Goal: Information Seeking & Learning: Learn about a topic

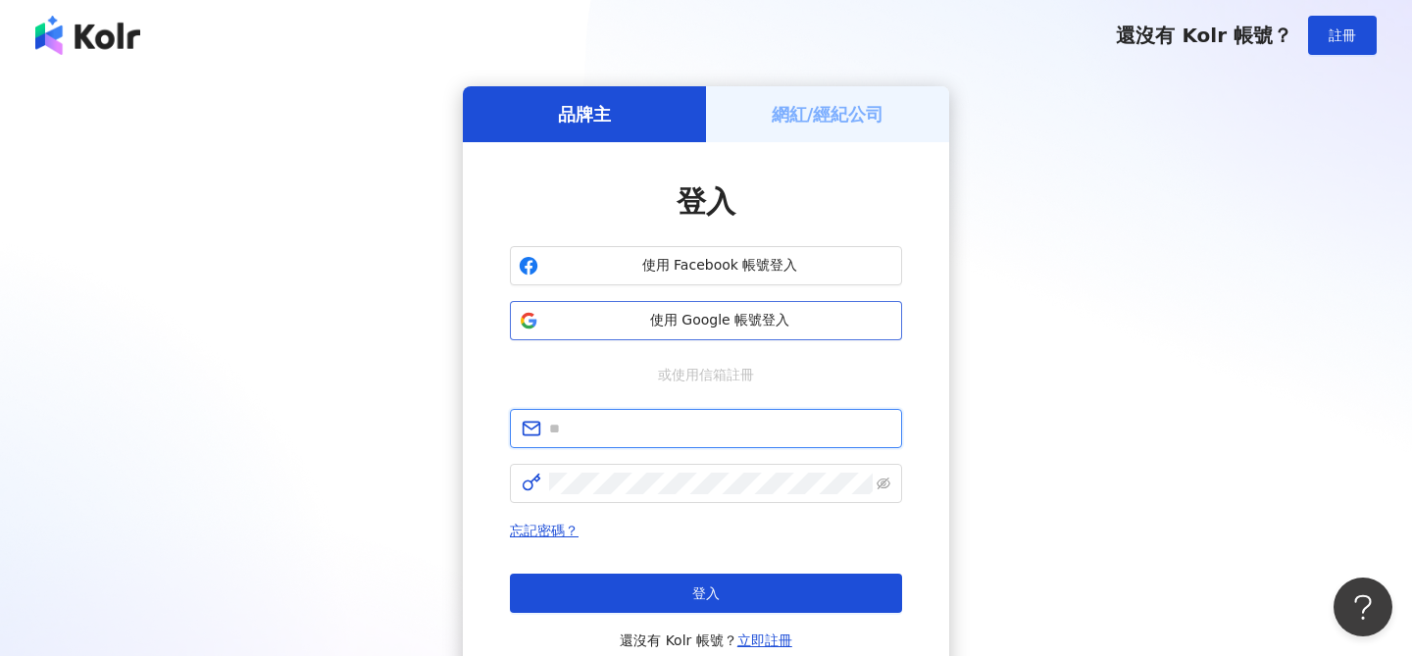
type input "**********"
click at [704, 323] on span "使用 Google 帳號登入" at bounding box center [719, 321] width 347 height 20
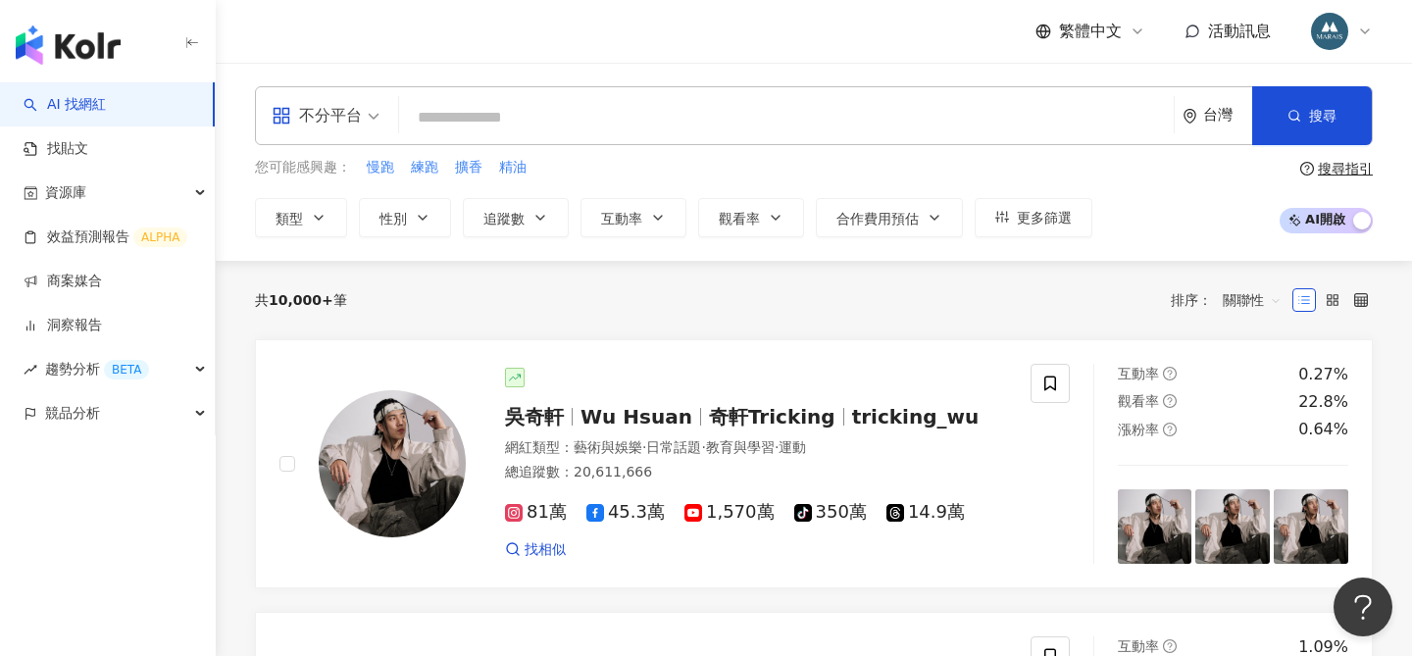
click at [466, 119] on input "search" at bounding box center [786, 117] width 759 height 37
click at [373, 117] on span "不分平台" at bounding box center [326, 115] width 108 height 31
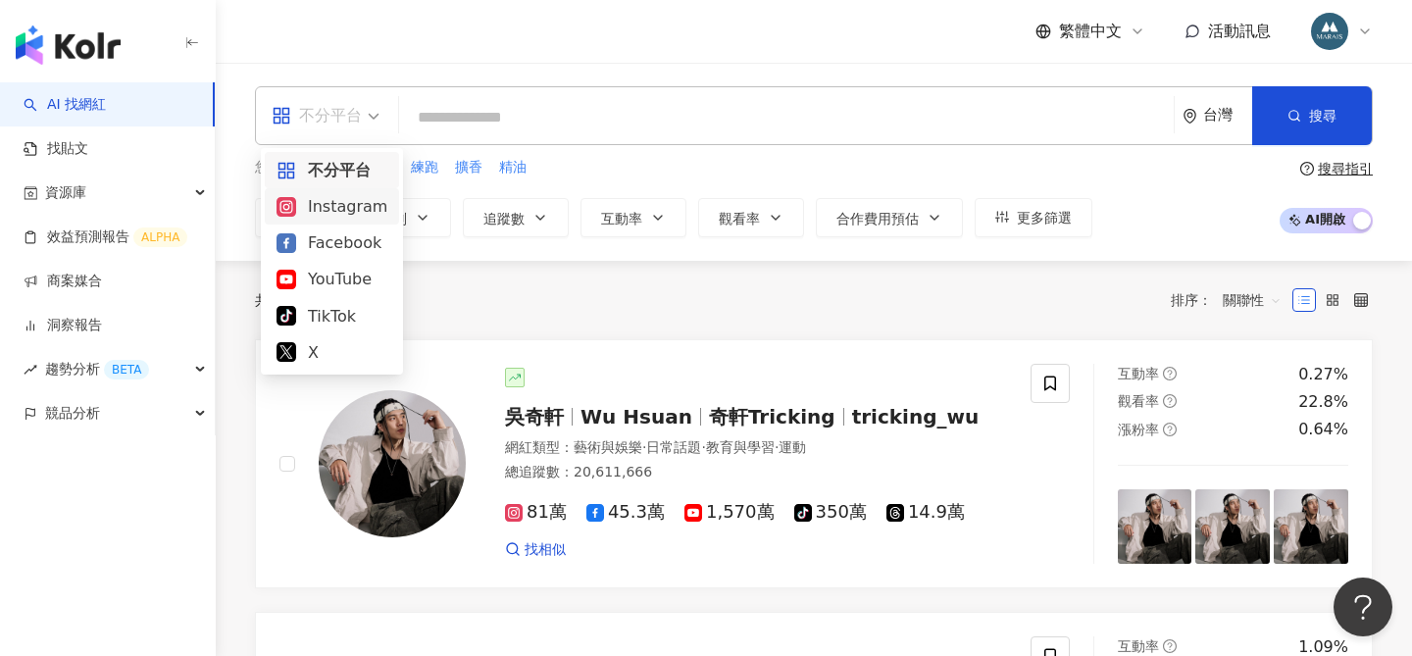
click at [346, 214] on div "Instagram" at bounding box center [332, 206] width 111 height 25
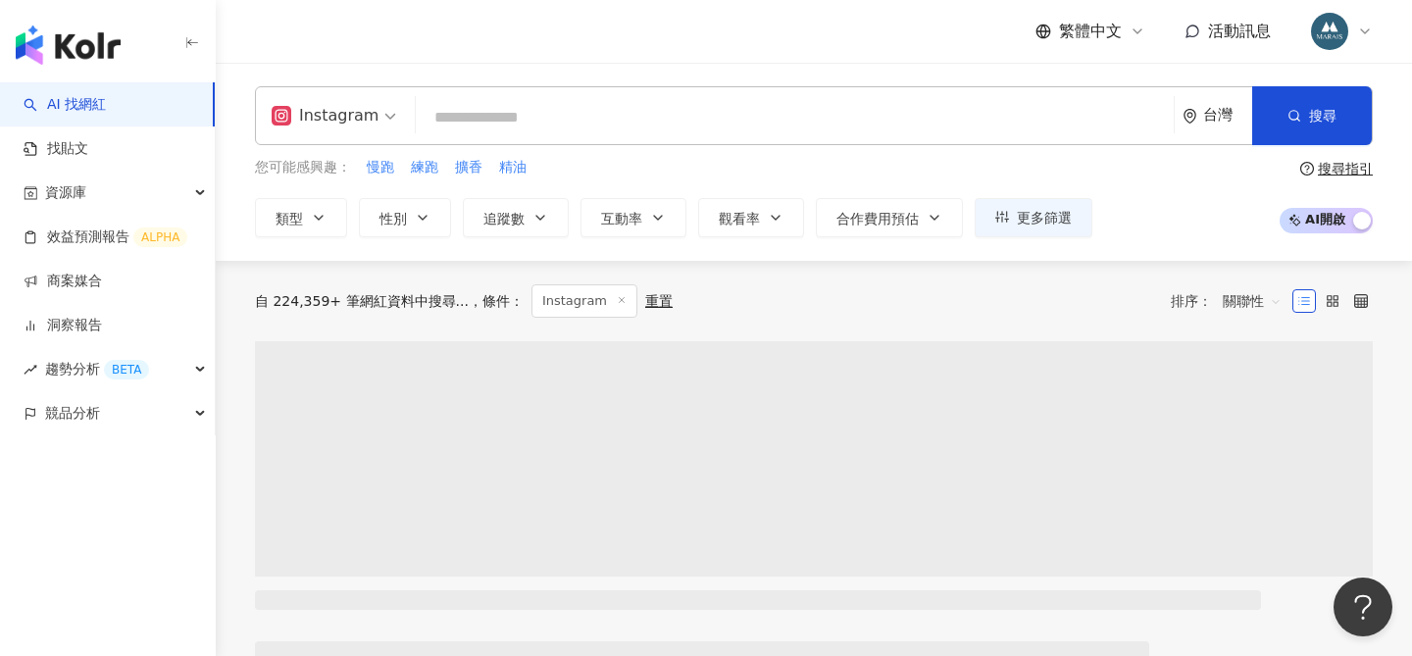
click at [464, 117] on input "search" at bounding box center [795, 117] width 742 height 37
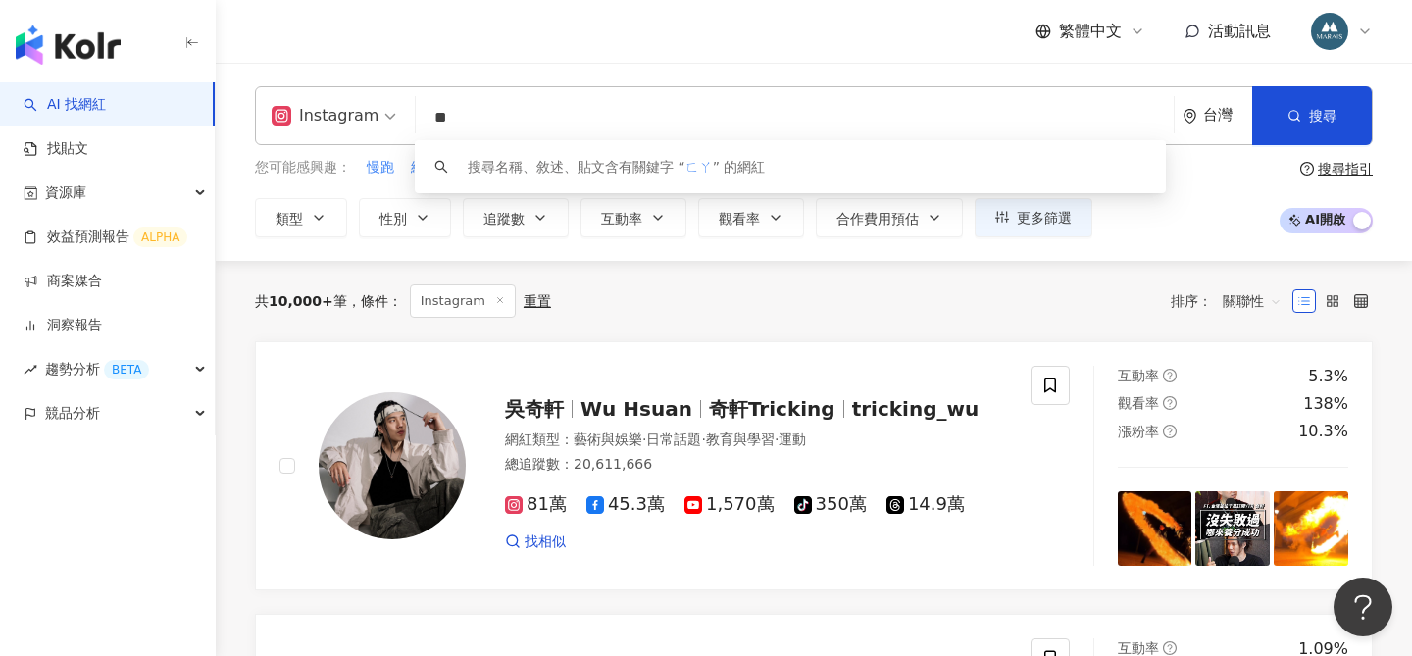
type input "*"
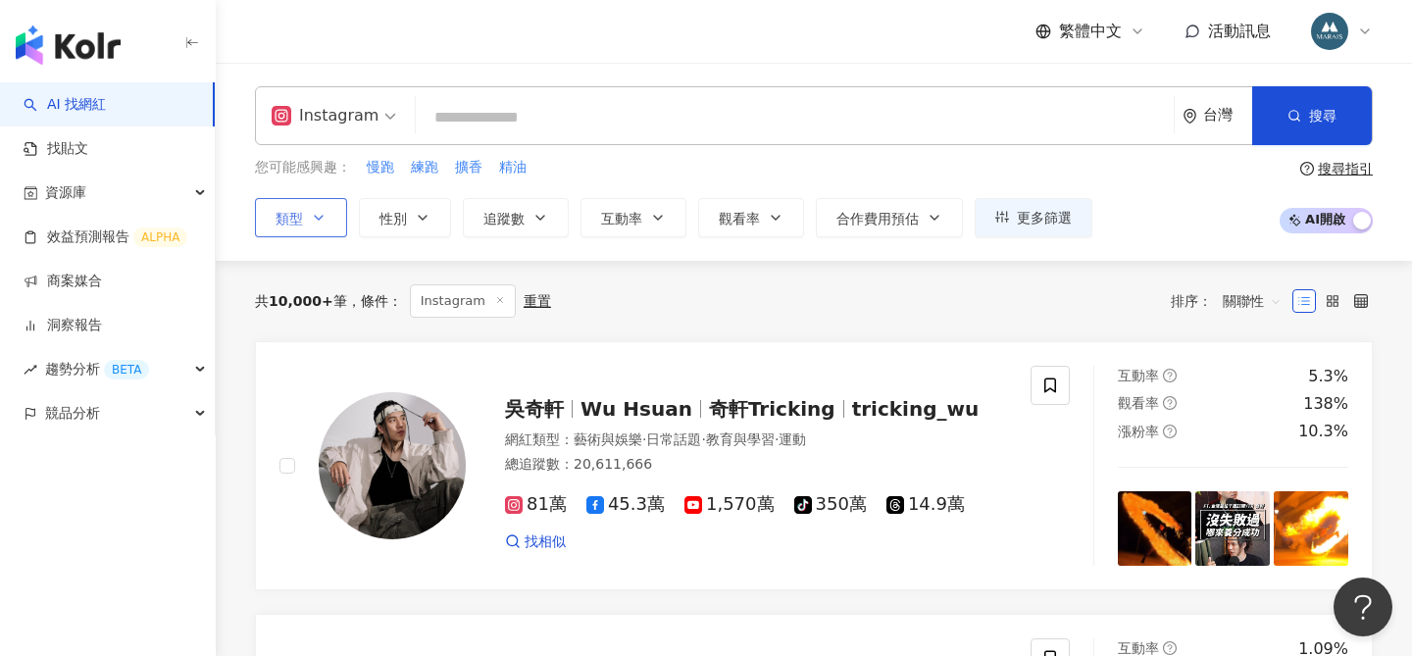
click at [316, 218] on icon "button" at bounding box center [319, 218] width 16 height 16
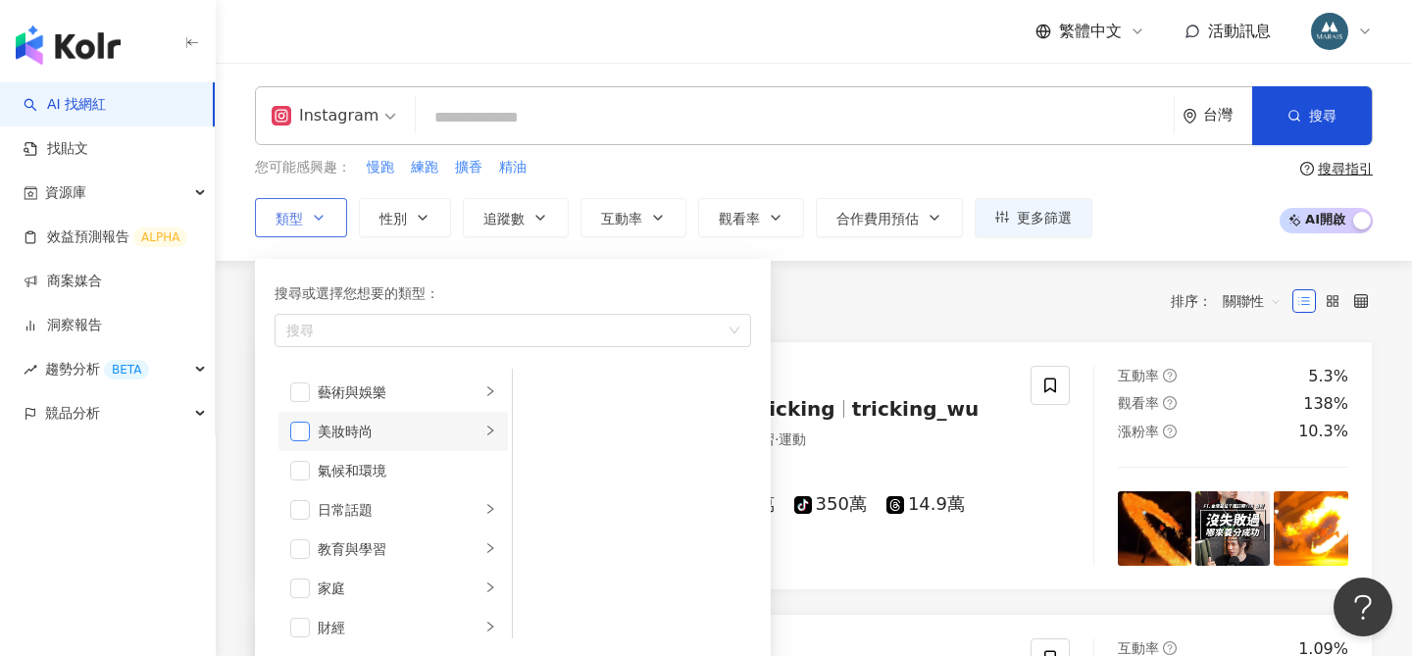
click at [303, 430] on span "button" at bounding box center [300, 432] width 20 height 20
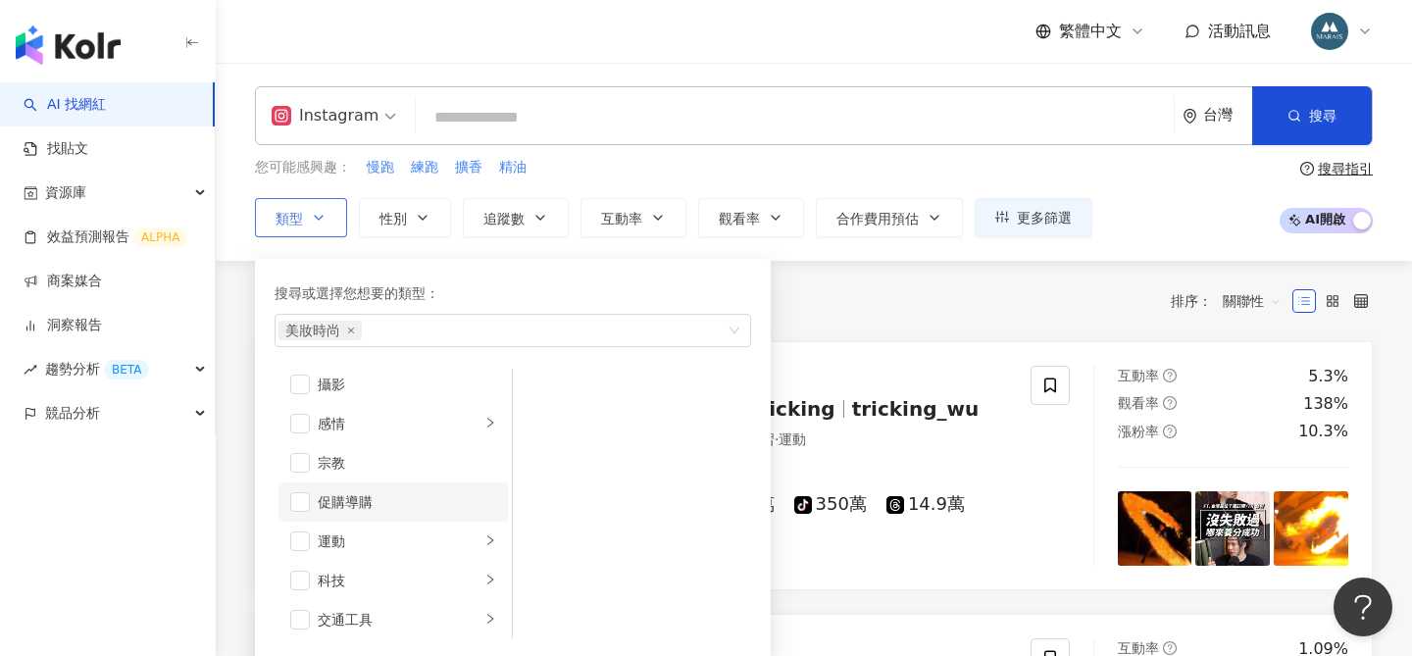
click at [450, 507] on div "促購導購" at bounding box center [407, 502] width 178 height 22
click at [1024, 210] on span "更多篩選" at bounding box center [1044, 218] width 55 height 16
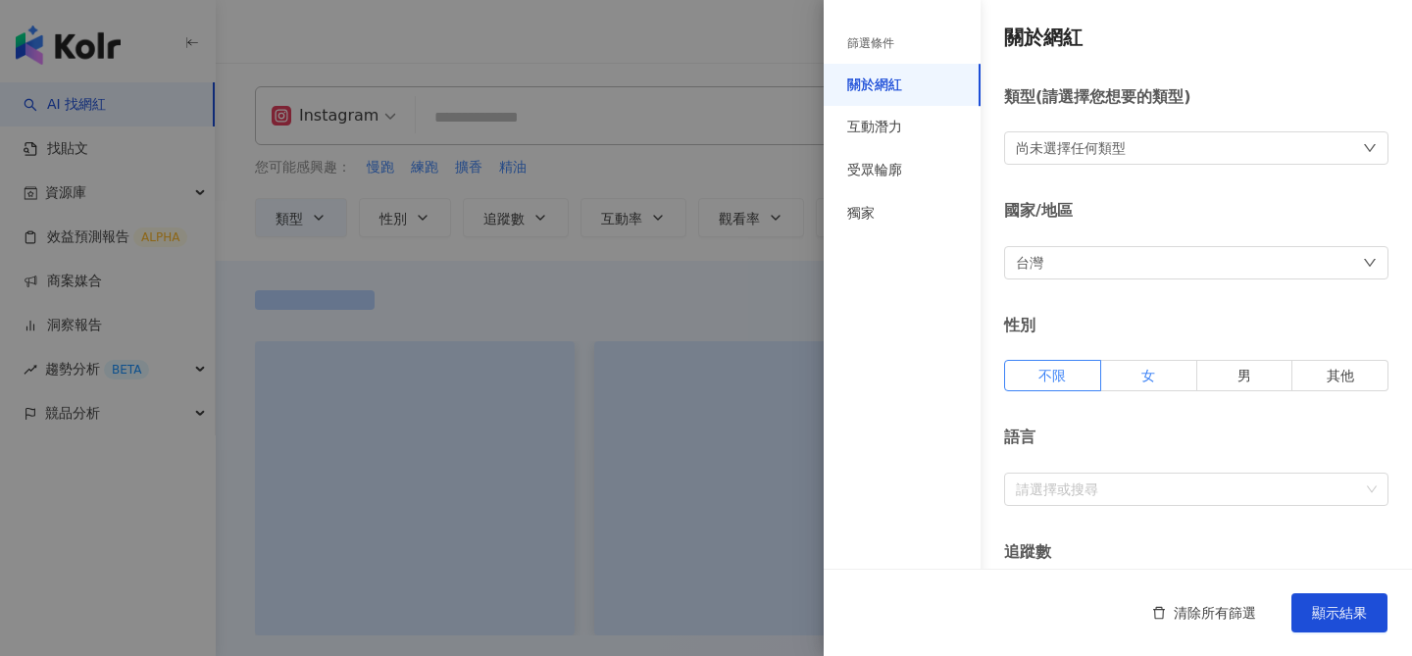
click at [1147, 374] on span "女" at bounding box center [1149, 376] width 14 height 16
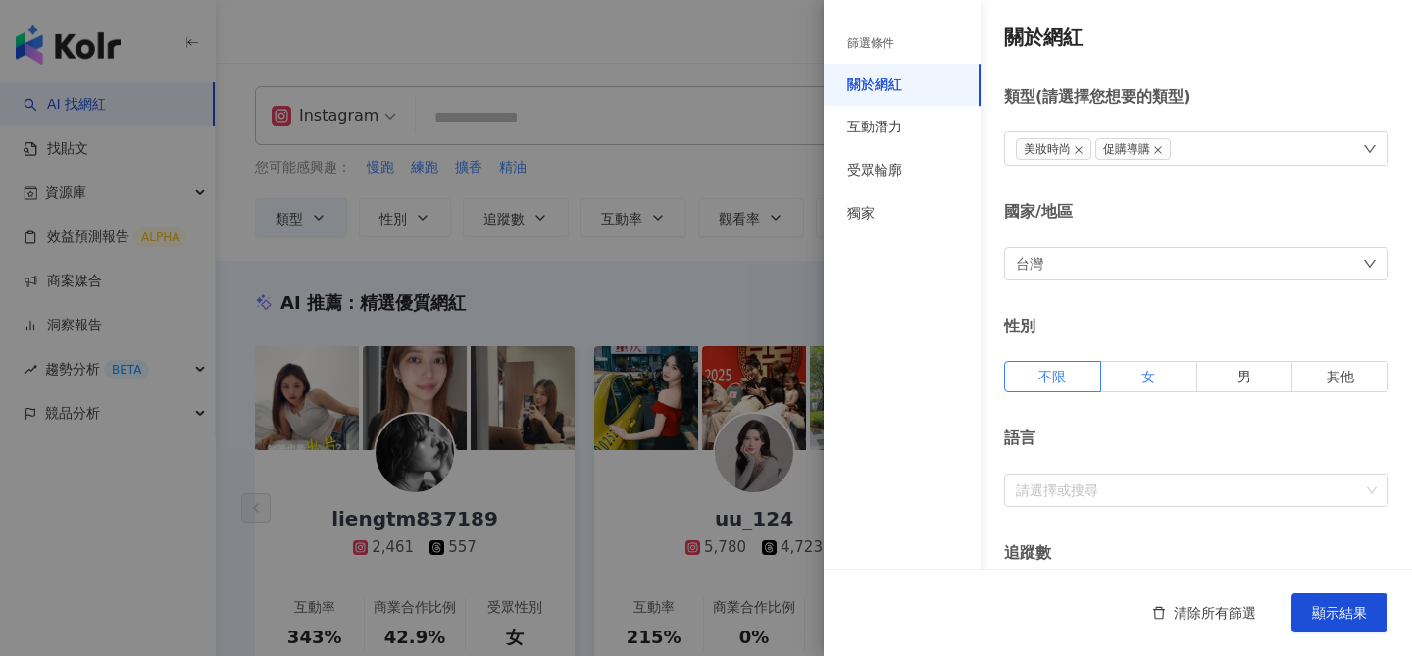
click at [1155, 369] on label "女" at bounding box center [1149, 376] width 96 height 31
click at [894, 161] on div "受眾輪廓" at bounding box center [874, 171] width 55 height 20
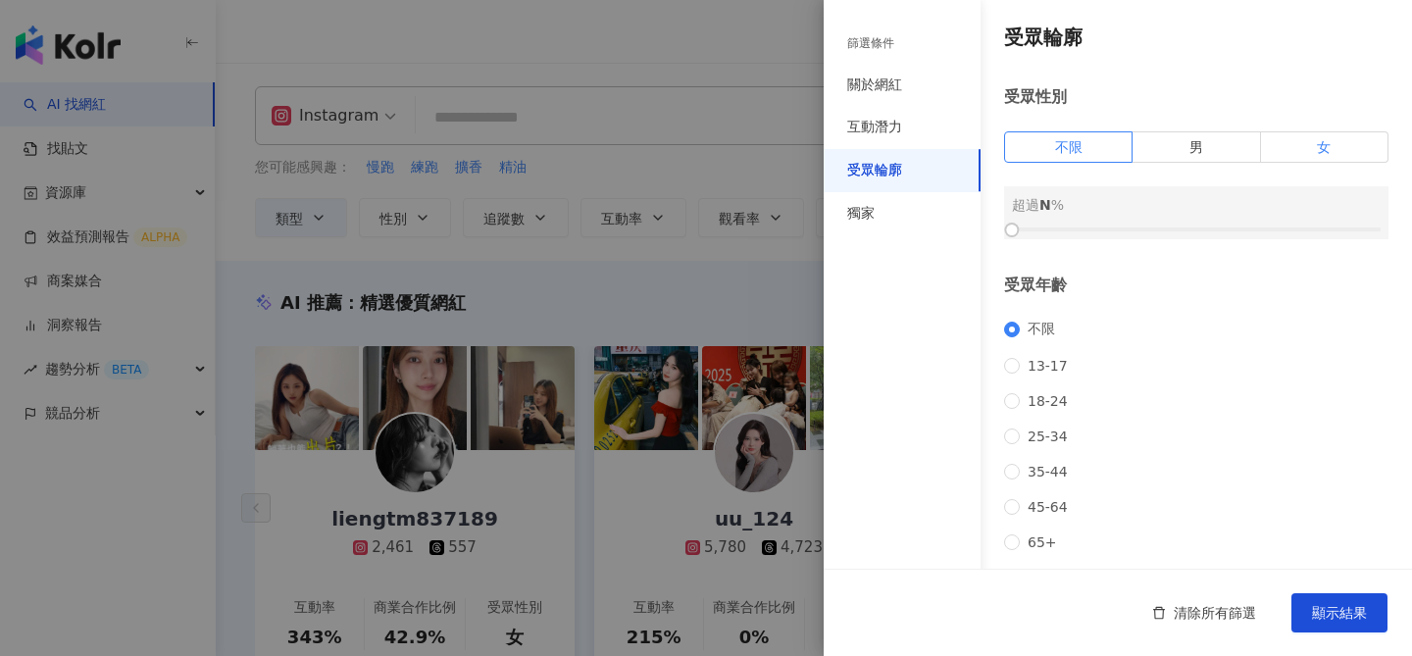
click at [1294, 153] on label "女" at bounding box center [1324, 146] width 127 height 31
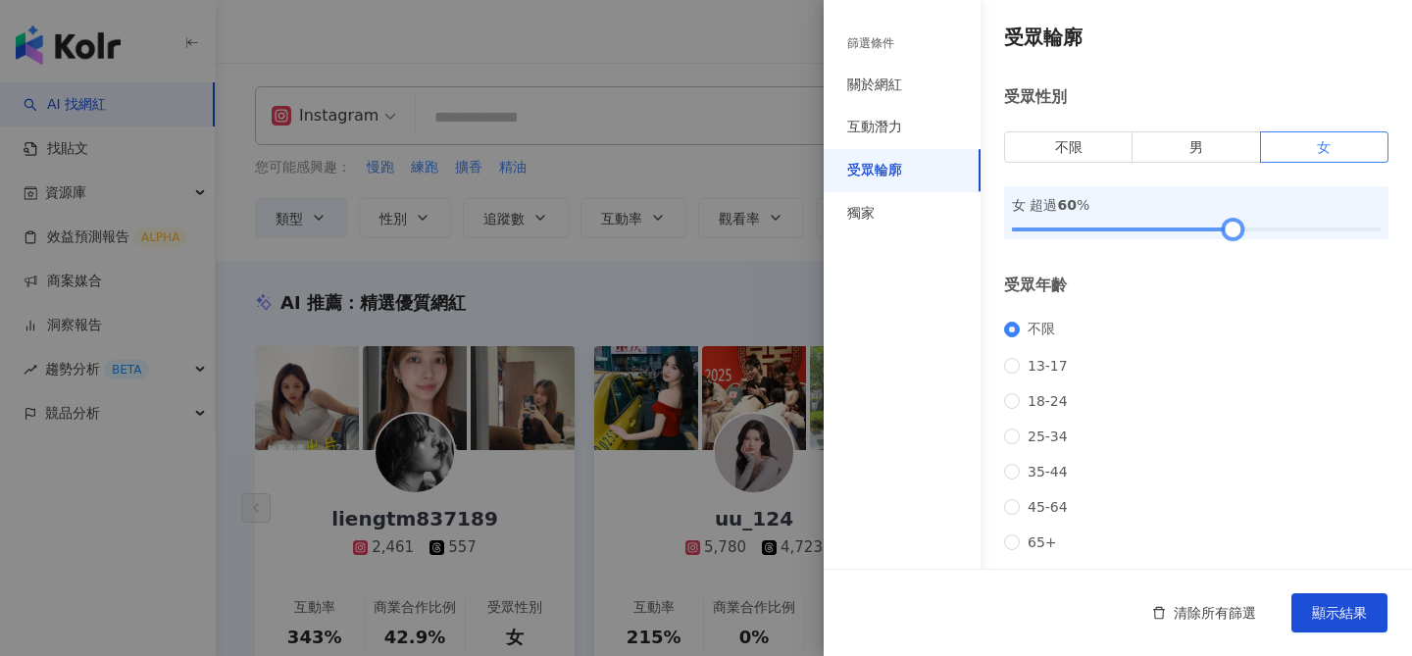
drag, startPoint x: 1015, startPoint y: 229, endPoint x: 1235, endPoint y: 235, distance: 219.8
click at [1235, 235] on div at bounding box center [1233, 230] width 11 height 11
click at [1345, 623] on button "顯示結果" at bounding box center [1340, 612] width 96 height 39
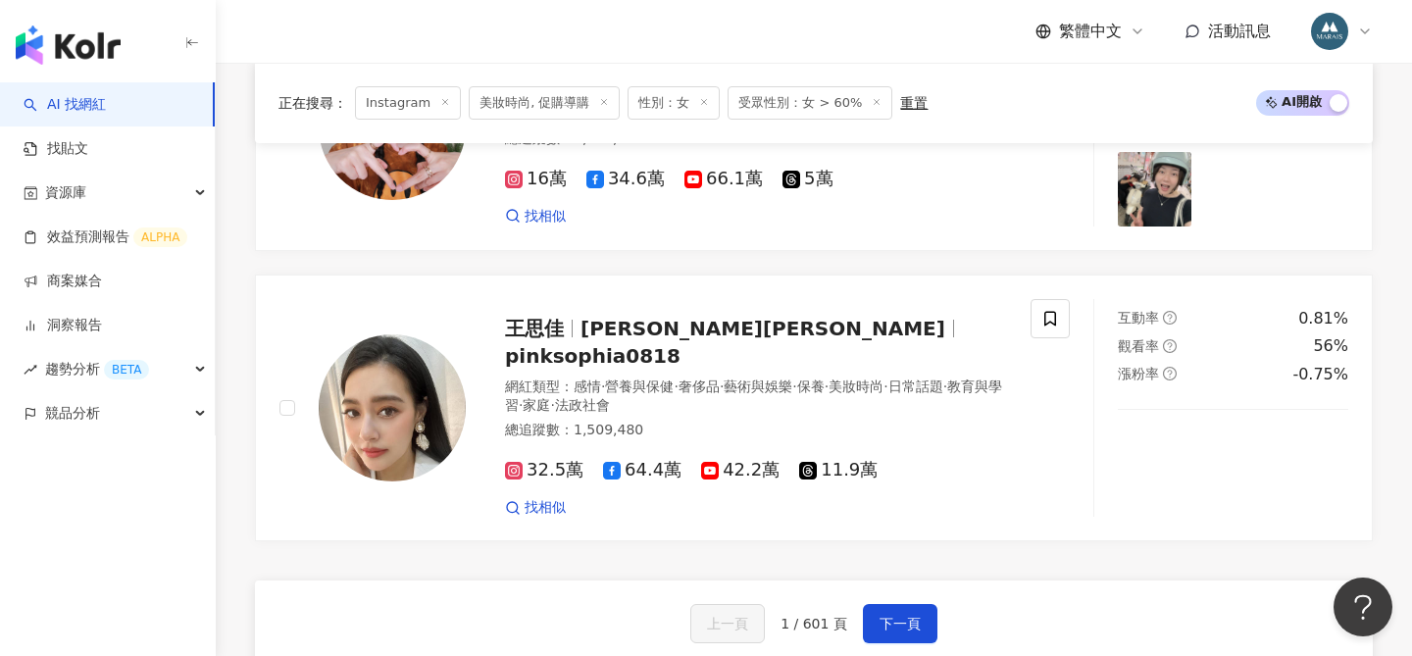
scroll to position [3210, 0]
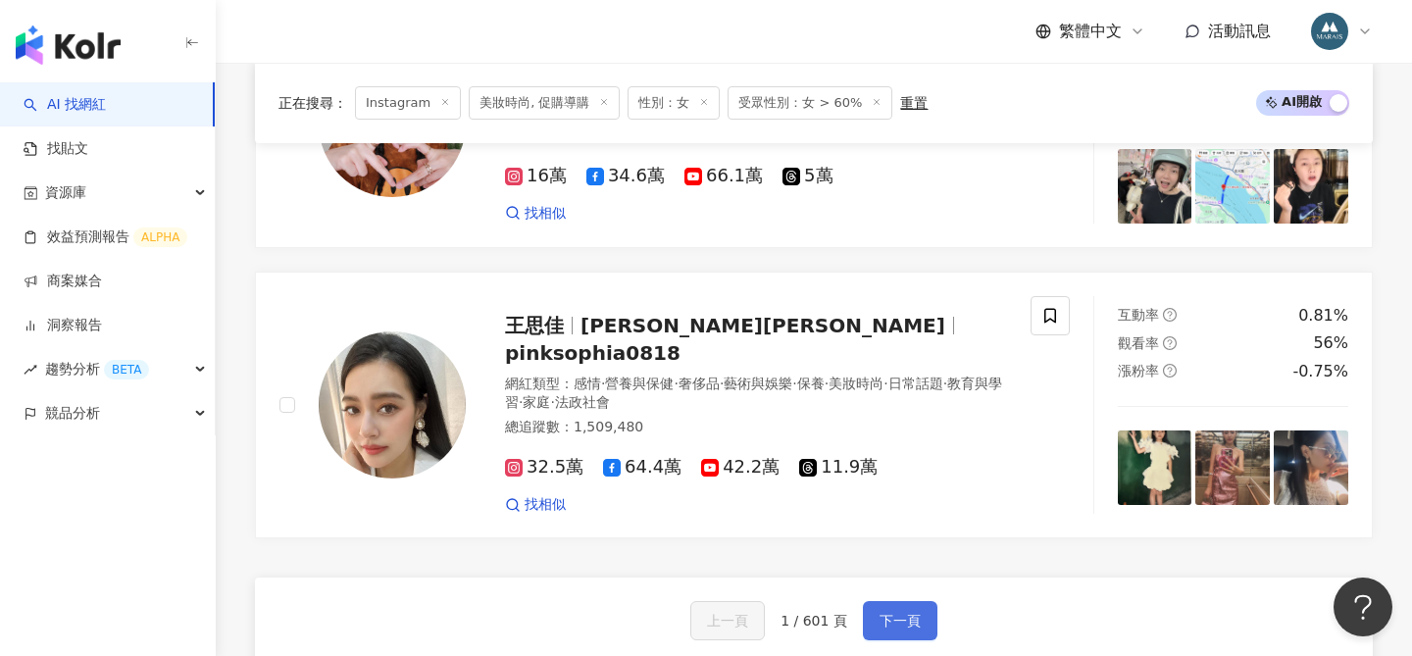
click at [889, 613] on span "下一頁" at bounding box center [900, 621] width 41 height 16
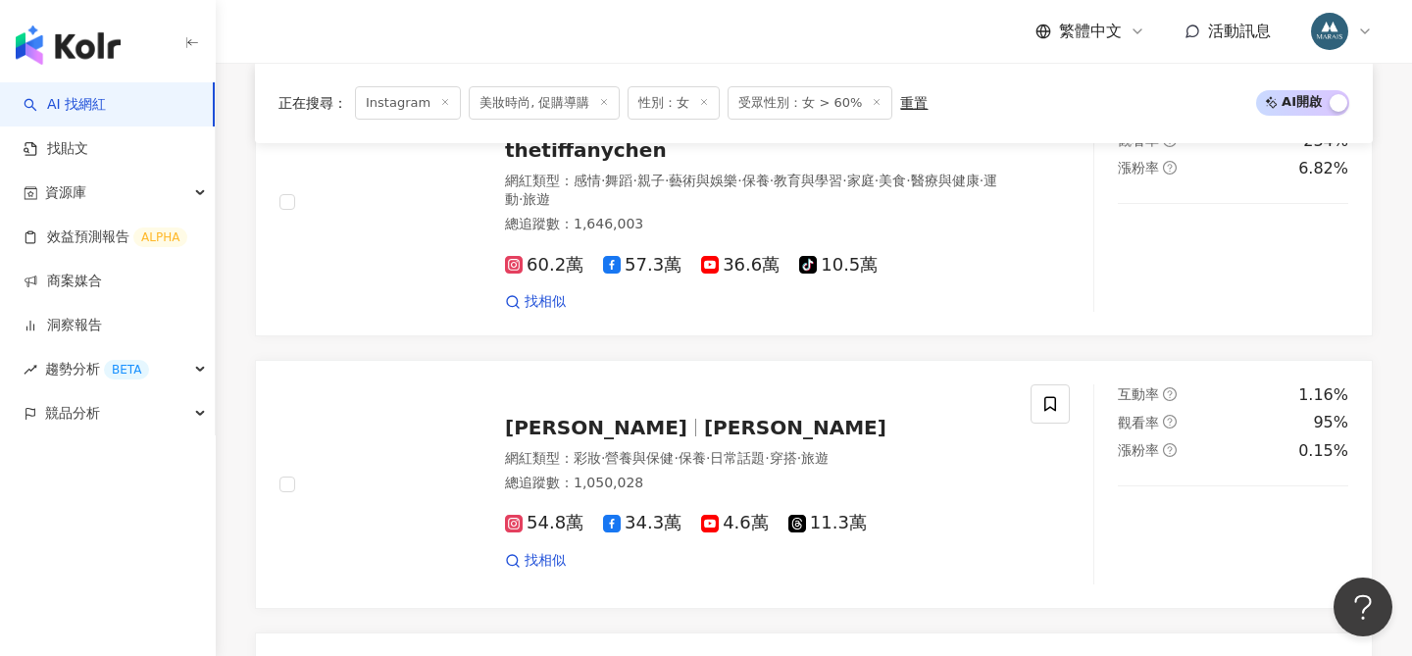
scroll to position [1228, 0]
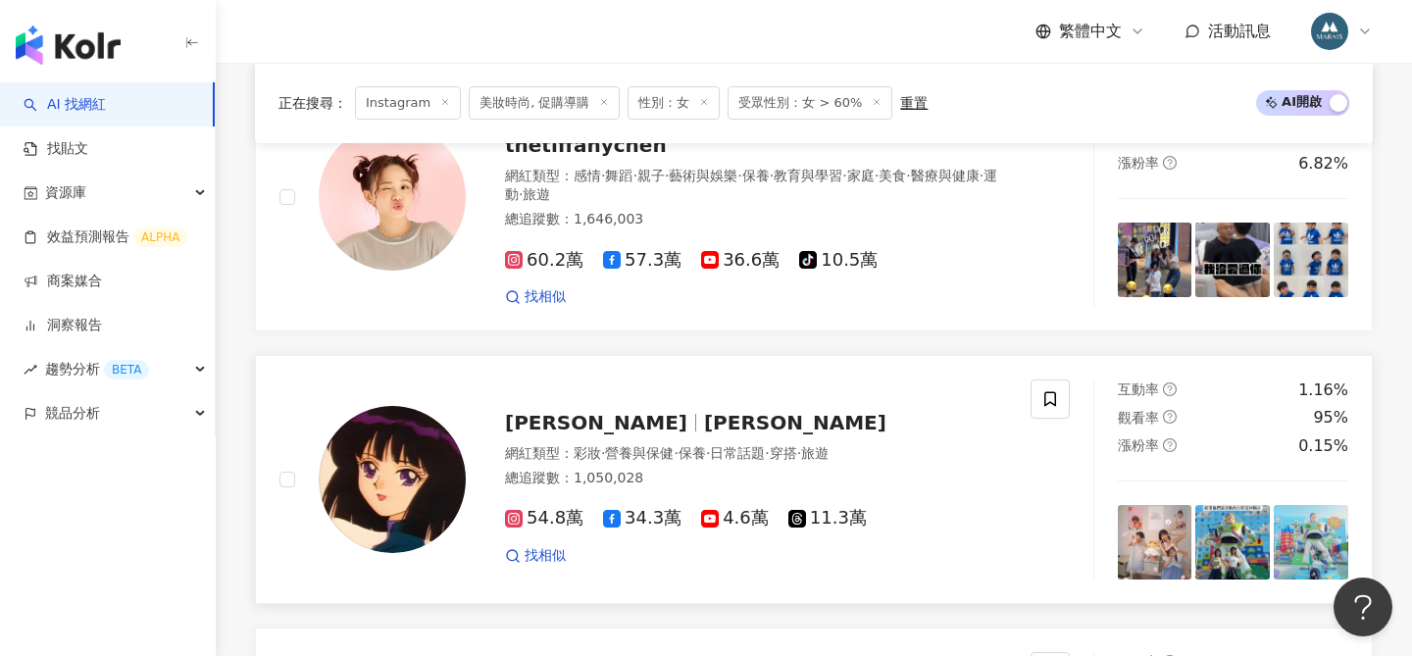
click at [704, 411] on span "曹婕妤" at bounding box center [795, 423] width 182 height 24
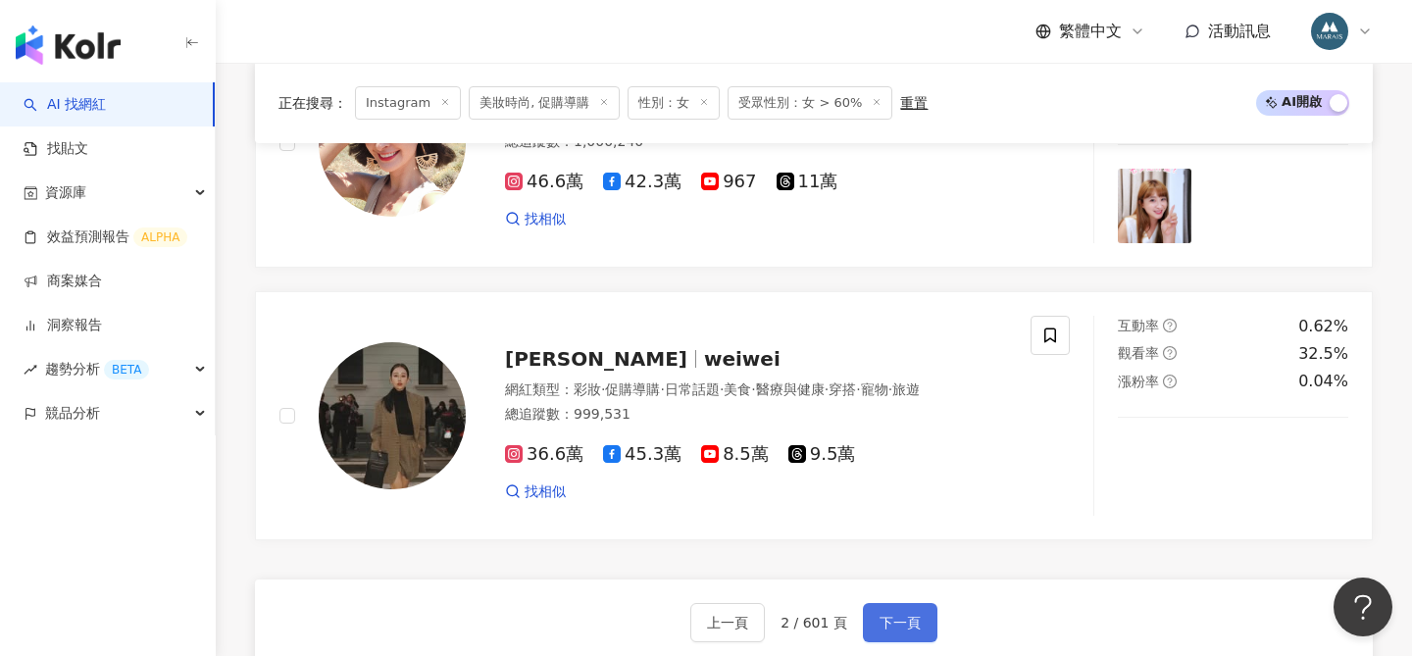
scroll to position [3268, 0]
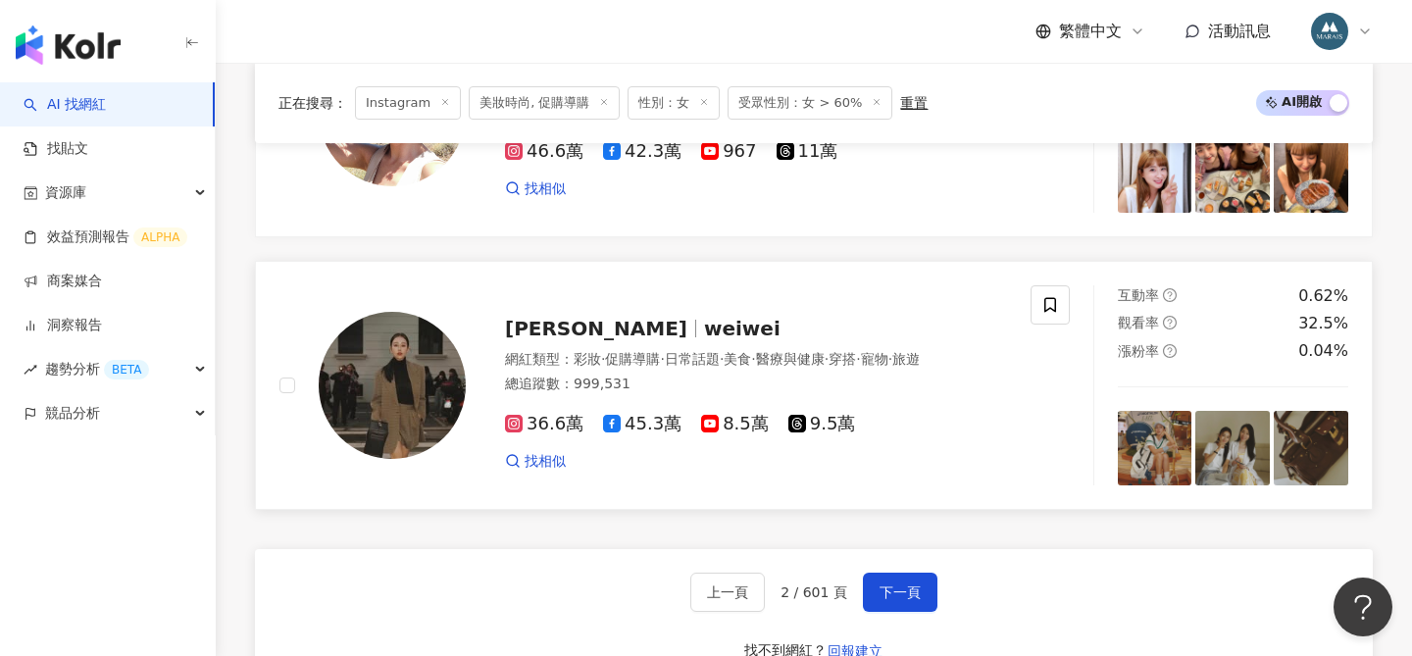
click at [895, 584] on span "下一頁" at bounding box center [900, 592] width 41 height 16
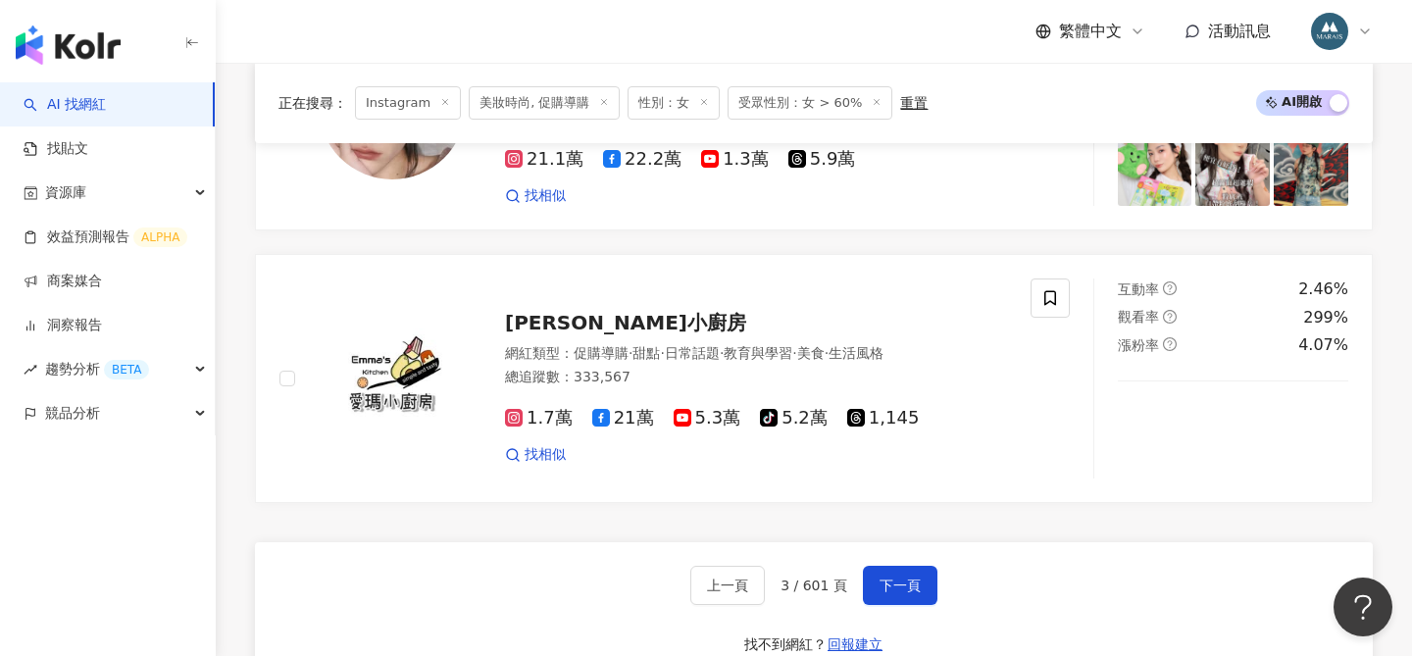
scroll to position [3241, 0]
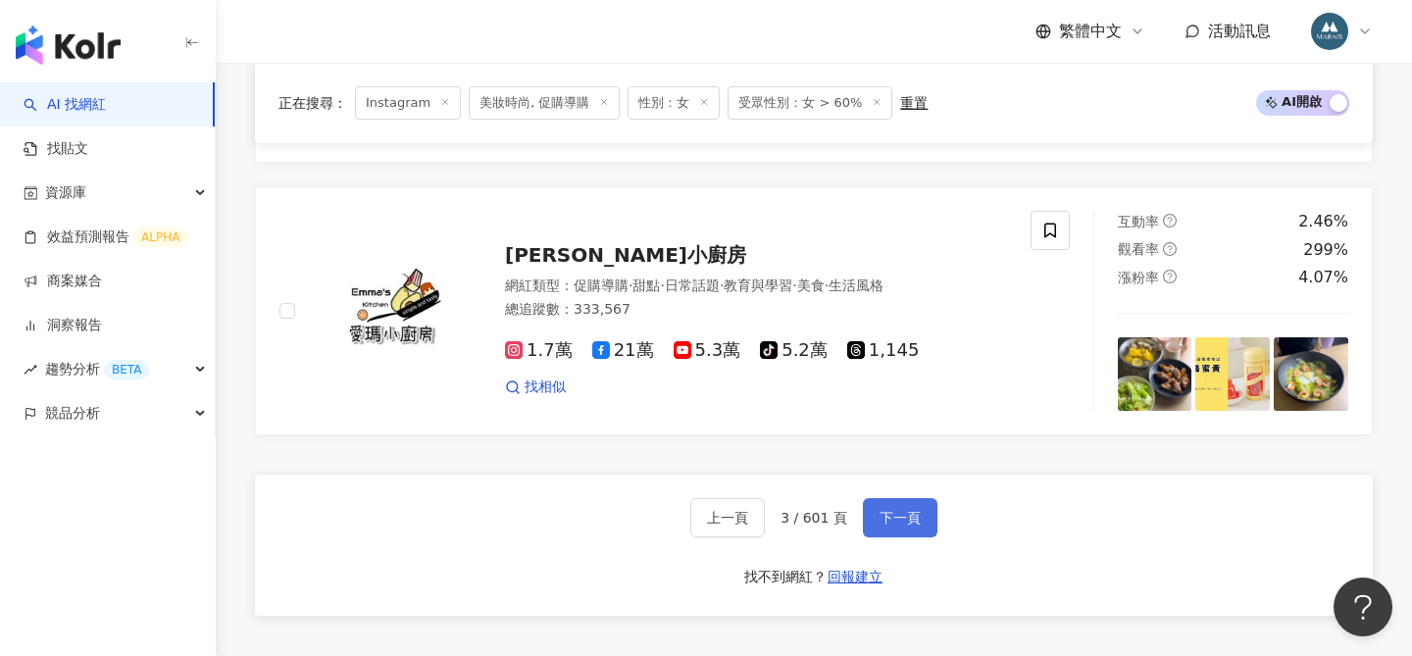
click at [901, 521] on span "下一頁" at bounding box center [900, 518] width 41 height 16
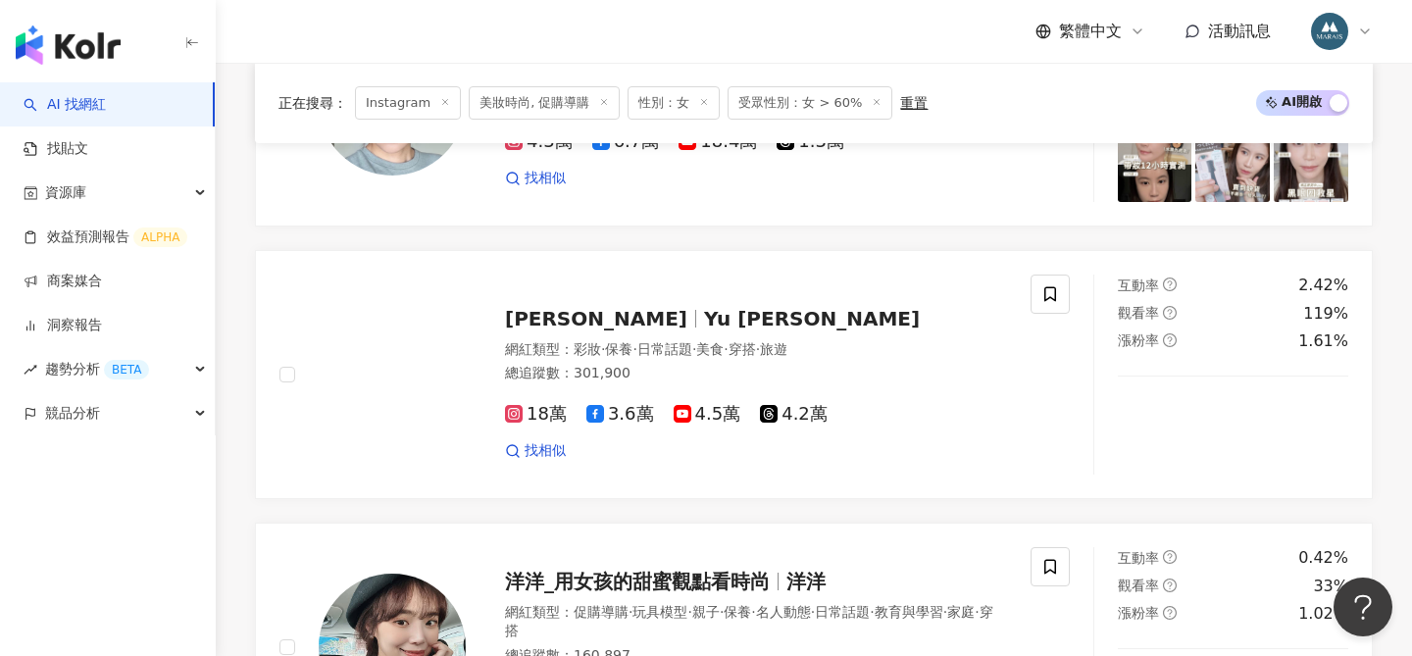
scroll to position [1304, 0]
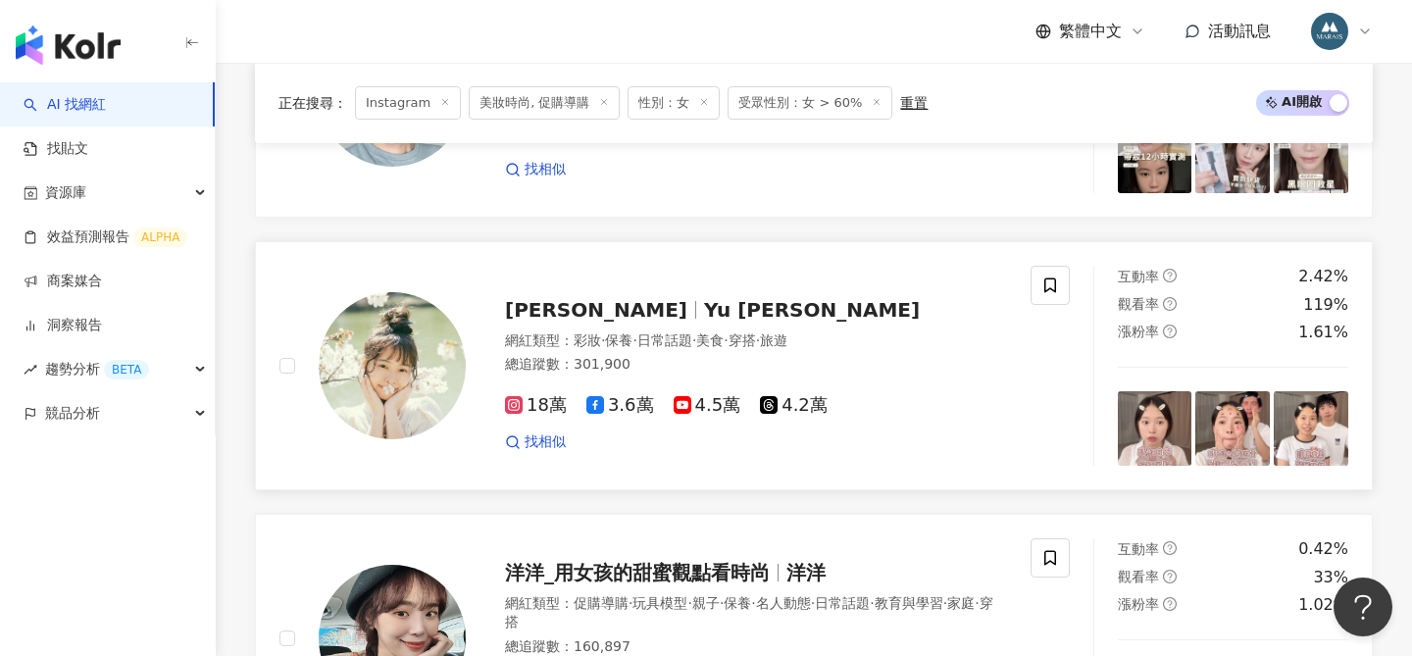
click at [704, 298] on span "Yu syuan小喵" at bounding box center [812, 310] width 216 height 24
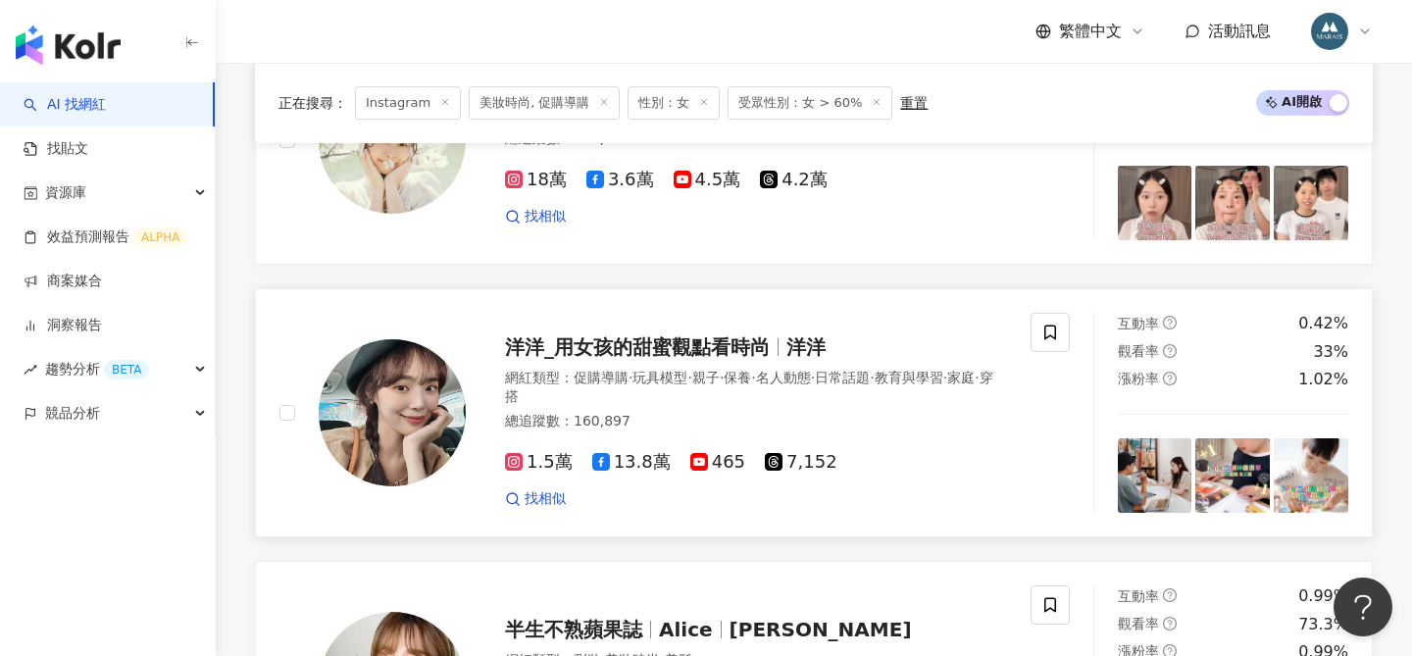
scroll to position [1573, 0]
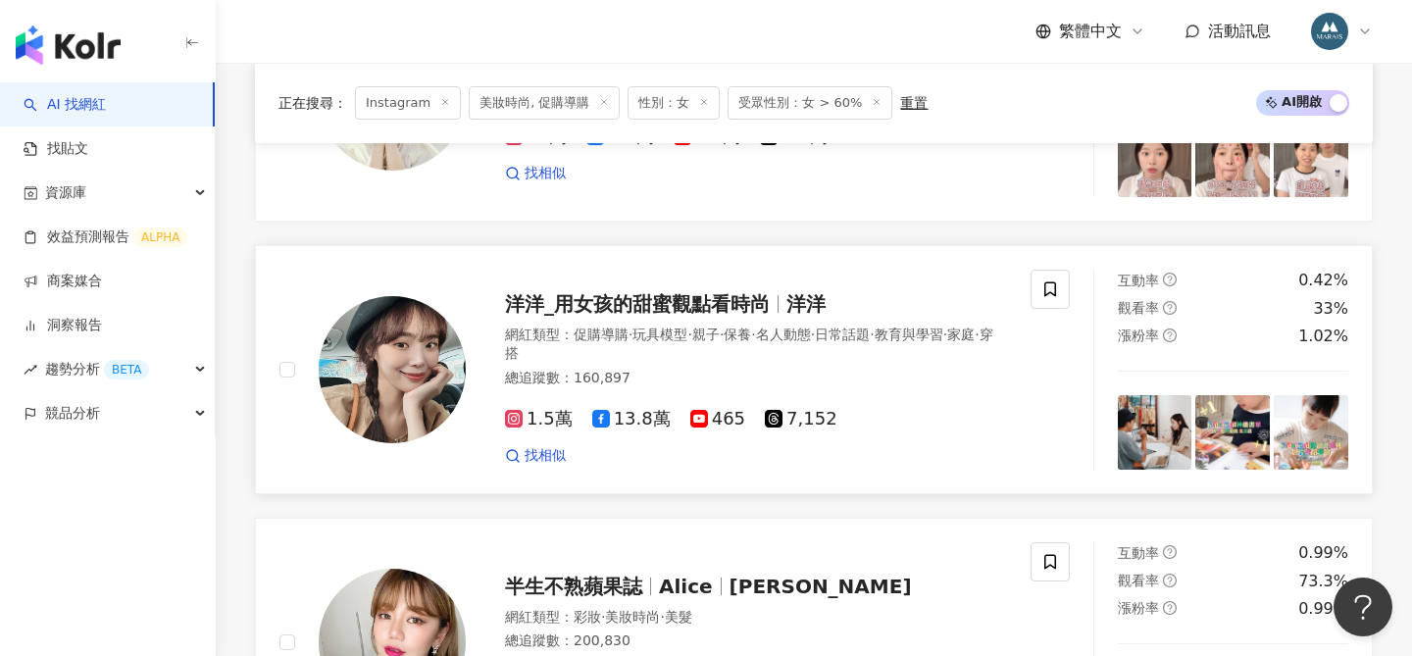
click at [612, 292] on span "洋洋_用女孩的甜蜜觀點看時尚" at bounding box center [637, 304] width 265 height 24
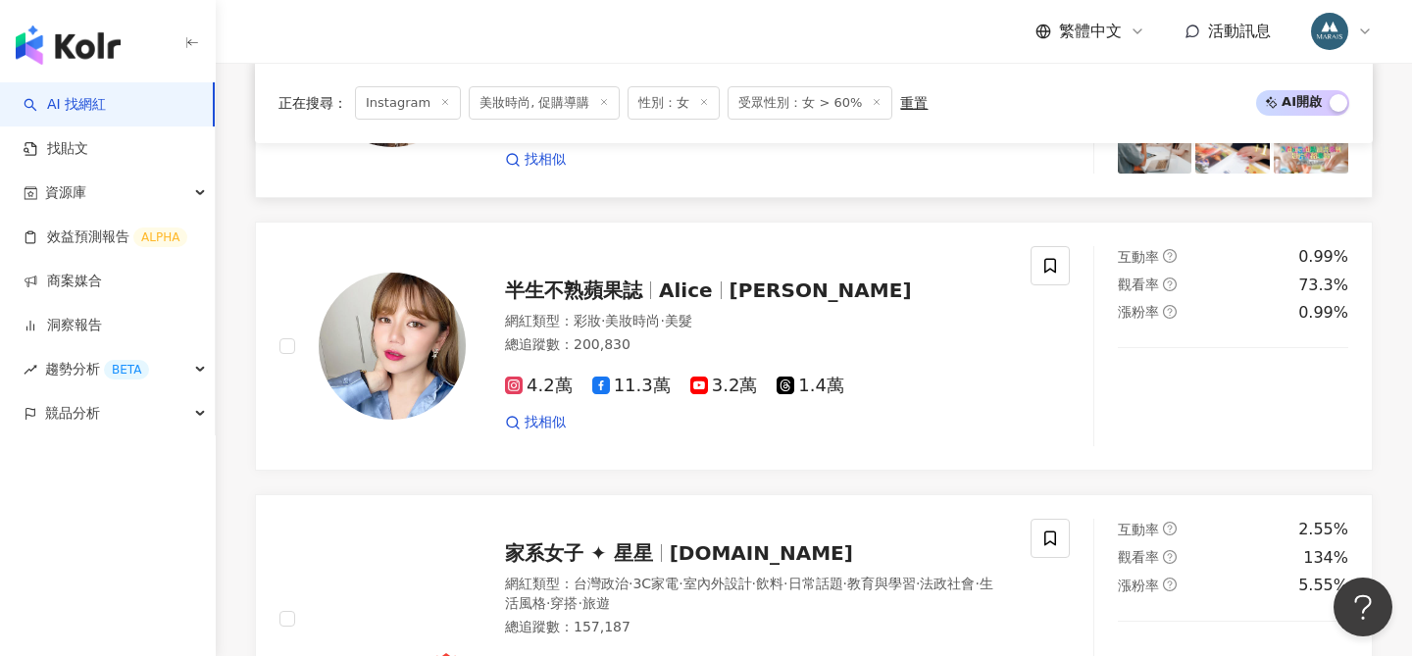
scroll to position [1913, 0]
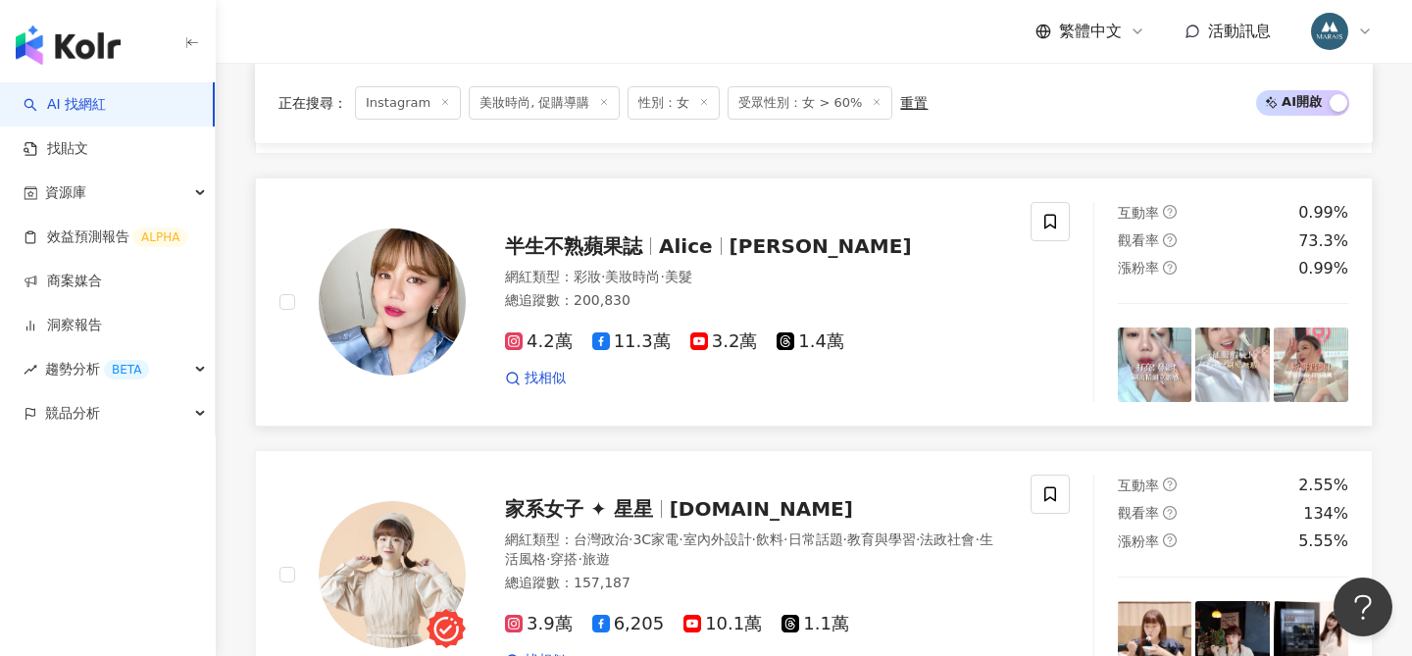
click at [653, 234] on span "半生不熟蘋果誌" at bounding box center [582, 246] width 154 height 24
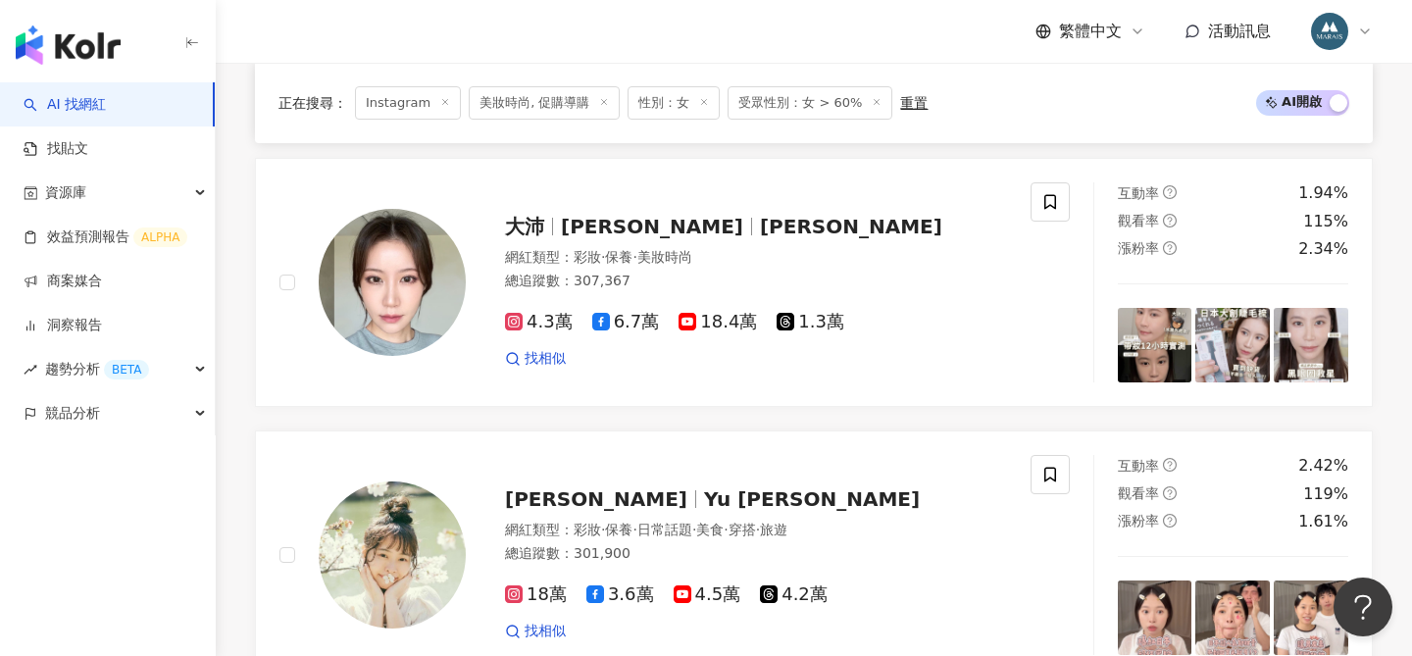
scroll to position [1143, 0]
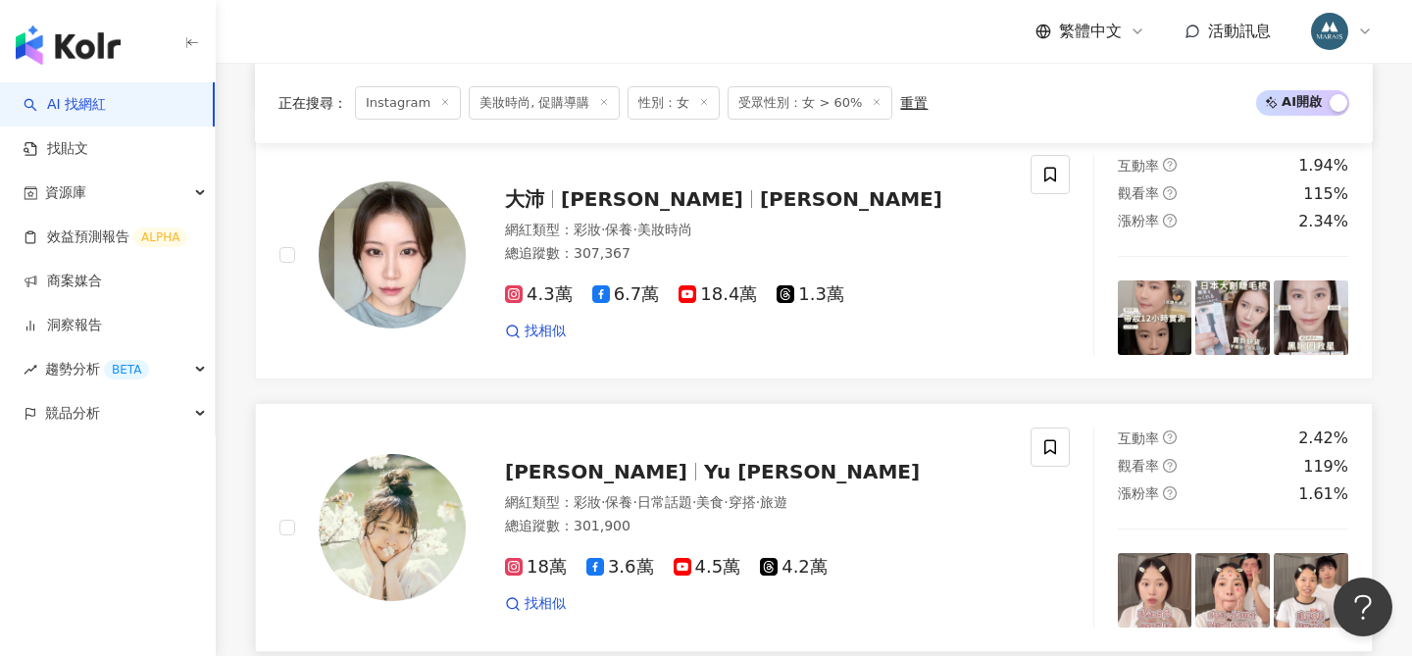
click at [704, 460] on span "Yu syuan小喵" at bounding box center [812, 472] width 216 height 24
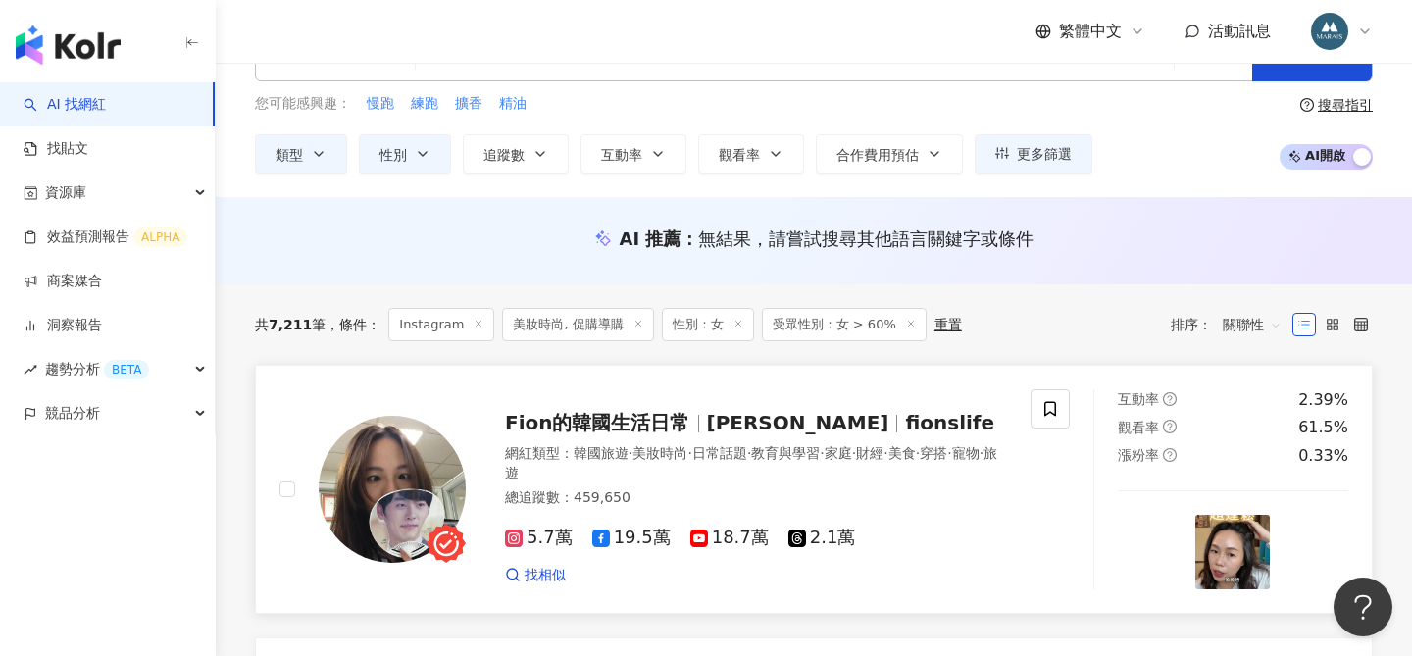
scroll to position [135, 0]
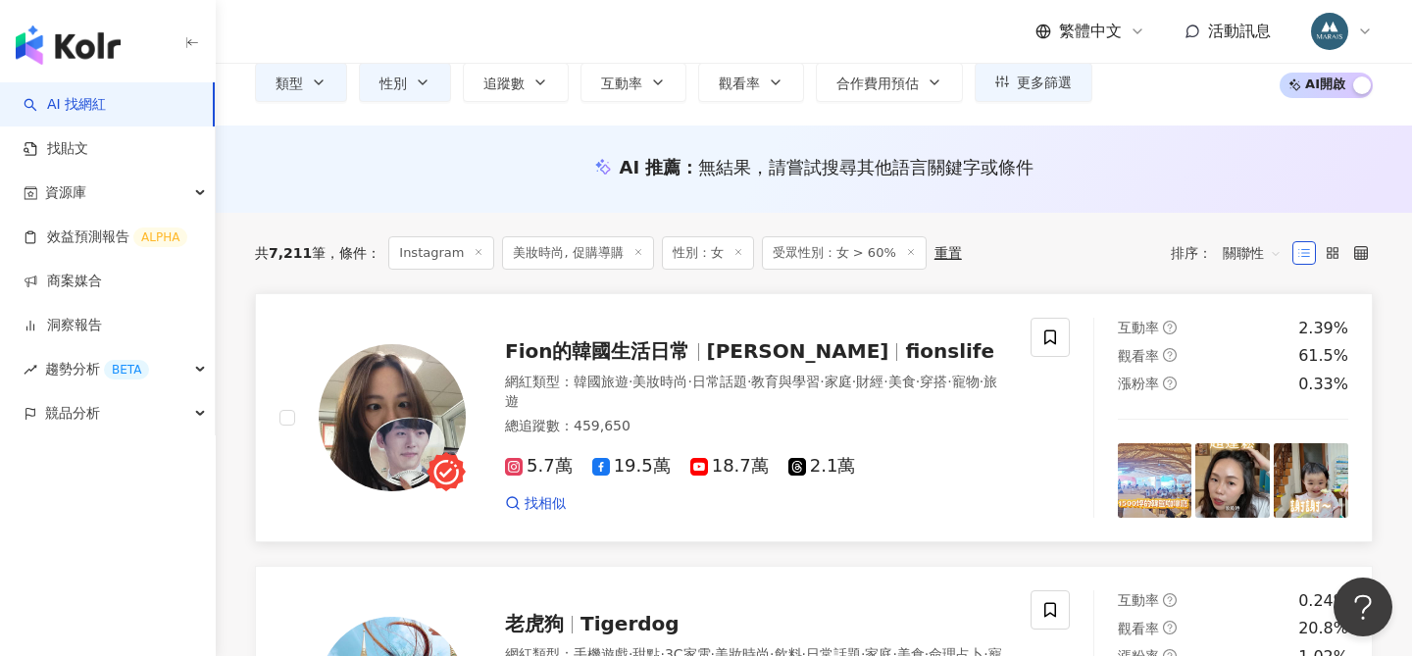
click at [693, 346] on span "Fion的韓國生活日常" at bounding box center [606, 351] width 202 height 24
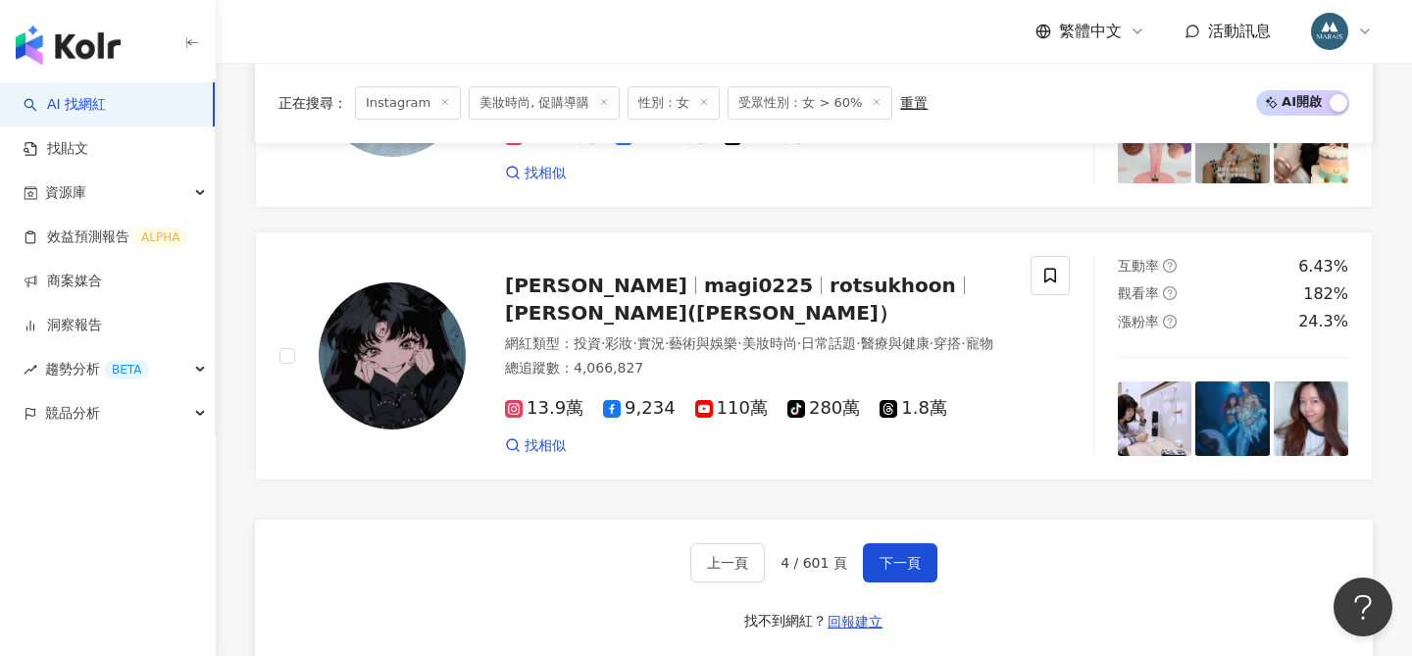
scroll to position [3252, 0]
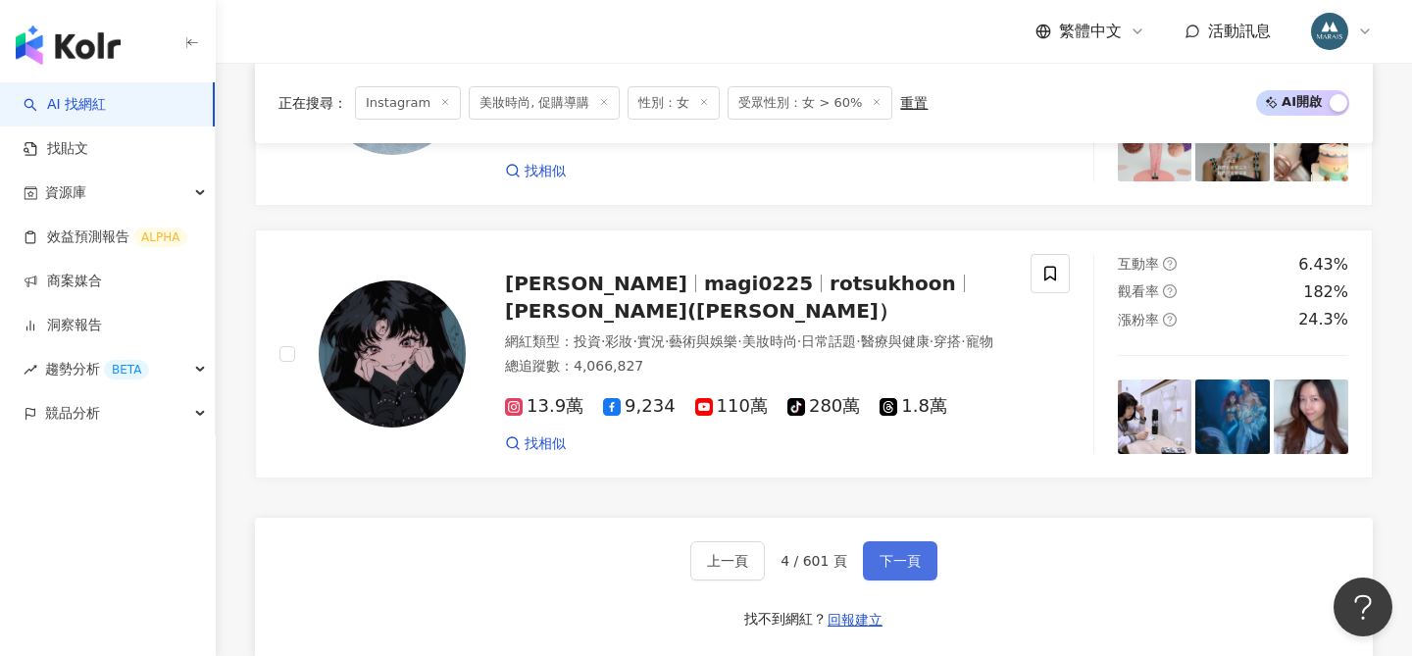
click at [895, 553] on span "下一頁" at bounding box center [900, 561] width 41 height 16
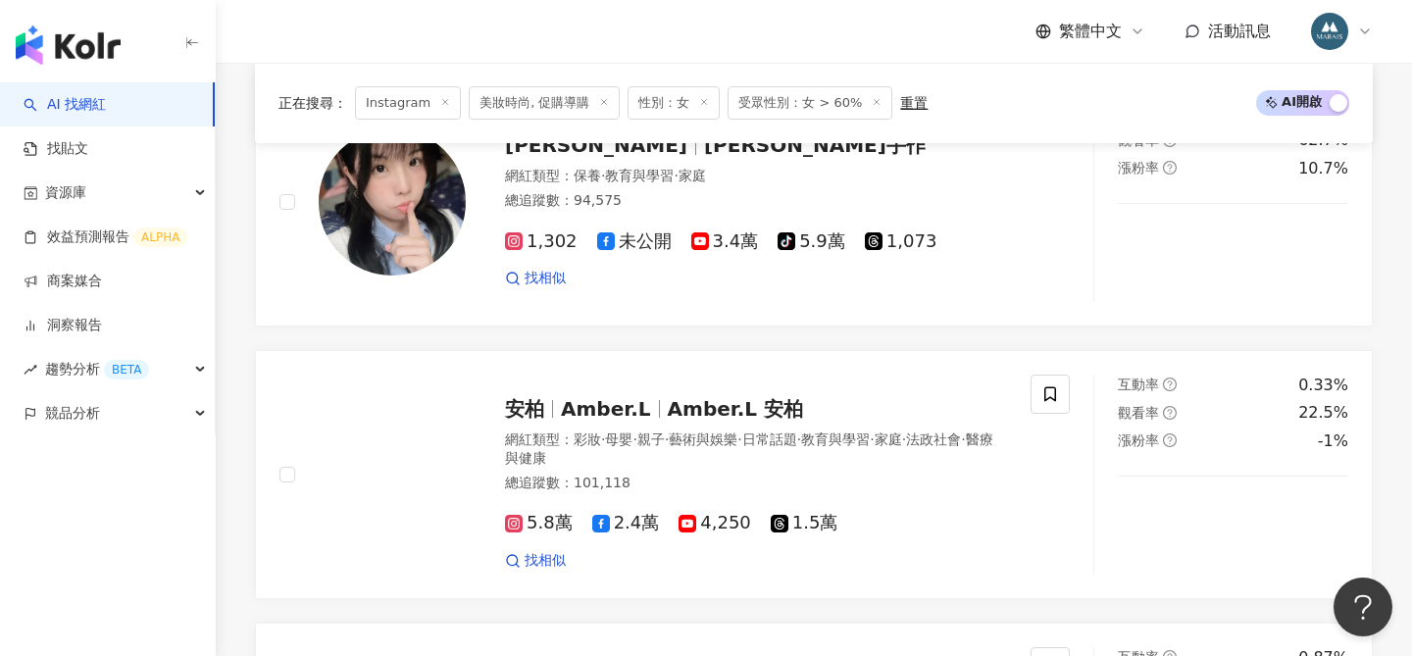
scroll to position [3271, 0]
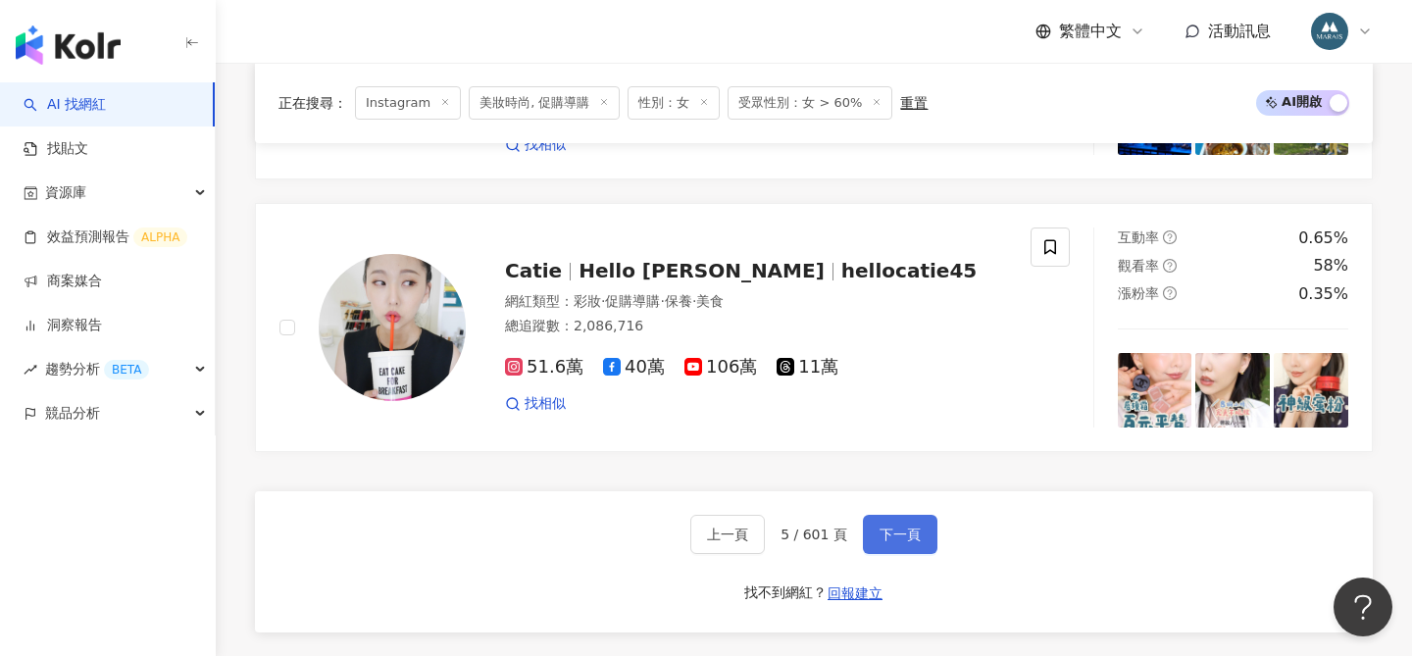
click at [889, 527] on span "下一頁" at bounding box center [900, 535] width 41 height 16
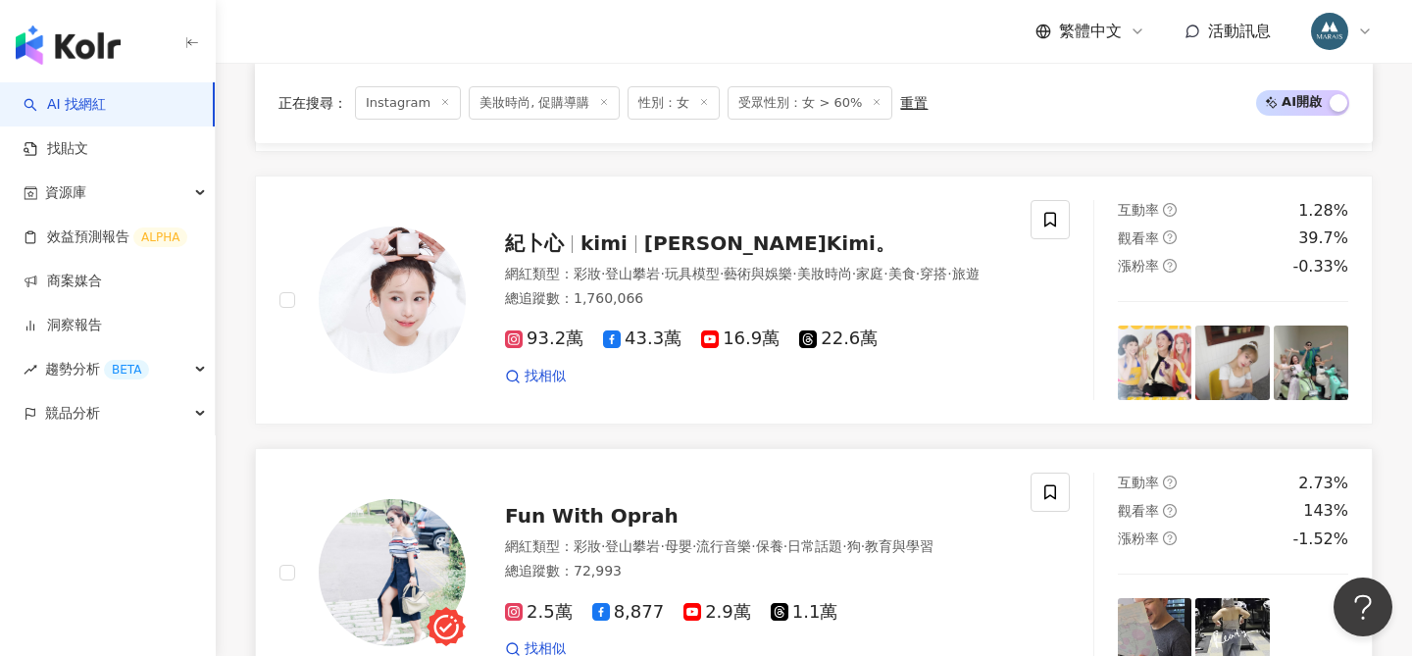
scroll to position [794, 0]
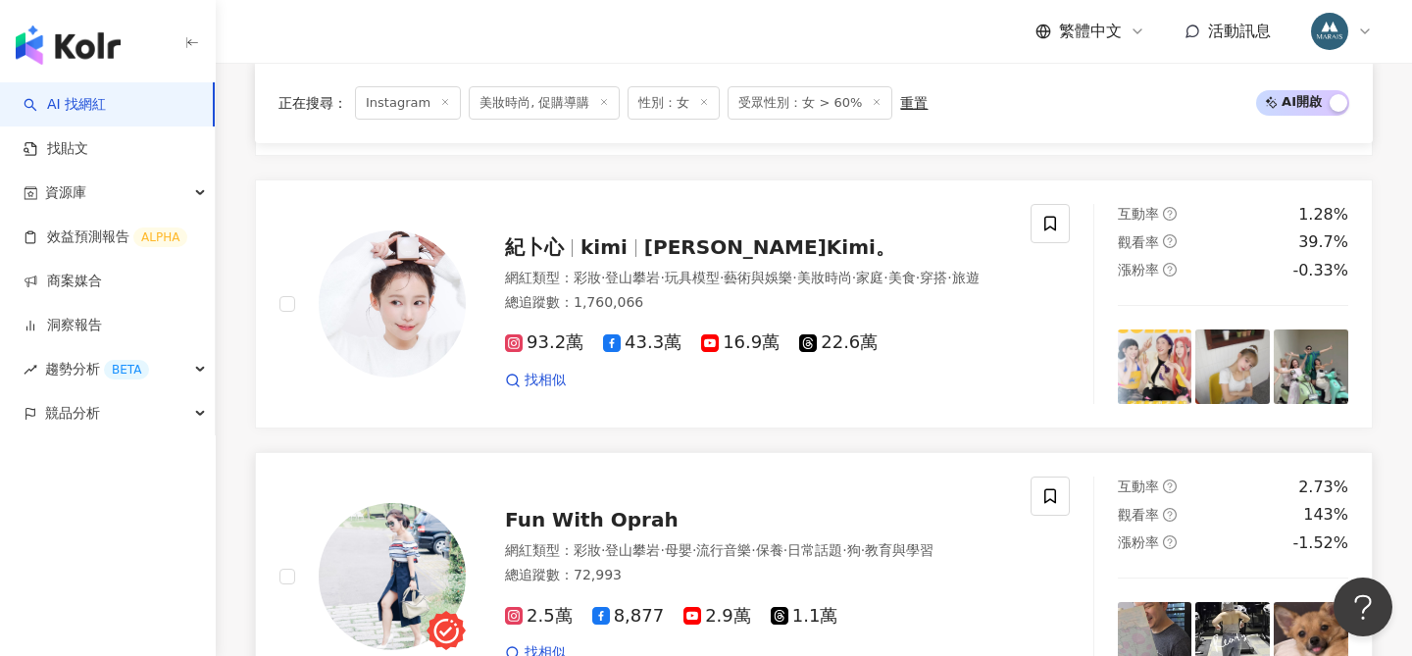
click at [597, 519] on span "Fun With Oprah" at bounding box center [592, 520] width 174 height 24
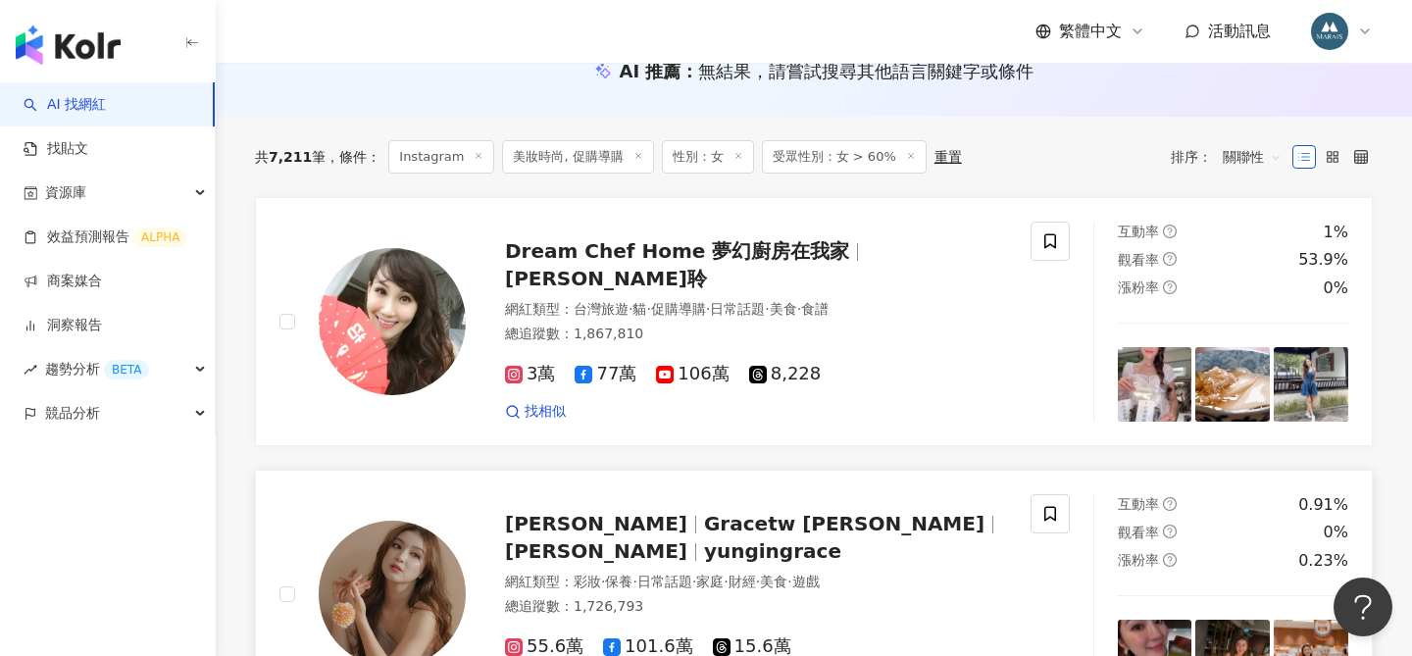
scroll to position [258, 0]
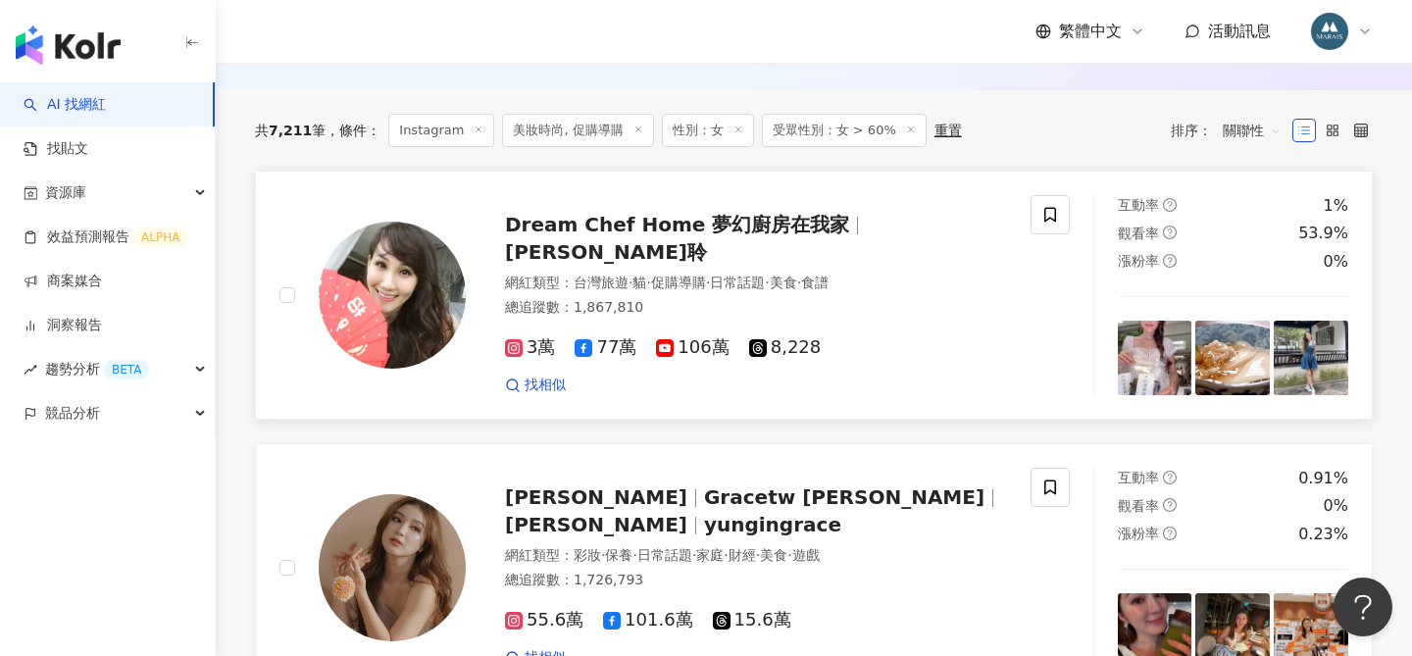
click at [728, 236] on span "Dream Chef Home 夢幻廚房在我家" at bounding box center [677, 225] width 344 height 24
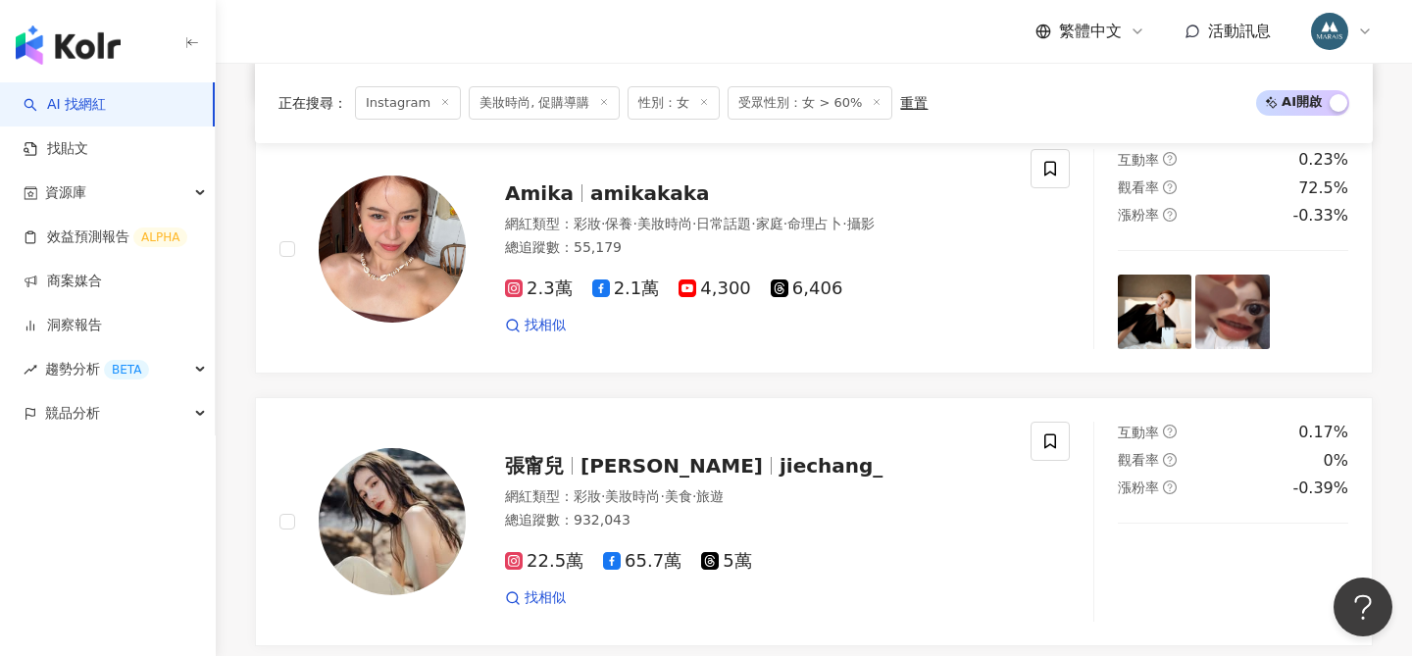
scroll to position [1950, 0]
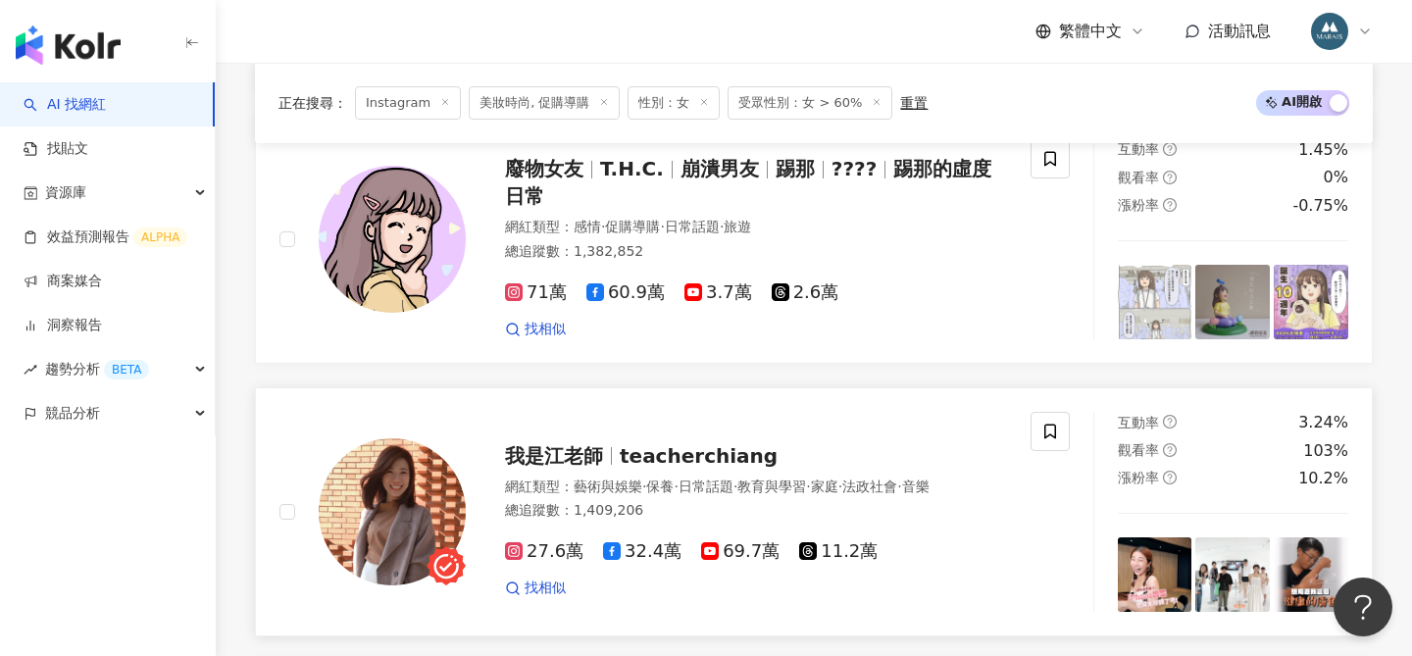
click at [580, 445] on span "我是江老師" at bounding box center [554, 456] width 98 height 24
click at [899, 241] on div "Dream Chef Home 夢幻廚房在我家 Vivian殷睿聆 網紅類型 ： 台灣旅遊 · 貓 · 促購導購 · 日常話題 · 美食 · 食譜 總追蹤數 …" at bounding box center [814, 238] width 1118 height 3518
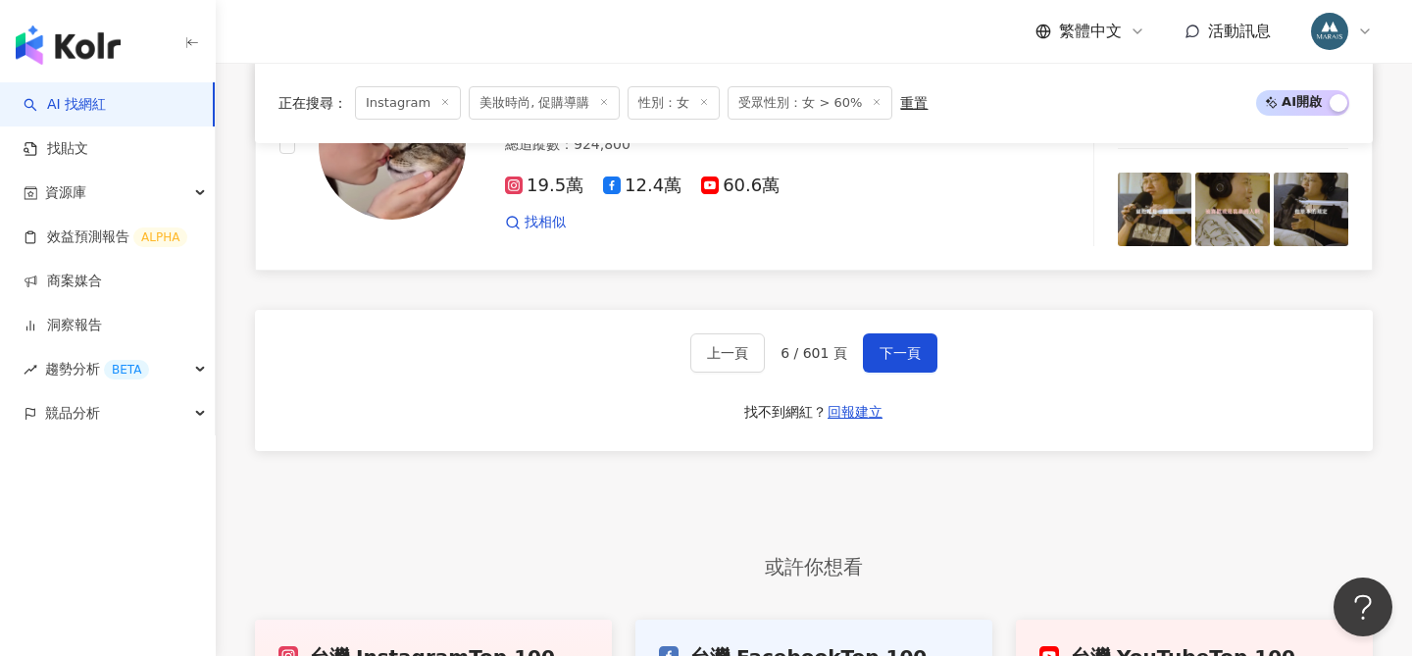
scroll to position [3413, 0]
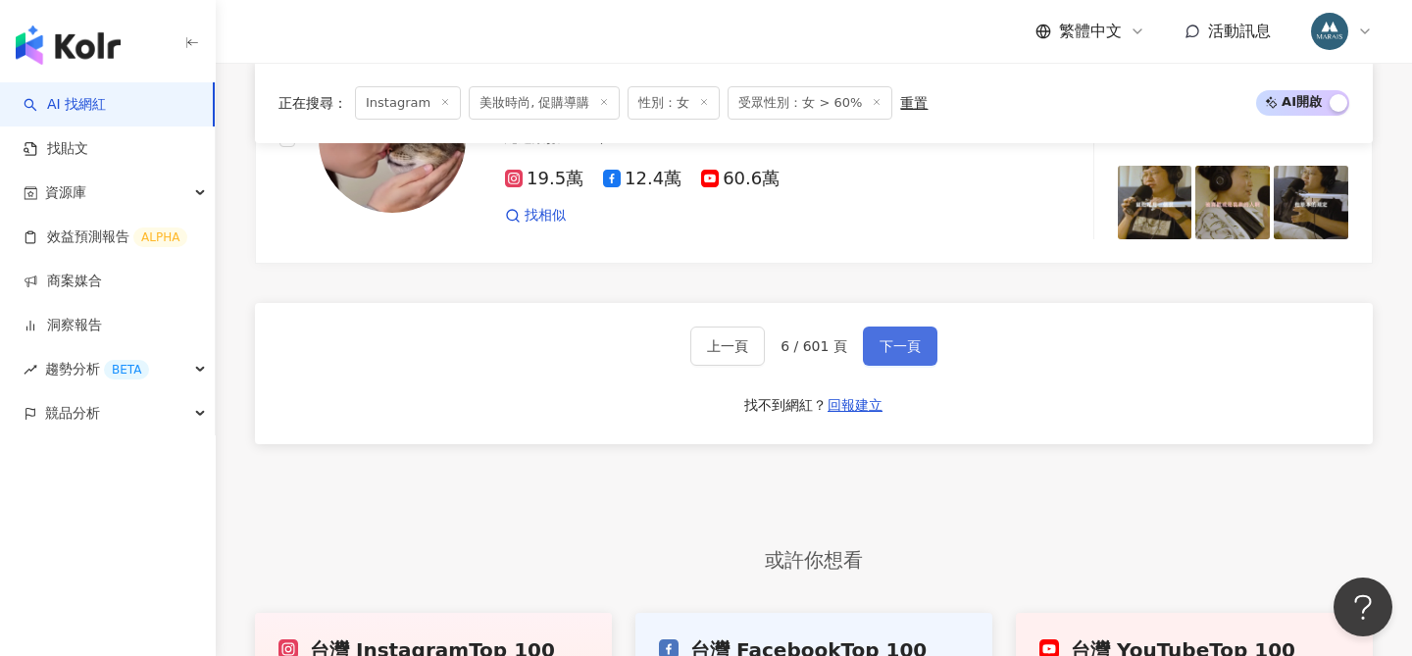
click at [896, 351] on span "下一頁" at bounding box center [900, 346] width 41 height 16
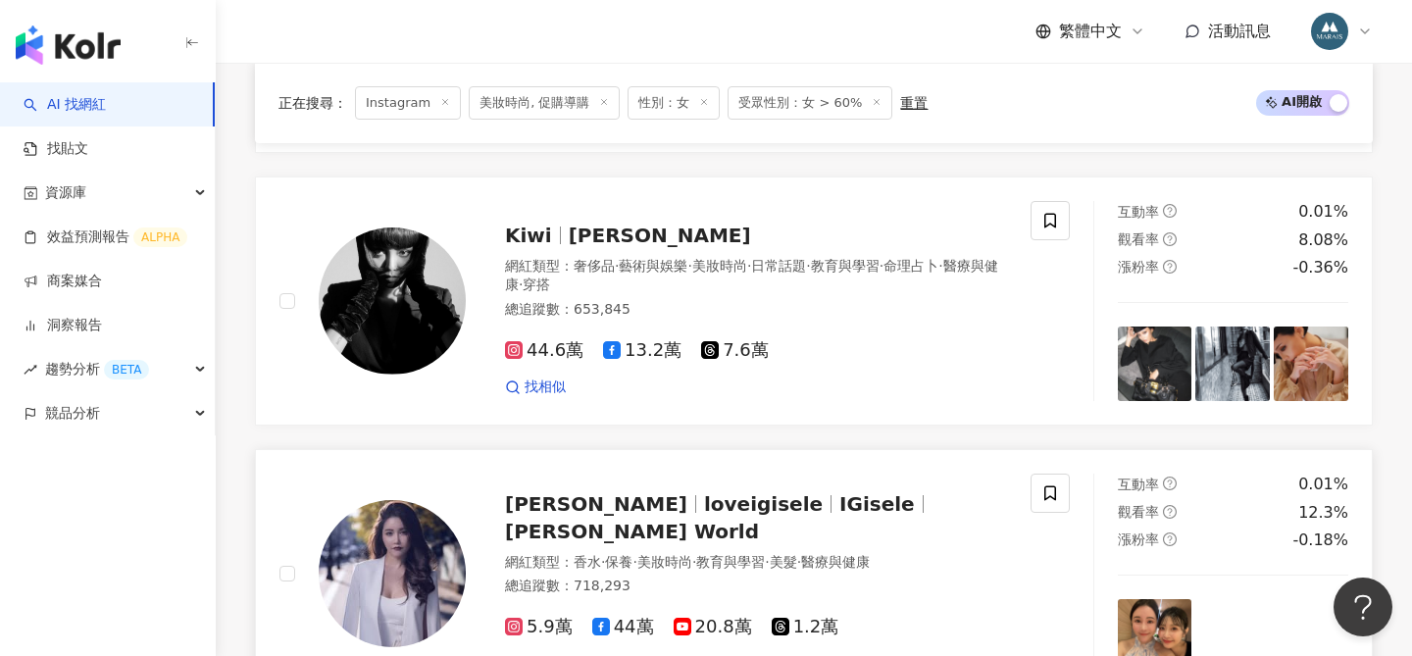
scroll to position [3022, 0]
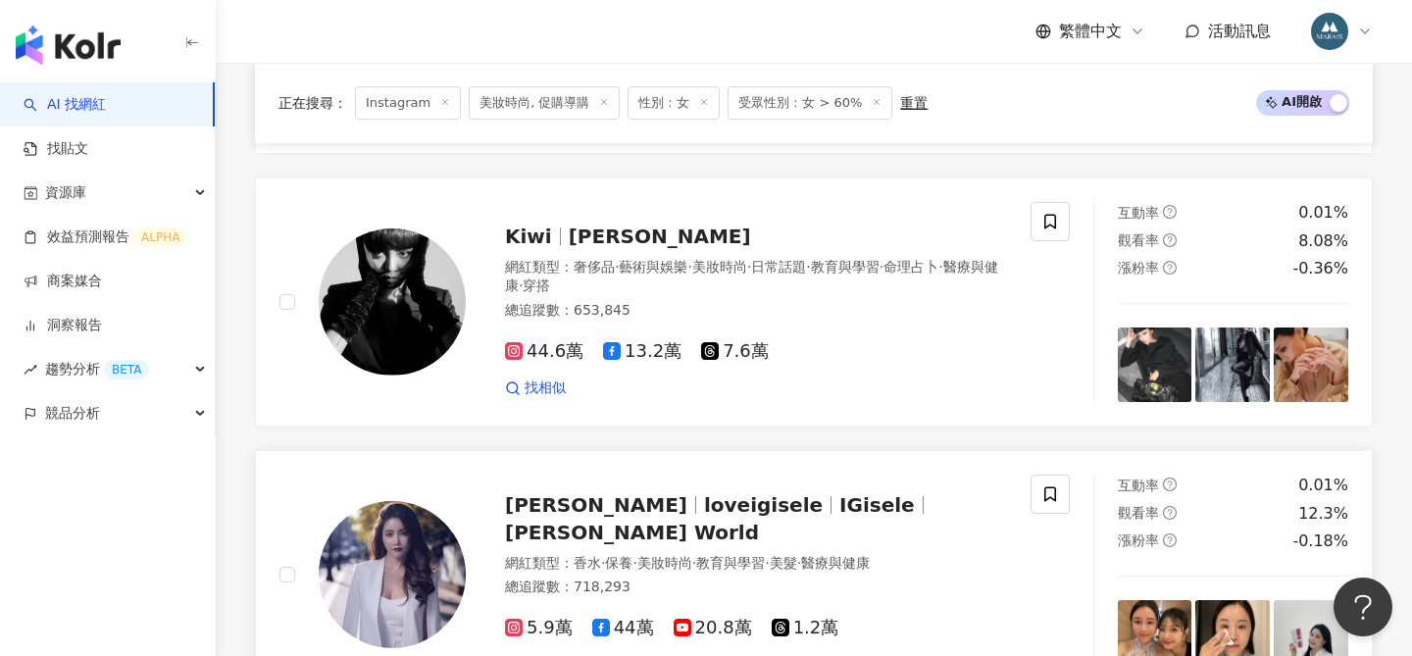
click at [704, 493] on span "loveigisele" at bounding box center [763, 505] width 119 height 24
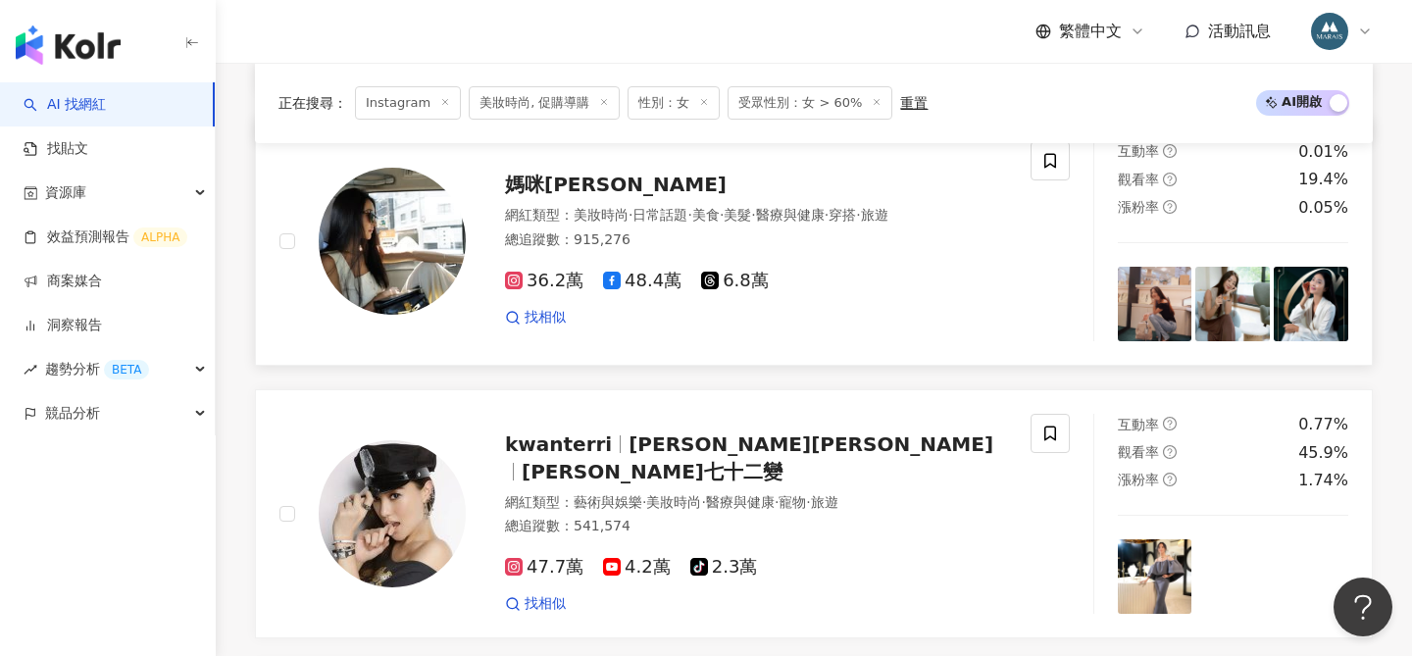
scroll to position [1950, 0]
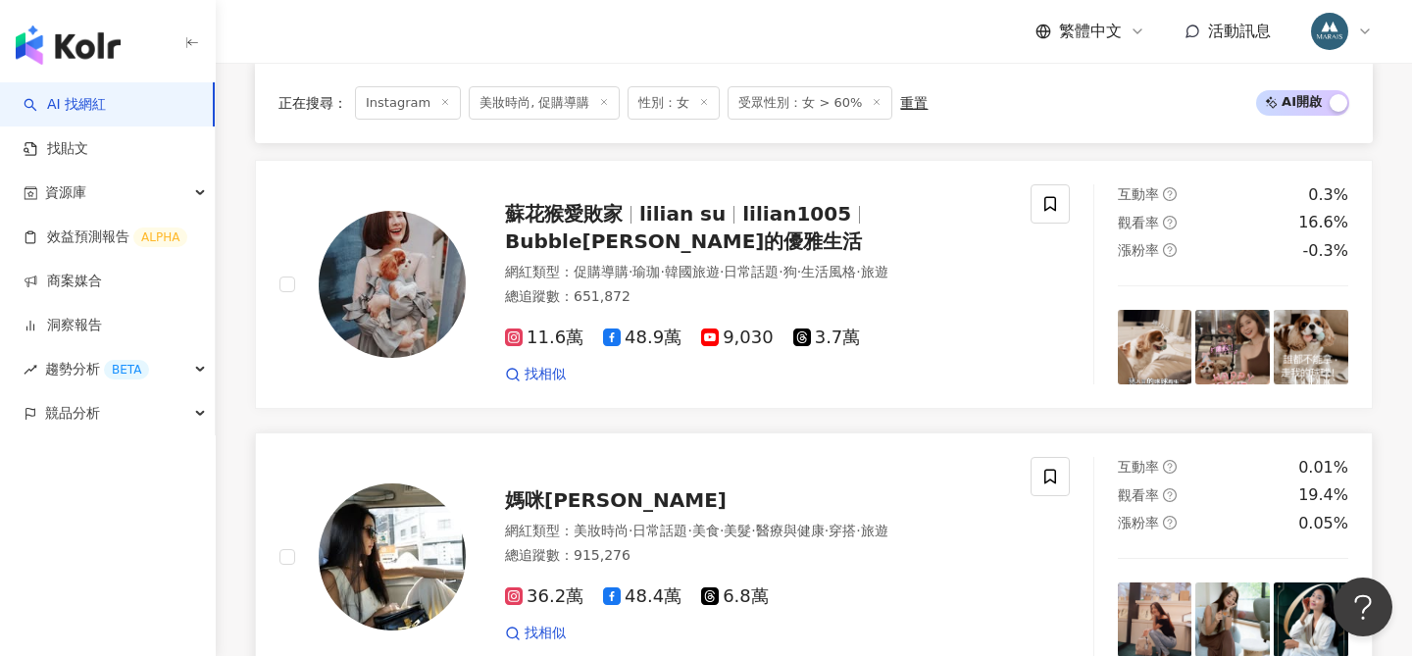
click at [557, 488] on span "媽咪[PERSON_NAME]" at bounding box center [616, 500] width 222 height 24
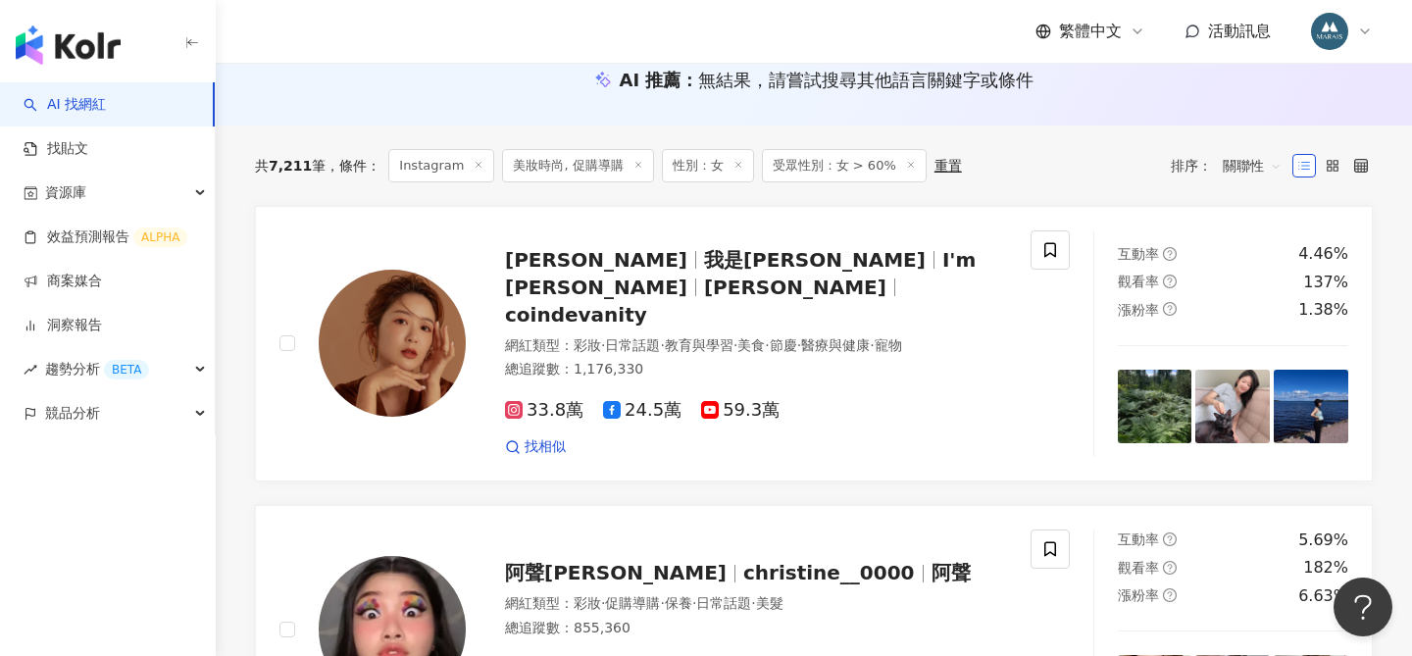
scroll to position [170, 0]
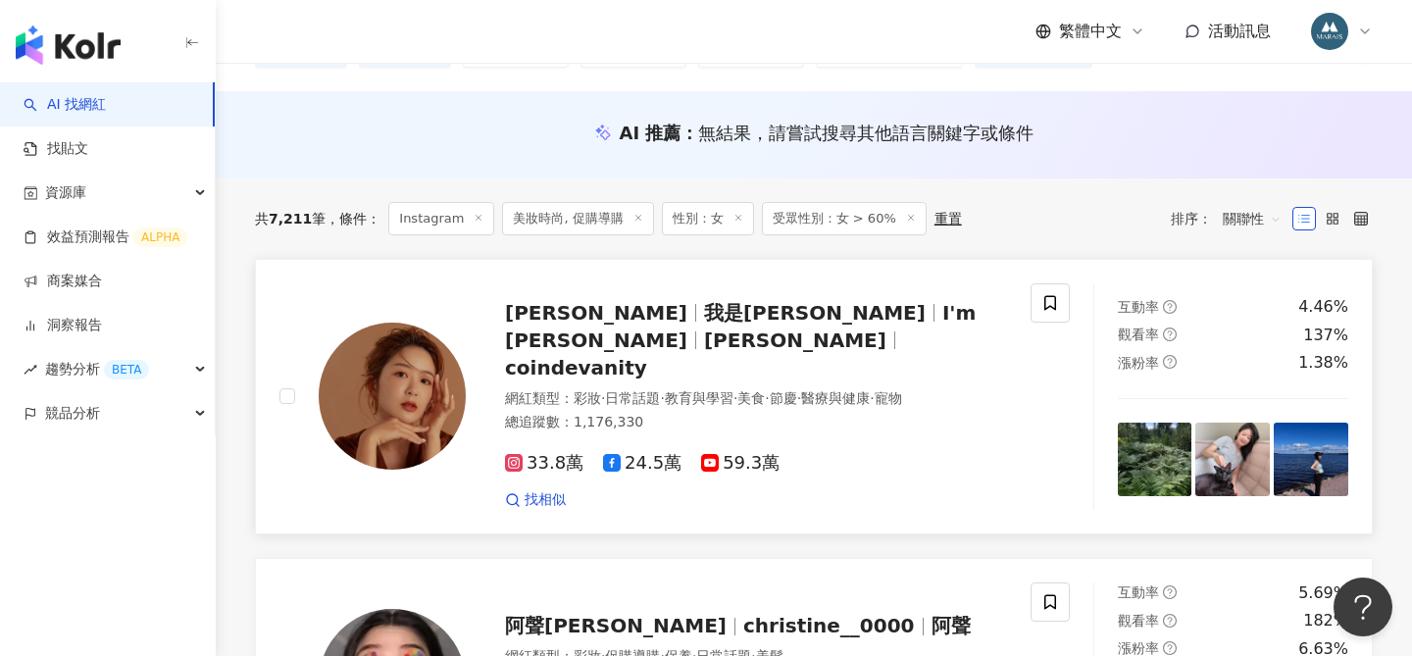
click at [704, 313] on span "我是查理" at bounding box center [815, 313] width 222 height 24
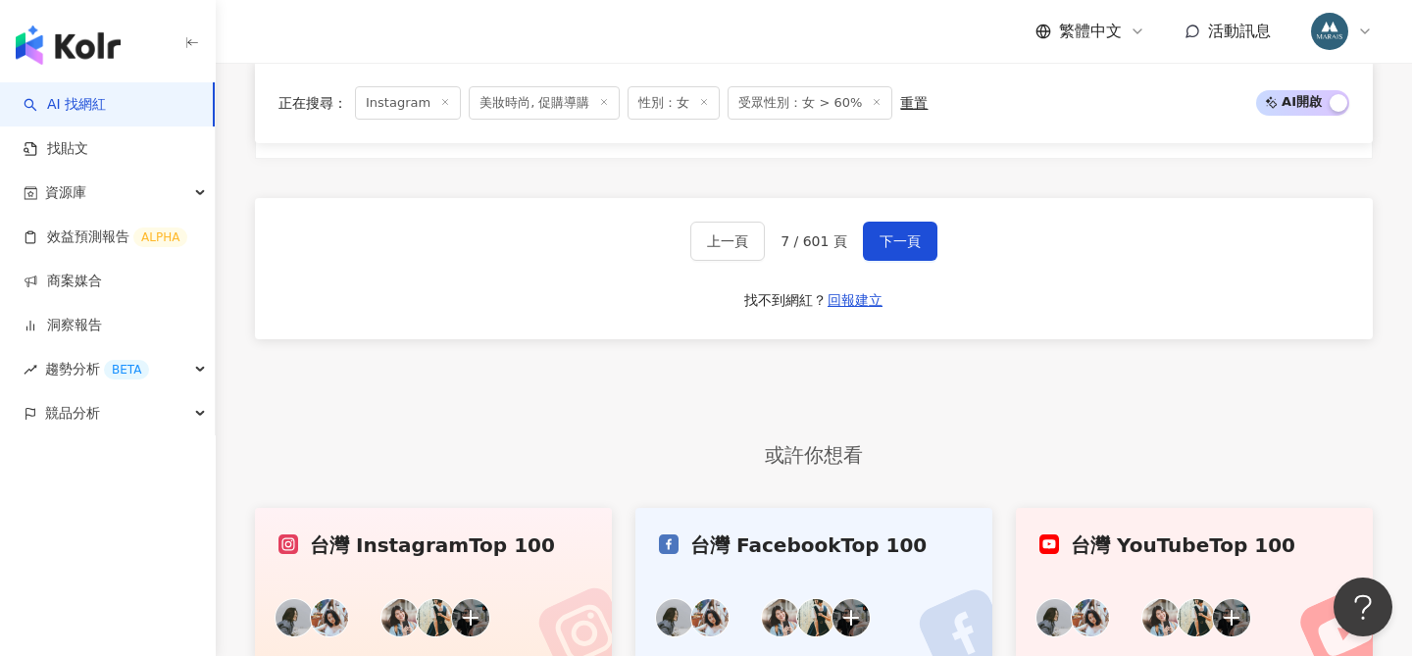
scroll to position [3332, 0]
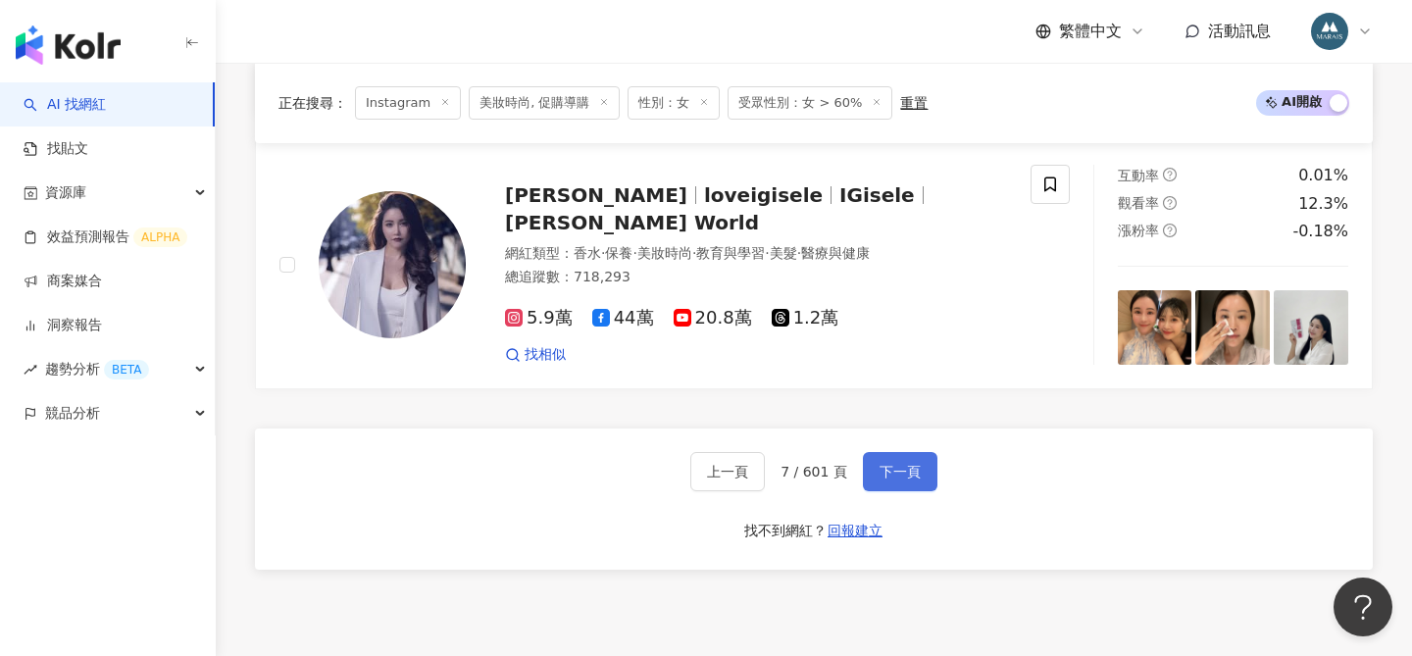
click at [882, 464] on span "下一頁" at bounding box center [900, 472] width 41 height 16
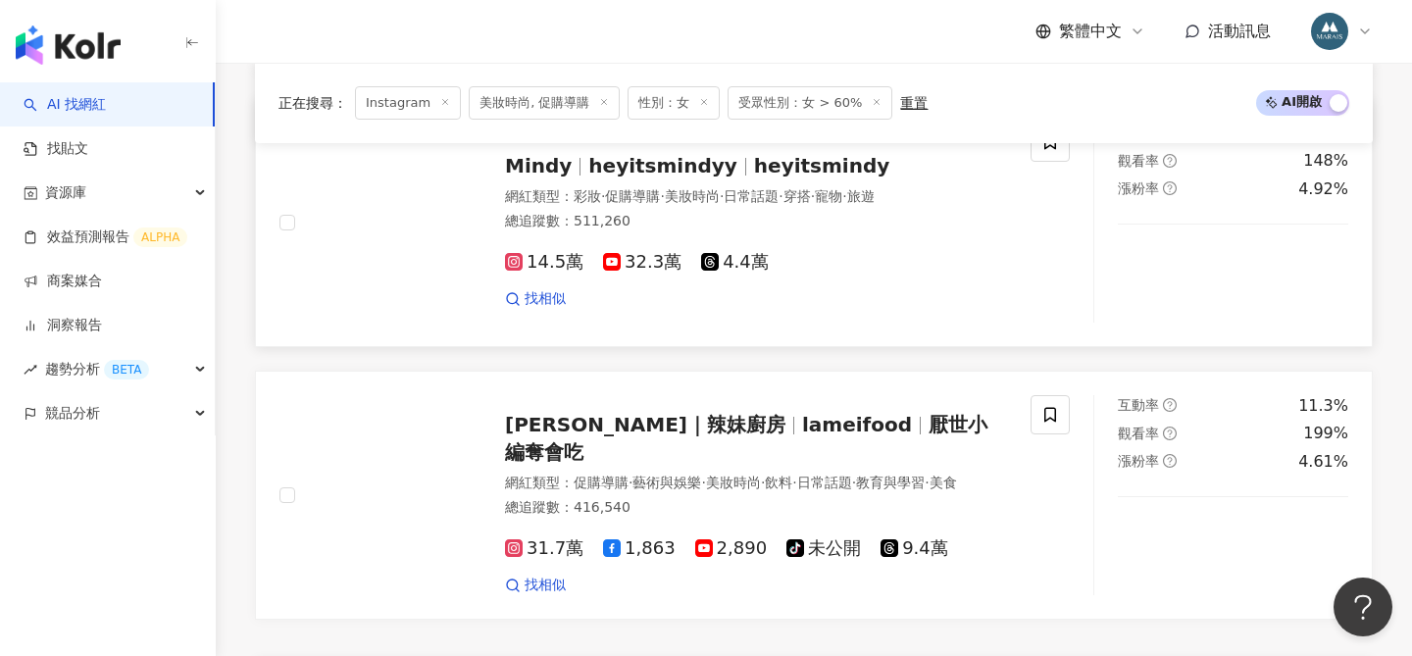
scroll to position [3206, 0]
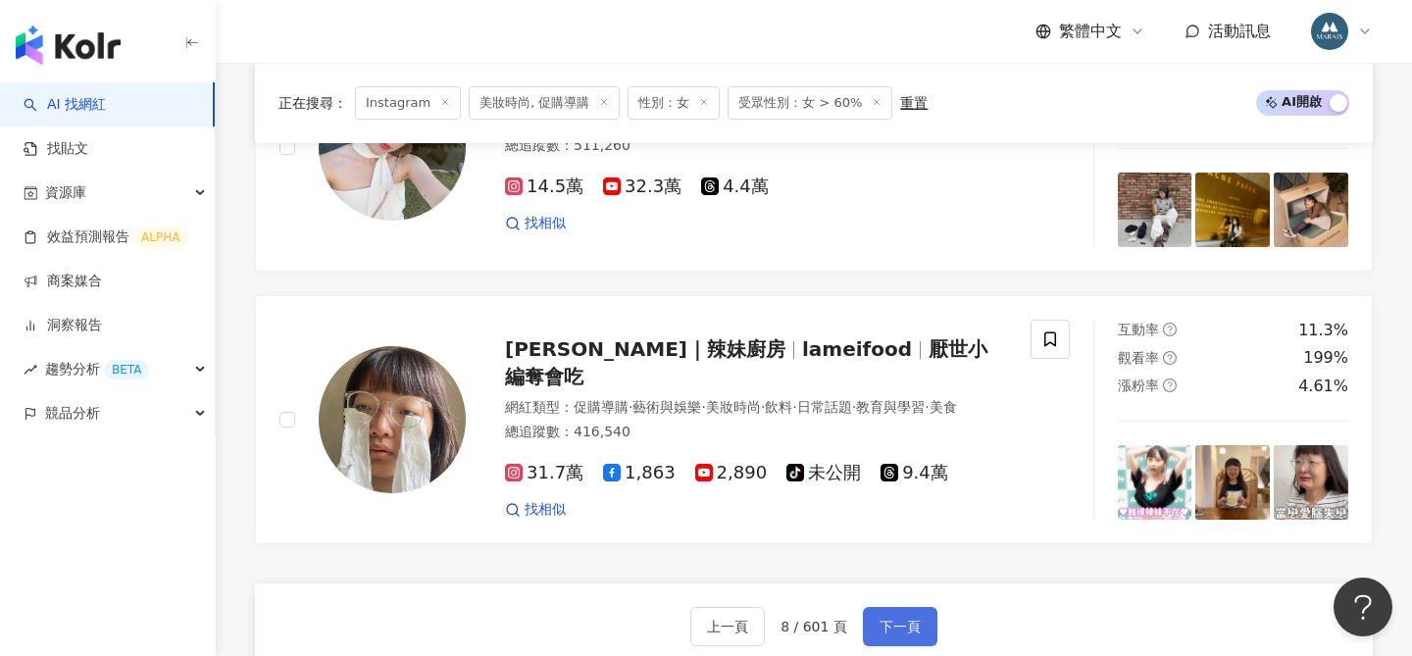
click at [887, 619] on span "下一頁" at bounding box center [900, 627] width 41 height 16
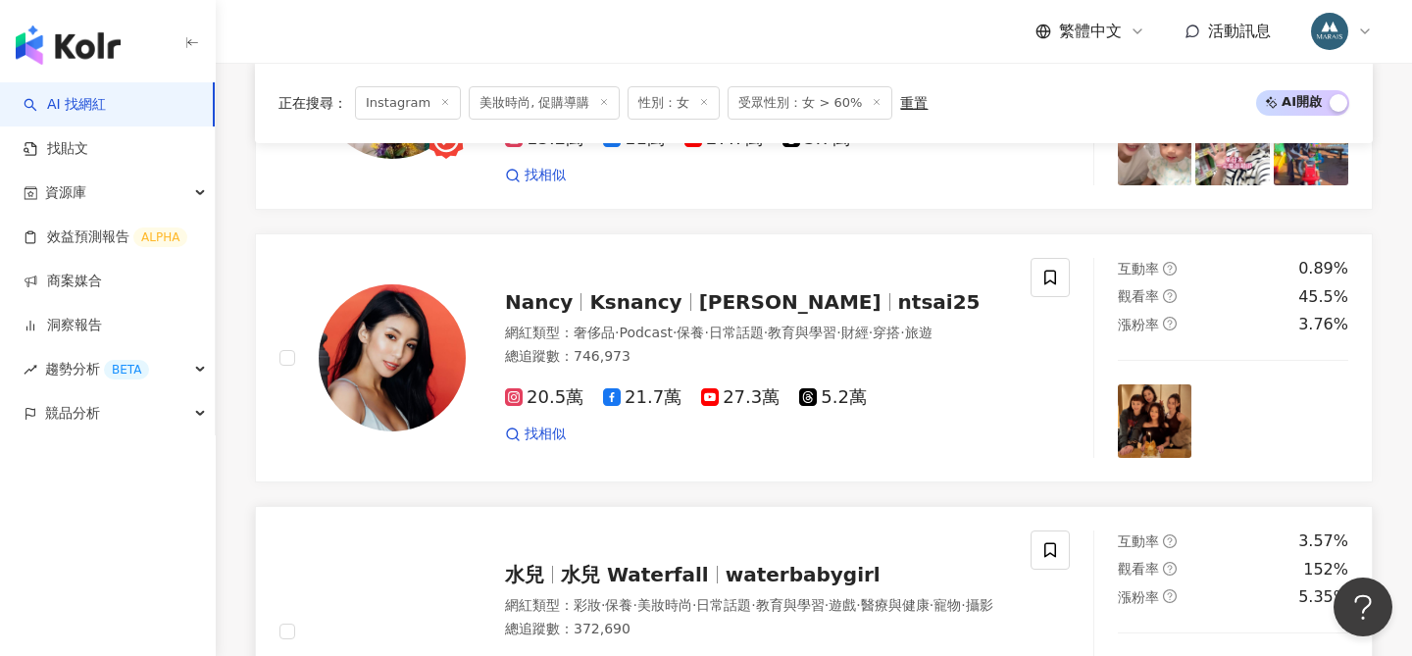
scroll to position [2969, 0]
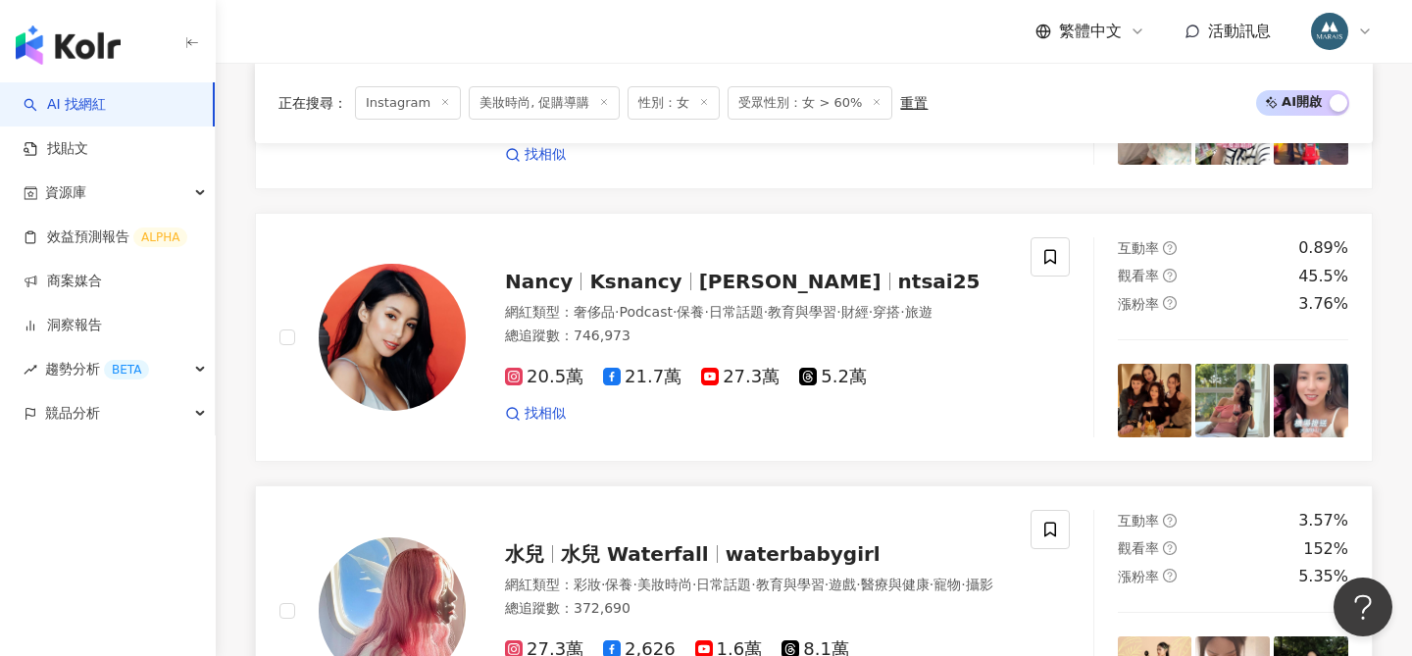
click at [686, 542] on span "水兒 Waterfall" at bounding box center [635, 554] width 148 height 24
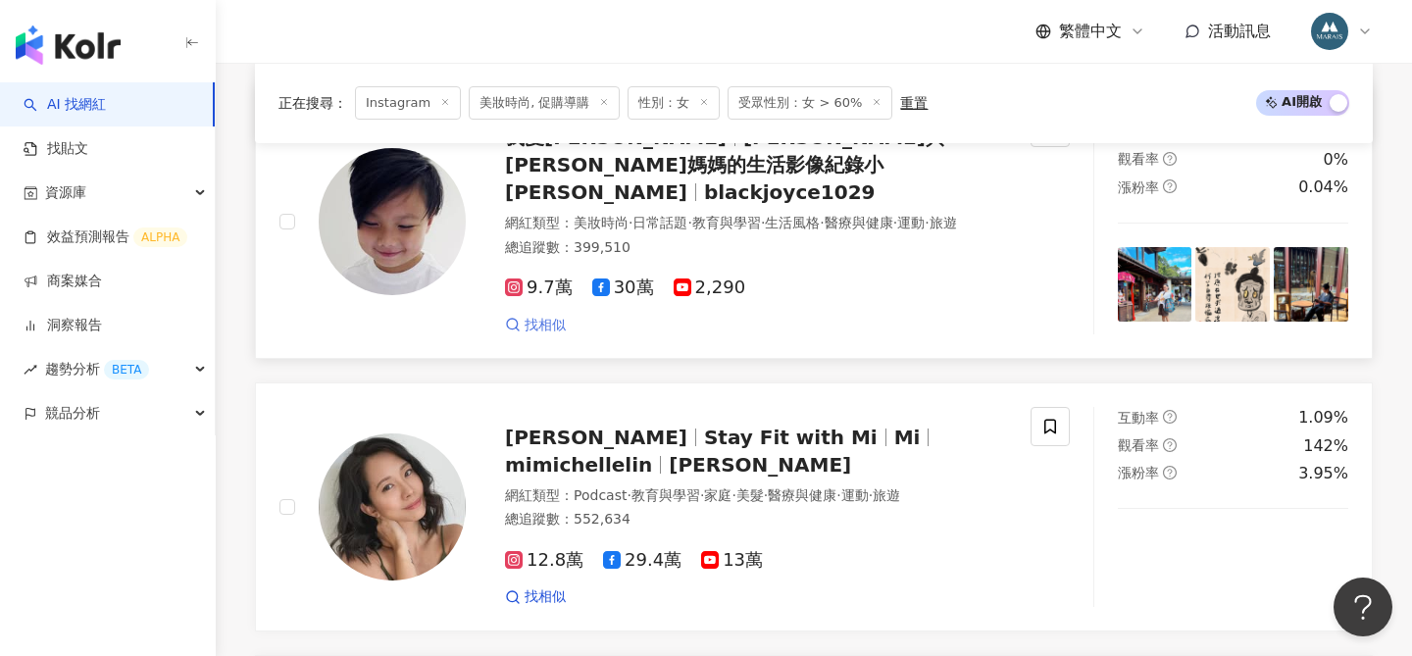
scroll to position [1126, 0]
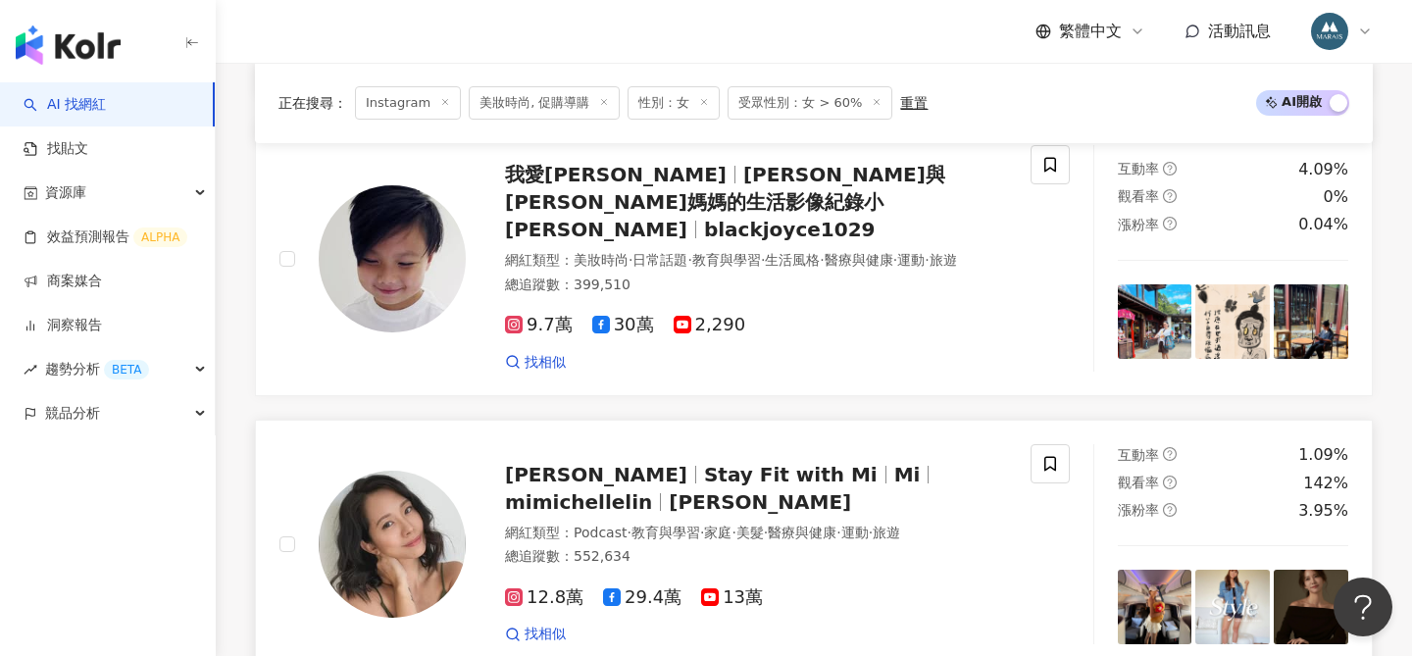
click at [540, 468] on span "Michelle Lin" at bounding box center [596, 475] width 182 height 24
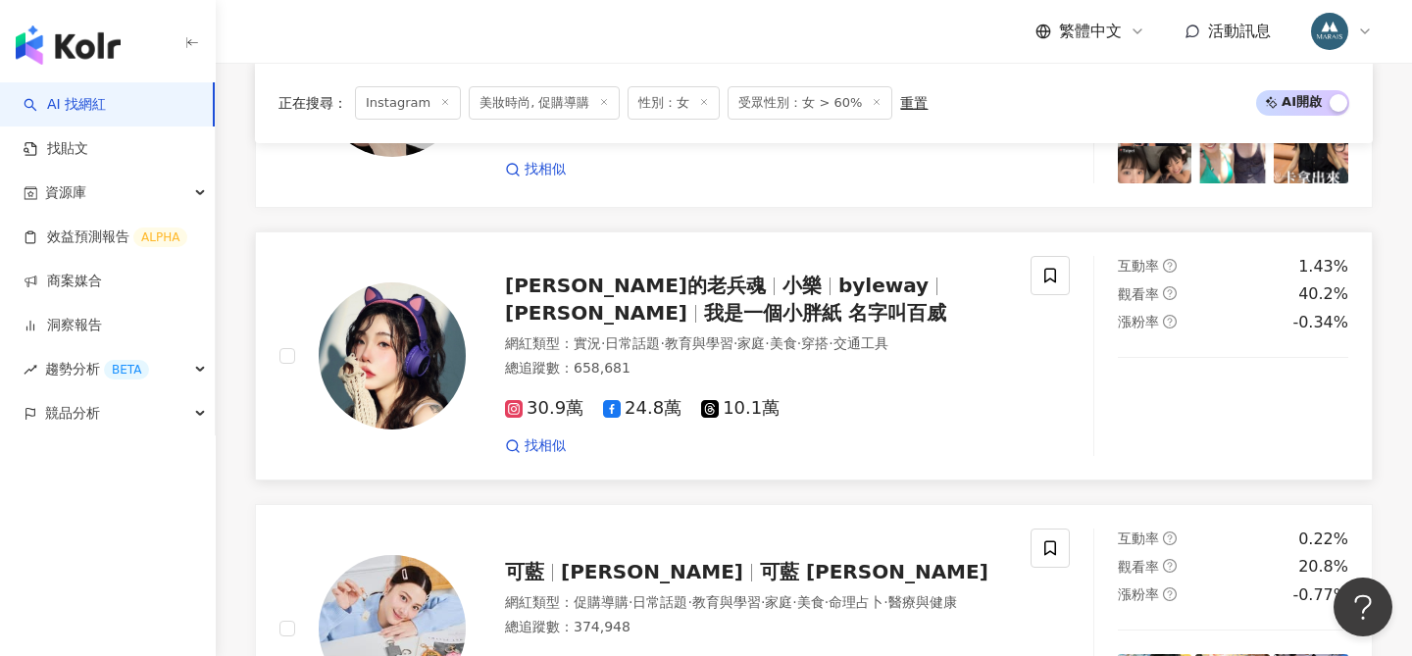
scroll to position [444, 0]
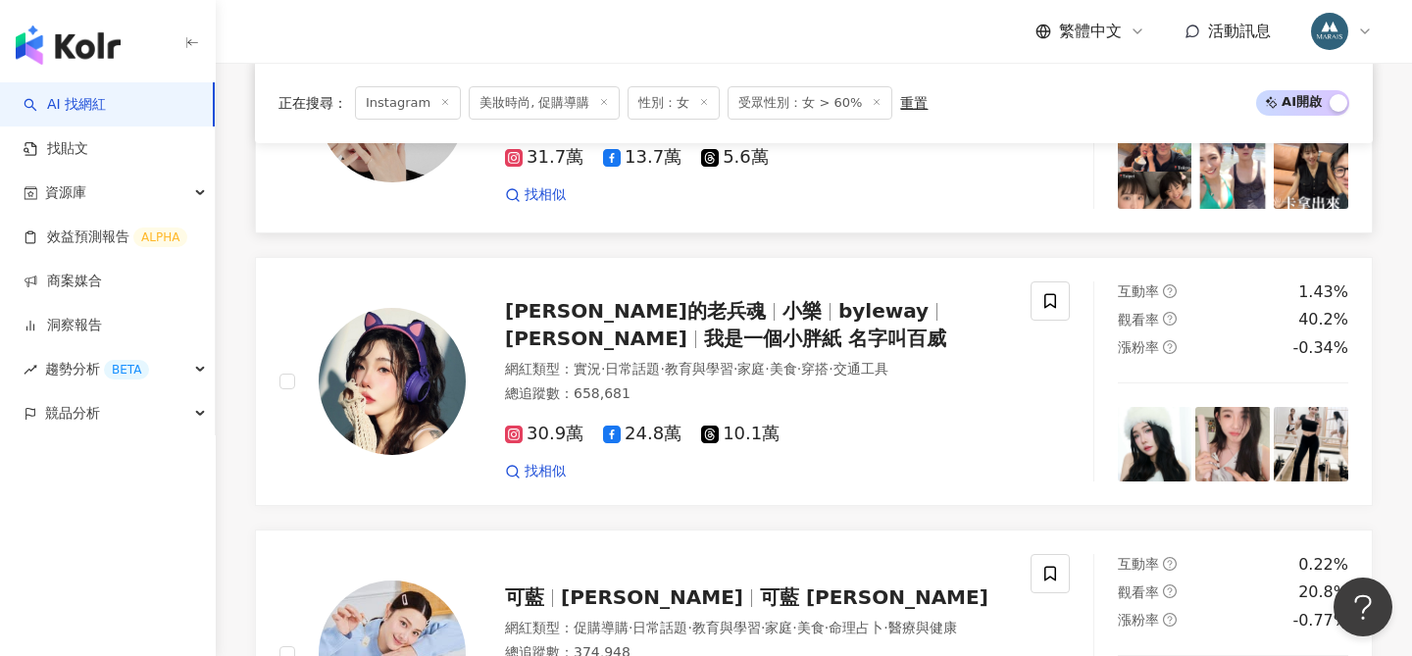
click at [898, 204] on div "蔡昕言 愛麗 Ellie ellieciouss 網紅類型 ： 彩妝 · 保養 · 日常話題 · 美食 · 旅遊 總追蹤數 ： 510,343 31.7萬 1…" at bounding box center [736, 108] width 541 height 191
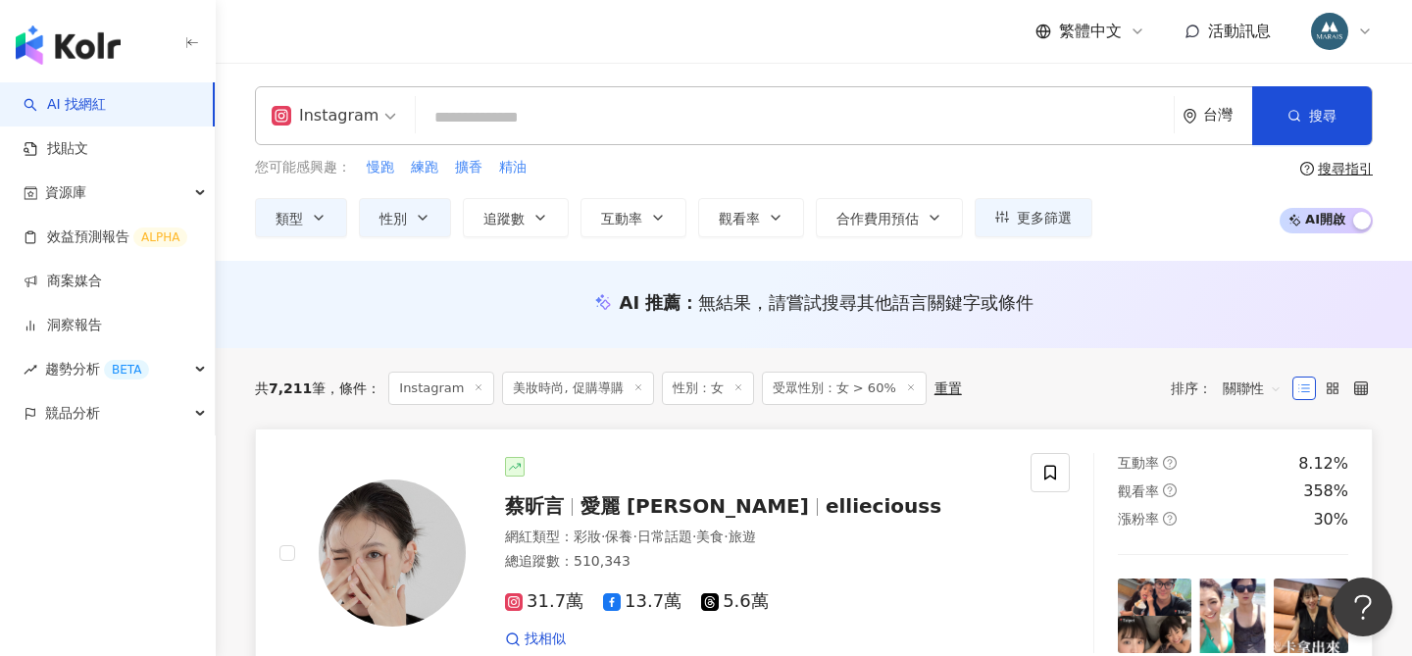
click at [894, 486] on div "蔡昕言 愛麗 Ellie ellieciouss 網紅類型 ： 彩妝 · 保養 · 日常話題 · 美食 · 旅遊 總追蹤數 ： 510,343 31.7萬 1…" at bounding box center [736, 552] width 541 height 191
click at [884, 482] on div "蔡昕言 愛麗 Ellie ellieciouss 網紅類型 ： 彩妝 · 保養 · 日常話題 · 美食 · 旅遊 總追蹤數 ： 510,343 31.7萬 1…" at bounding box center [736, 552] width 541 height 191
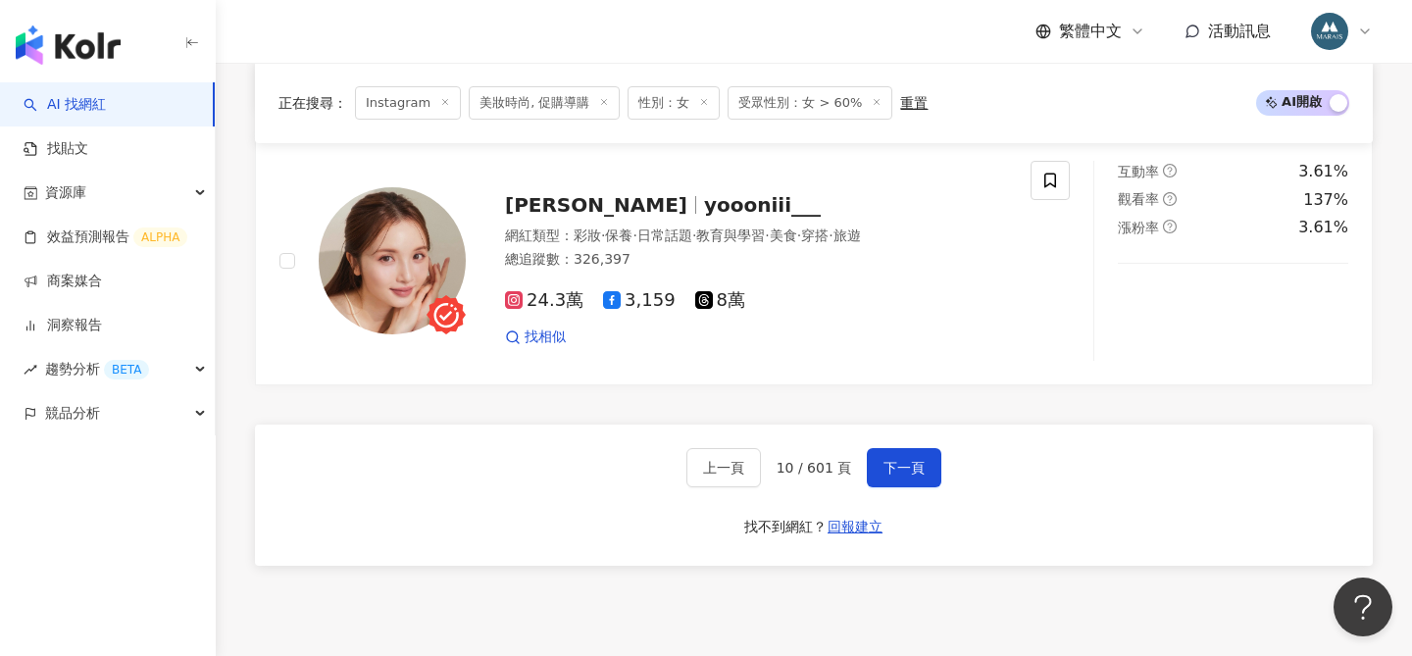
scroll to position [3292, 0]
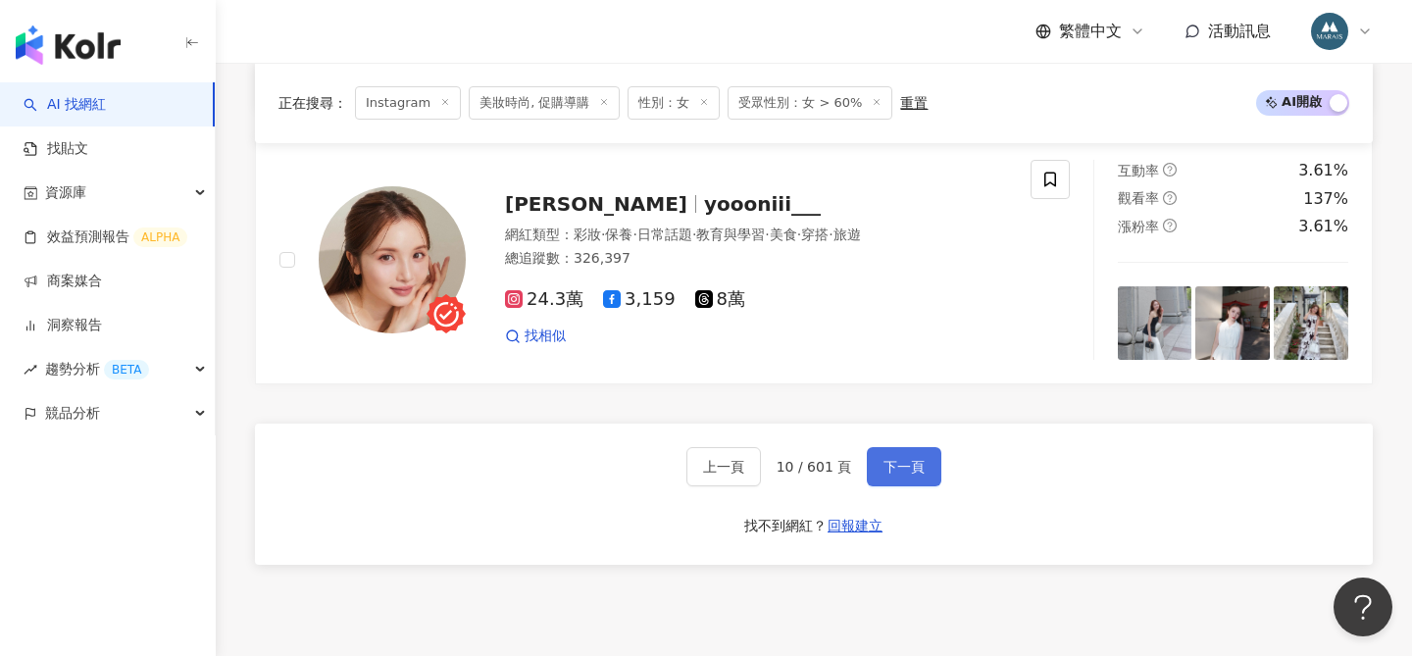
click at [919, 480] on button "下一頁" at bounding box center [904, 466] width 75 height 39
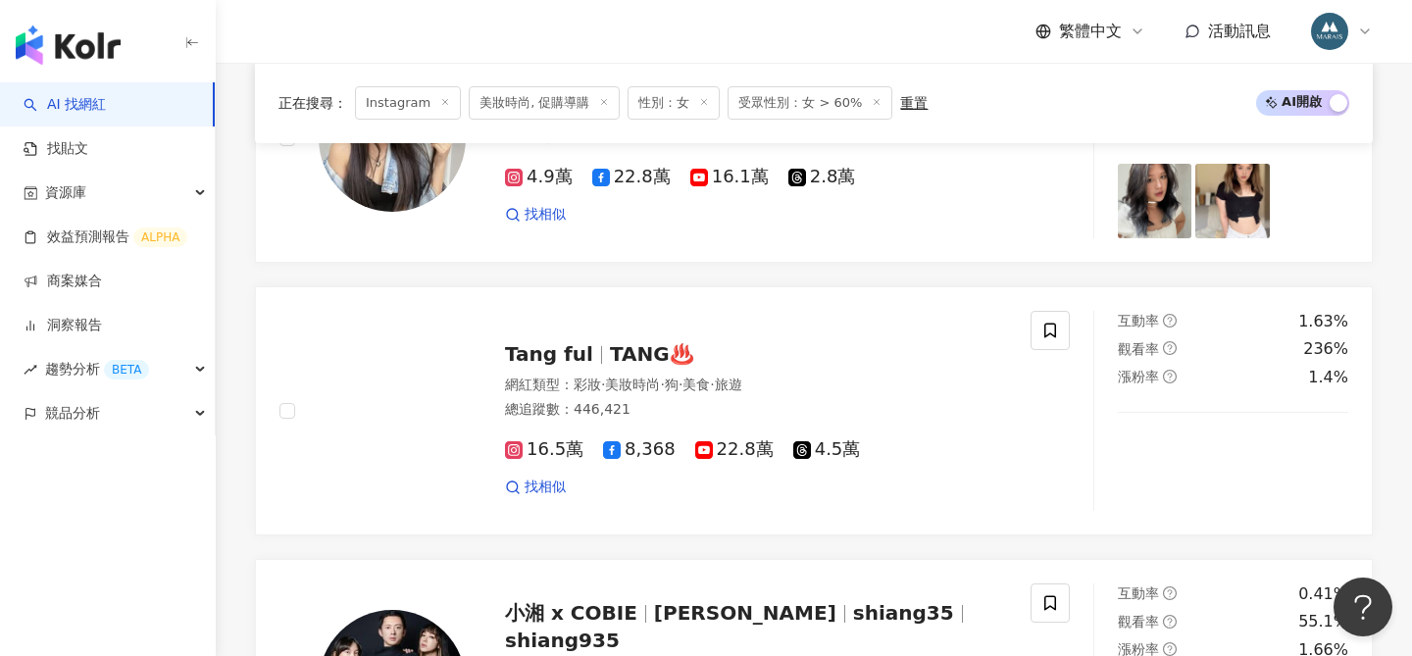
scroll to position [689, 0]
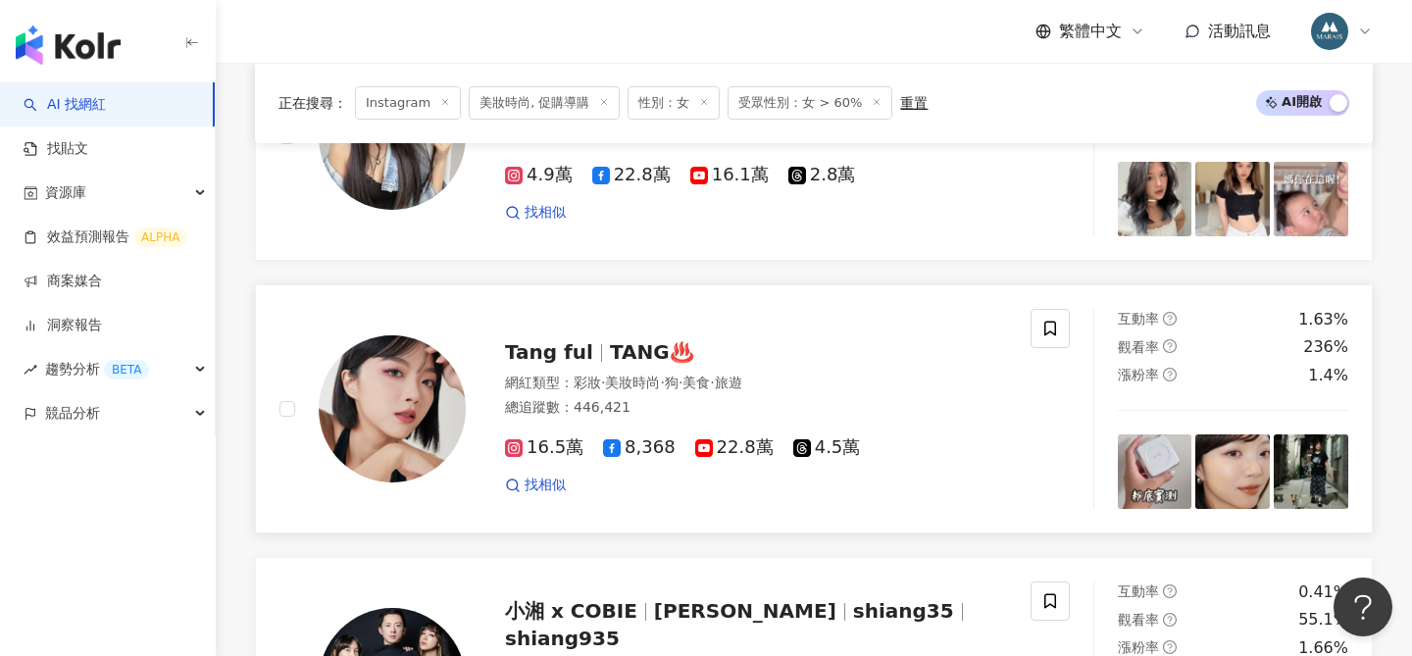
click at [576, 356] on span "Tang ful" at bounding box center [549, 352] width 88 height 24
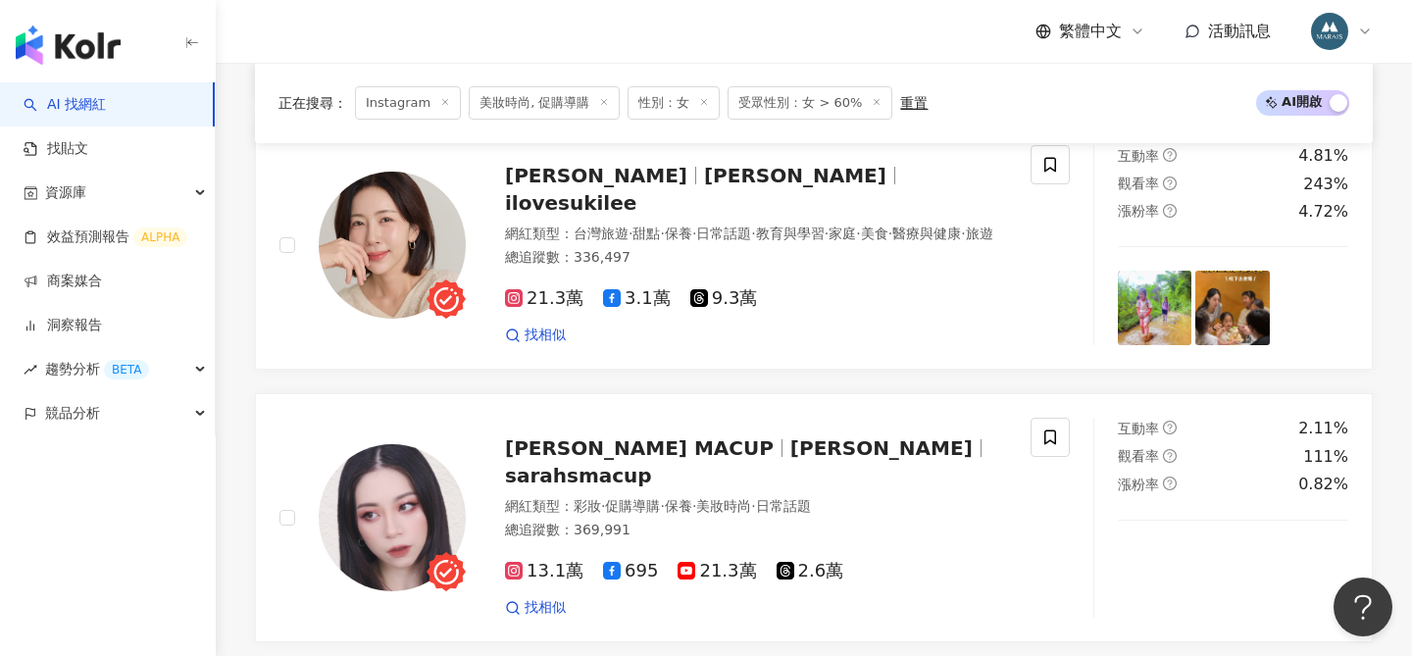
scroll to position [1929, 0]
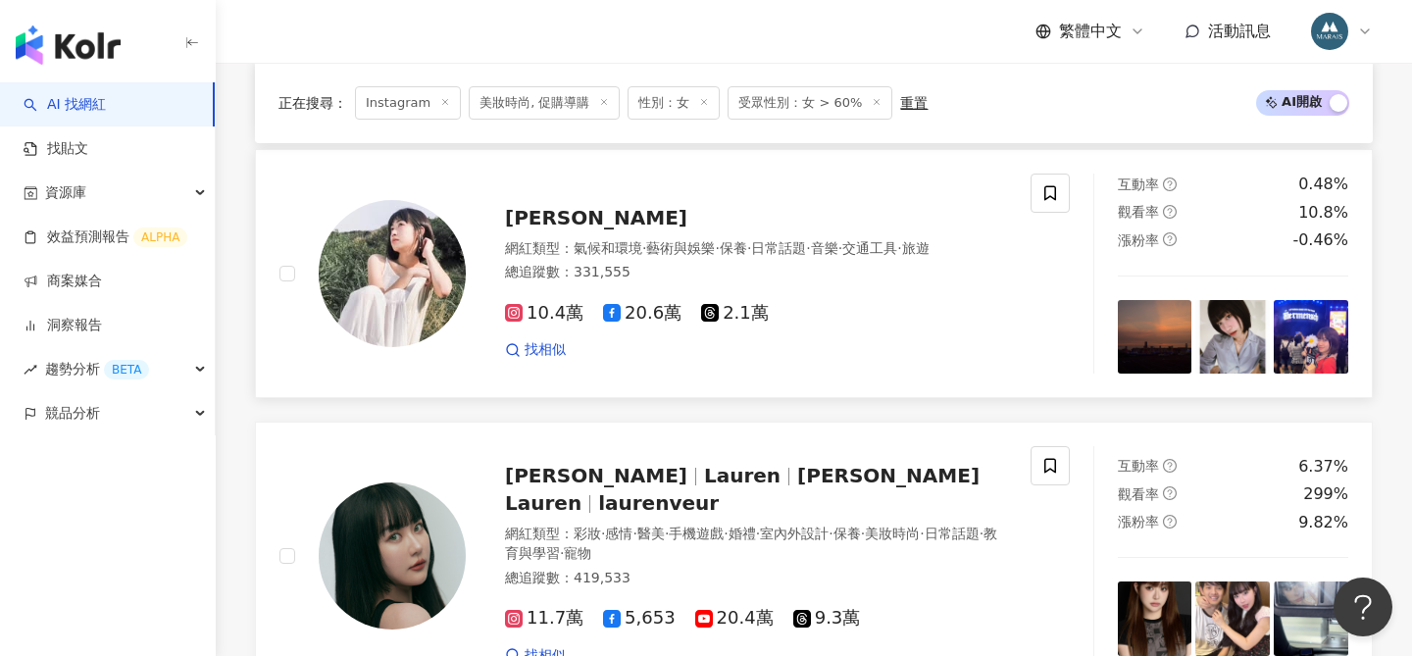
scroll to position [2523, 0]
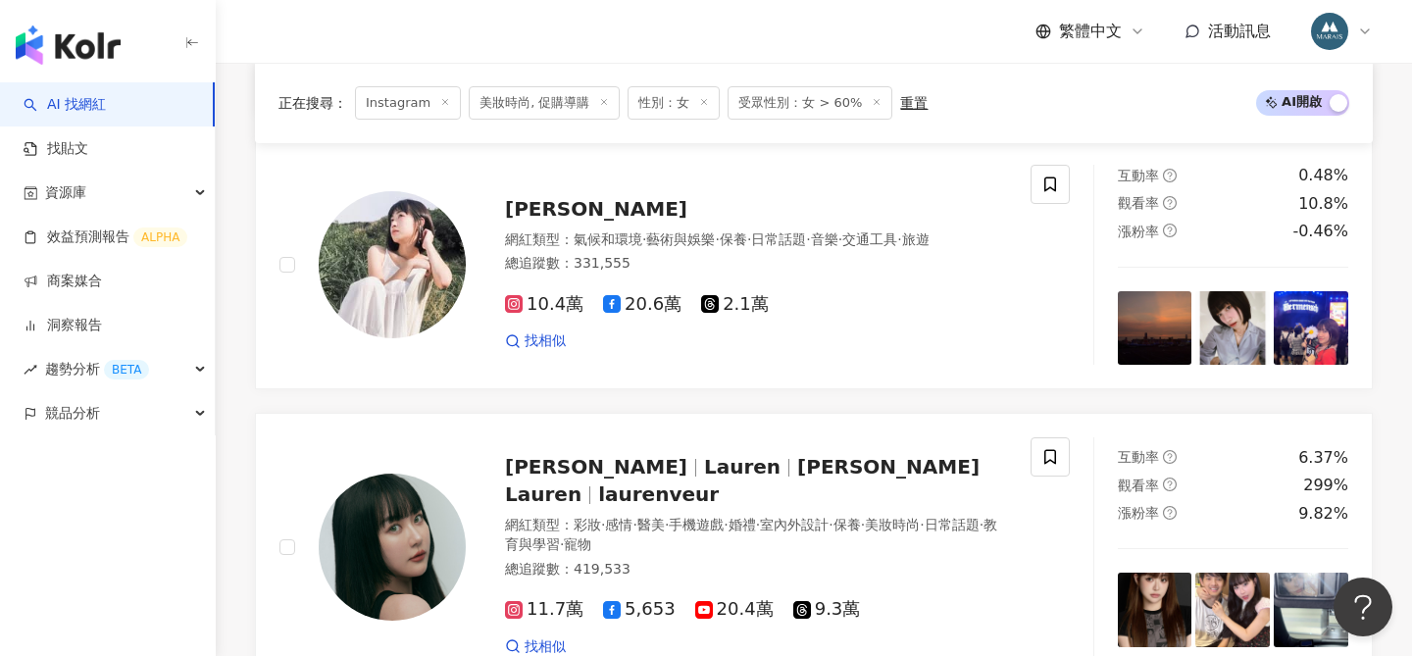
click at [666, 455] on span "蘿倫 Lauren" at bounding box center [742, 480] width 475 height 51
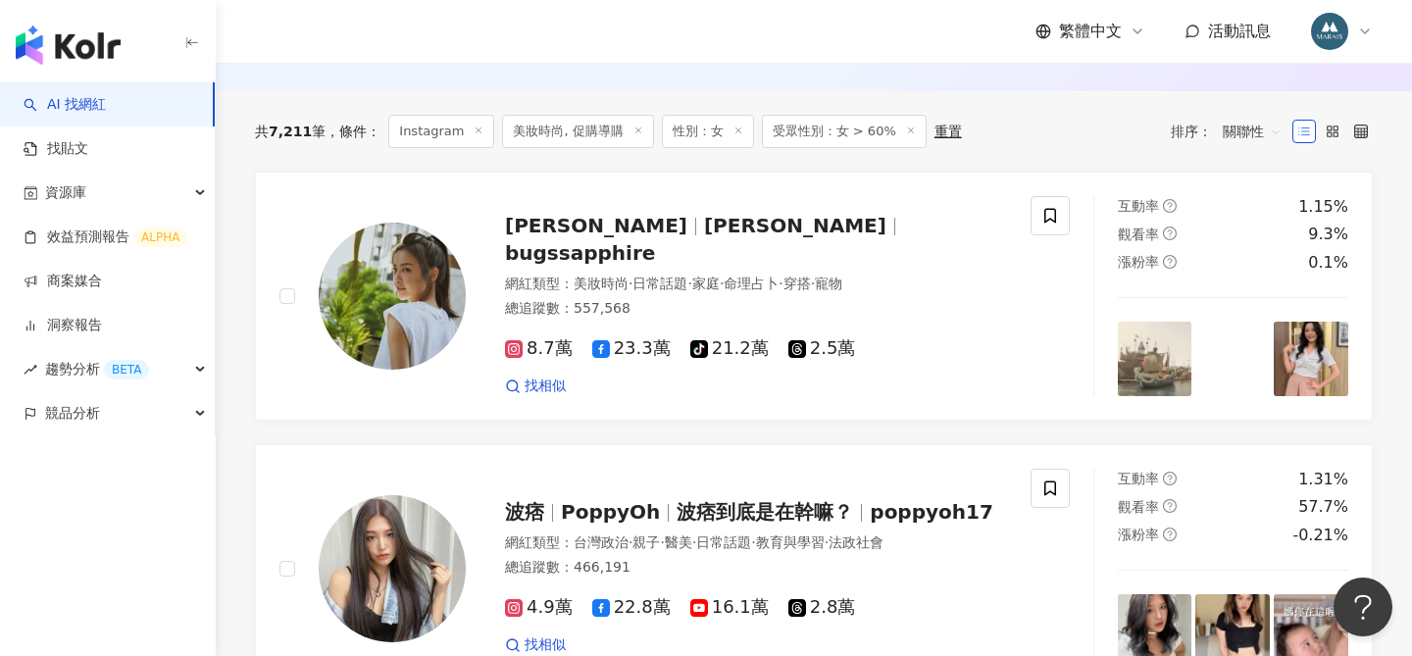
scroll to position [0, 0]
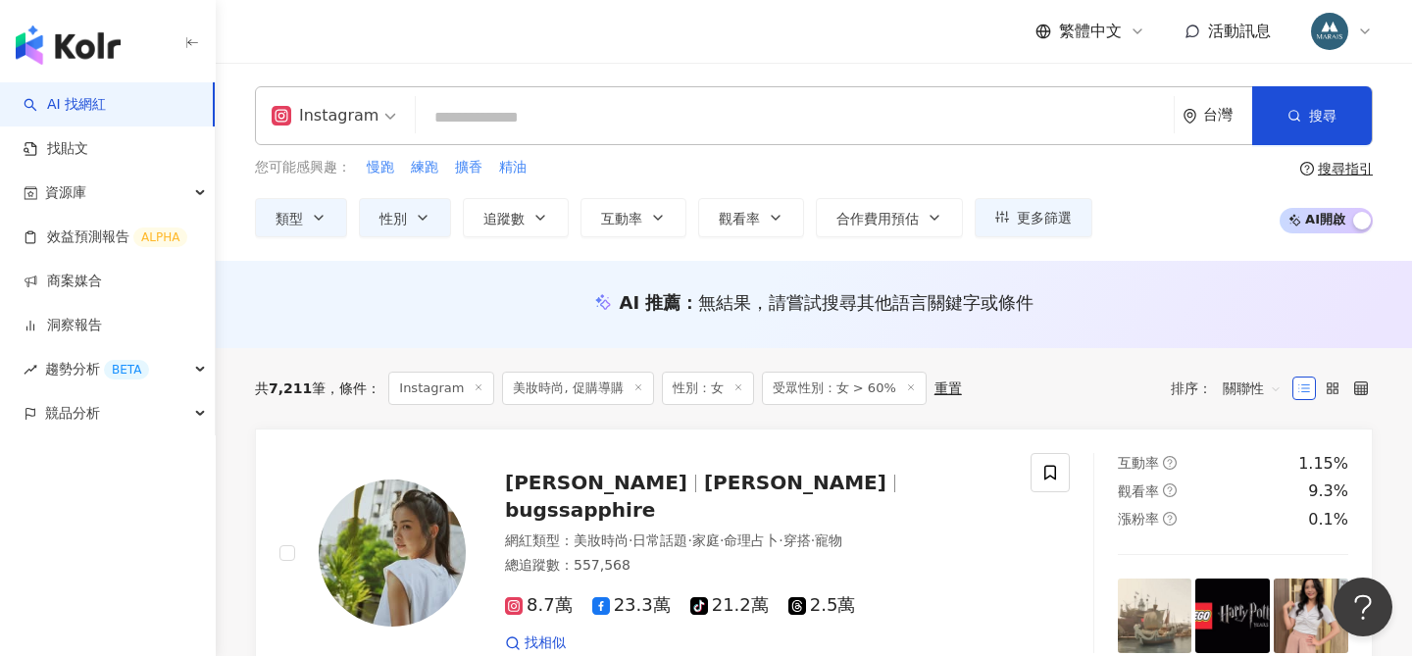
click at [462, 121] on input "search" at bounding box center [795, 117] width 742 height 37
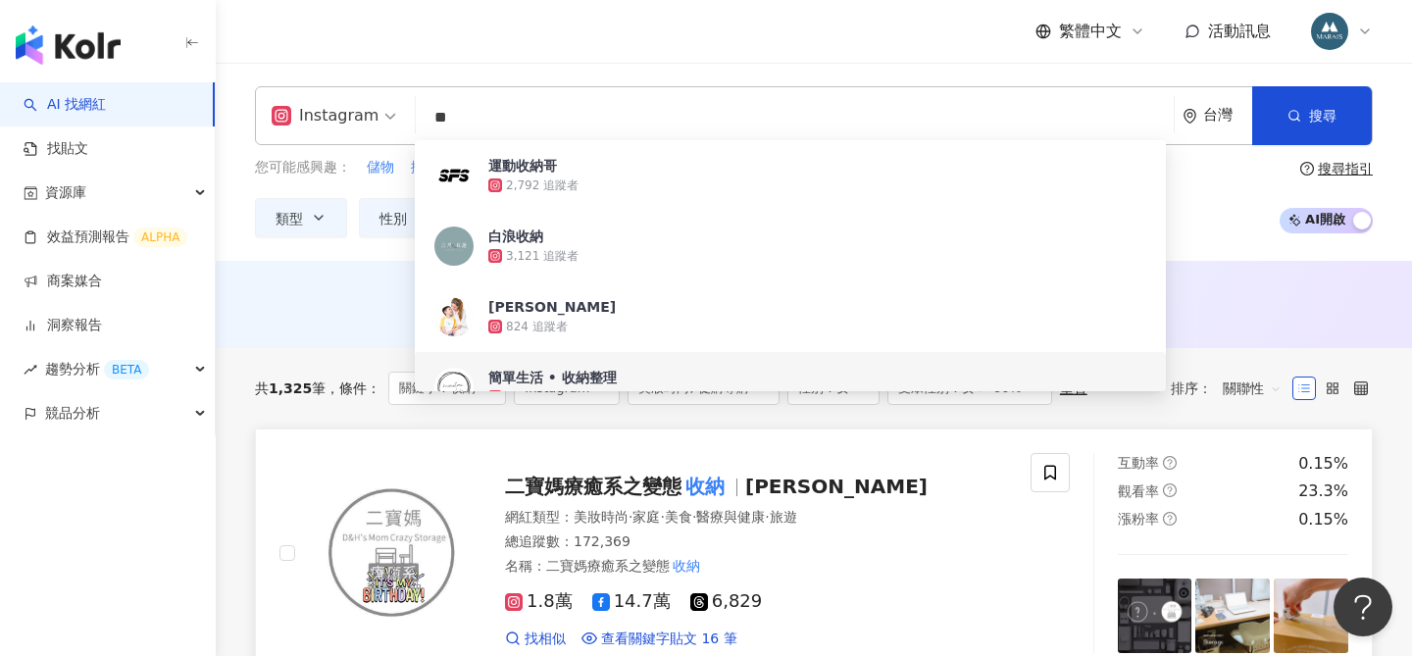
type input "**"
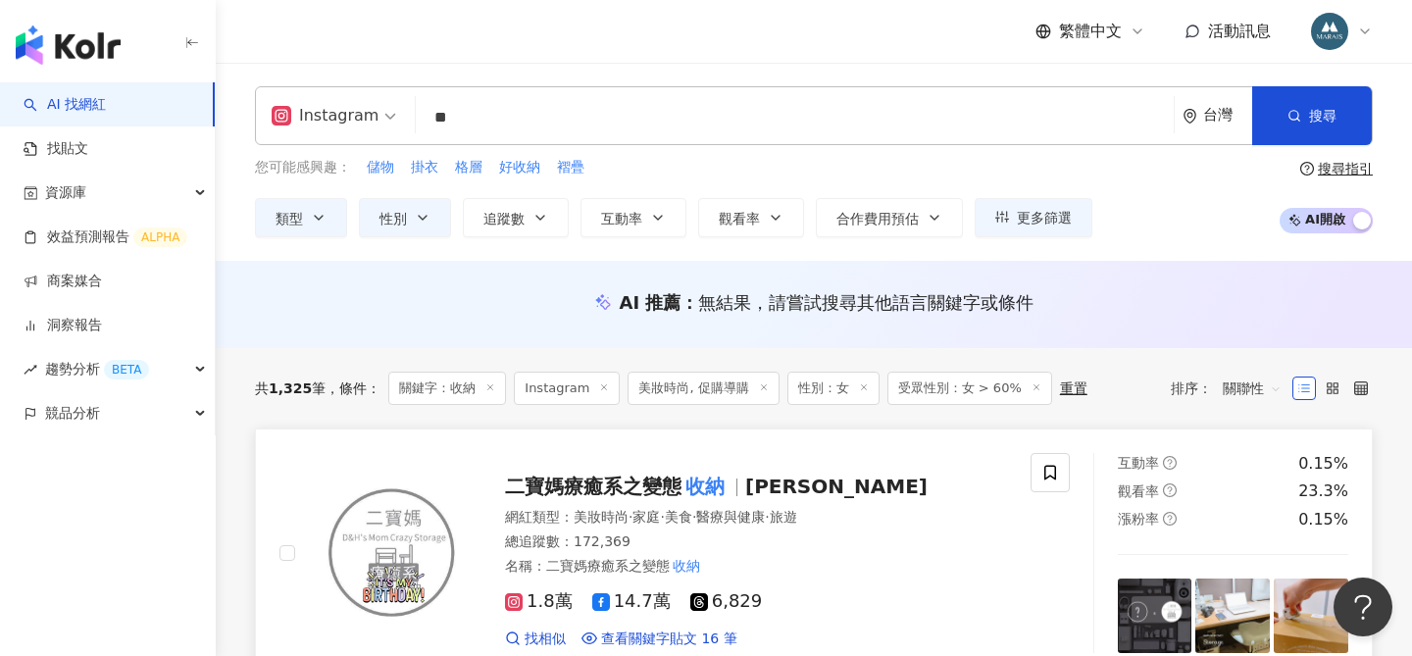
click at [919, 525] on div "網紅類型 ： 美妝時尚 · 家庭 · 美食 · 醫療與健康 · 旅遊" at bounding box center [756, 518] width 502 height 20
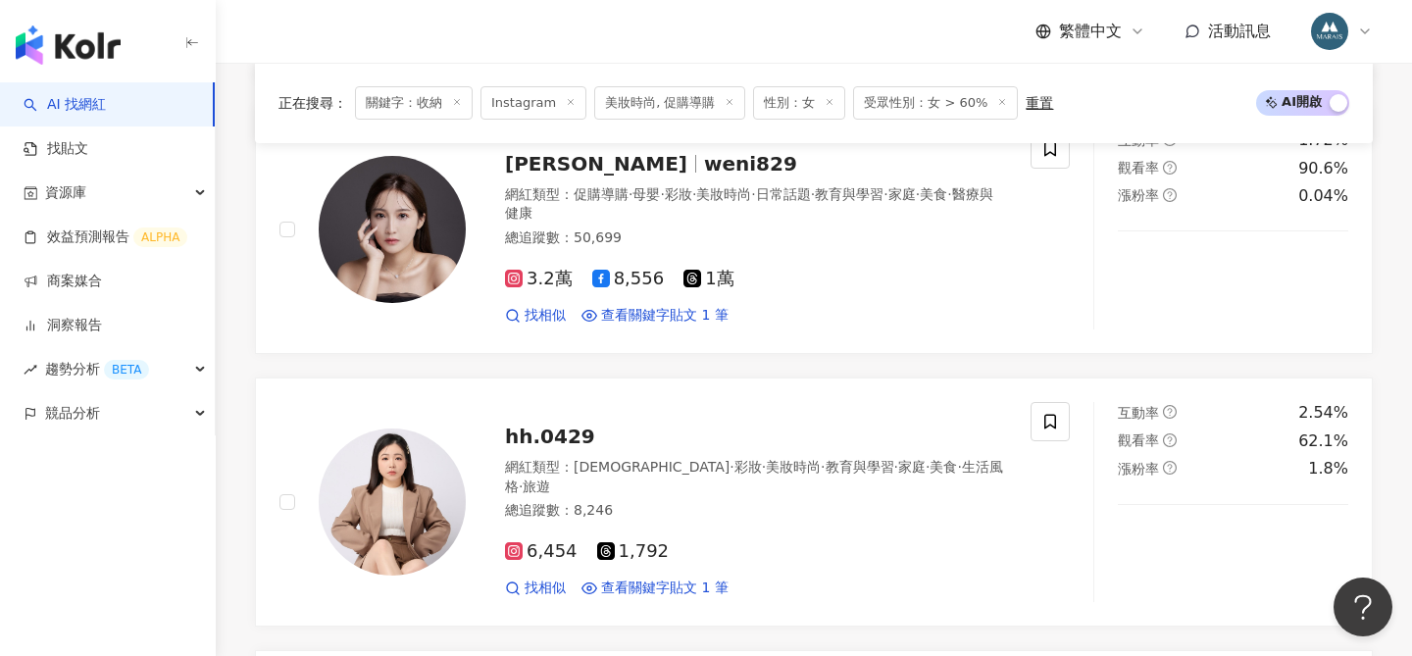
scroll to position [1937, 0]
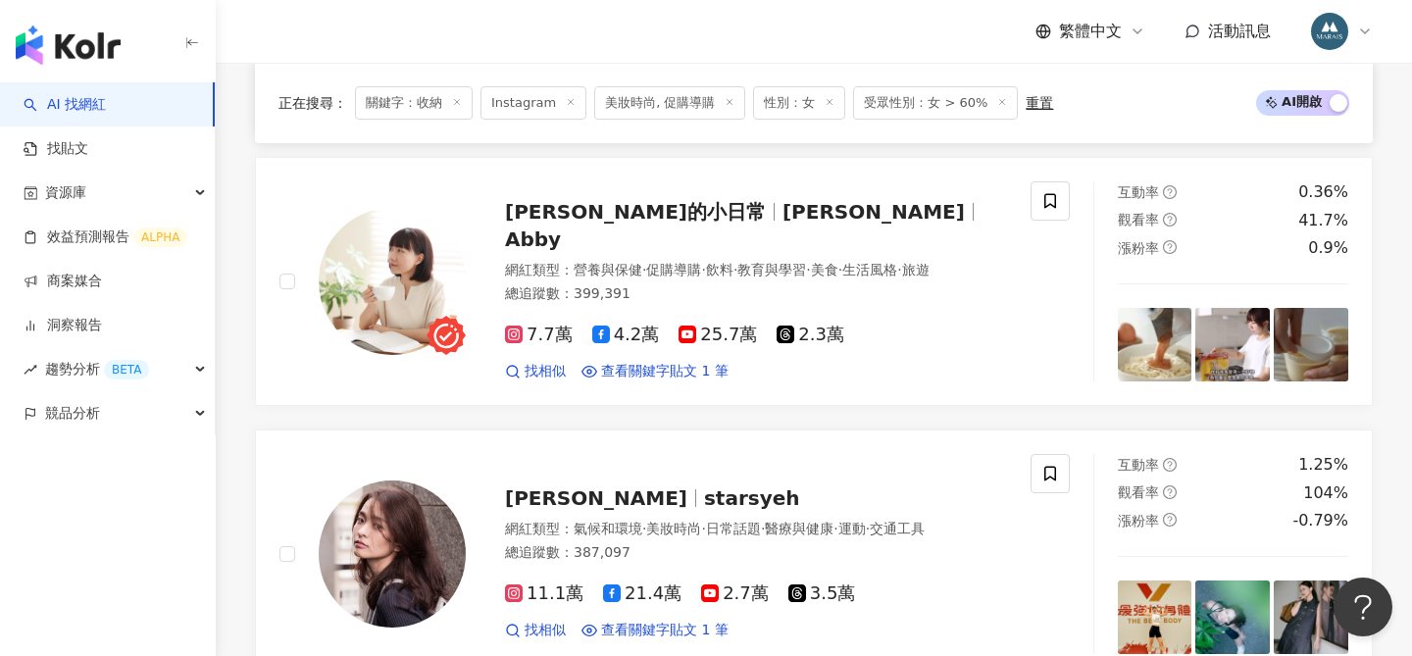
scroll to position [2868, 0]
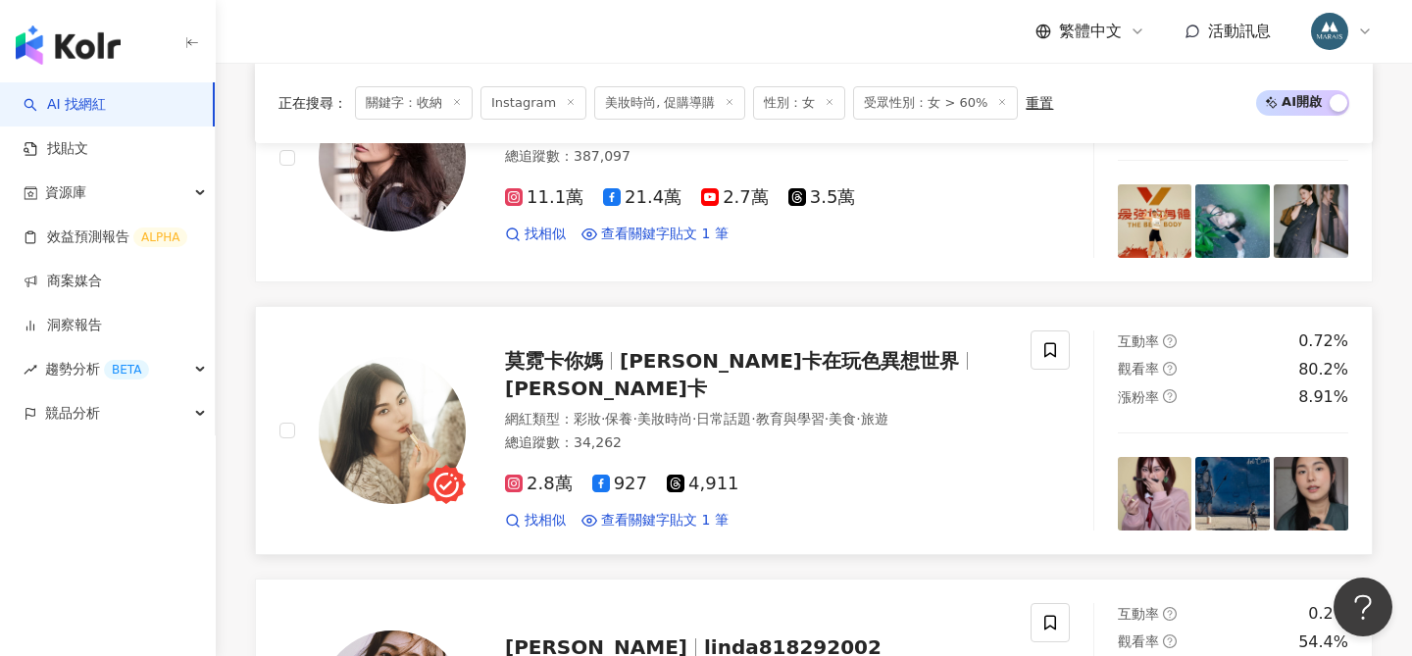
click at [611, 352] on div at bounding box center [611, 361] width 1 height 18
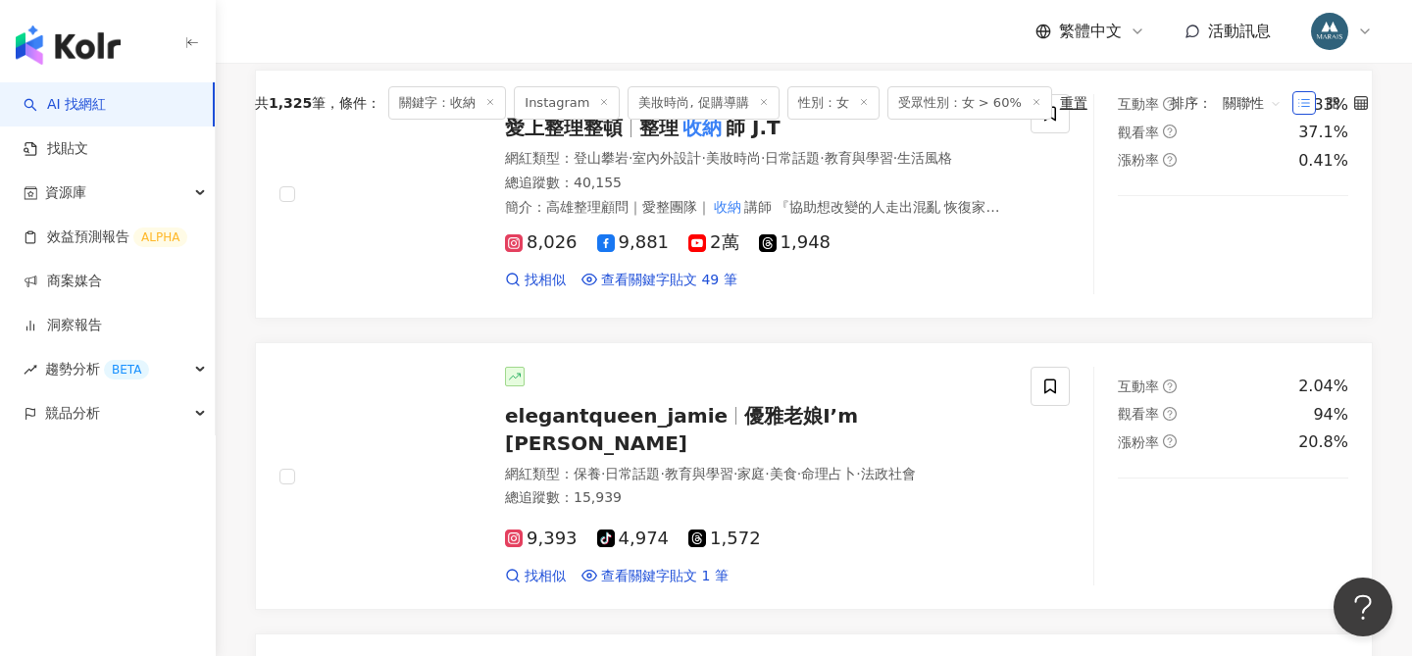
scroll to position [48, 0]
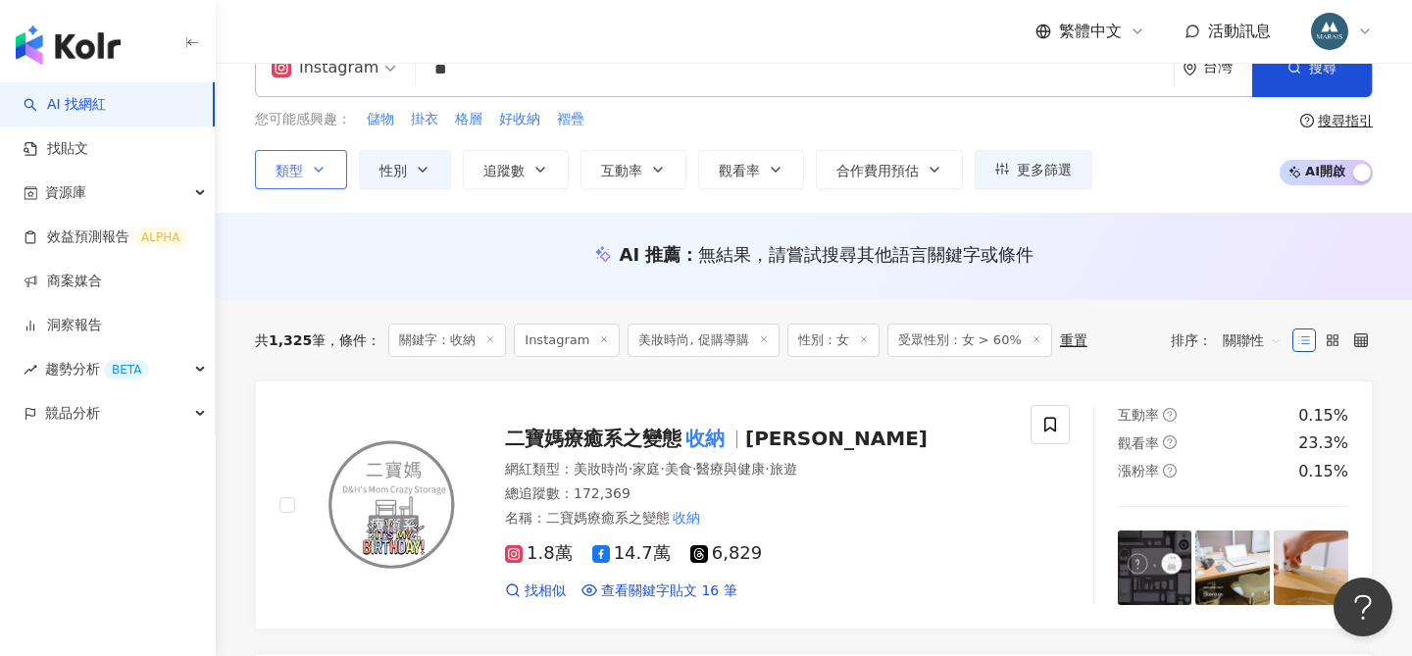
click at [320, 174] on icon "button" at bounding box center [319, 170] width 16 height 16
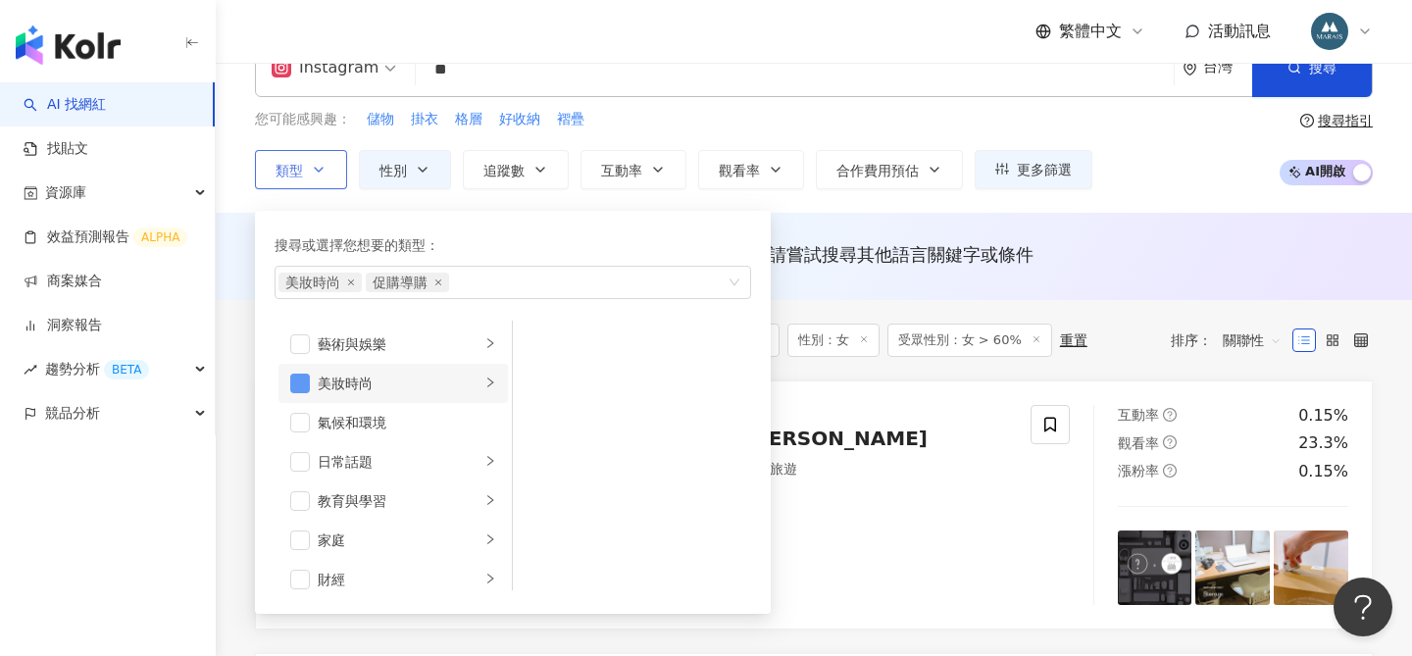
click at [302, 383] on span "button" at bounding box center [300, 384] width 20 height 20
click at [302, 472] on li "日常話題" at bounding box center [393, 461] width 229 height 39
click at [300, 465] on span "button" at bounding box center [300, 462] width 20 height 20
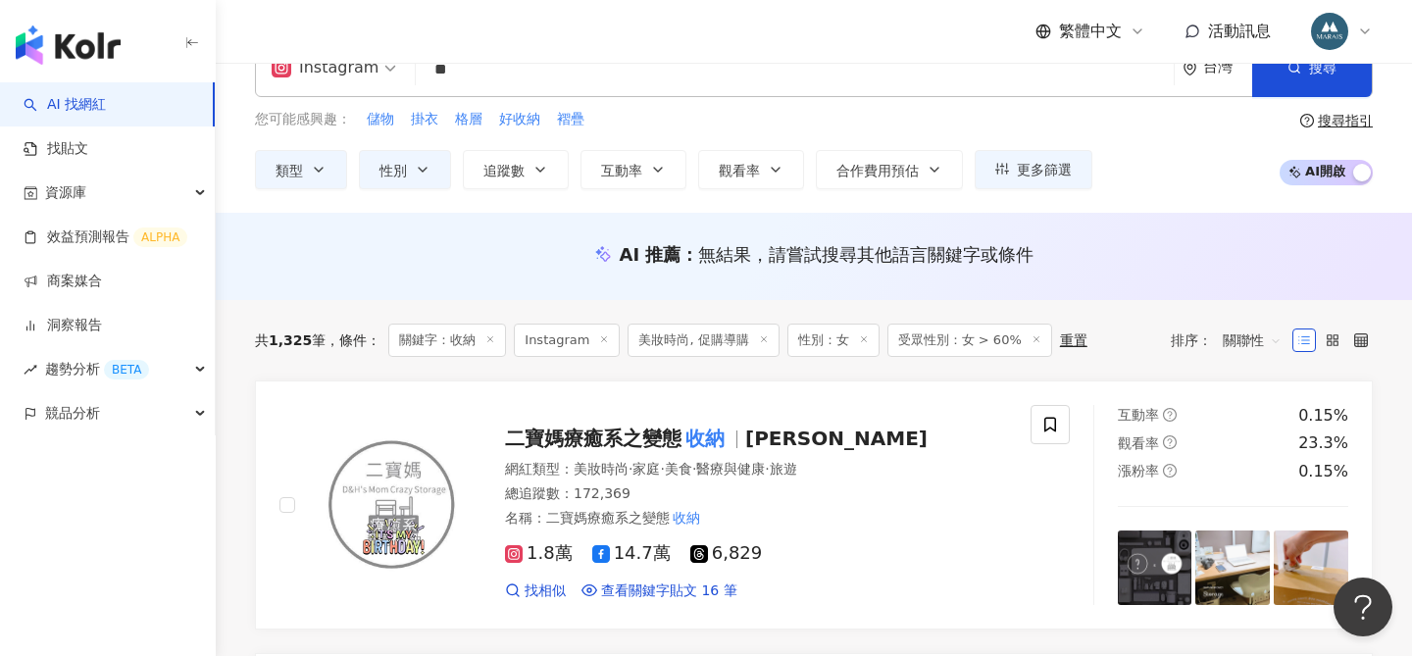
click at [828, 226] on div "AI 推薦 ： 無結果，請嘗試搜尋其他語言關鍵字或條件" at bounding box center [814, 256] width 1196 height 87
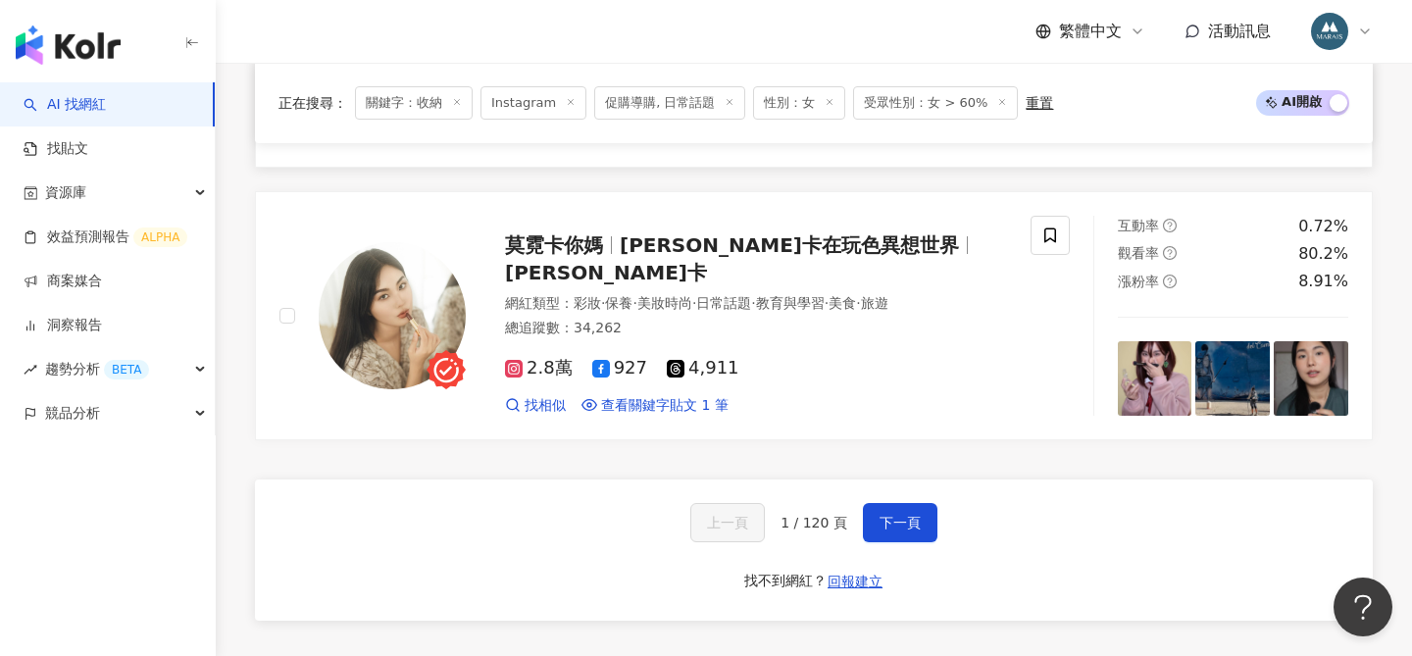
scroll to position [3639, 0]
click at [901, 514] on span "下一頁" at bounding box center [900, 522] width 41 height 16
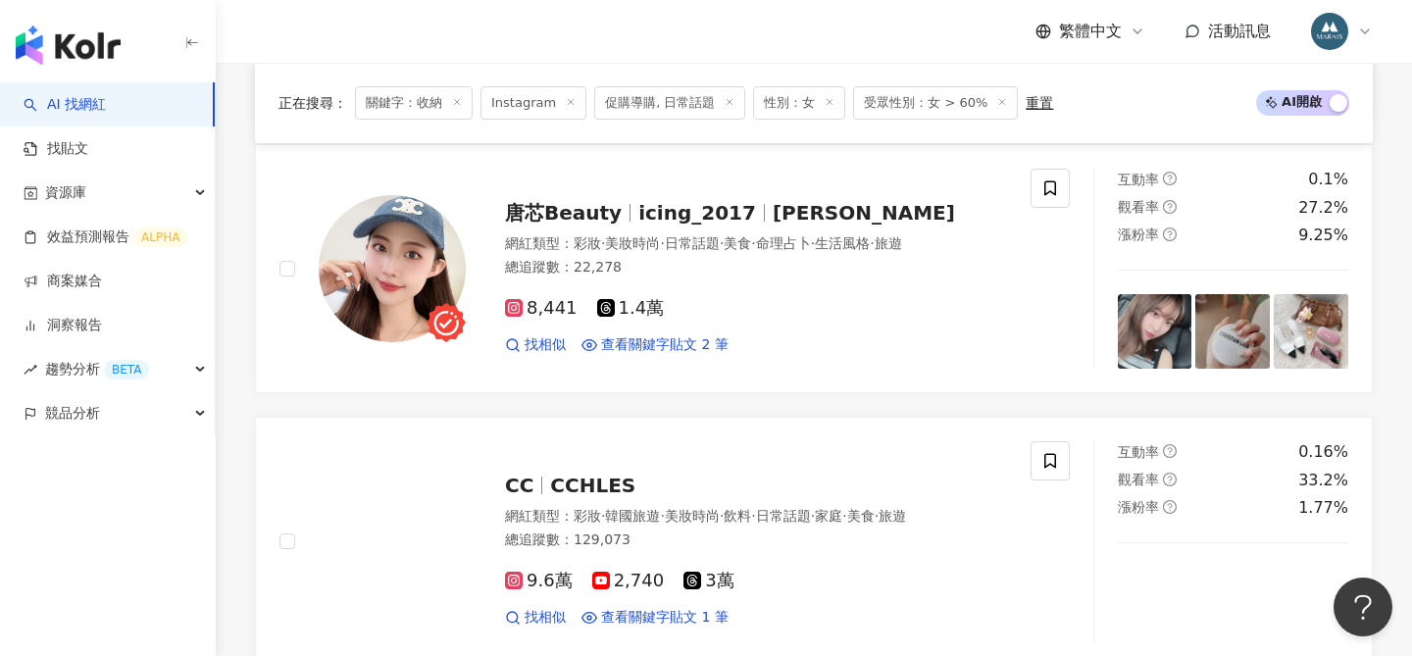
scroll to position [2577, 0]
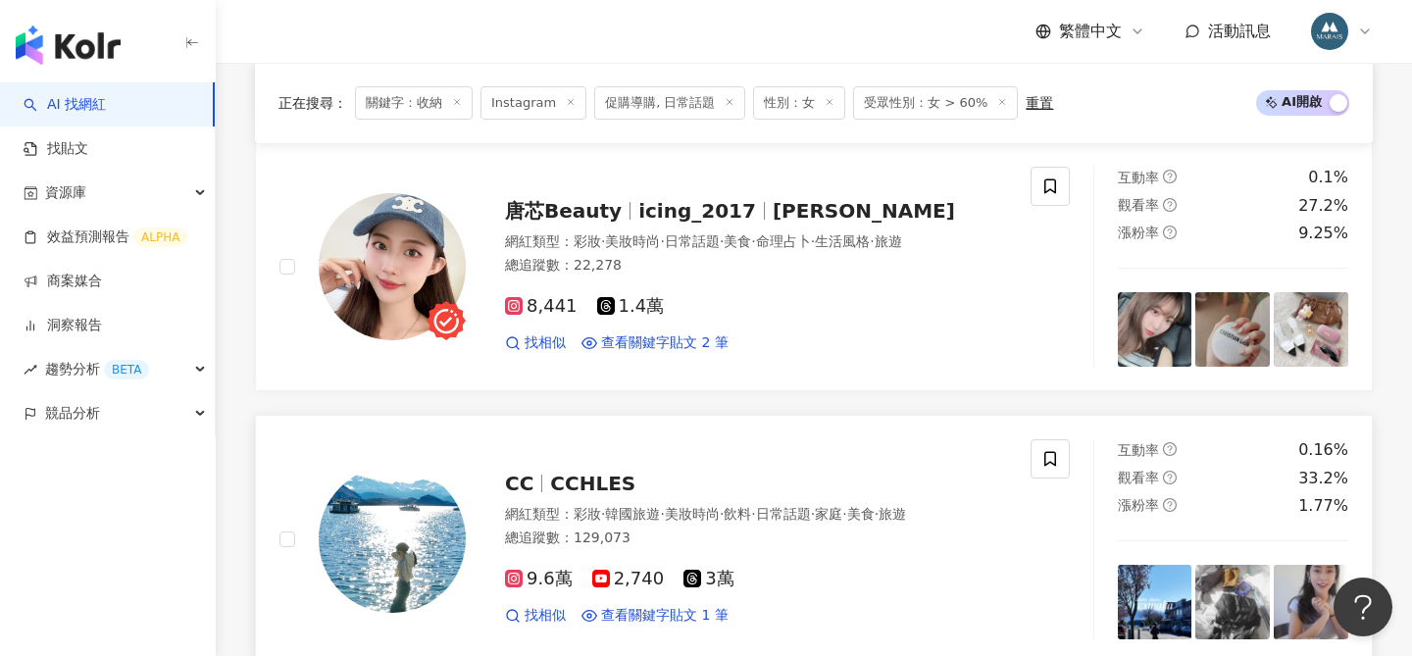
click at [598, 484] on span "CCHLES" at bounding box center [592, 484] width 85 height 24
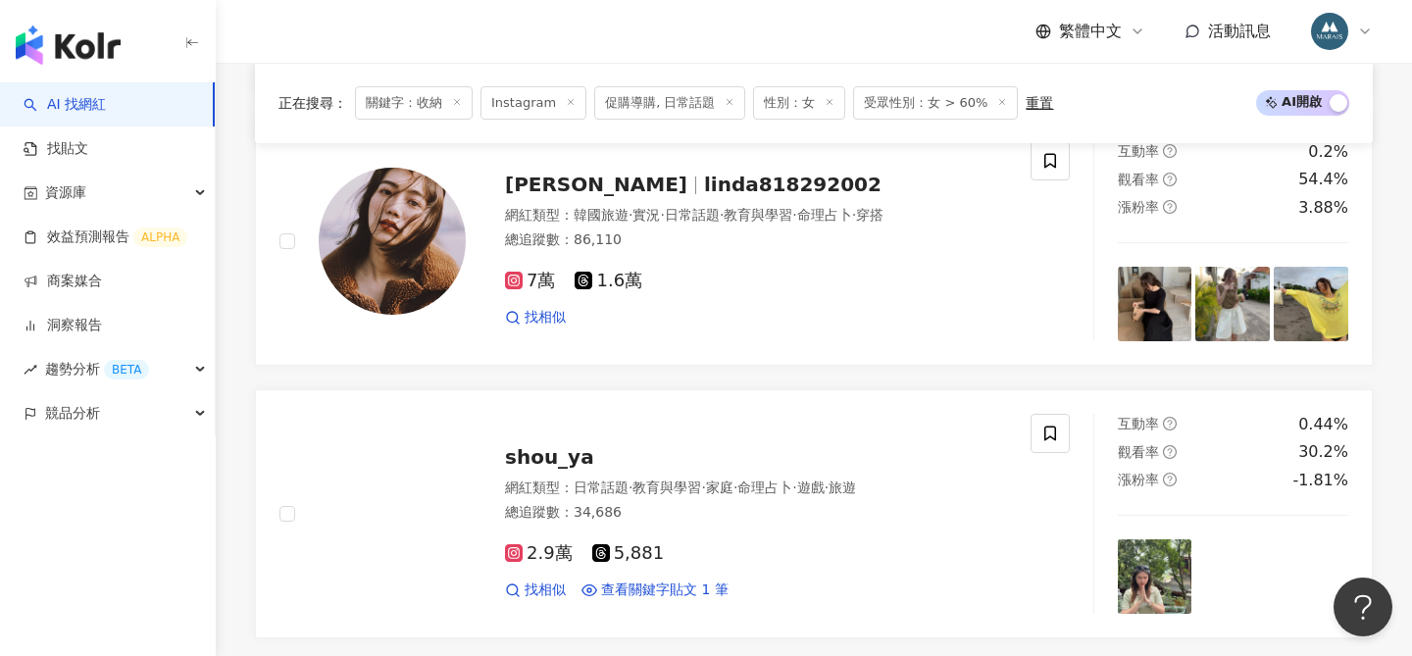
scroll to position [905, 0]
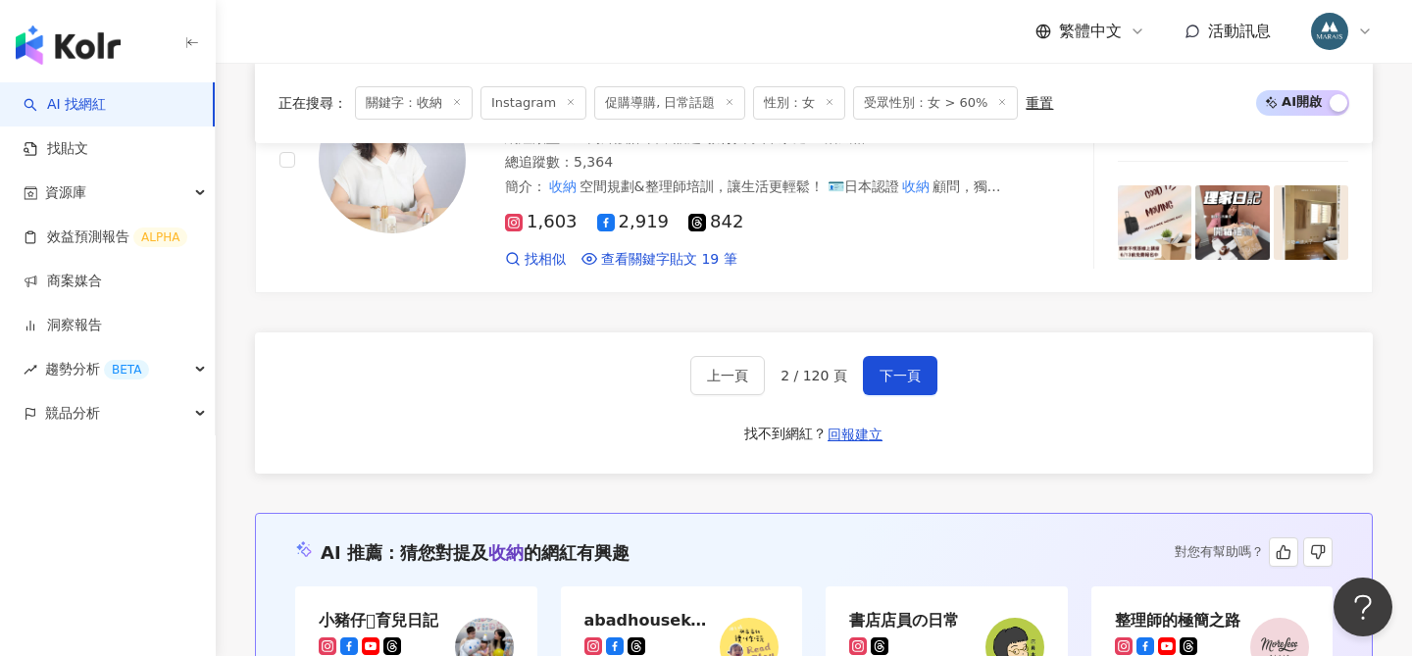
scroll to position [3769, 0]
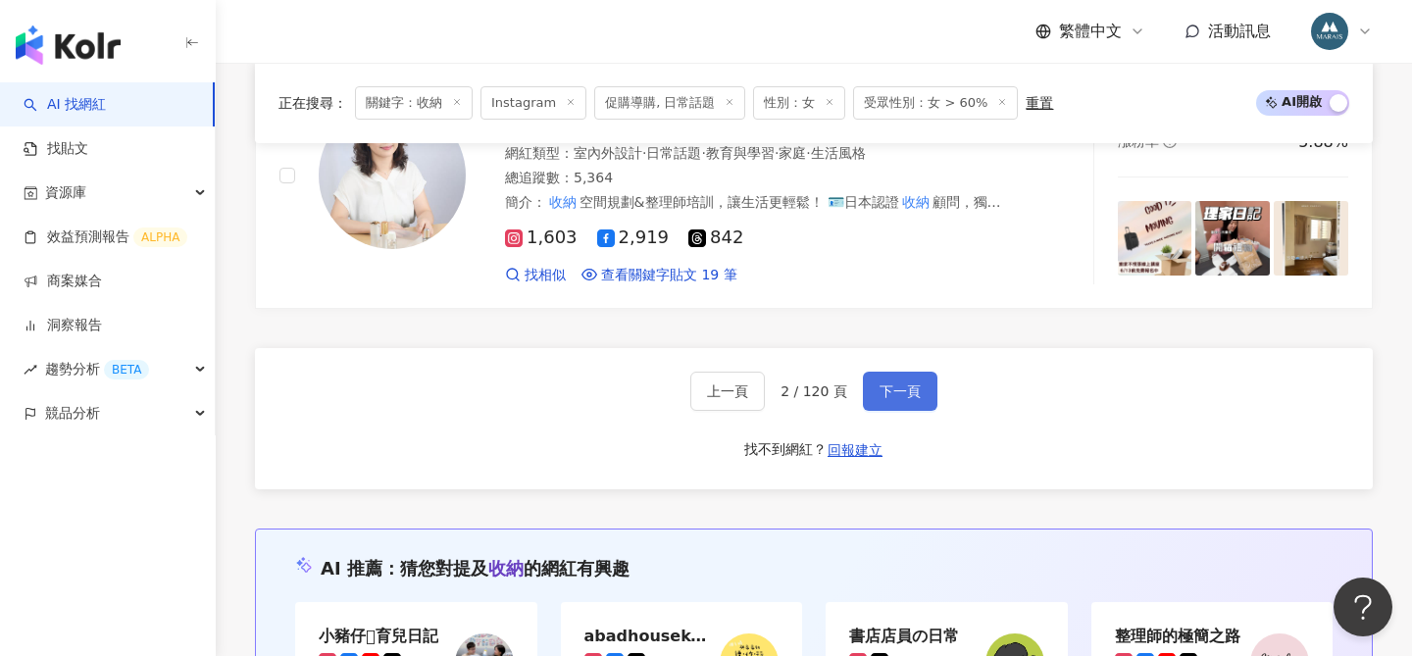
click at [906, 383] on span "下一頁" at bounding box center [900, 391] width 41 height 16
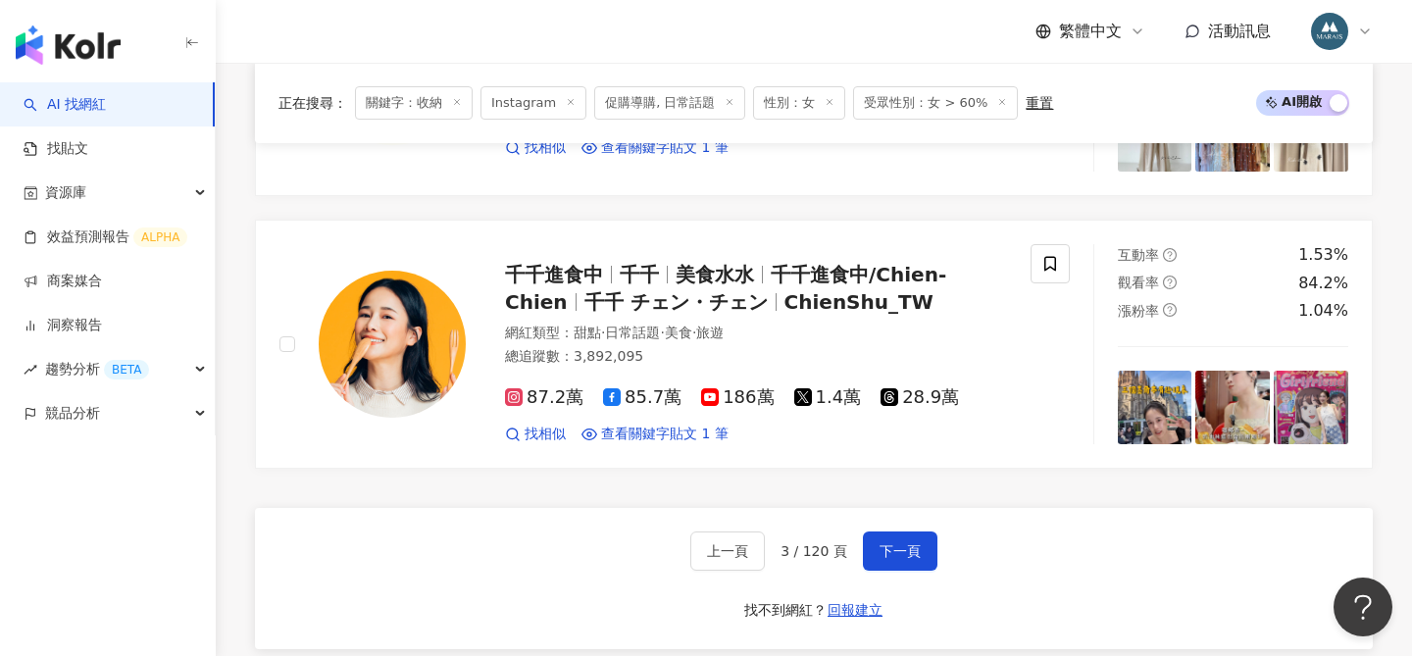
scroll to position [3591, 0]
click at [897, 549] on span "下一頁" at bounding box center [900, 550] width 41 height 16
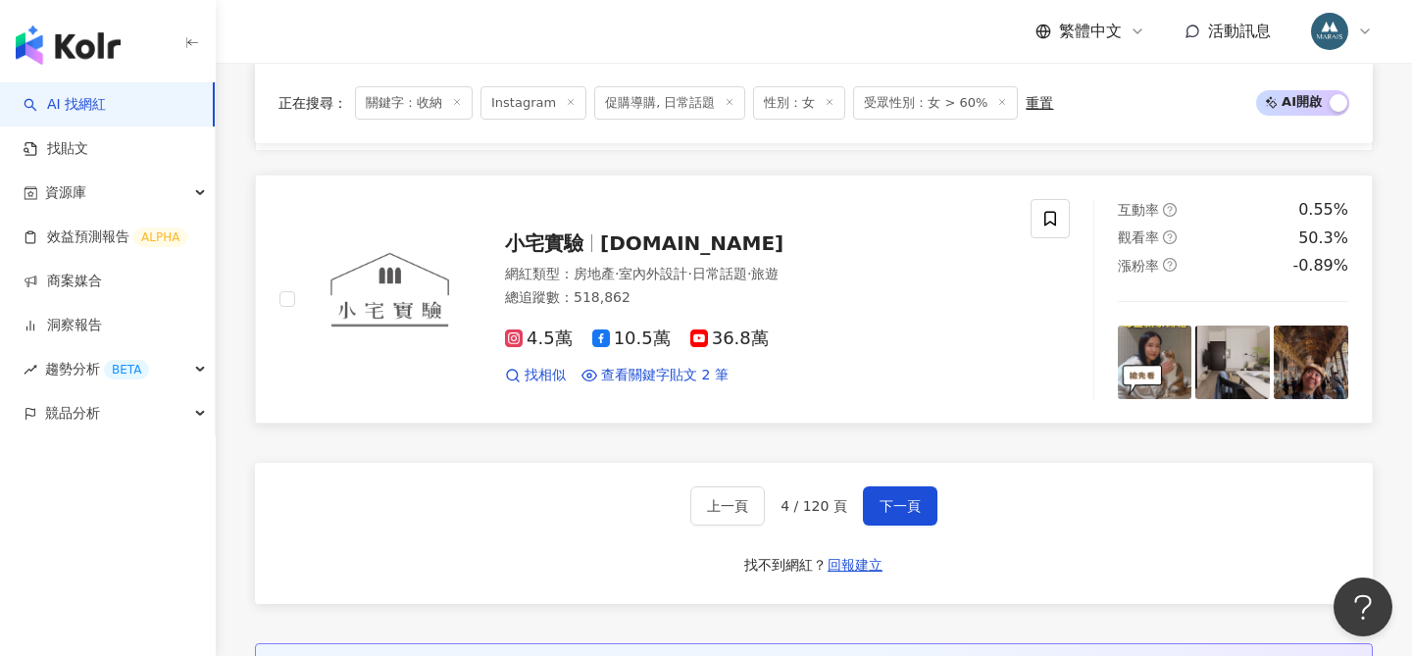
scroll to position [3612, 0]
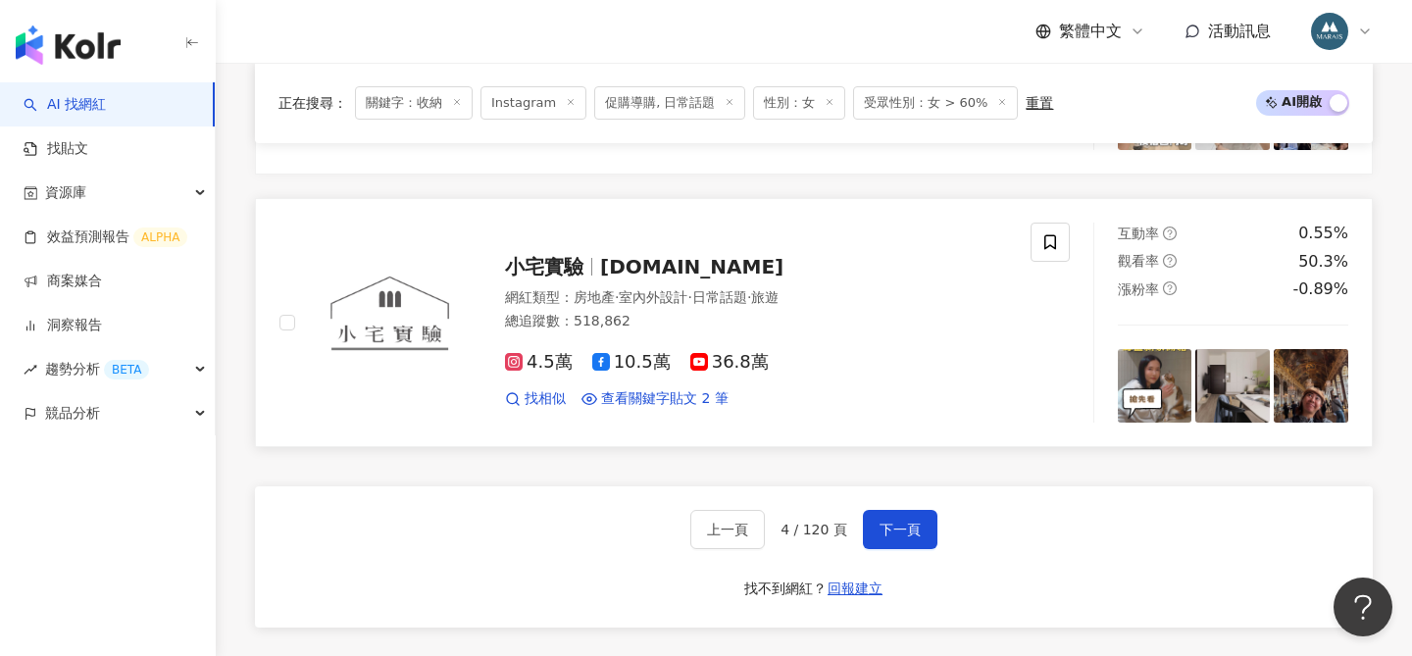
click at [622, 267] on span "houselabdesign.tw" at bounding box center [691, 267] width 183 height 24
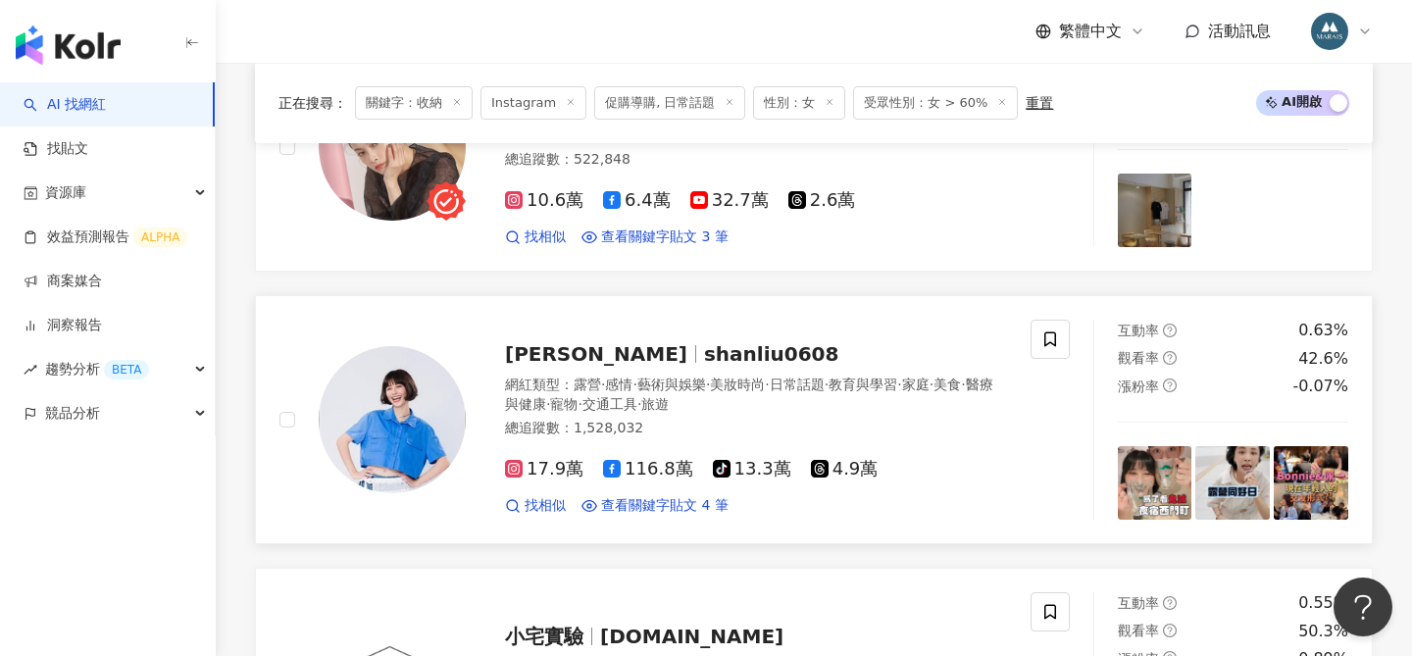
scroll to position [3224, 0]
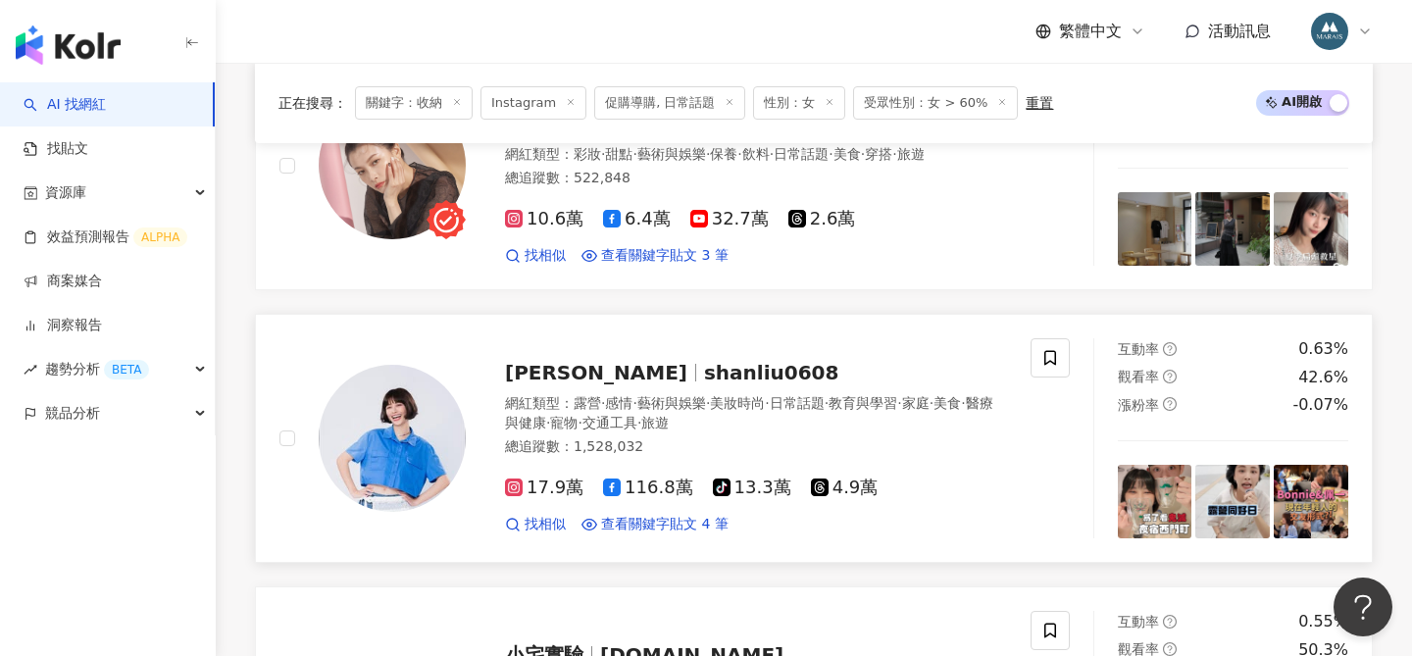
click at [704, 366] on span "shanliu0608" at bounding box center [771, 373] width 135 height 24
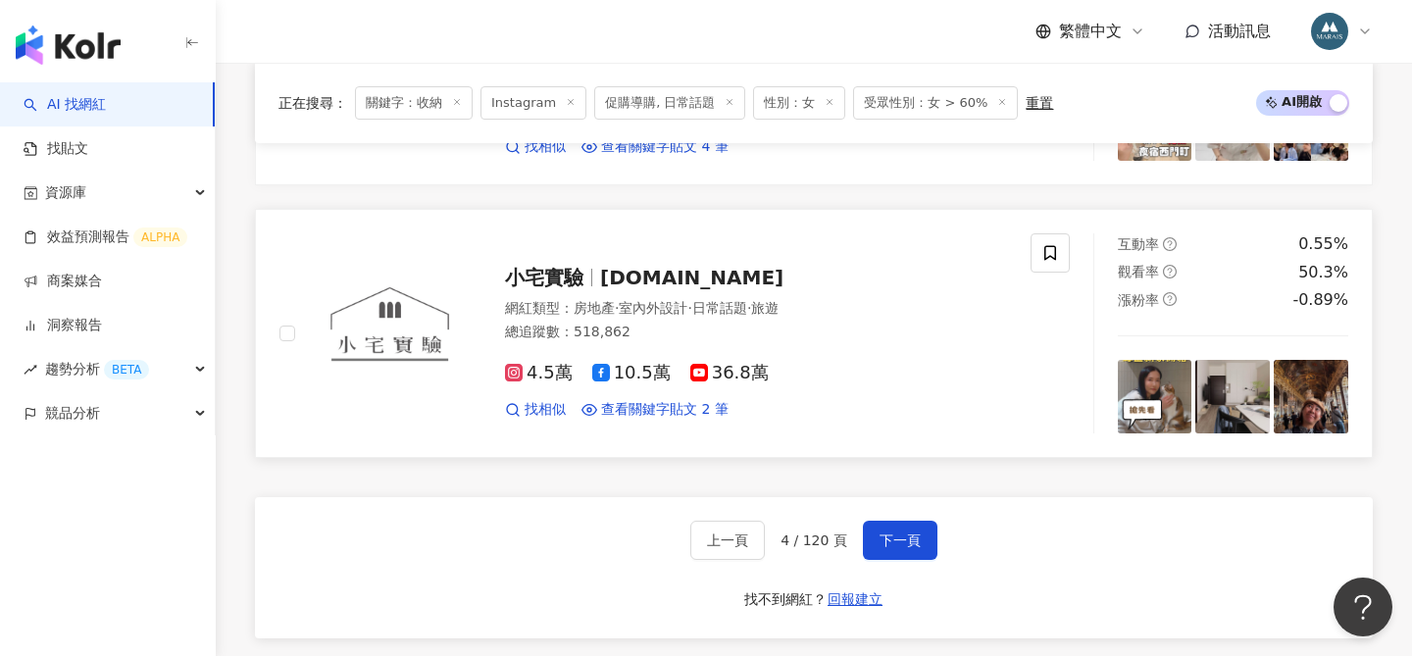
scroll to position [3667, 0]
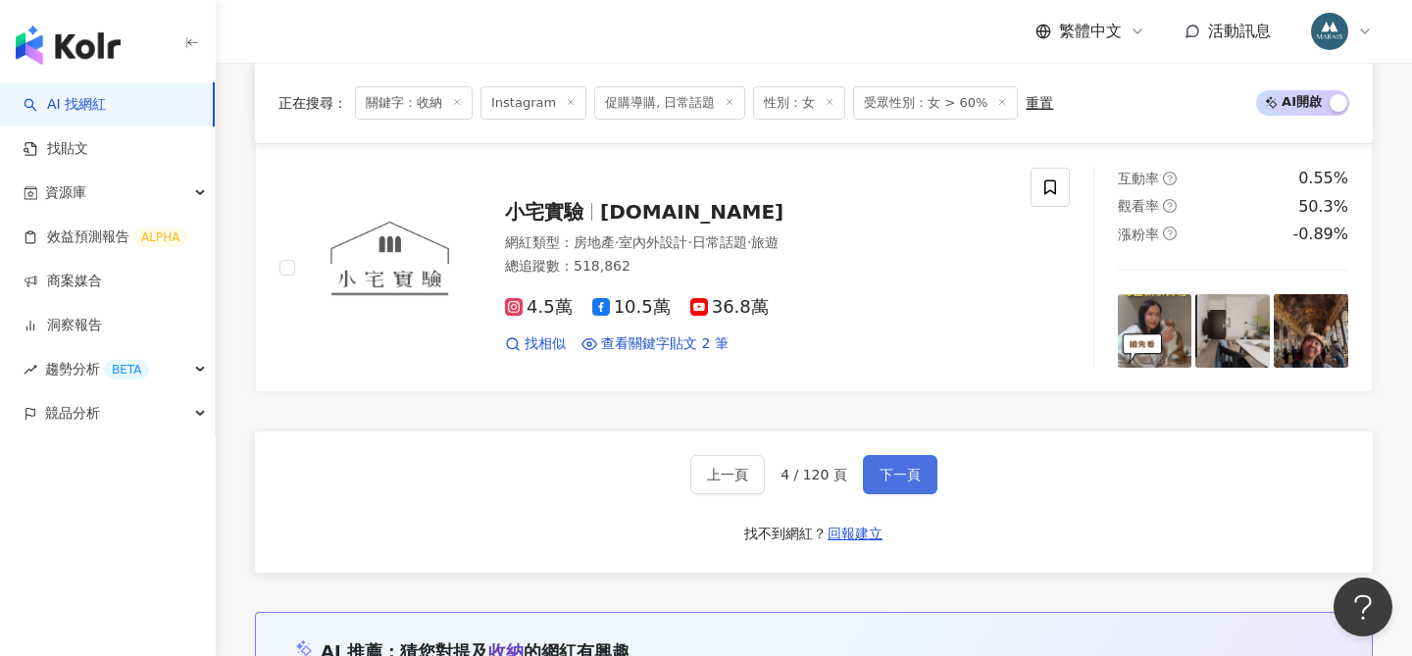
click at [892, 474] on span "下一頁" at bounding box center [900, 475] width 41 height 16
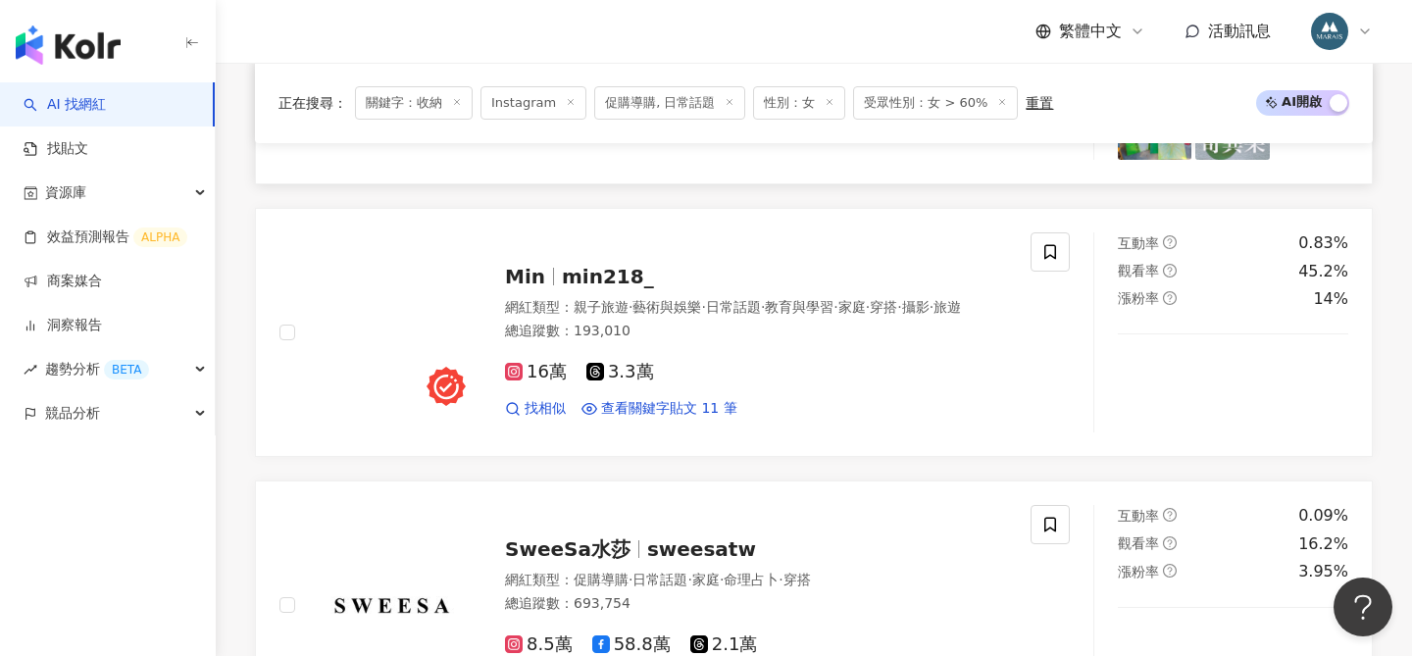
scroll to position [2813, 0]
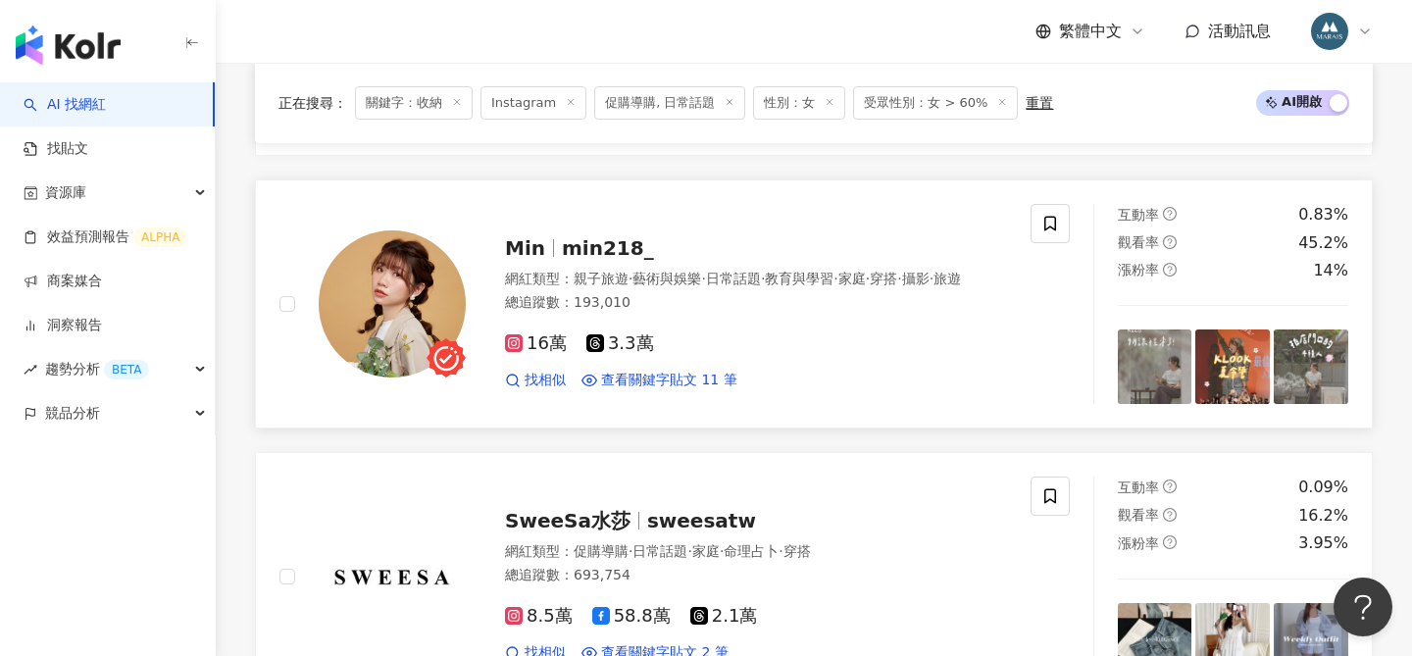
click at [578, 240] on span "min218_" at bounding box center [608, 248] width 92 height 24
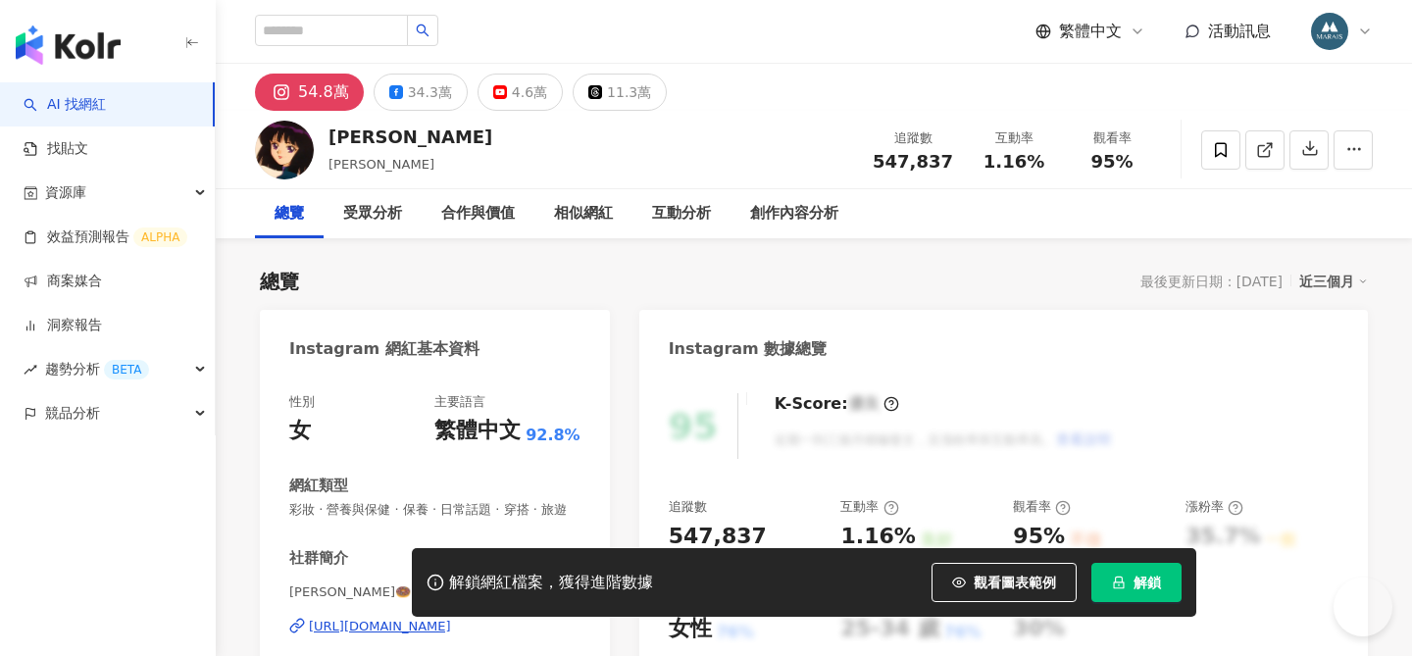
scroll to position [264, 0]
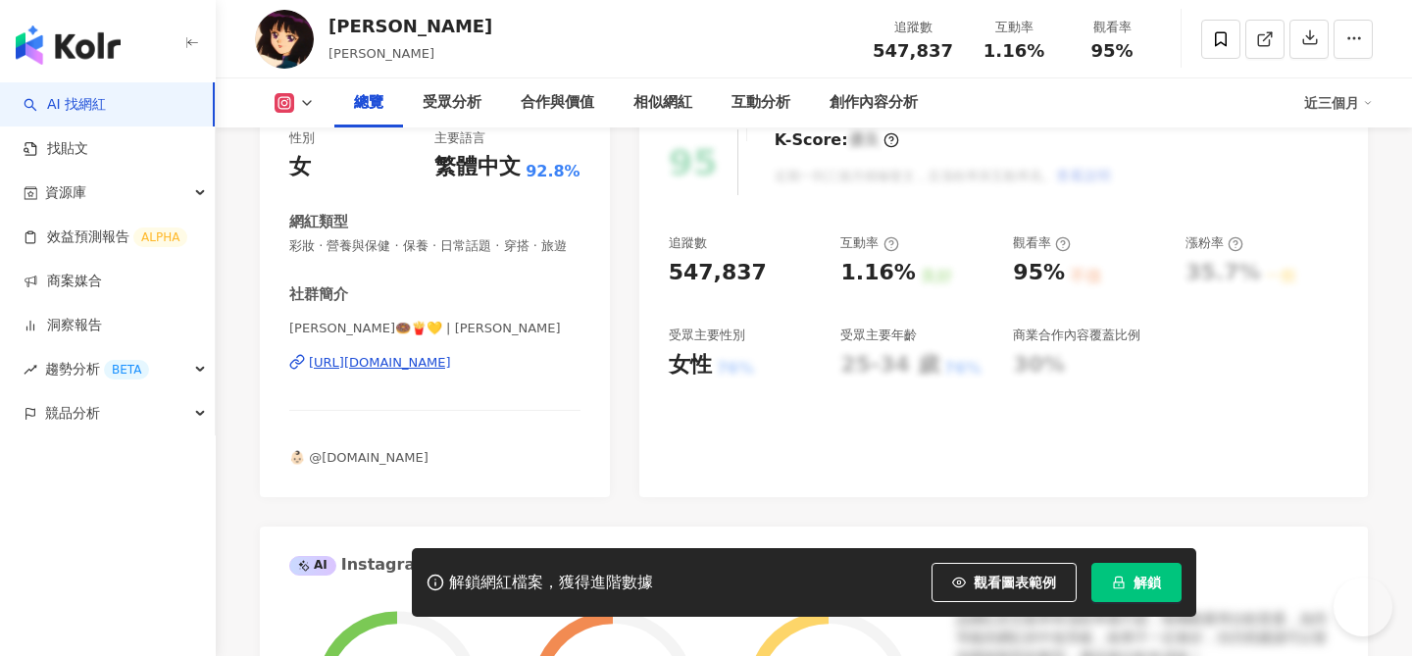
click at [451, 372] on div "https://www.instagram.com/ninaxxya/" at bounding box center [380, 363] width 142 height 18
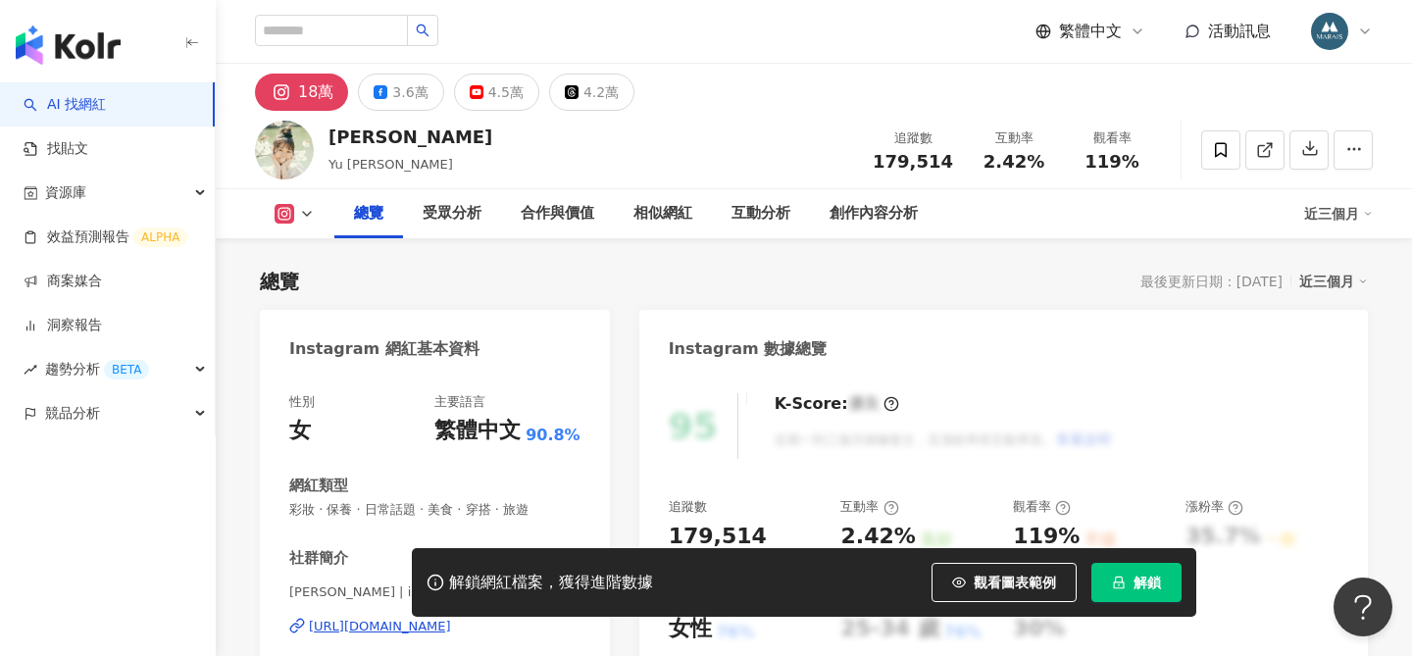
scroll to position [267, 0]
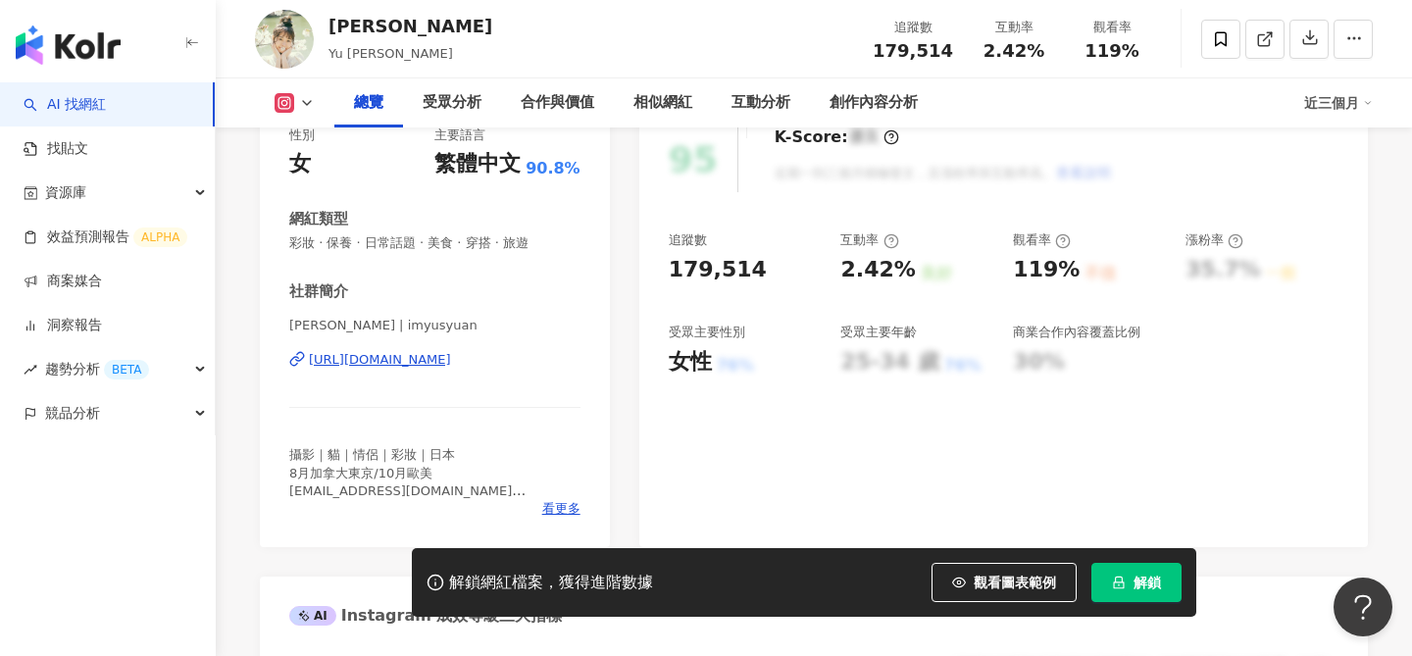
click at [451, 357] on div "https://www.instagram.com/imyusyuan/" at bounding box center [380, 360] width 142 height 18
click at [1156, 588] on span "解鎖" at bounding box center [1147, 583] width 27 height 16
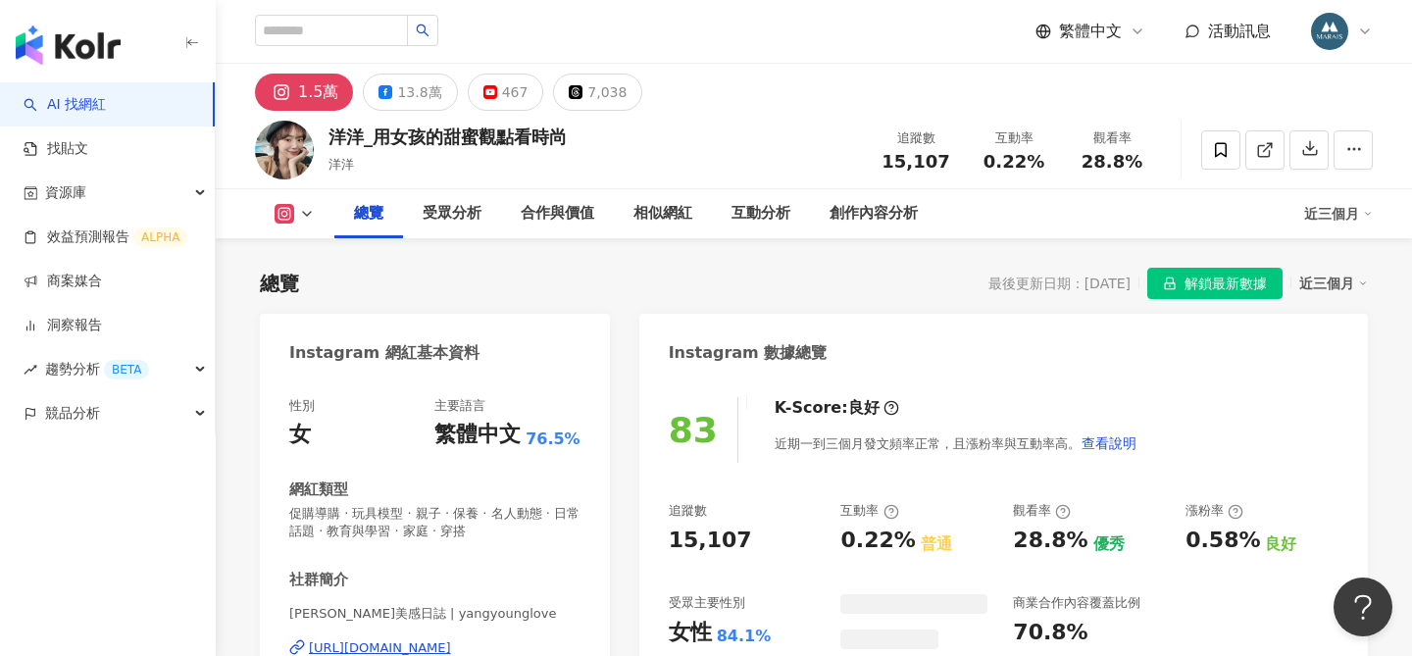
scroll to position [199, 0]
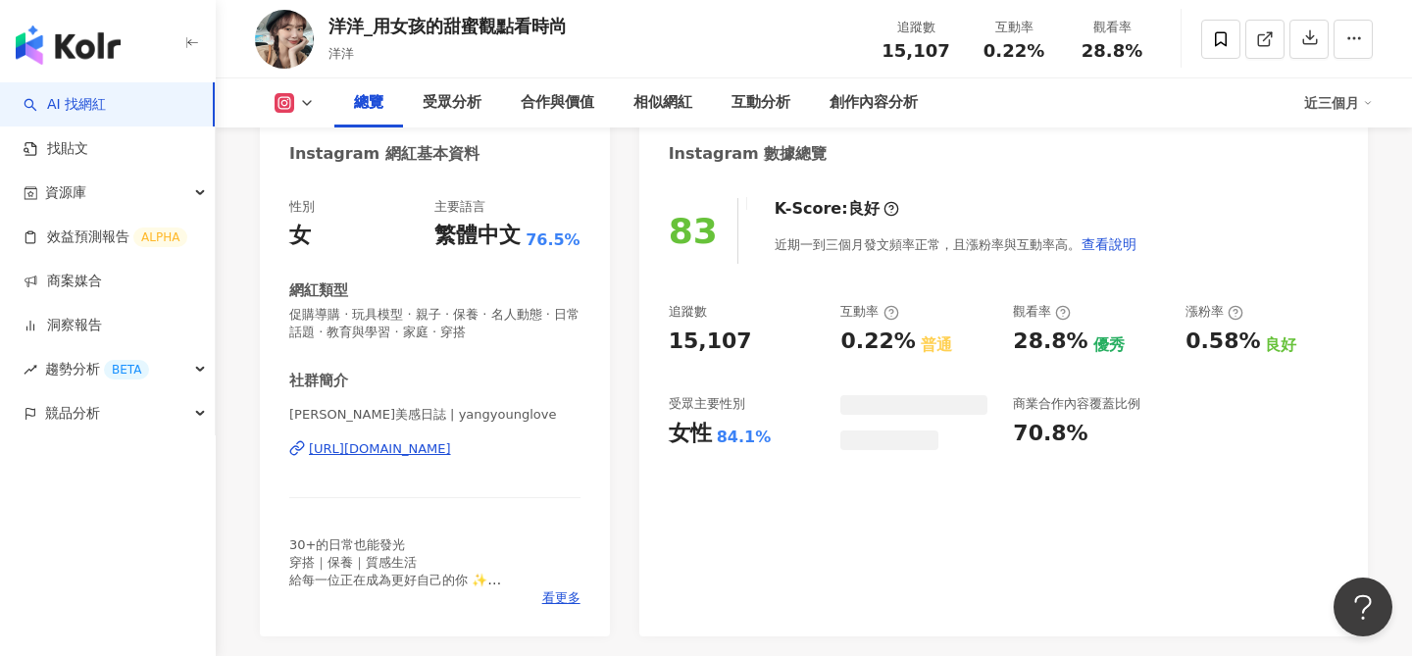
click at [451, 453] on div "https://www.instagram.com/yangyounglove/" at bounding box center [380, 449] width 142 height 18
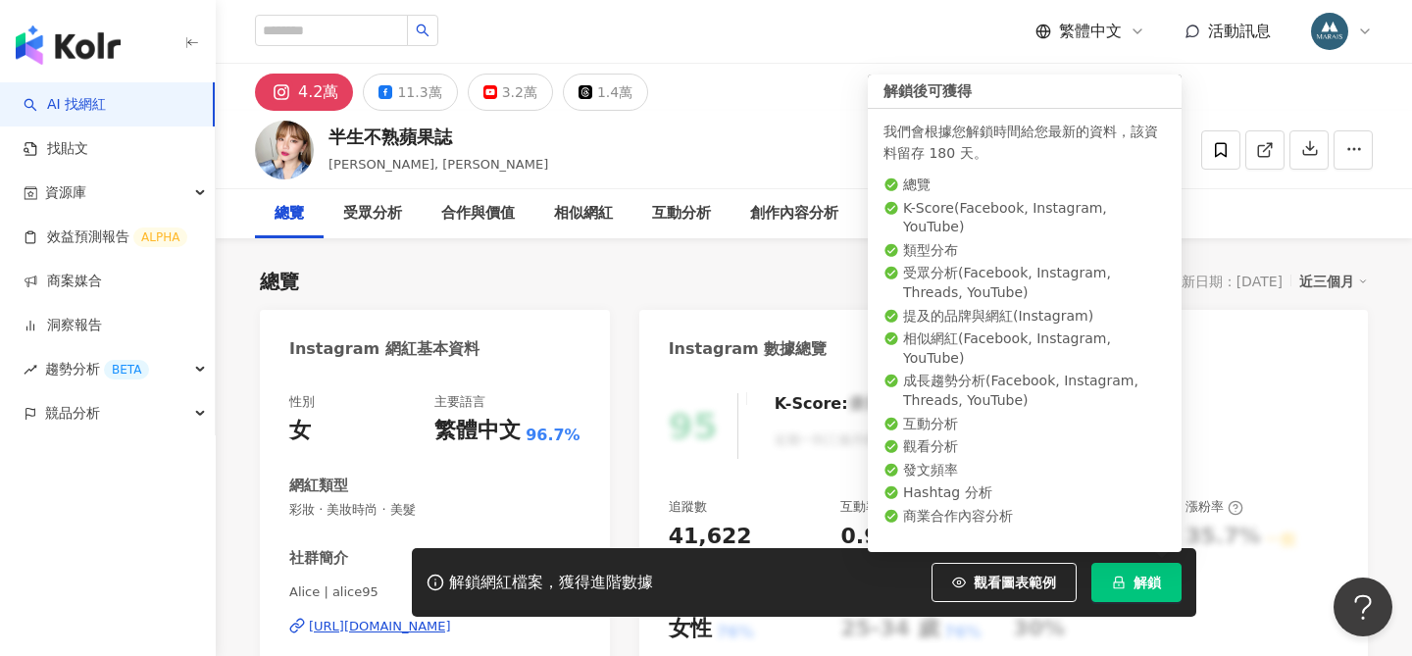
click at [1142, 584] on span "解鎖" at bounding box center [1147, 583] width 27 height 16
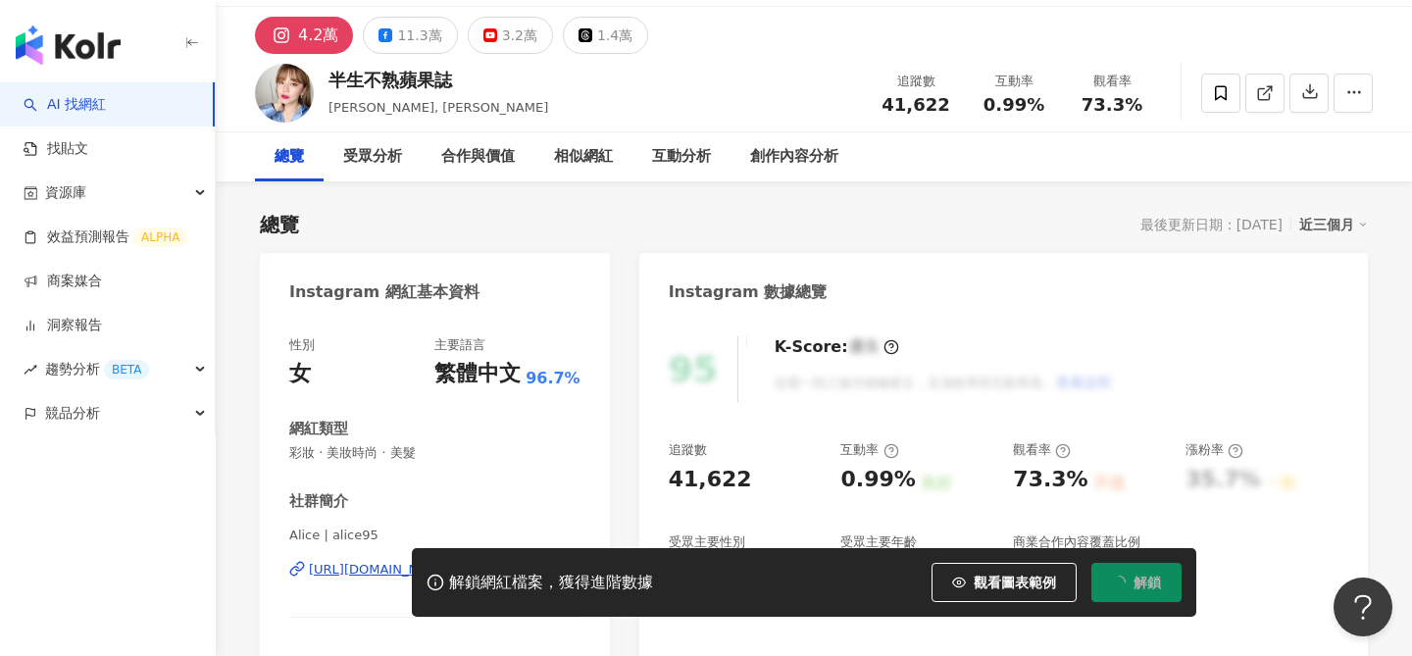
scroll to position [149, 0]
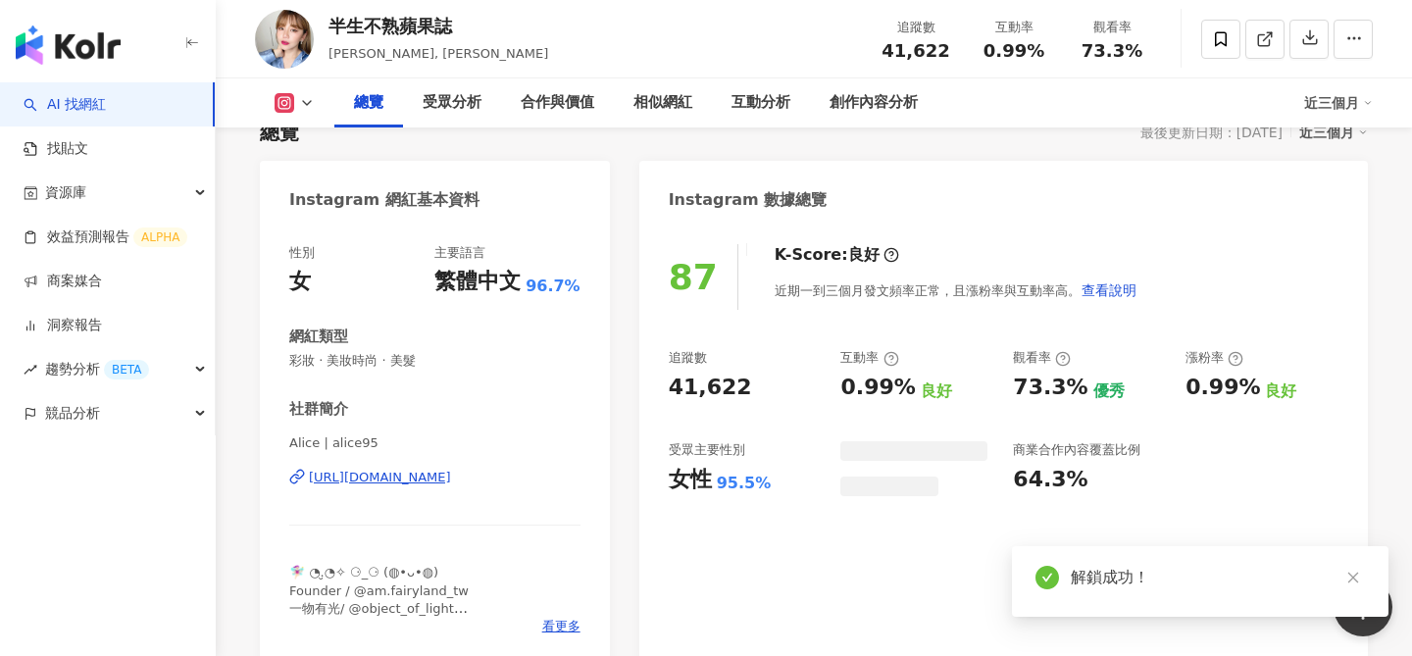
scroll to position [274, 0]
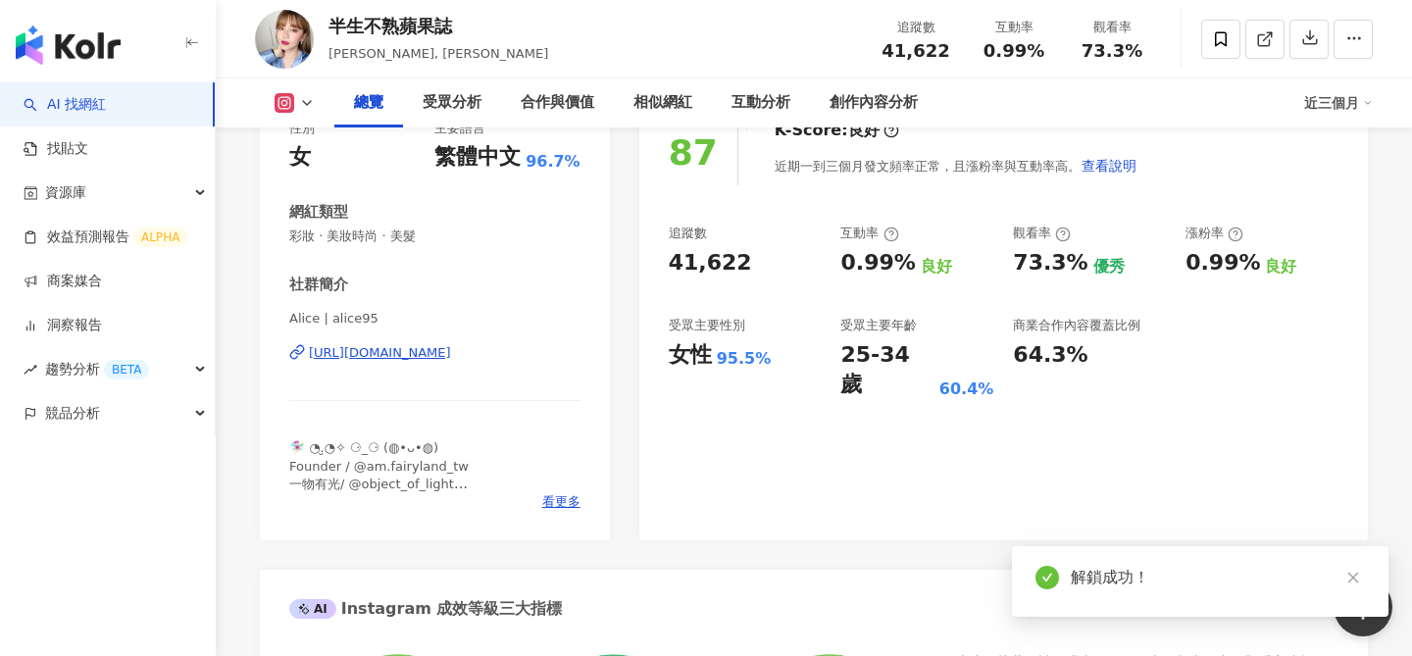
click at [389, 354] on div "[URL][DOMAIN_NAME]" at bounding box center [380, 353] width 142 height 18
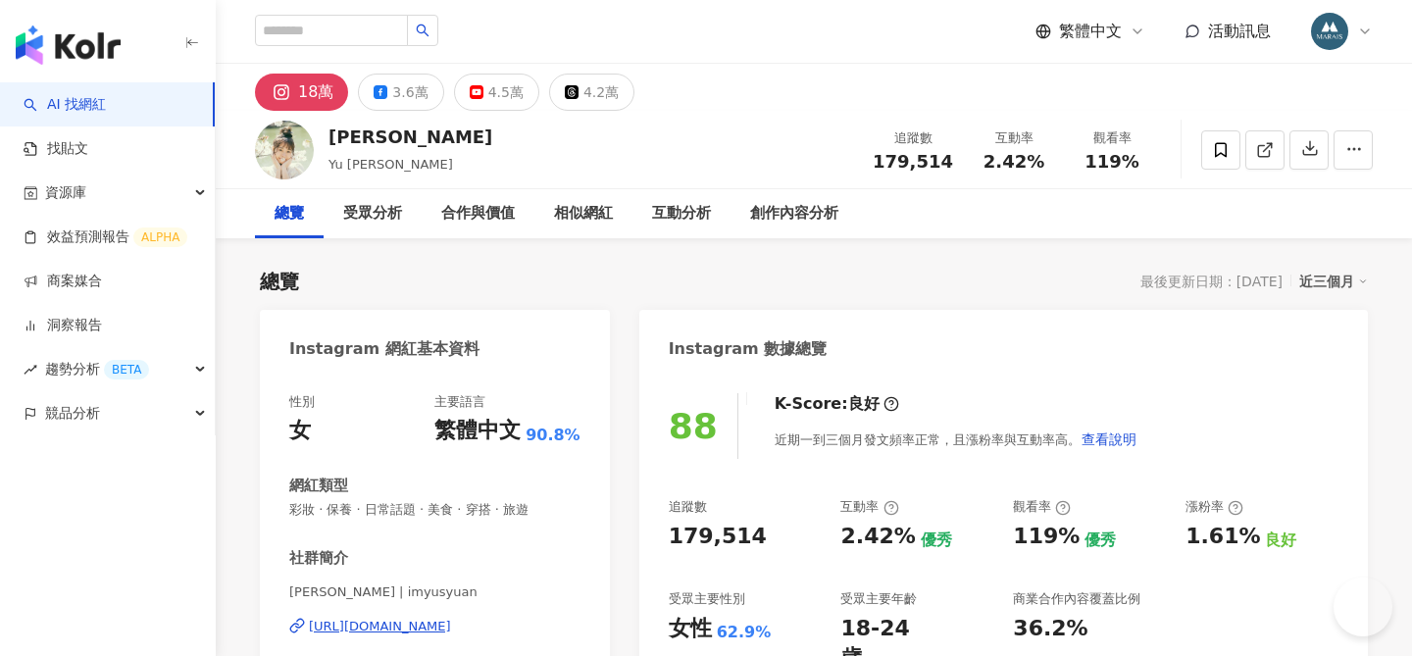
scroll to position [232, 0]
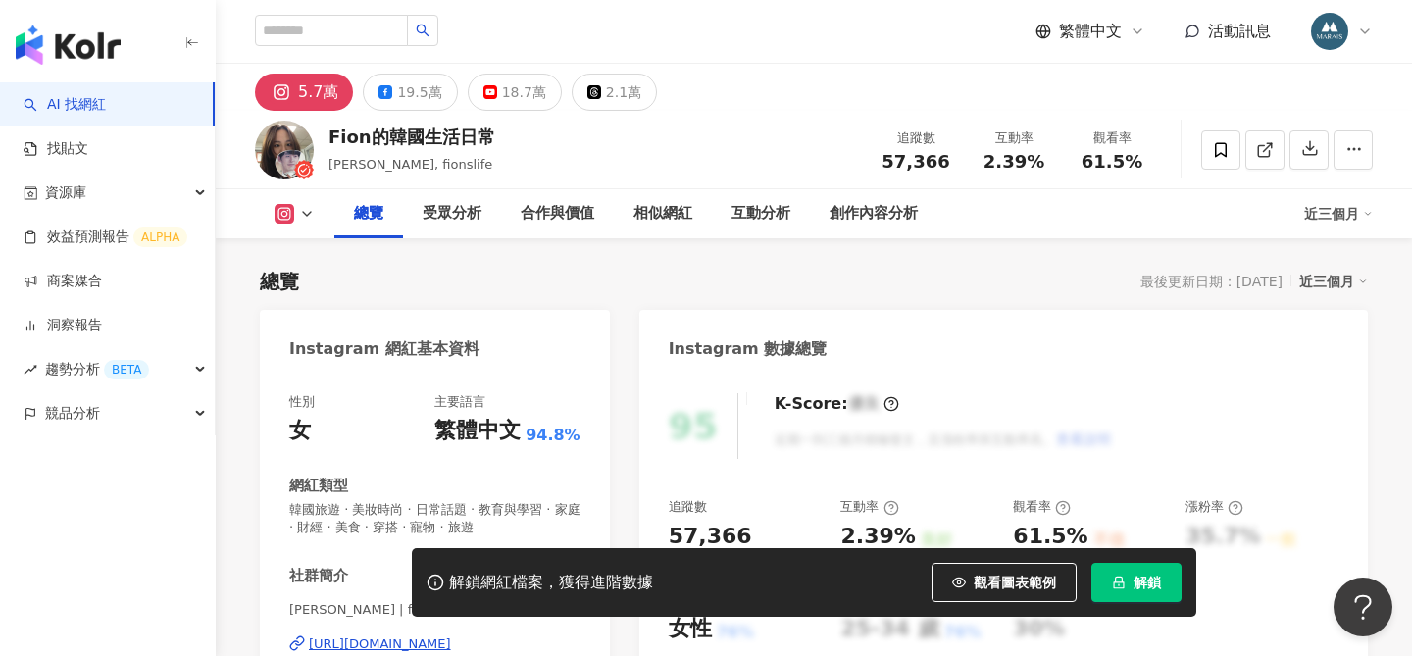
click at [1143, 584] on span "解鎖" at bounding box center [1147, 583] width 27 height 16
click at [1133, 584] on button "解鎖" at bounding box center [1137, 582] width 90 height 39
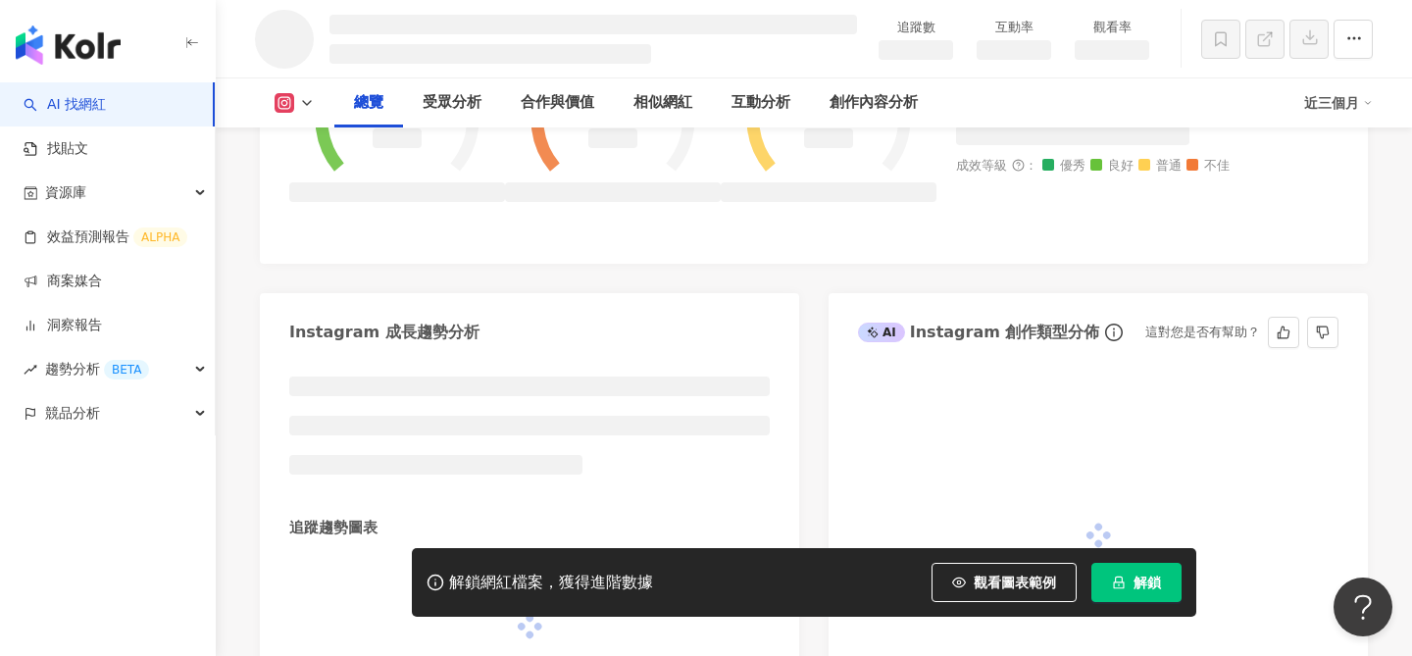
scroll to position [1095, 0]
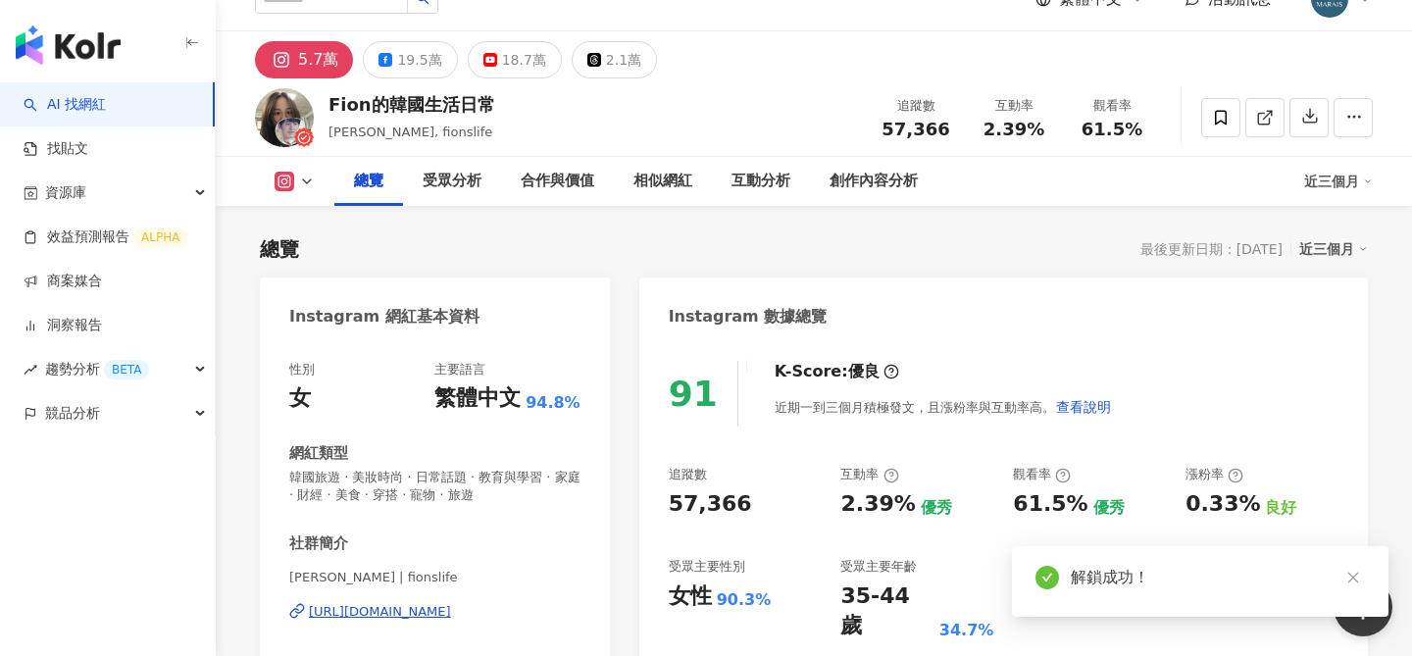
scroll to position [295, 0]
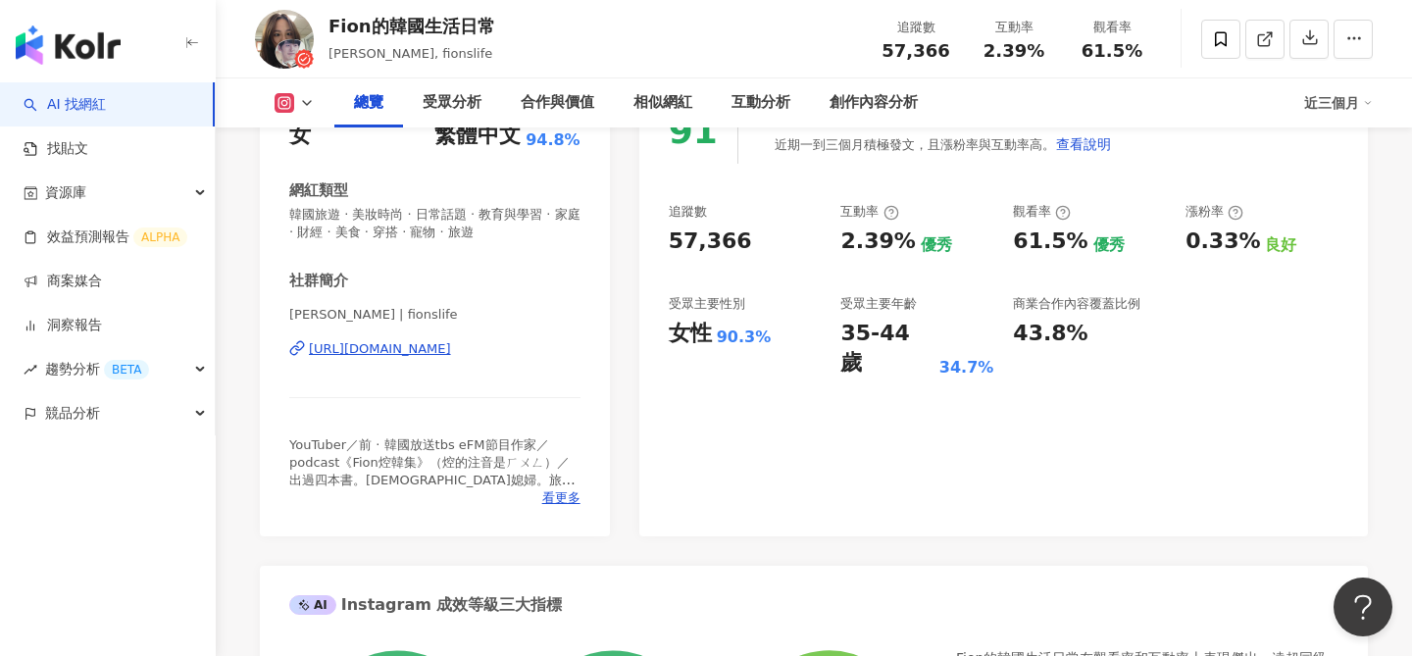
click at [374, 355] on div "https://www.instagram.com/fionslife/" at bounding box center [380, 349] width 142 height 18
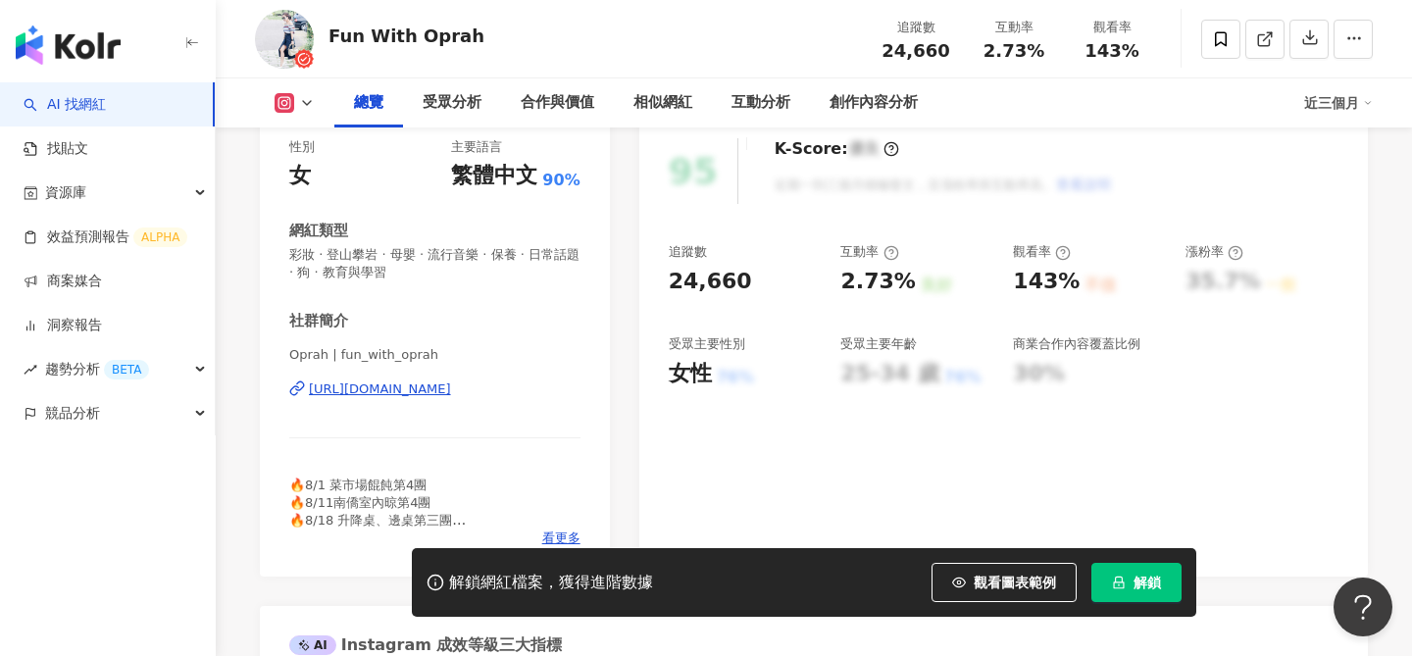
click at [1131, 574] on button "解鎖" at bounding box center [1137, 582] width 90 height 39
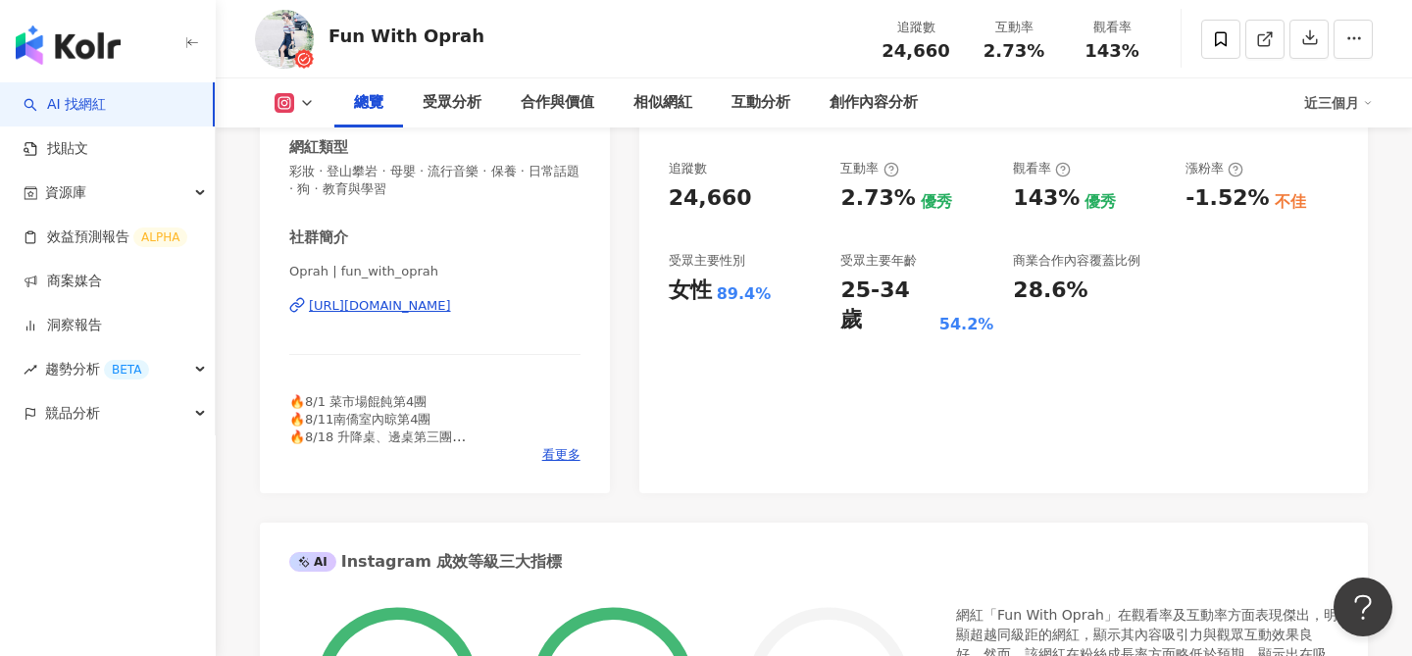
scroll to position [340, 0]
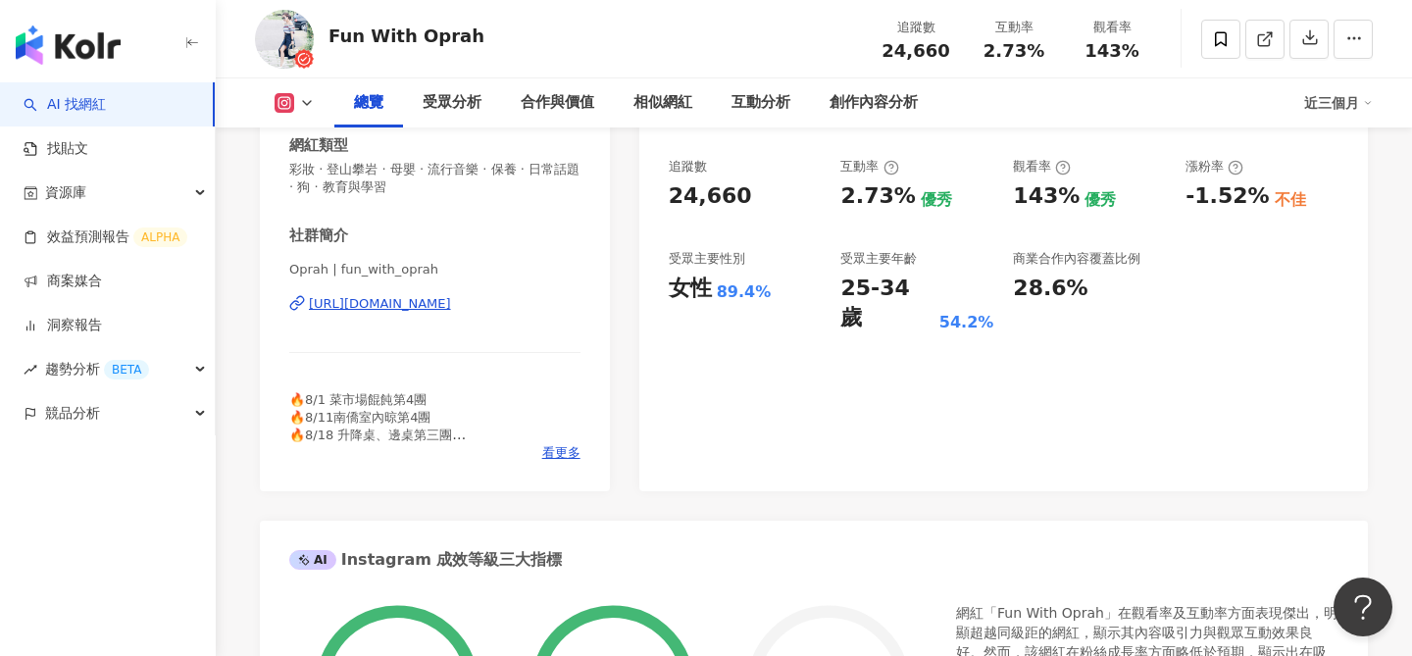
click at [451, 306] on div "https://www.instagram.com/fun_with_oprah/" at bounding box center [380, 304] width 142 height 18
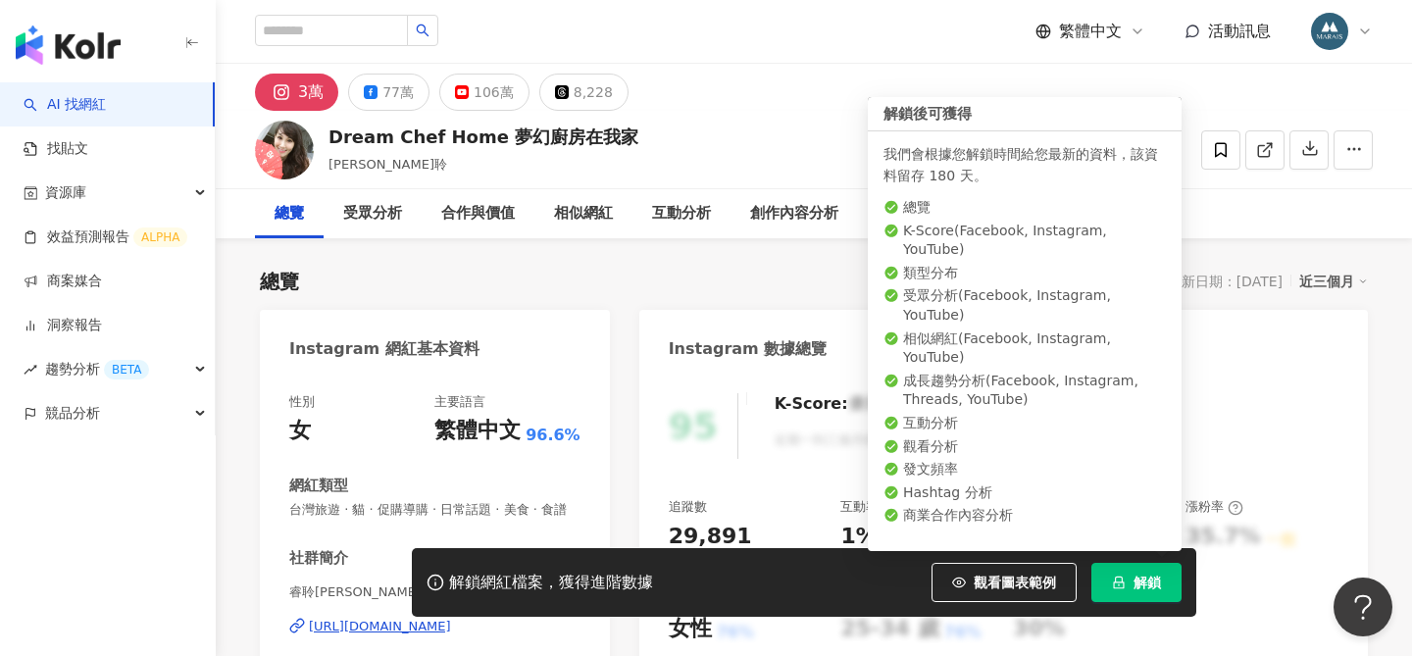
click at [1112, 580] on icon "lock" at bounding box center [1119, 583] width 14 height 14
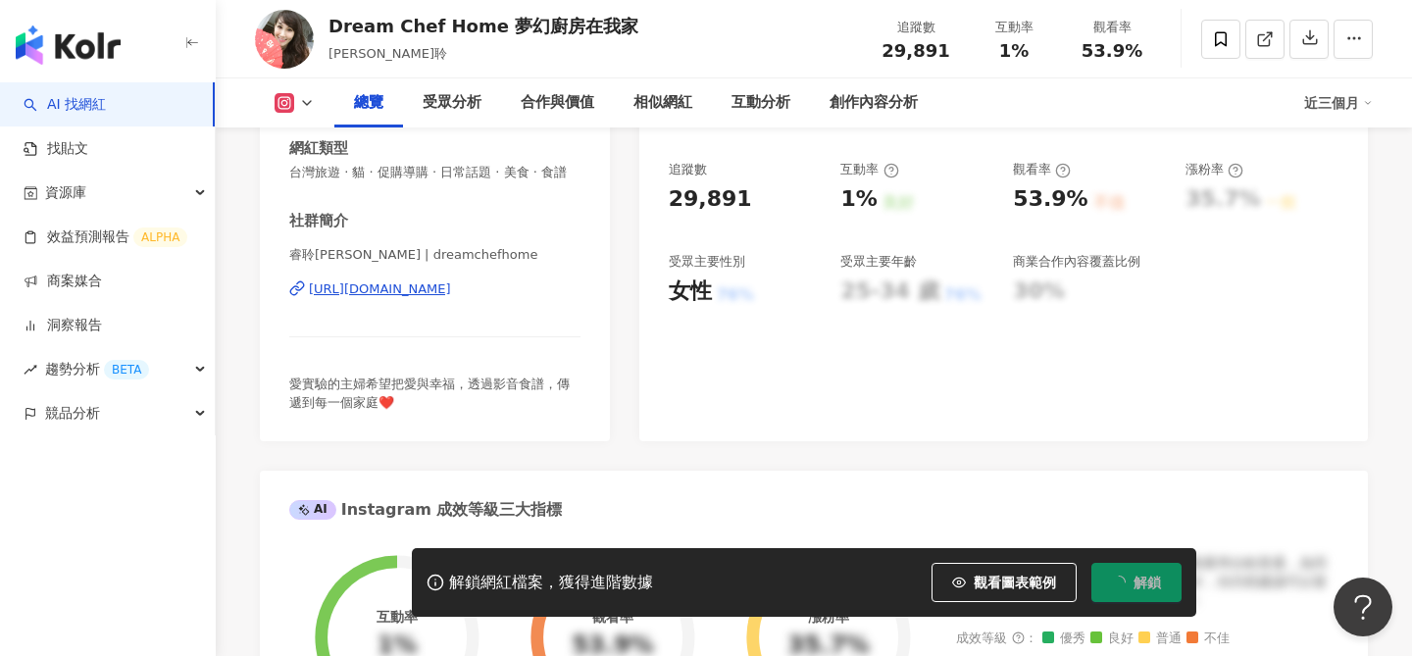
scroll to position [342, 0]
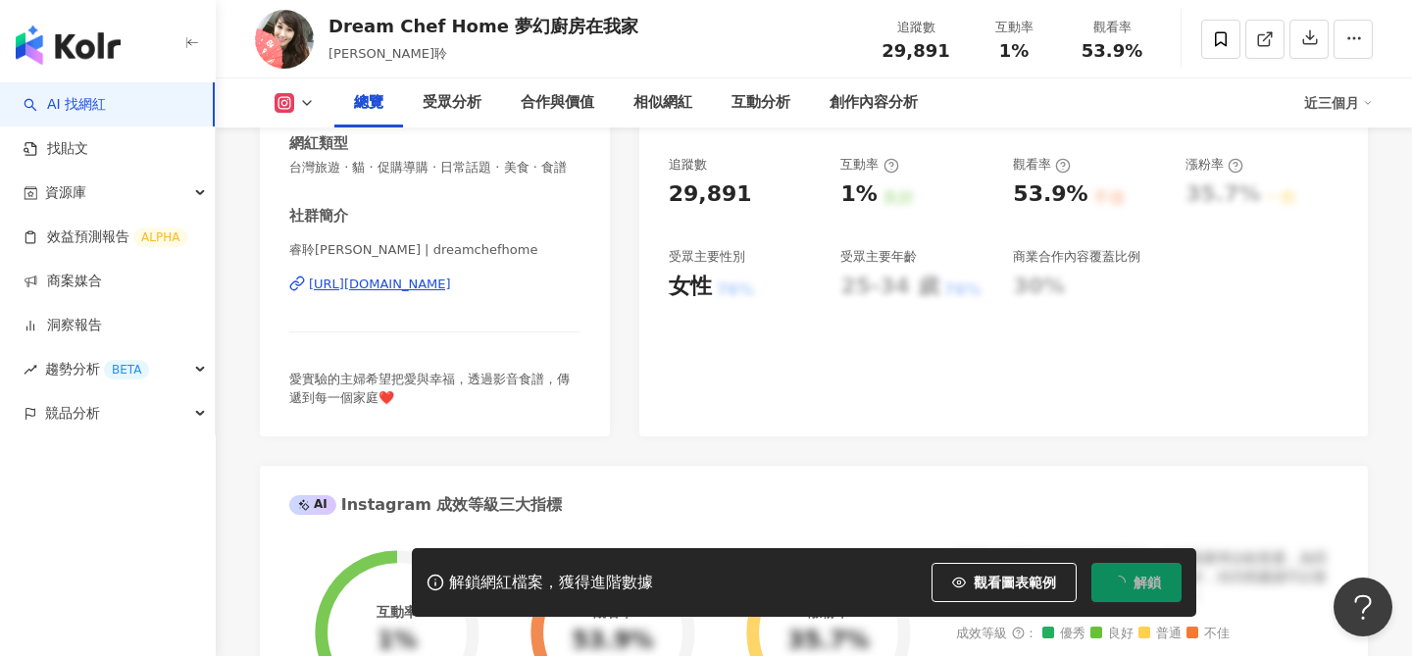
click at [451, 286] on div "[URL][DOMAIN_NAME]" at bounding box center [380, 285] width 142 height 18
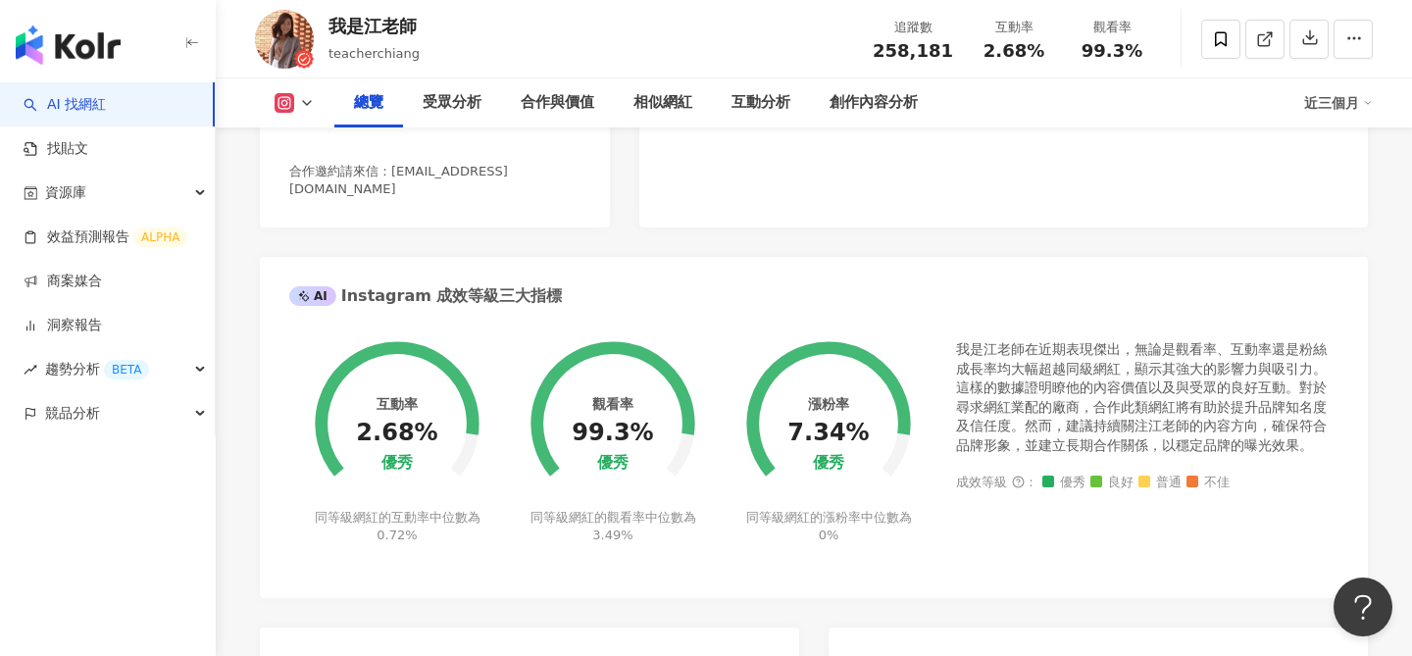
scroll to position [175, 0]
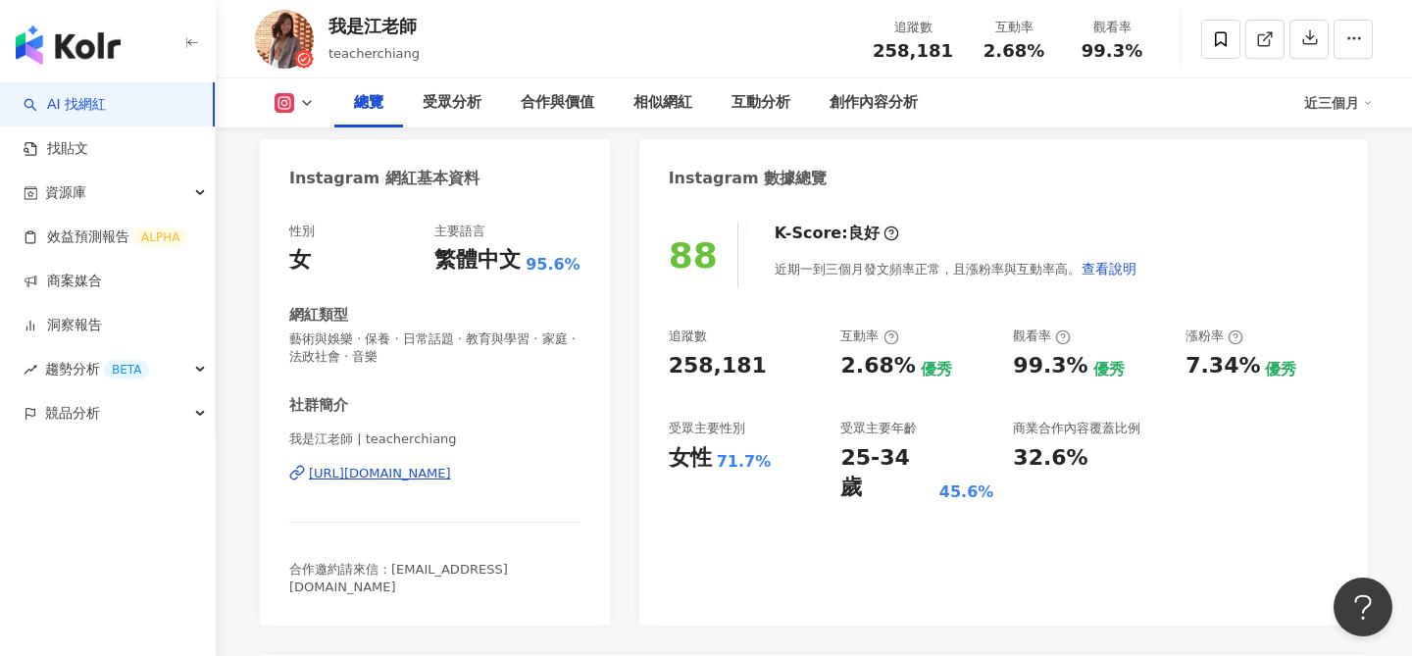
click at [432, 480] on div "[URL][DOMAIN_NAME]" at bounding box center [380, 474] width 142 height 18
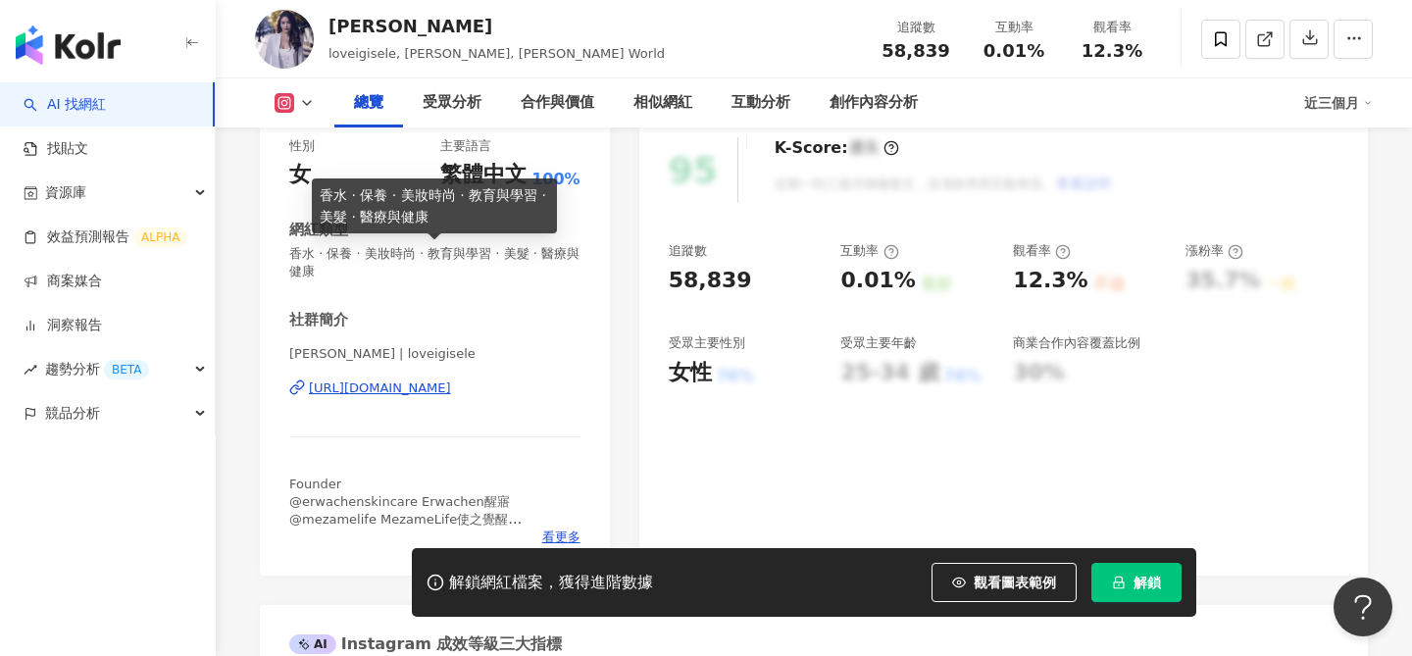
scroll to position [278, 0]
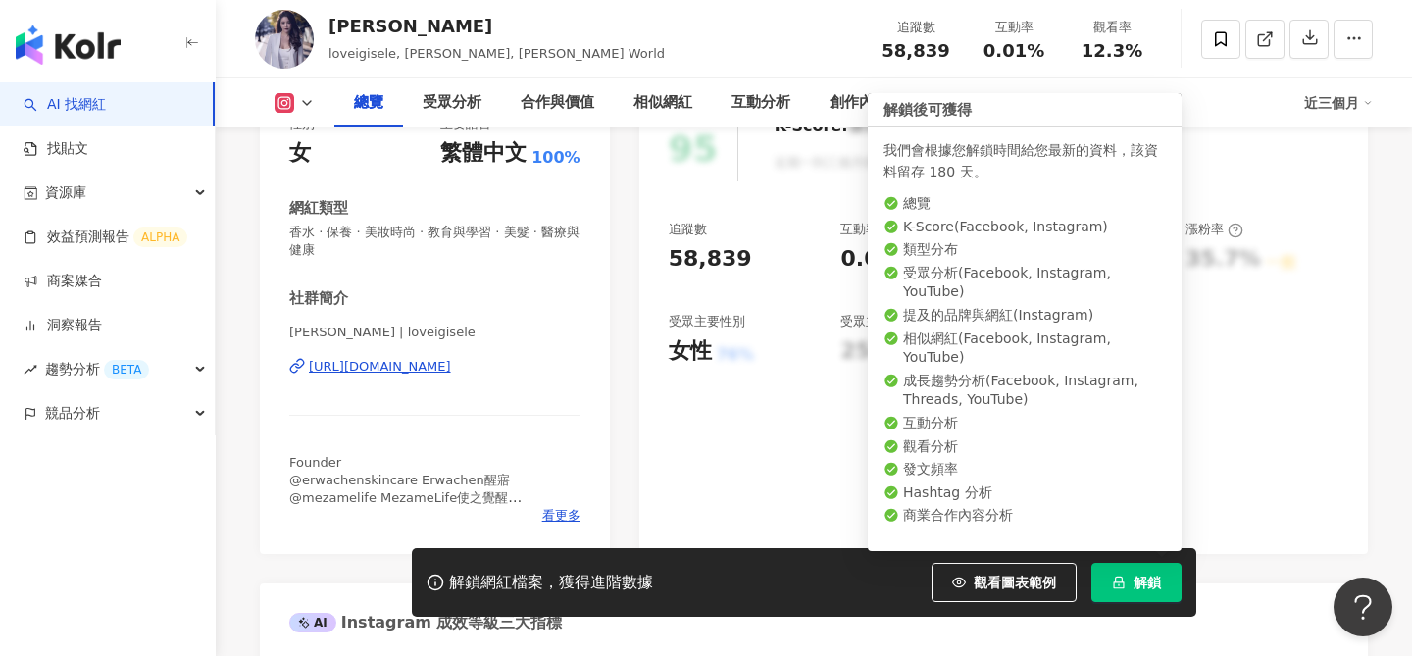
click at [1127, 577] on button "解鎖" at bounding box center [1137, 582] width 90 height 39
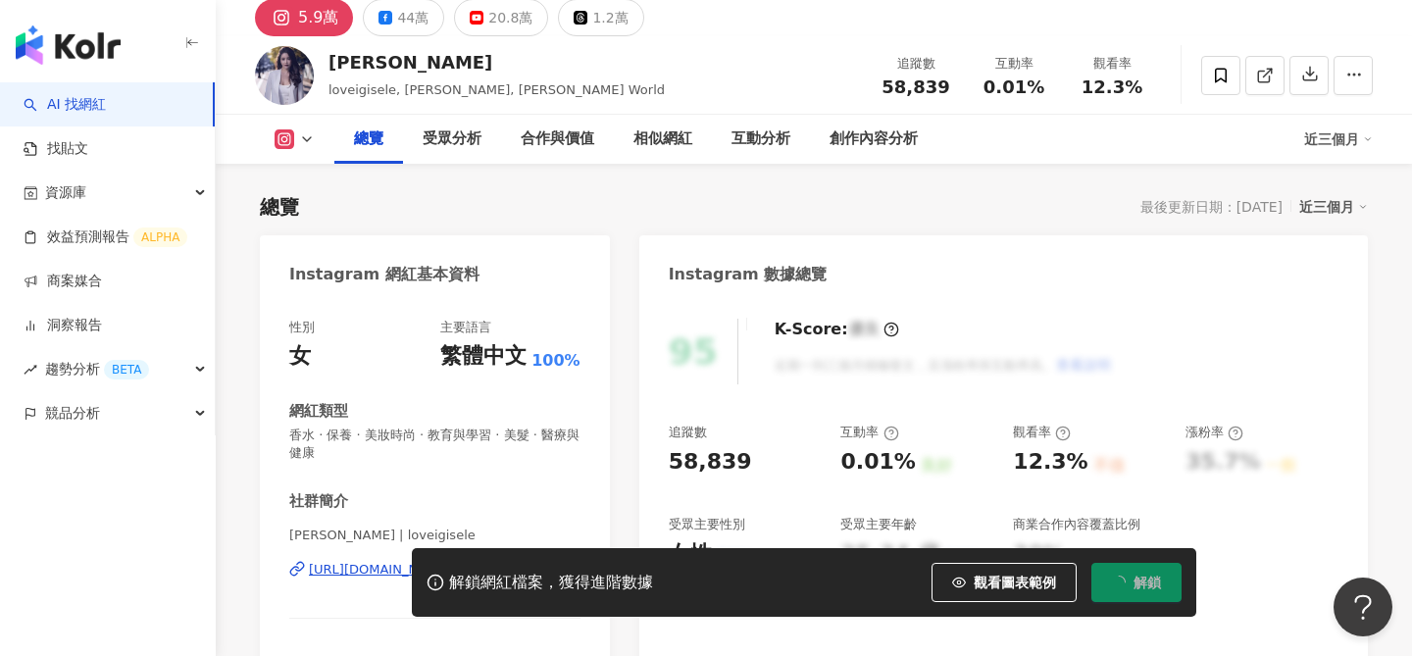
scroll to position [162, 0]
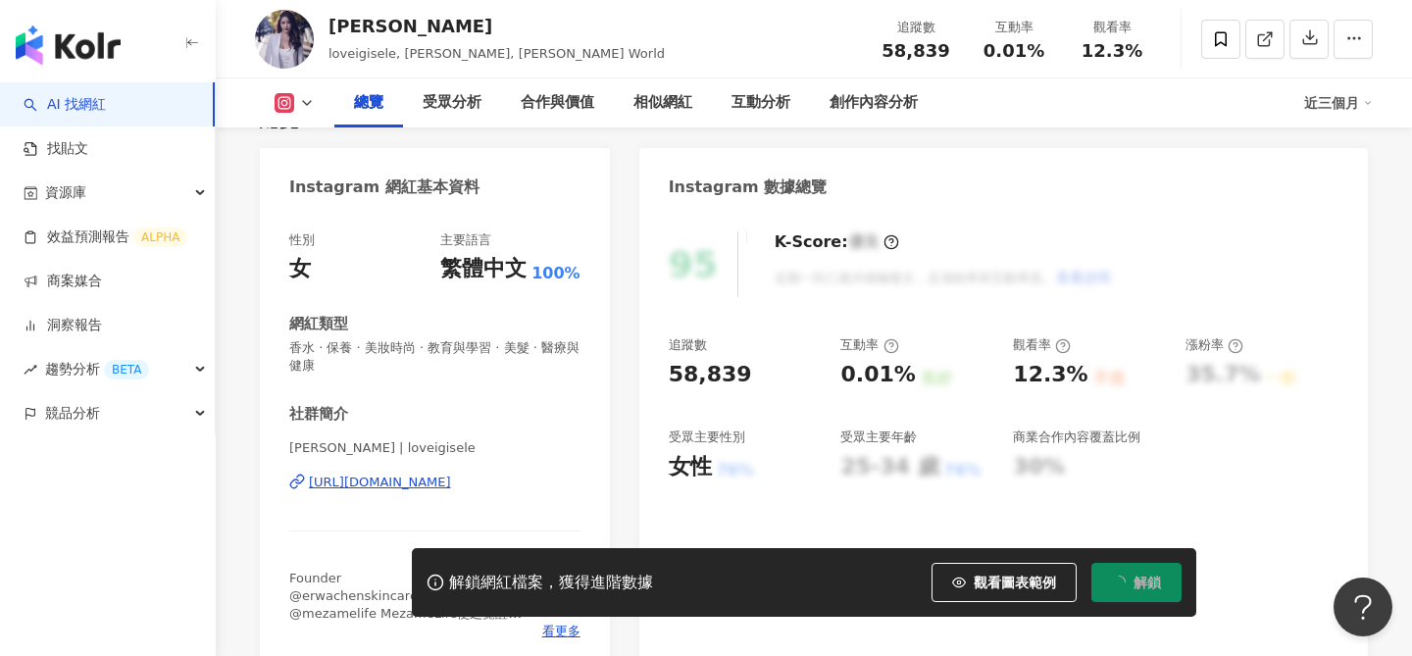
click at [451, 487] on div "[URL][DOMAIN_NAME]" at bounding box center [380, 483] width 142 height 18
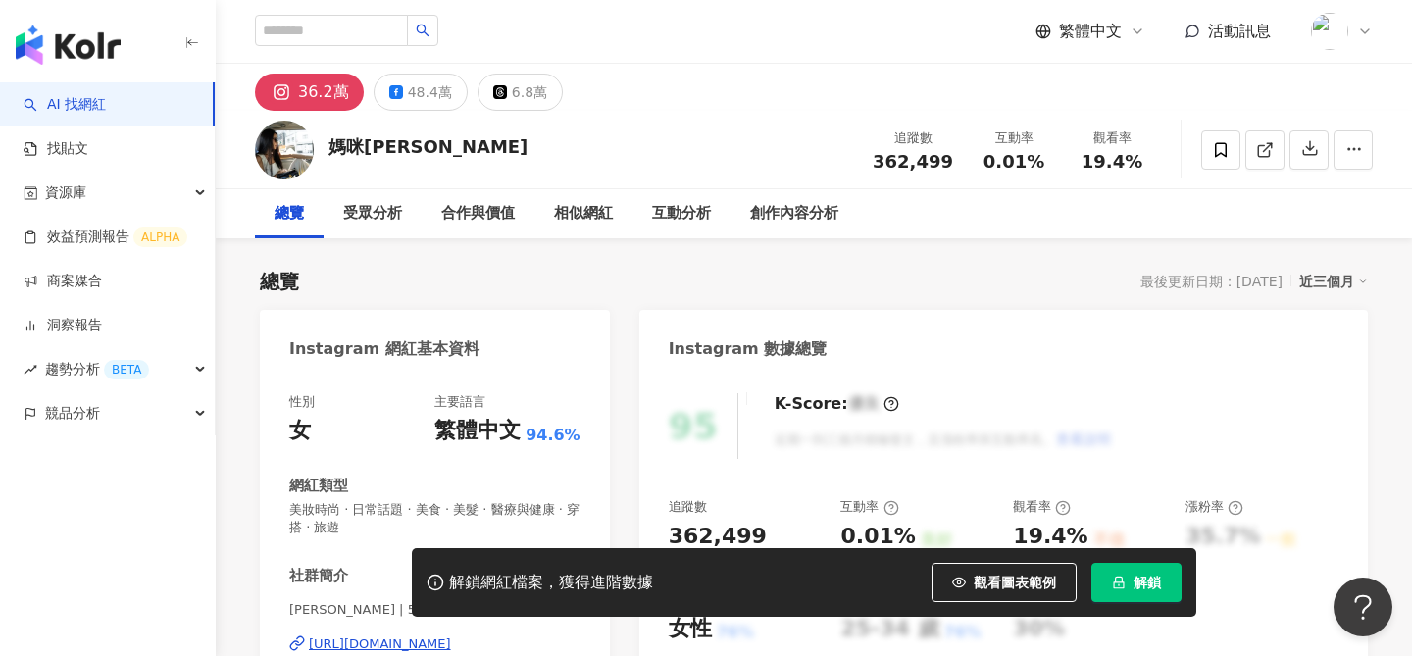
click at [1129, 571] on button "解鎖" at bounding box center [1137, 582] width 90 height 39
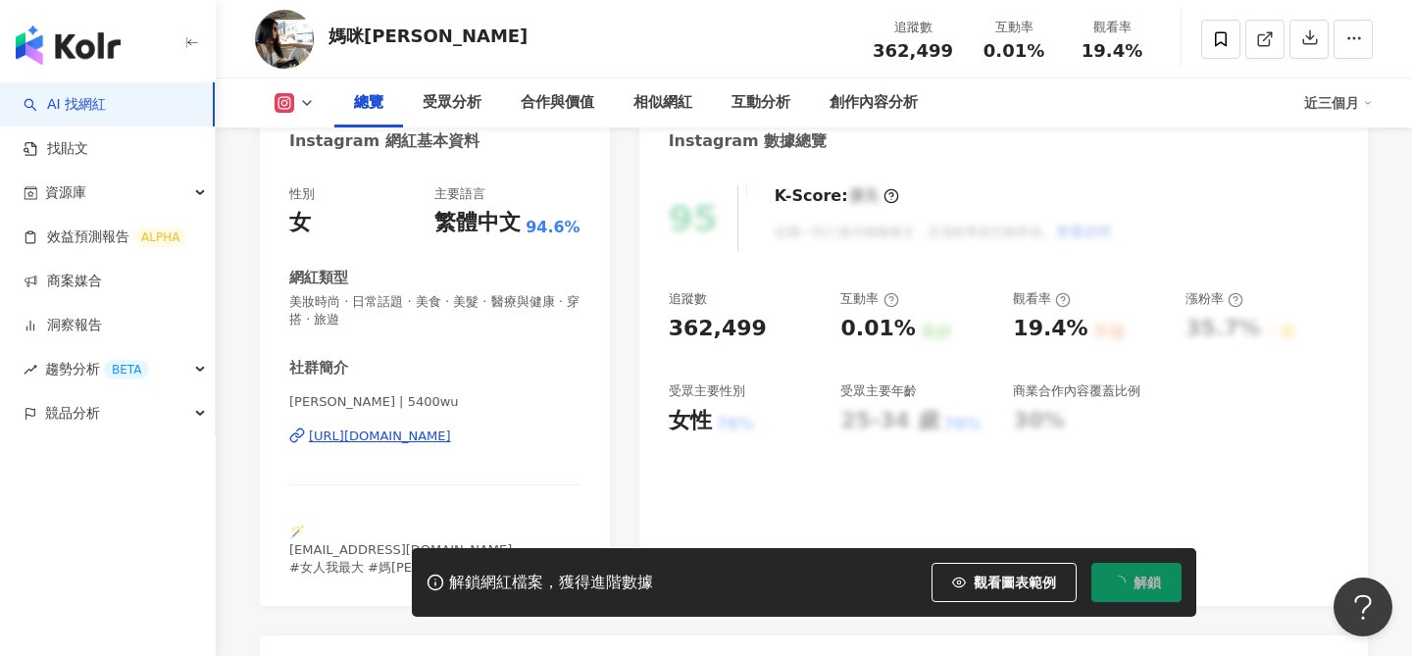
scroll to position [209, 0]
click at [417, 439] on div "https://www.instagram.com/5400wu/" at bounding box center [380, 436] width 142 height 18
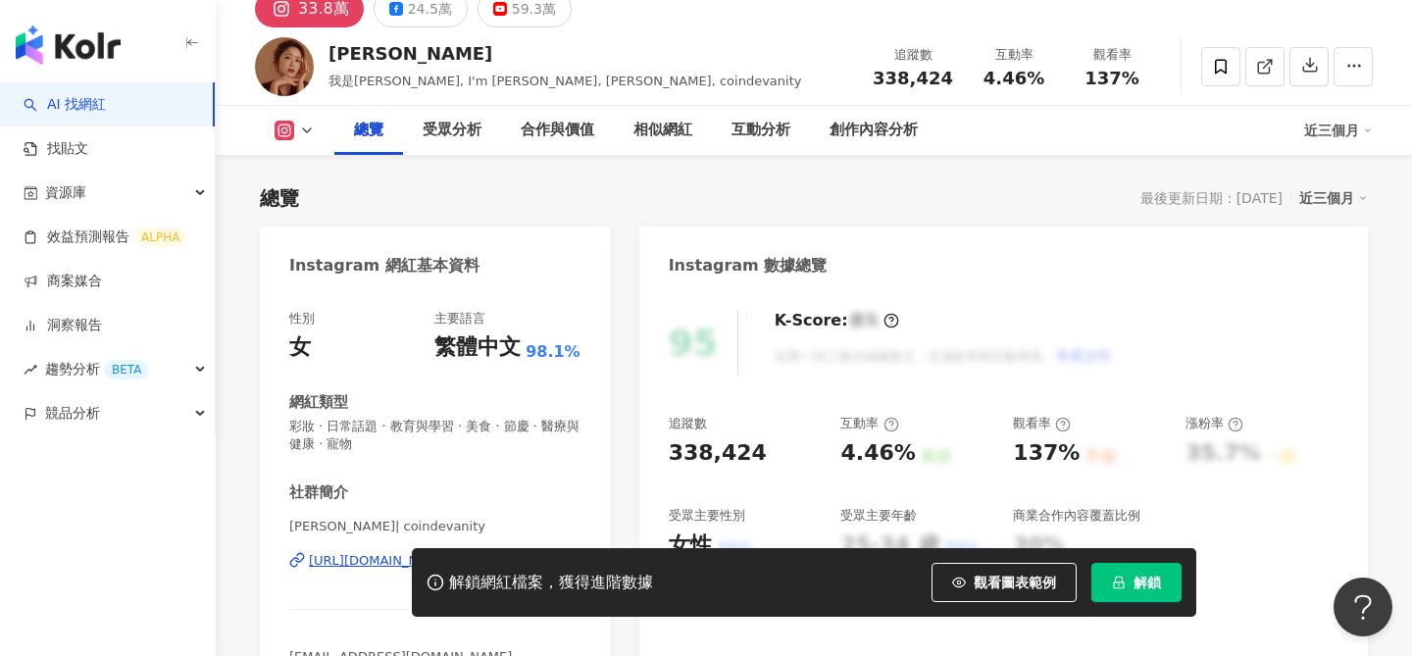
scroll to position [147, 0]
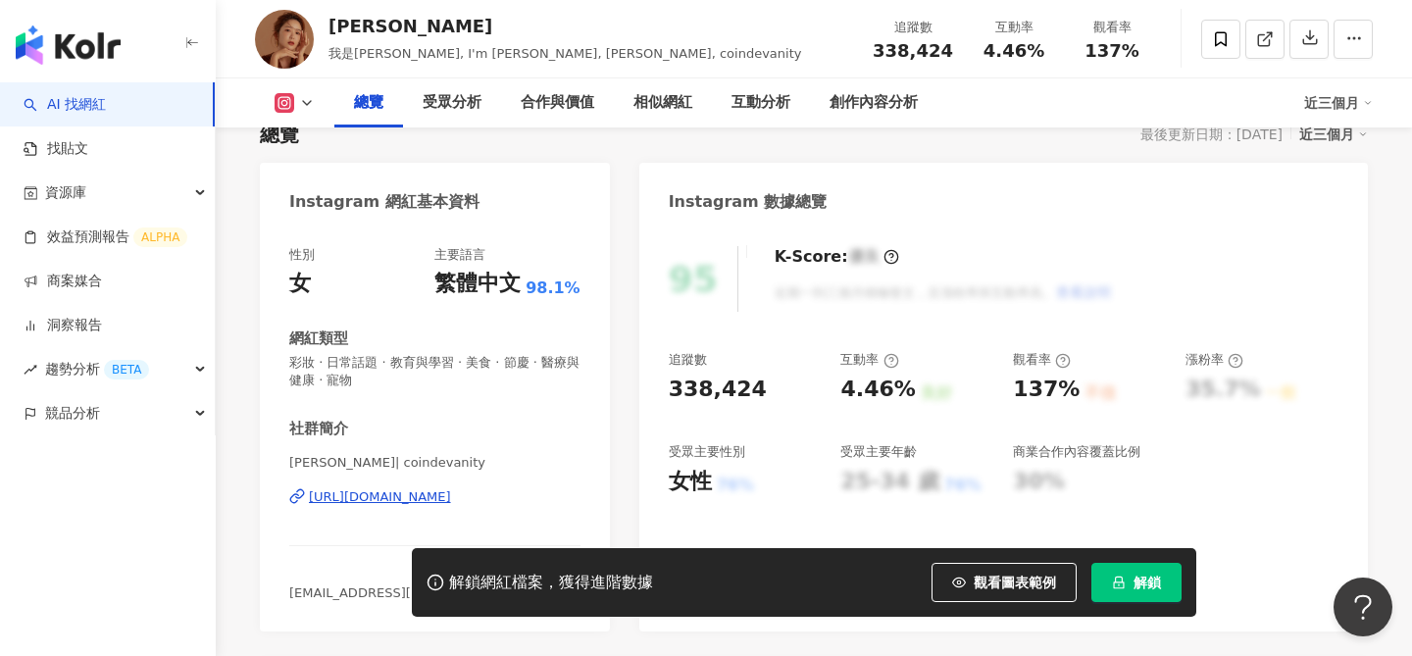
click at [451, 500] on div "[URL][DOMAIN_NAME]" at bounding box center [380, 497] width 142 height 18
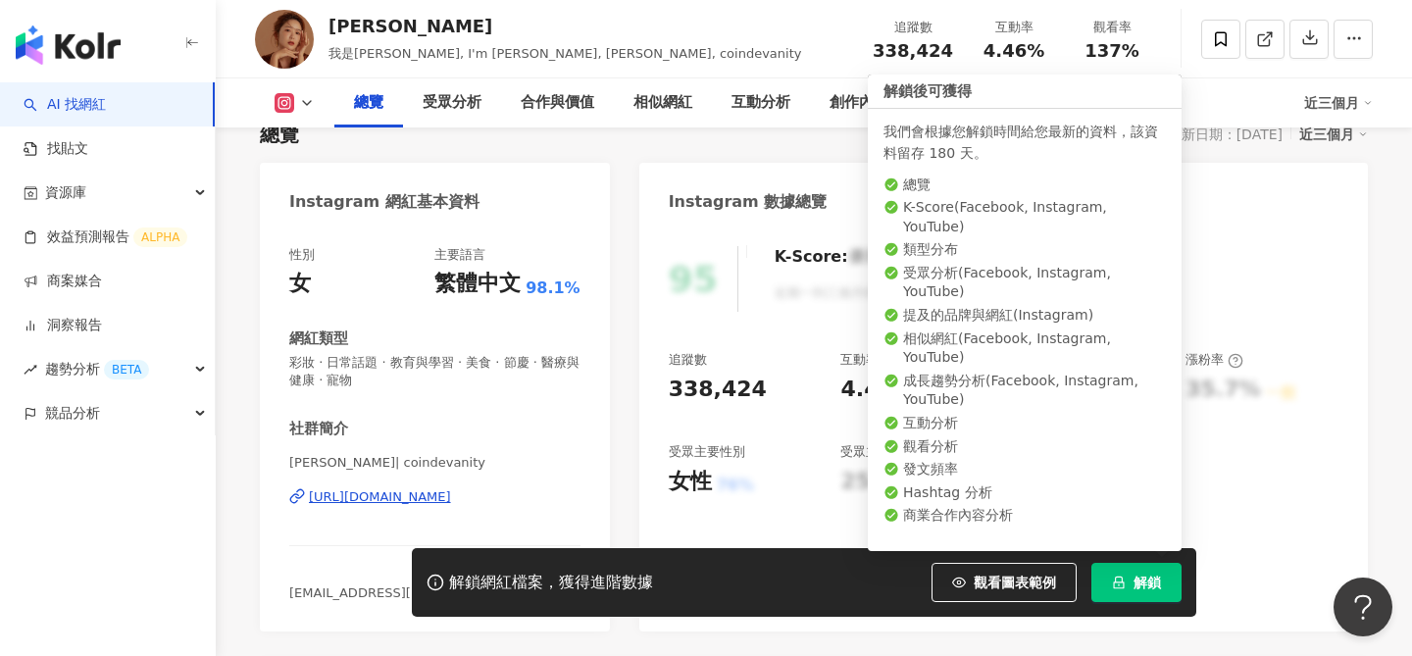
click at [1122, 582] on icon "lock" at bounding box center [1119, 583] width 11 height 13
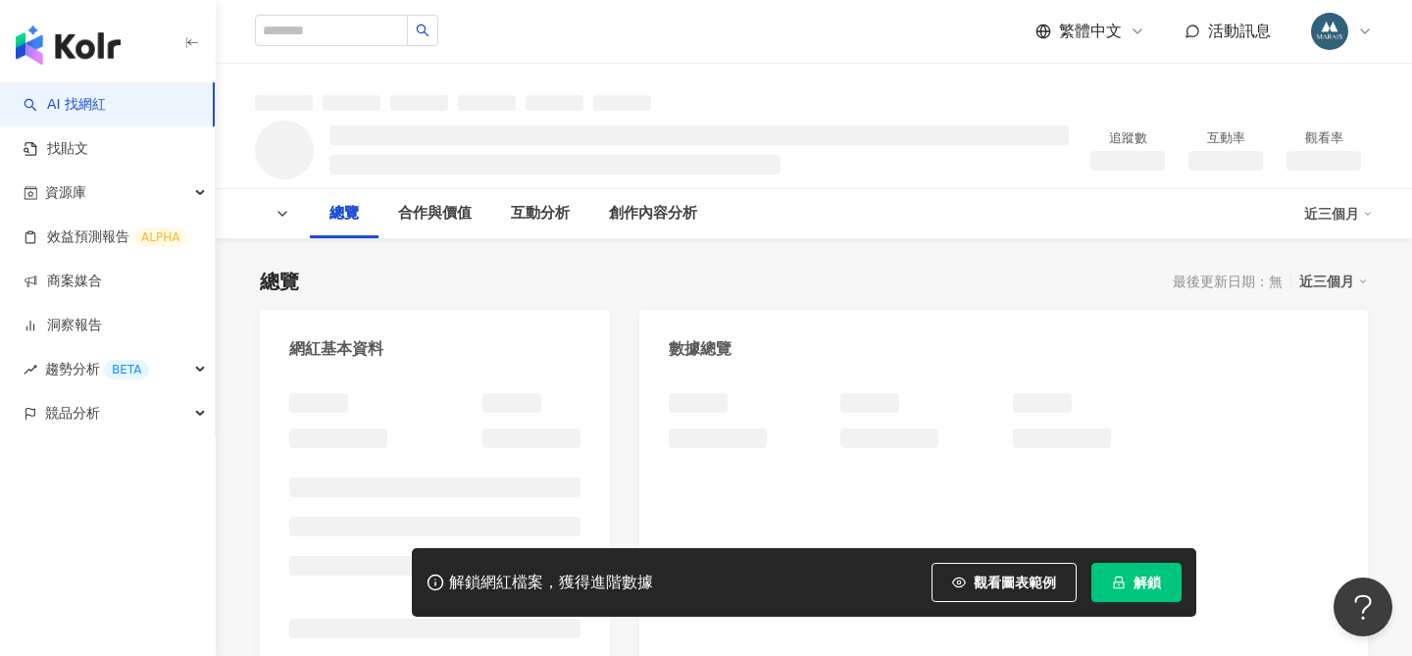
scroll to position [305, 0]
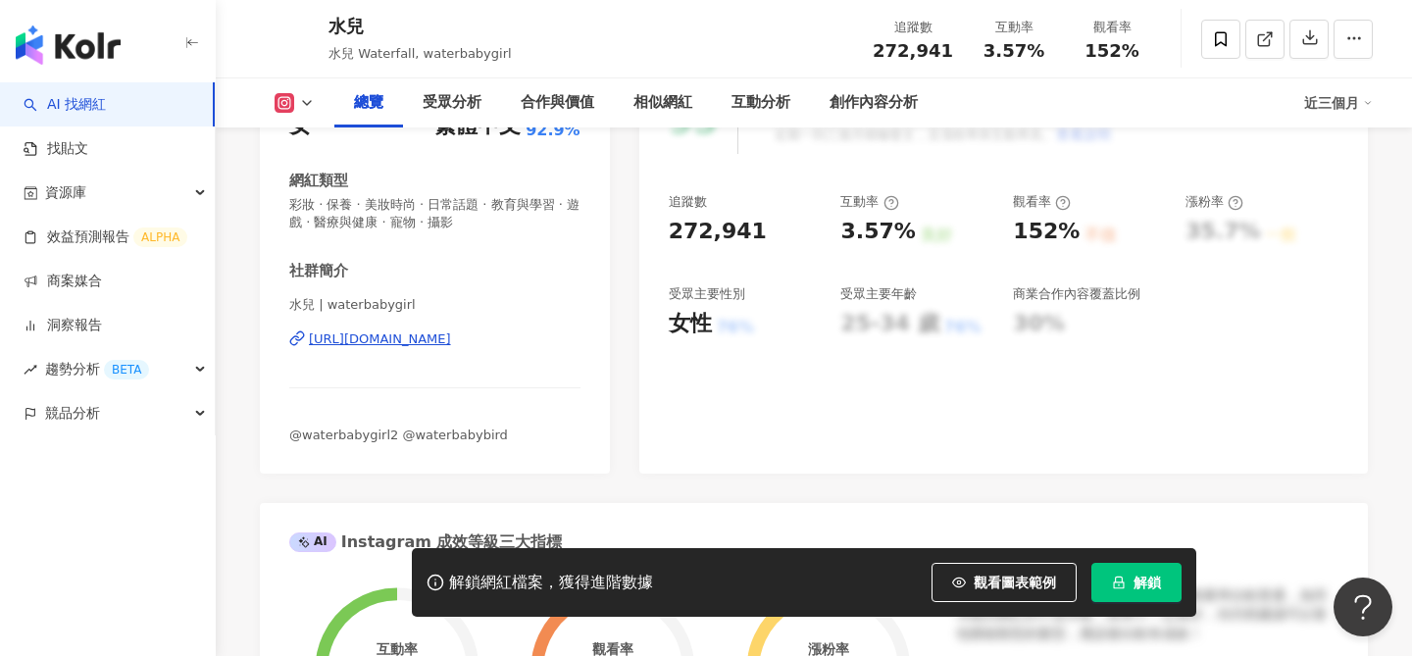
scroll to position [322, 0]
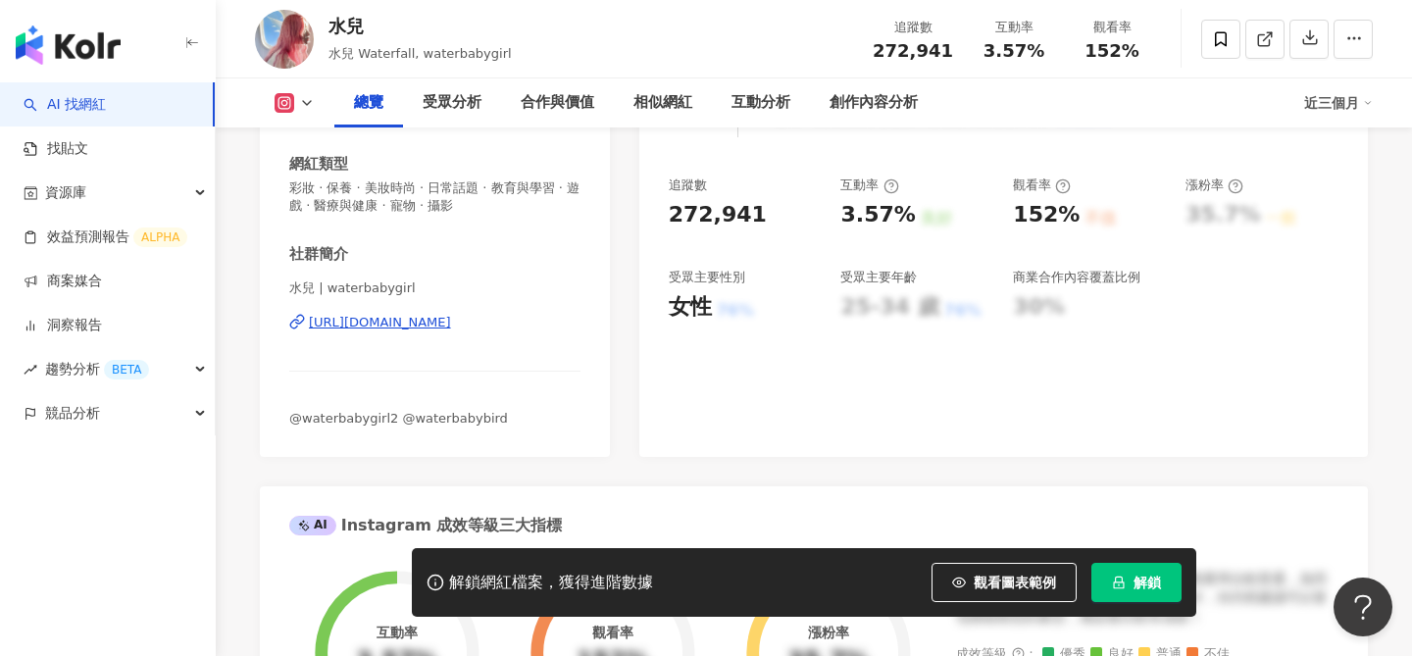
click at [451, 316] on div "[URL][DOMAIN_NAME]" at bounding box center [380, 323] width 142 height 18
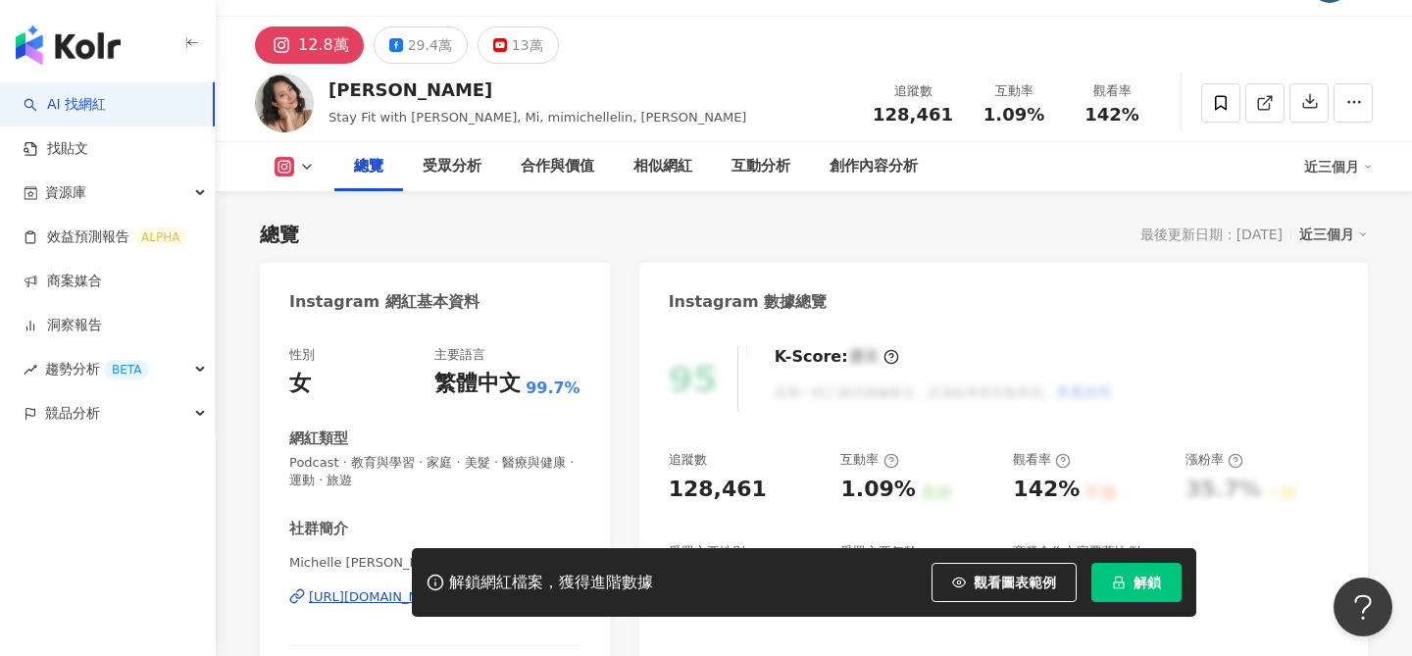
scroll to position [144, 0]
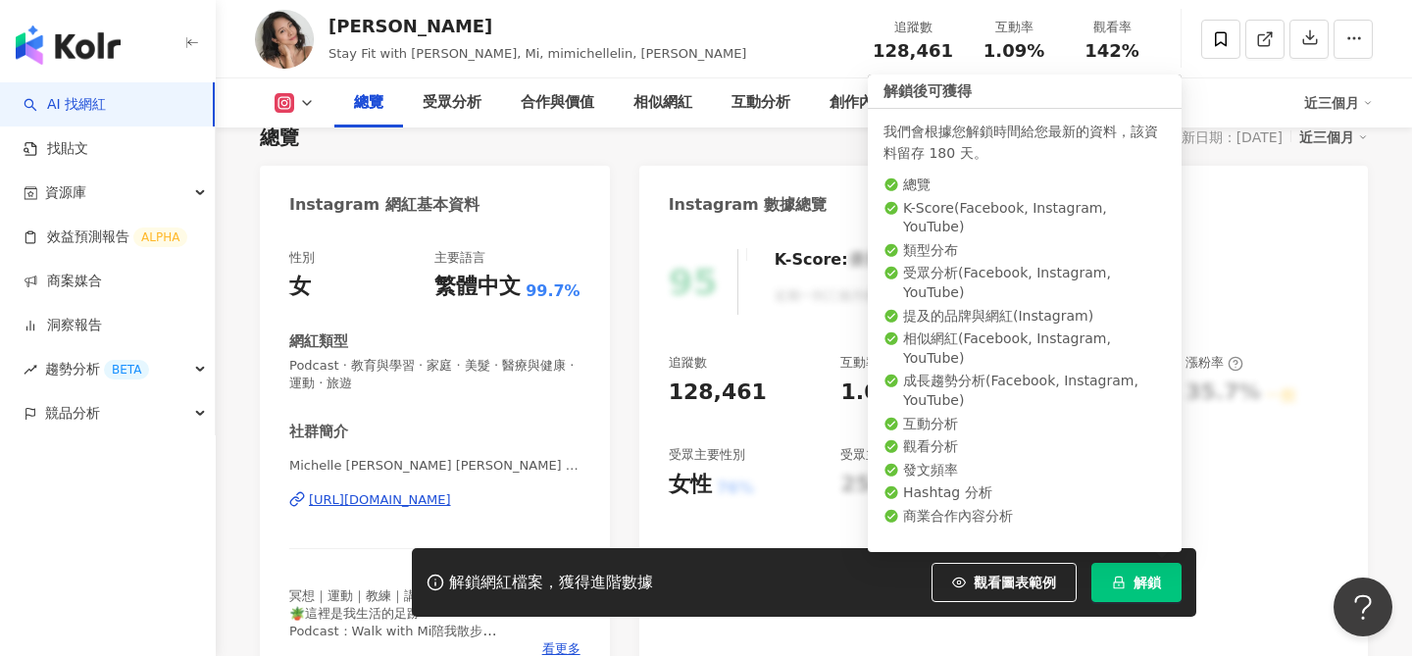
click at [1137, 582] on span "解鎖" at bounding box center [1147, 583] width 27 height 16
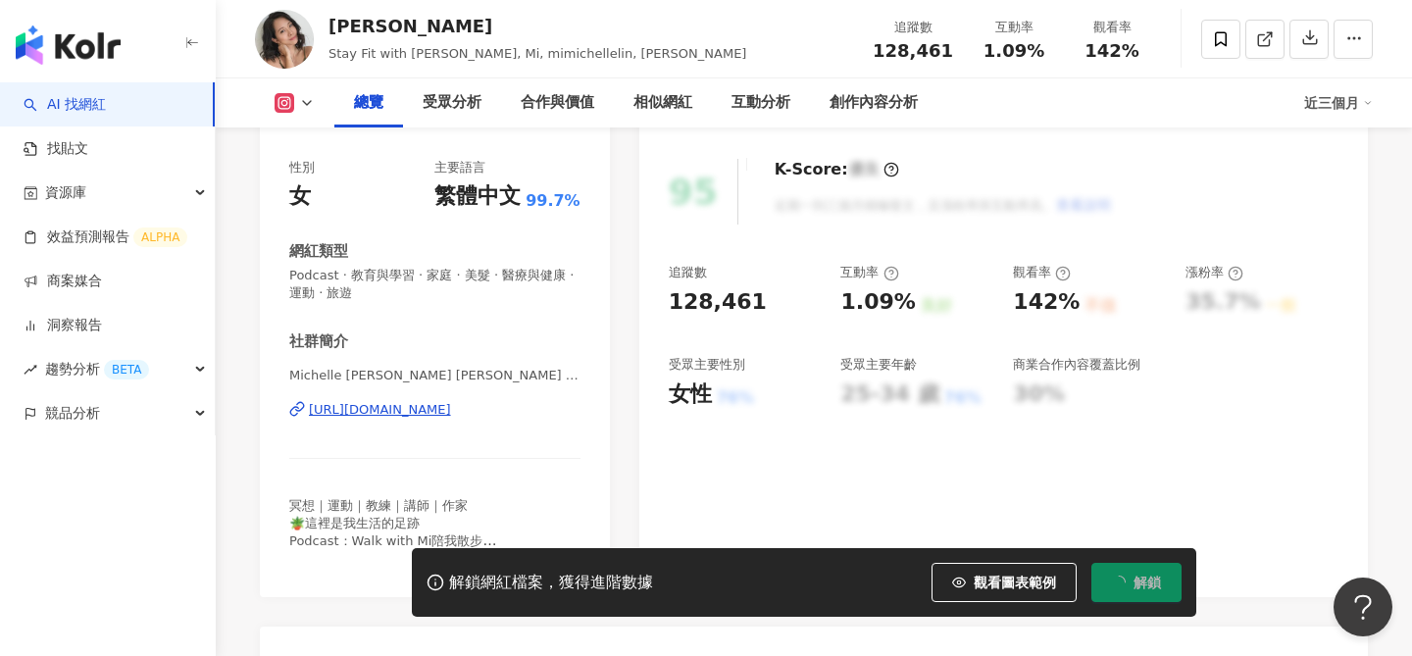
scroll to position [263, 0]
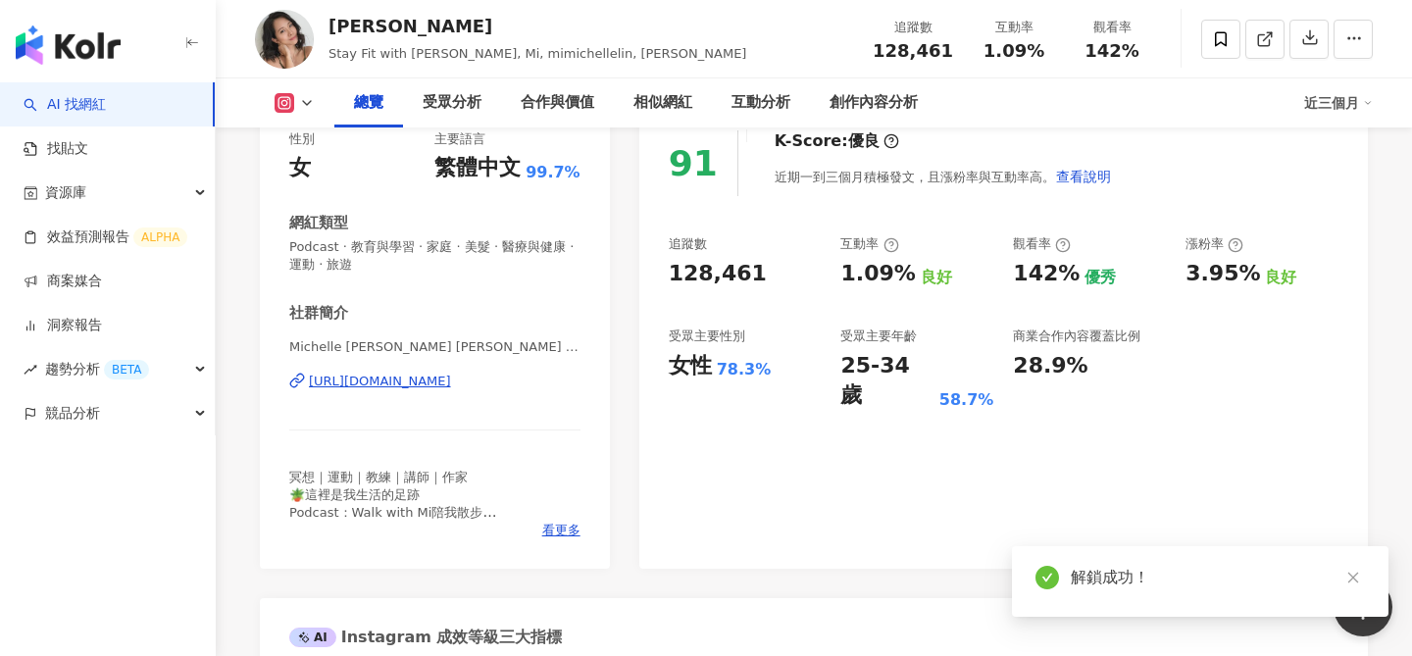
click at [461, 97] on div "Instagram 網紅基本資料" at bounding box center [384, 87] width 190 height 22
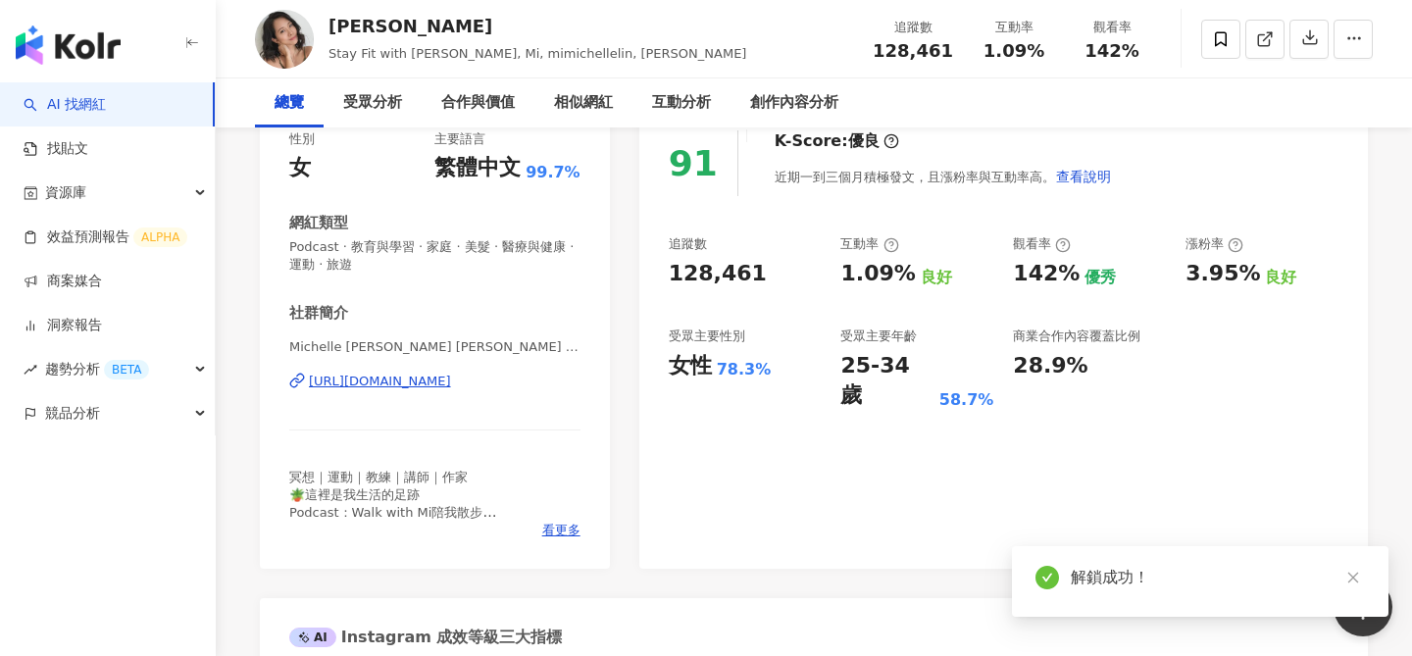
scroll to position [297, 0]
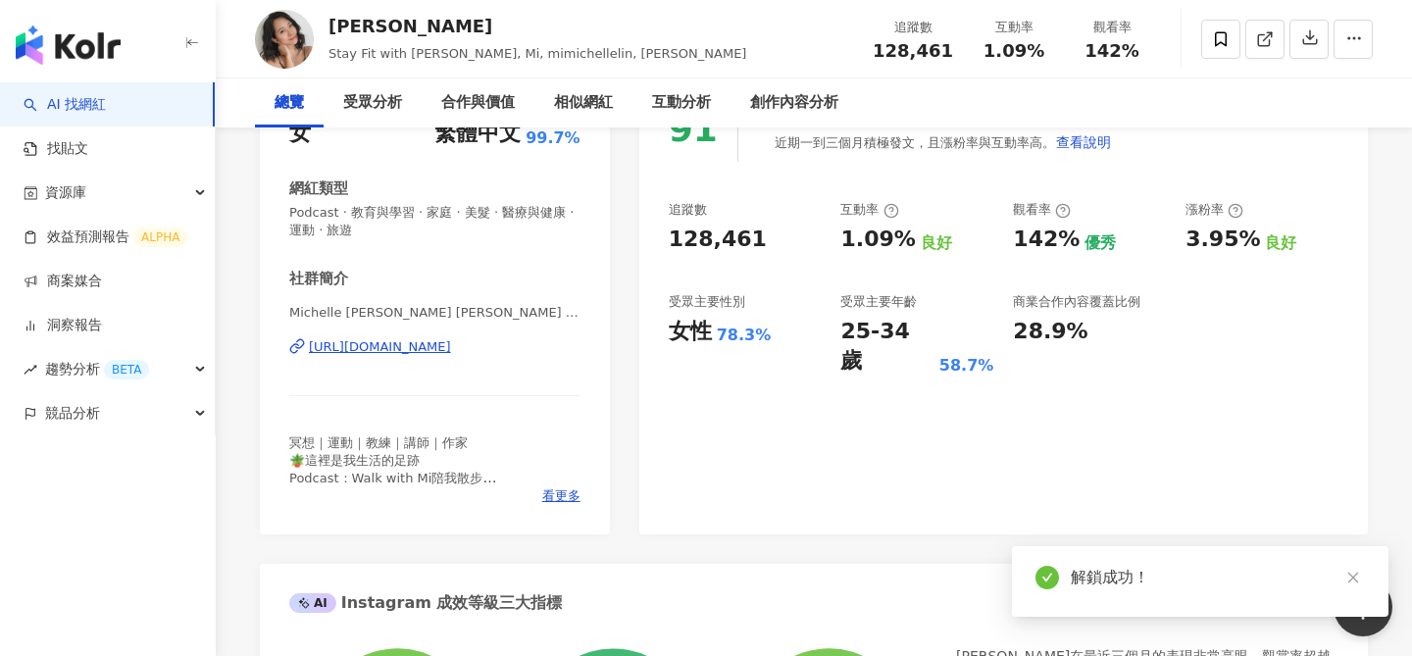
click at [399, 348] on div "[URL][DOMAIN_NAME]" at bounding box center [380, 347] width 142 height 18
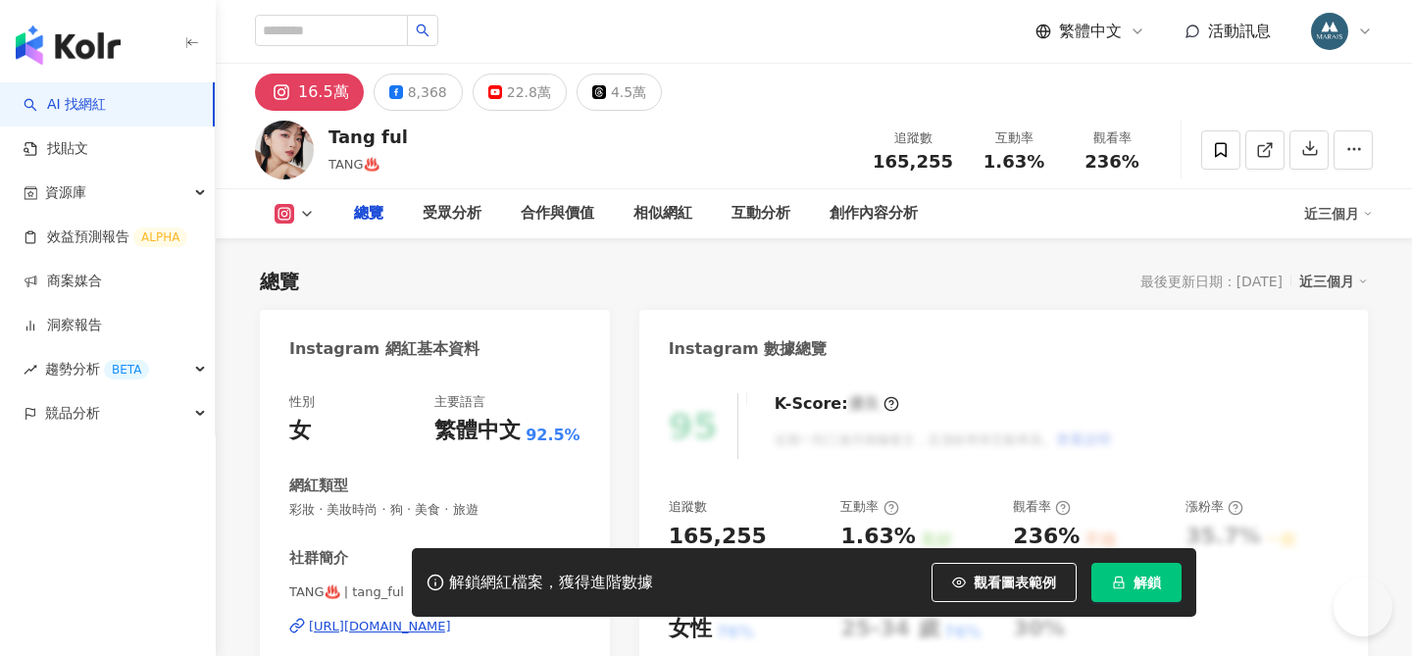
click at [451, 618] on div "https://www.instagram.com/tang_ful/" at bounding box center [380, 627] width 142 height 18
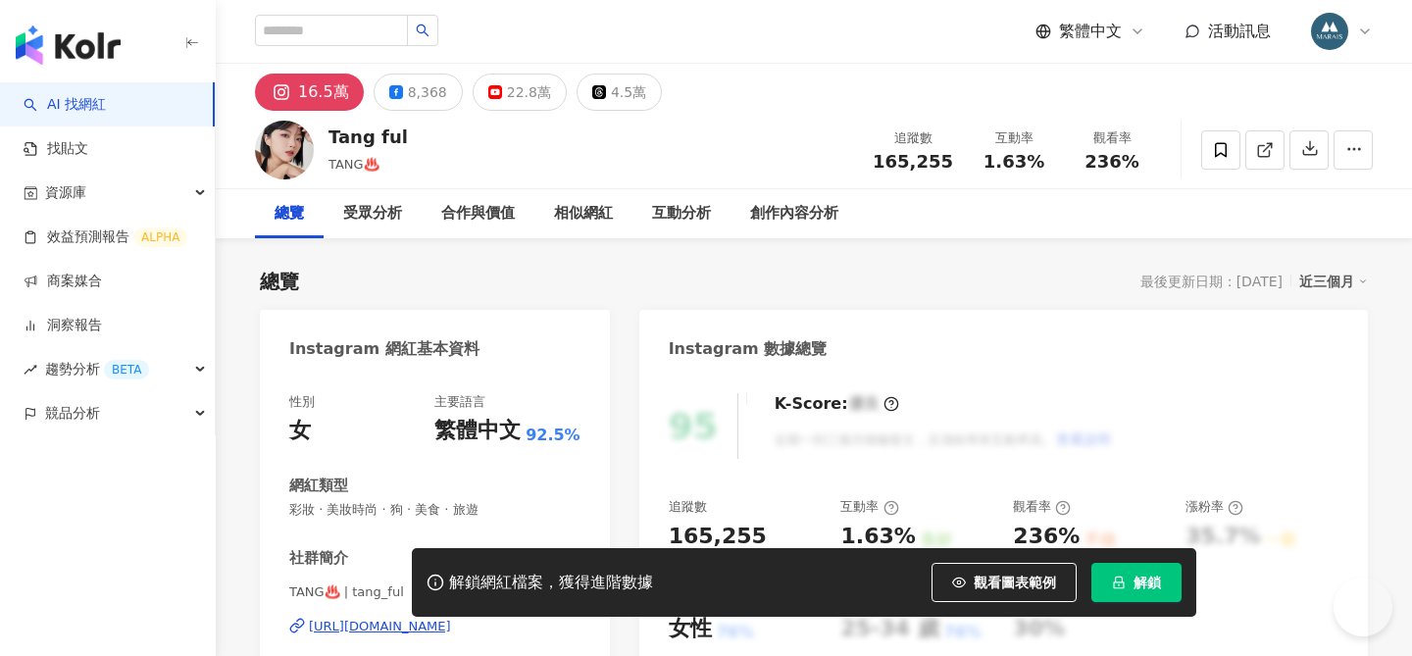
scroll to position [227, 0]
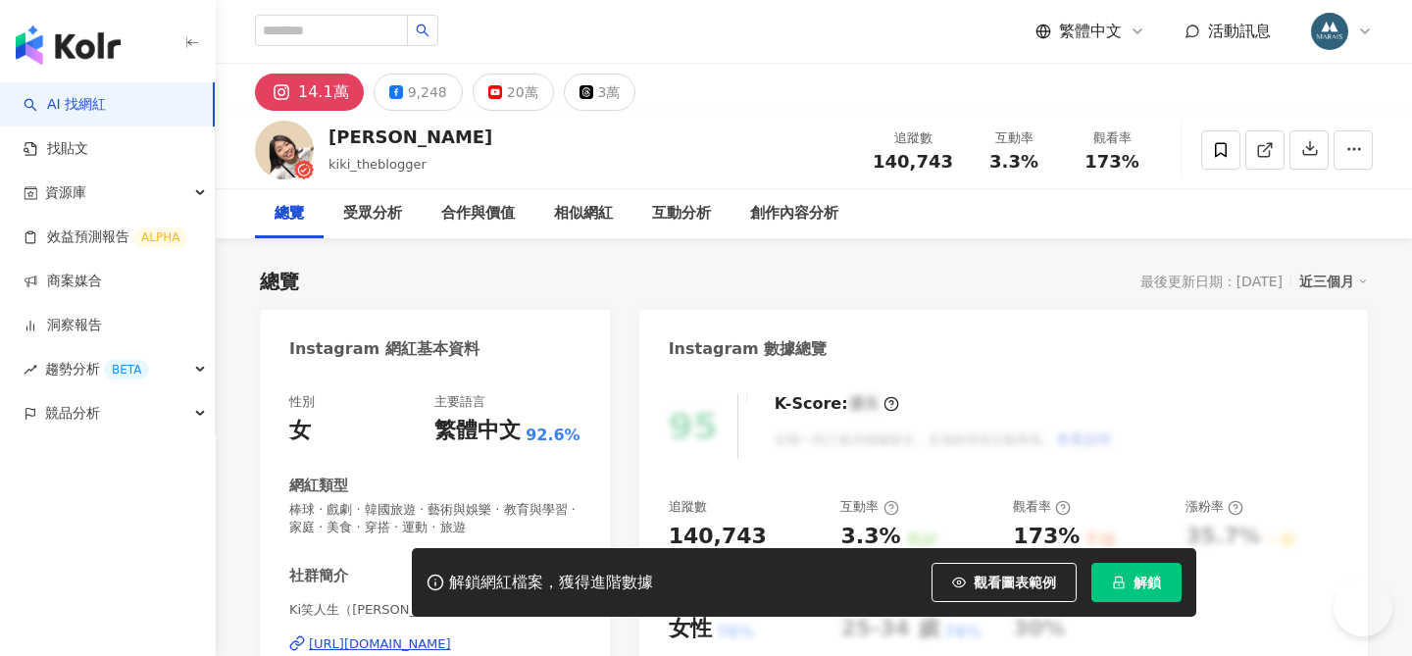
click at [1134, 581] on span "解鎖" at bounding box center [1147, 583] width 27 height 16
click at [1131, 584] on button "解鎖" at bounding box center [1137, 582] width 90 height 39
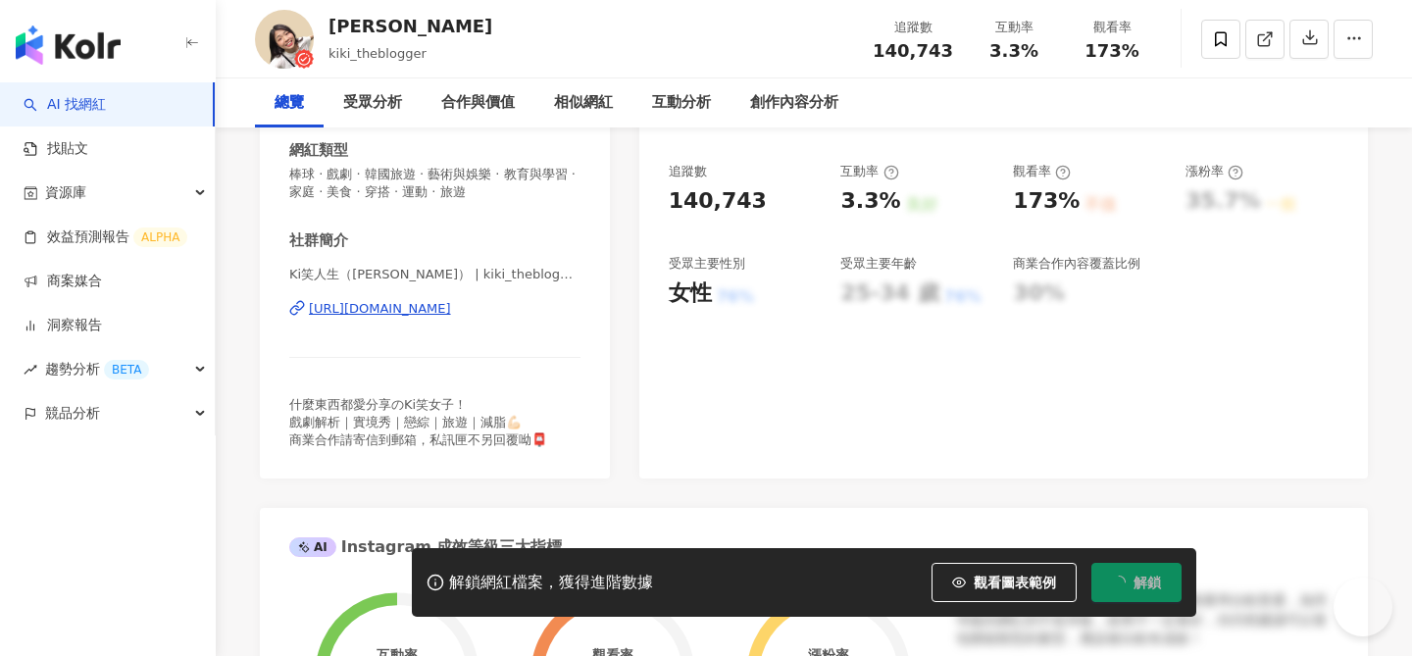
click at [451, 312] on div "https://www.instagram.com/kiki_theblogger/" at bounding box center [380, 309] width 142 height 18
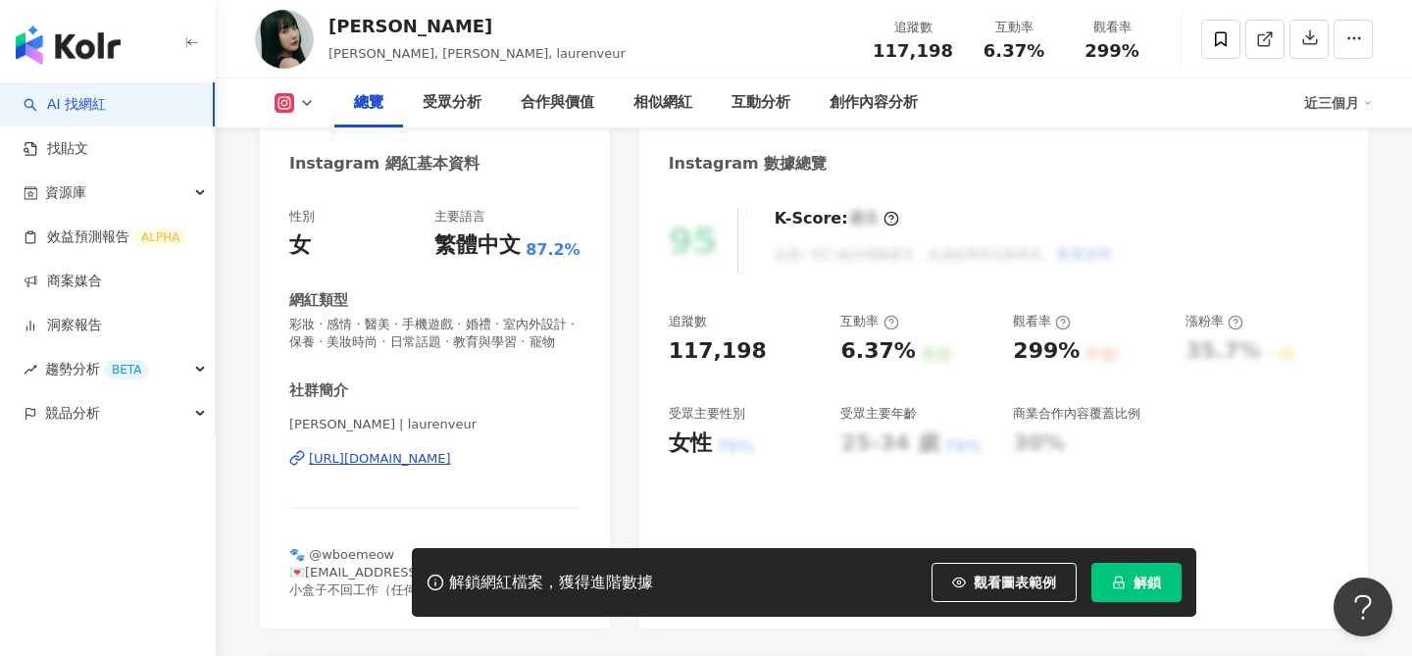
scroll to position [186, 0]
click at [451, 458] on div "https://www.instagram.com/laurenveur/" at bounding box center [380, 458] width 142 height 18
click at [1153, 580] on span "解鎖" at bounding box center [1147, 583] width 27 height 16
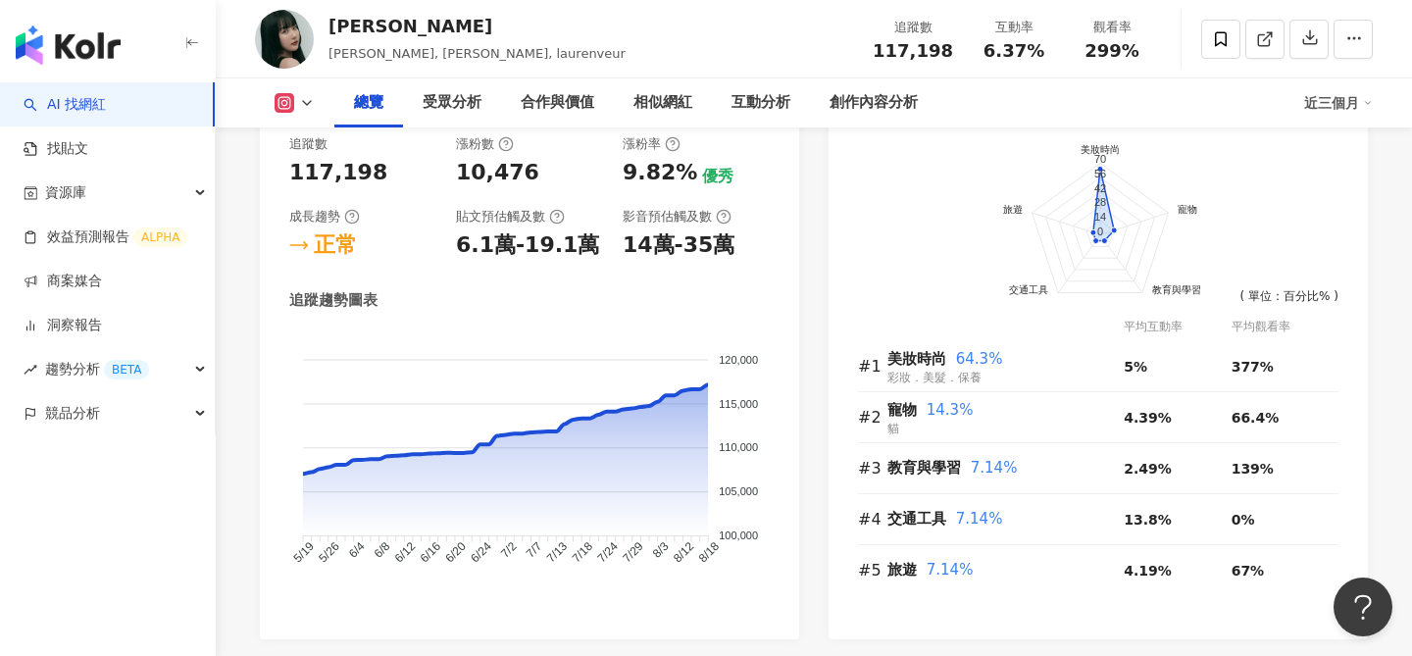
scroll to position [1176, 0]
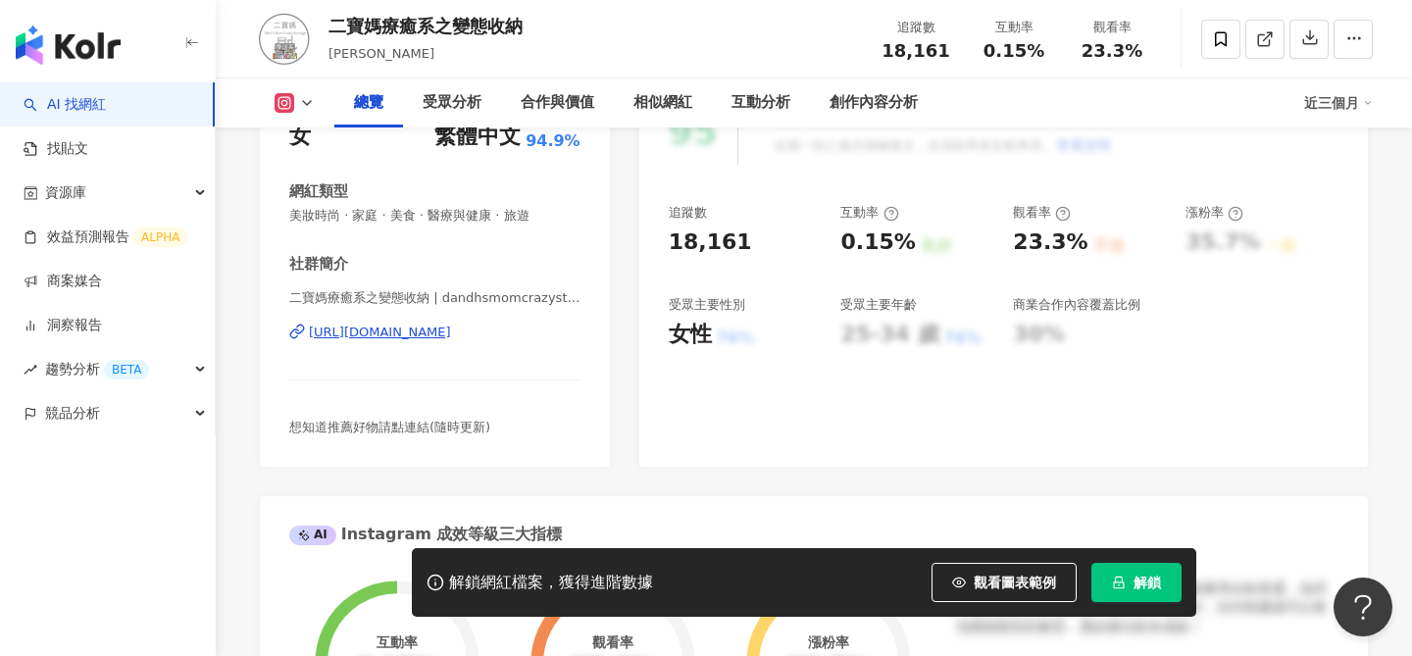
click at [451, 335] on div "https://www.instagram.com/dandhsmomcrazystorage/" at bounding box center [380, 333] width 142 height 18
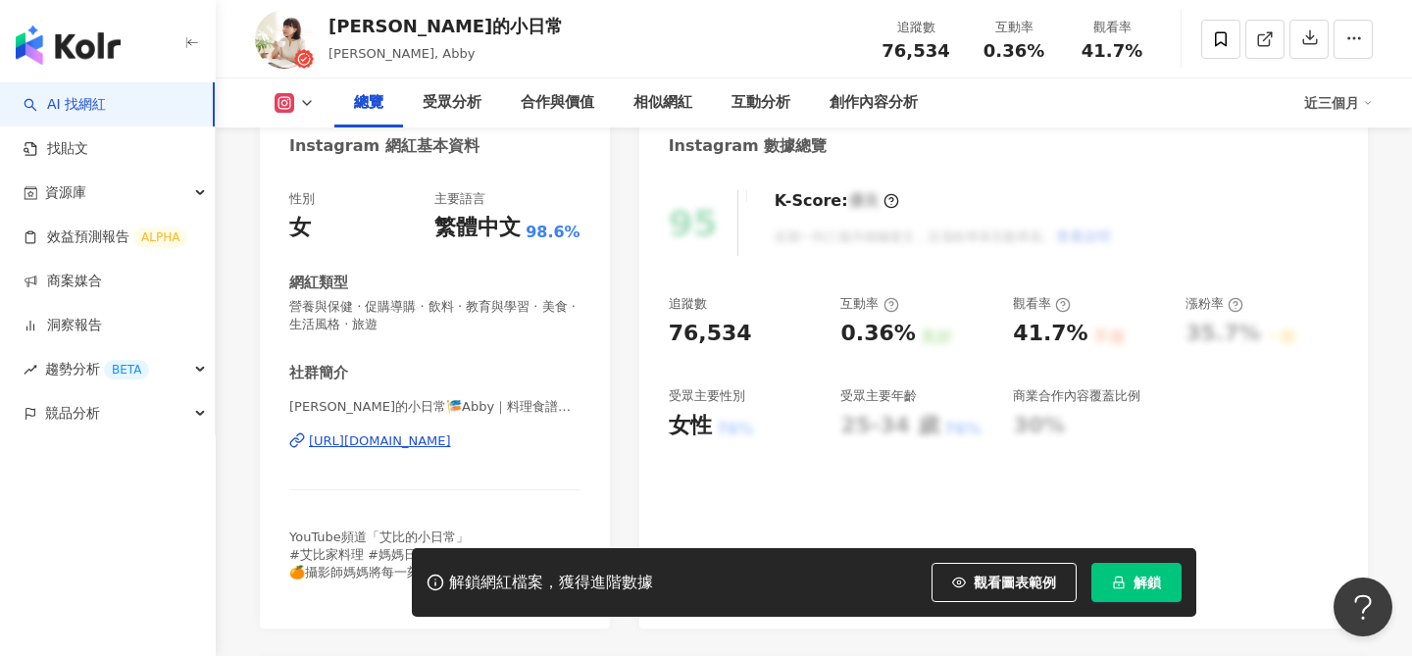
scroll to position [223, 0]
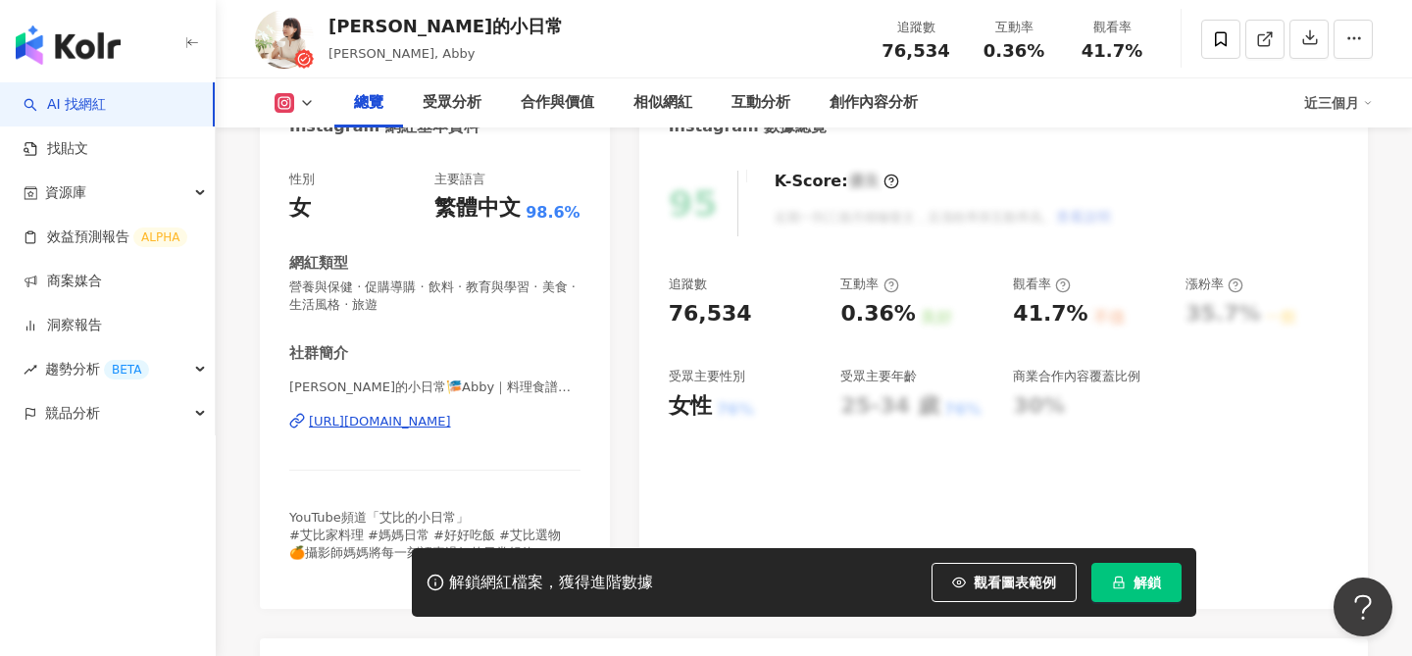
click at [451, 422] on div "[URL][DOMAIN_NAME]" at bounding box center [380, 422] width 142 height 18
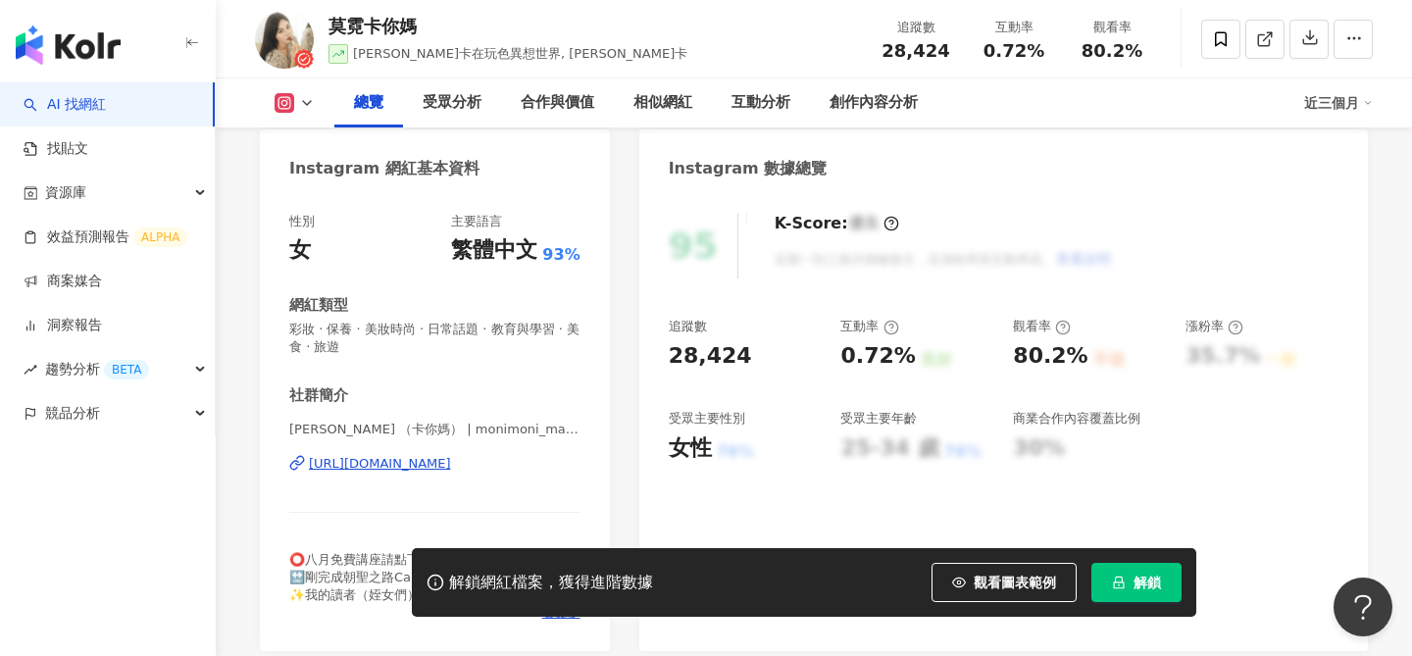
click at [451, 469] on div "https://www.instagram.com/monimoni_makeup/" at bounding box center [380, 464] width 142 height 18
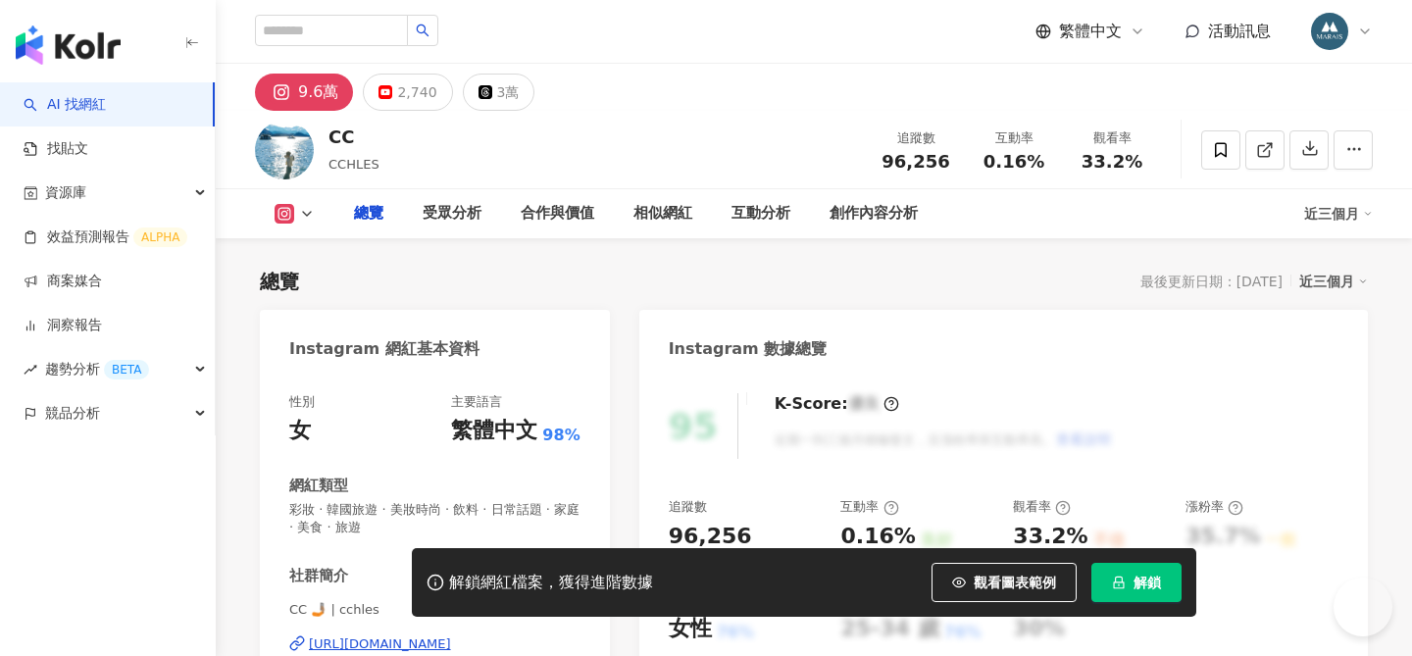
click at [451, 434] on div "性別 女 主要語言 繁體中文 98%" at bounding box center [434, 419] width 291 height 53
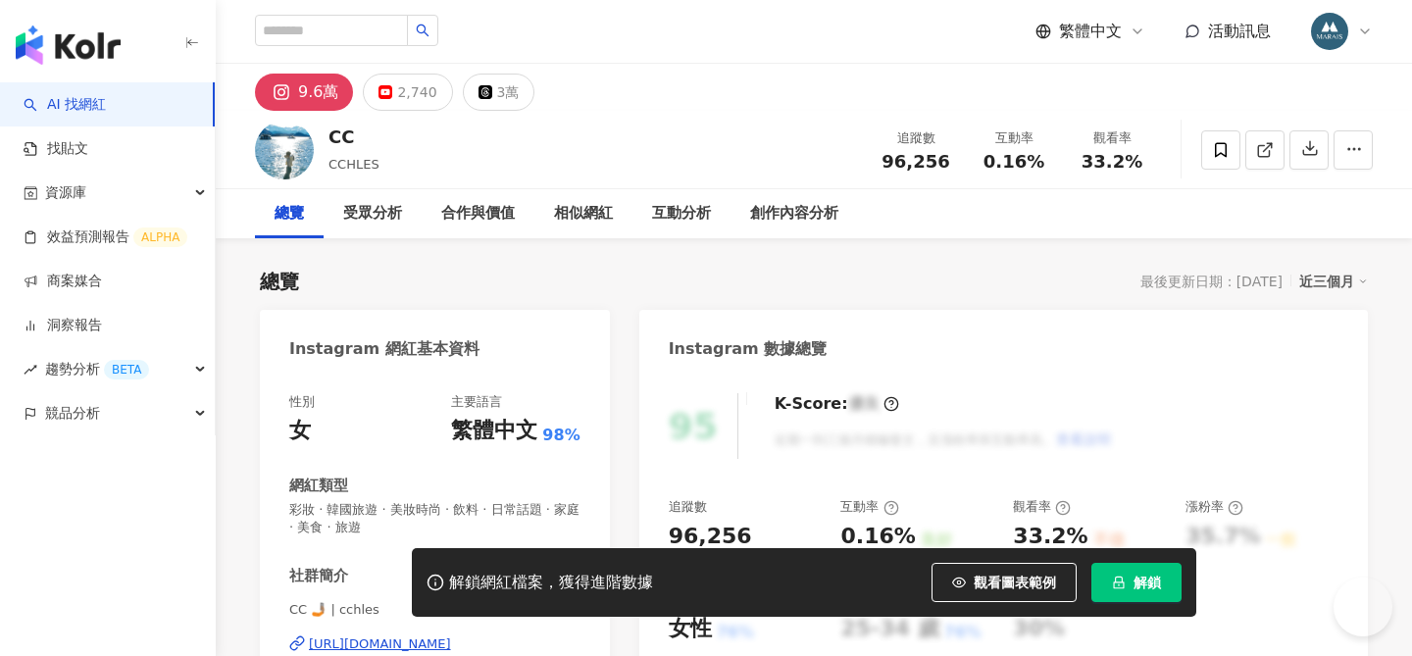
scroll to position [215, 0]
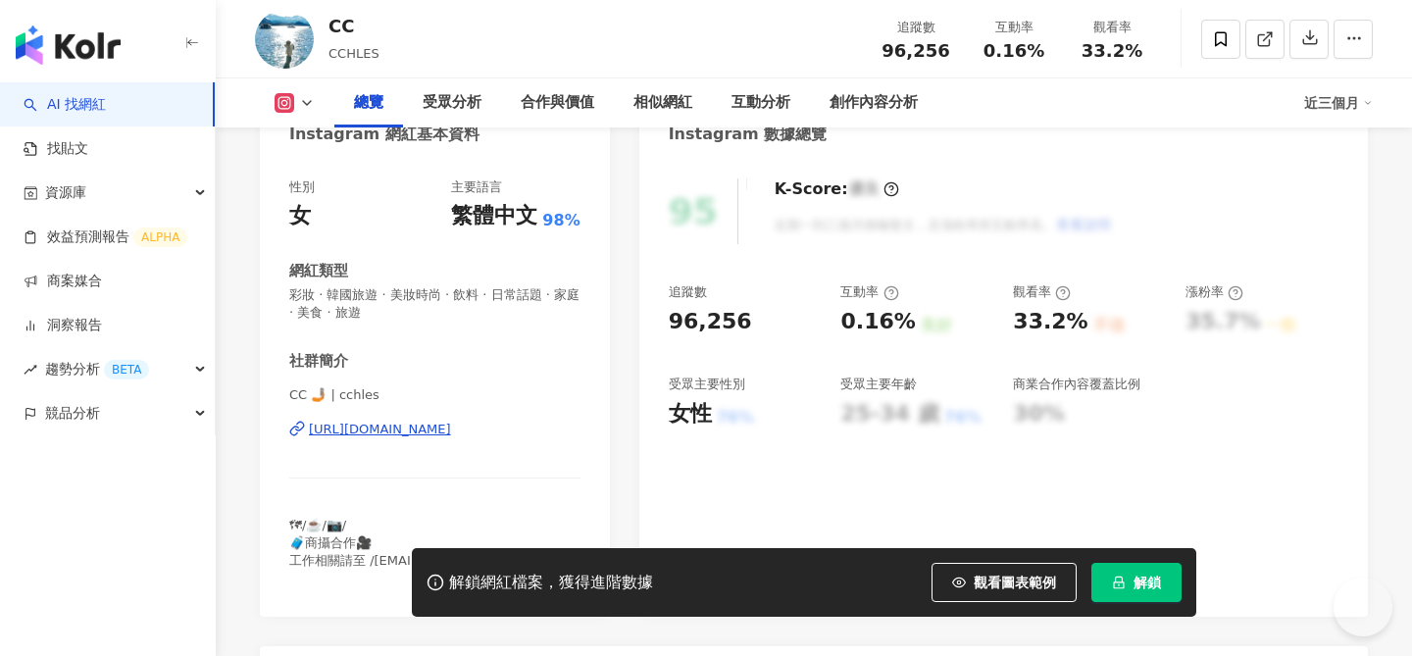
click at [433, 426] on div "[URL][DOMAIN_NAME]" at bounding box center [380, 430] width 142 height 18
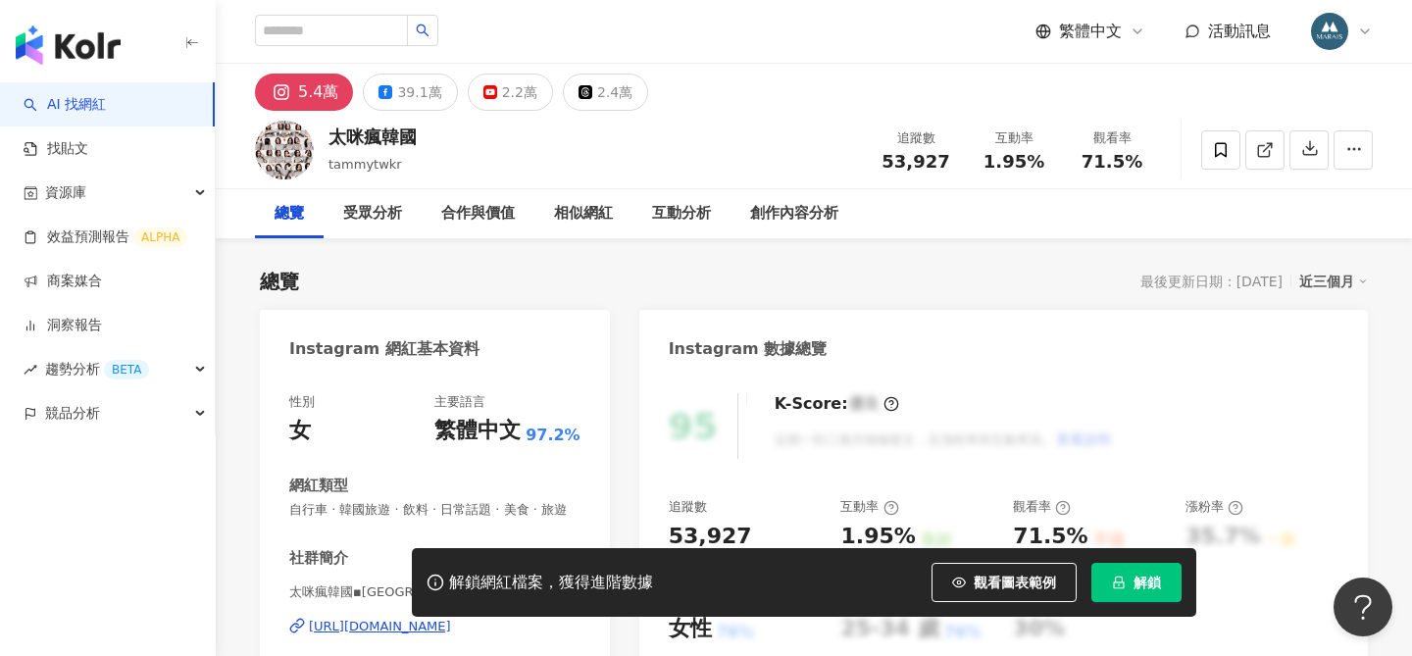
click at [1145, 578] on span "解鎖" at bounding box center [1147, 583] width 27 height 16
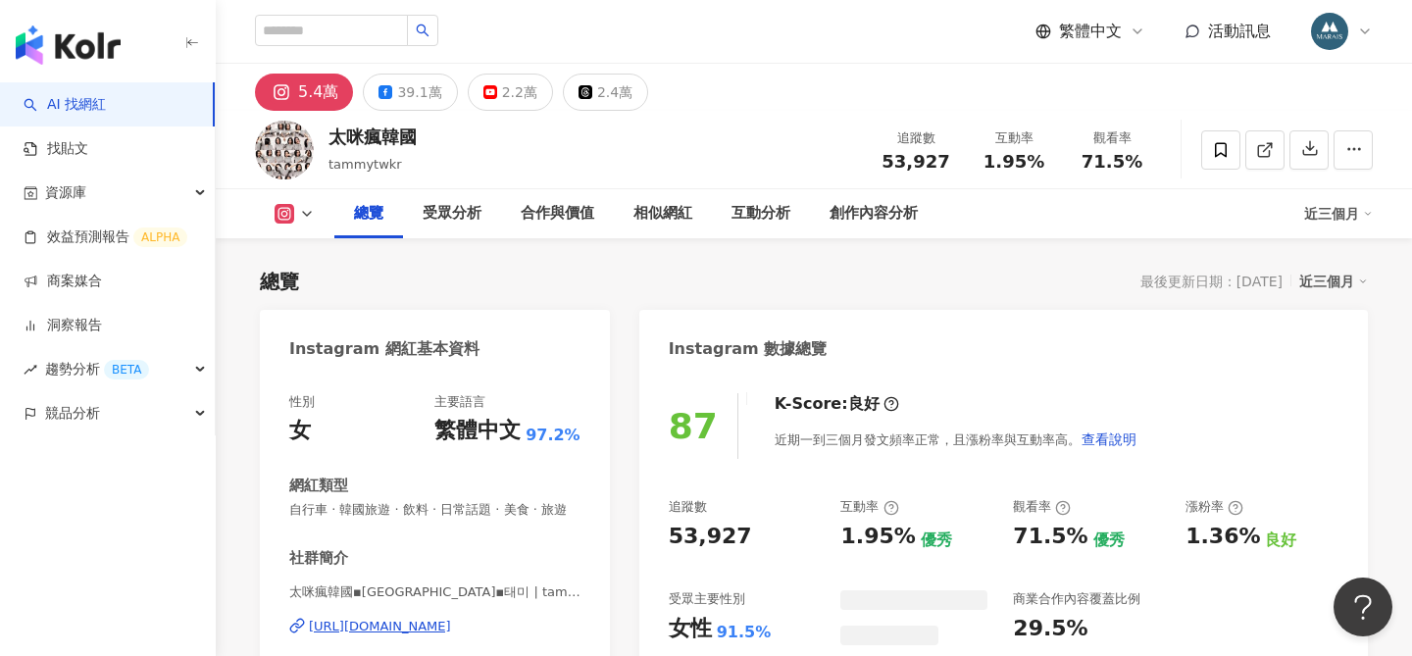
scroll to position [238, 0]
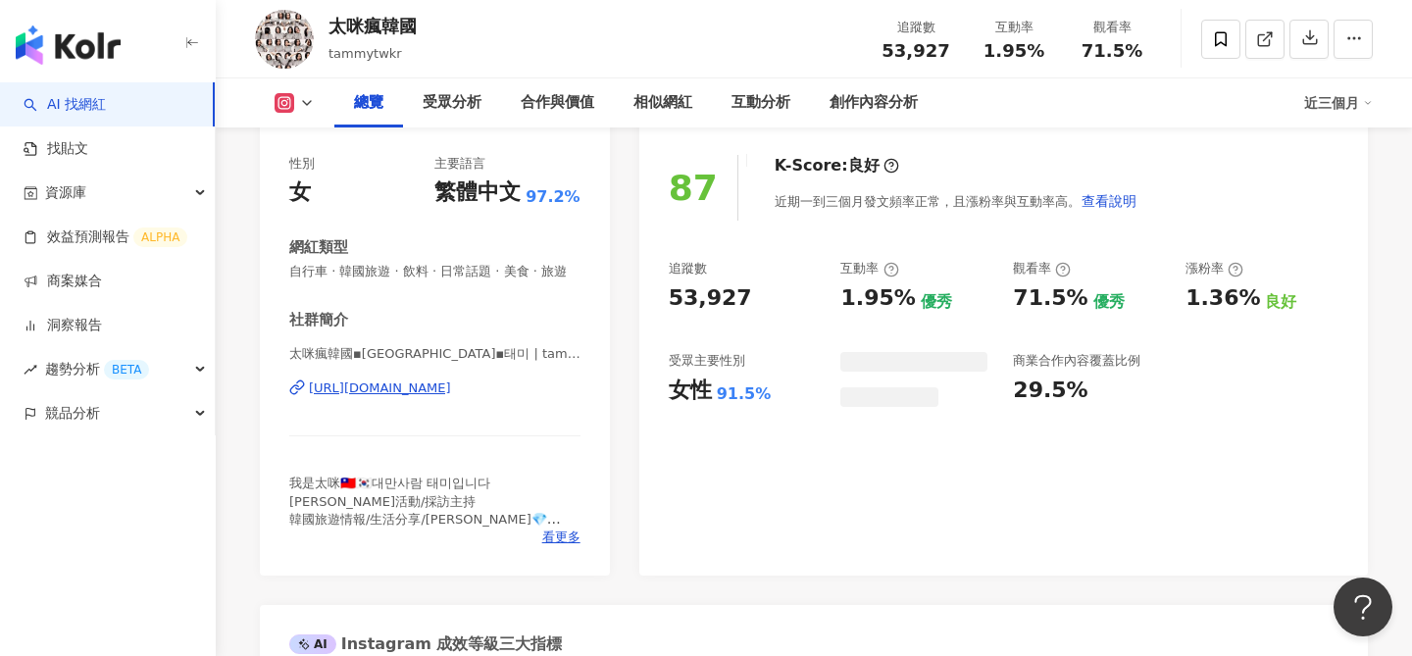
click at [451, 389] on div "https://www.instagram.com/tammytwkr/" at bounding box center [380, 389] width 142 height 18
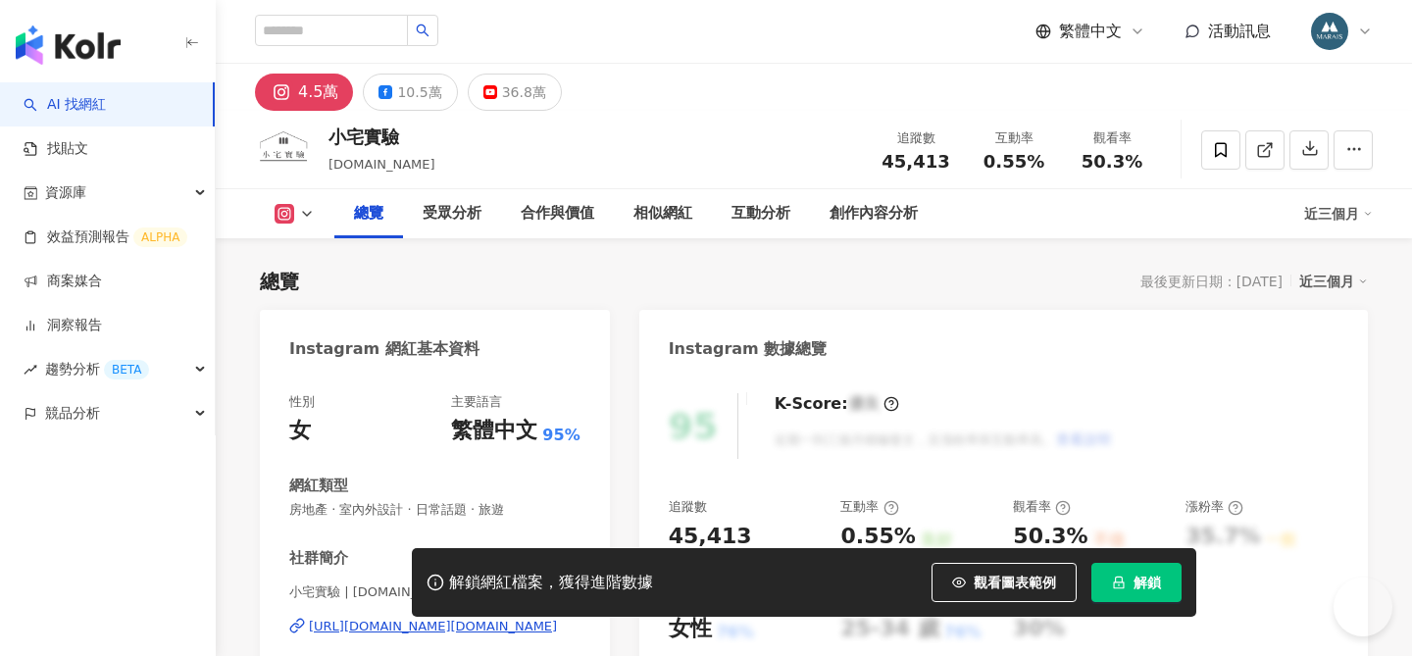
click at [447, 618] on div "https://www.instagram.com/houselabdesign.tw/" at bounding box center [433, 627] width 248 height 18
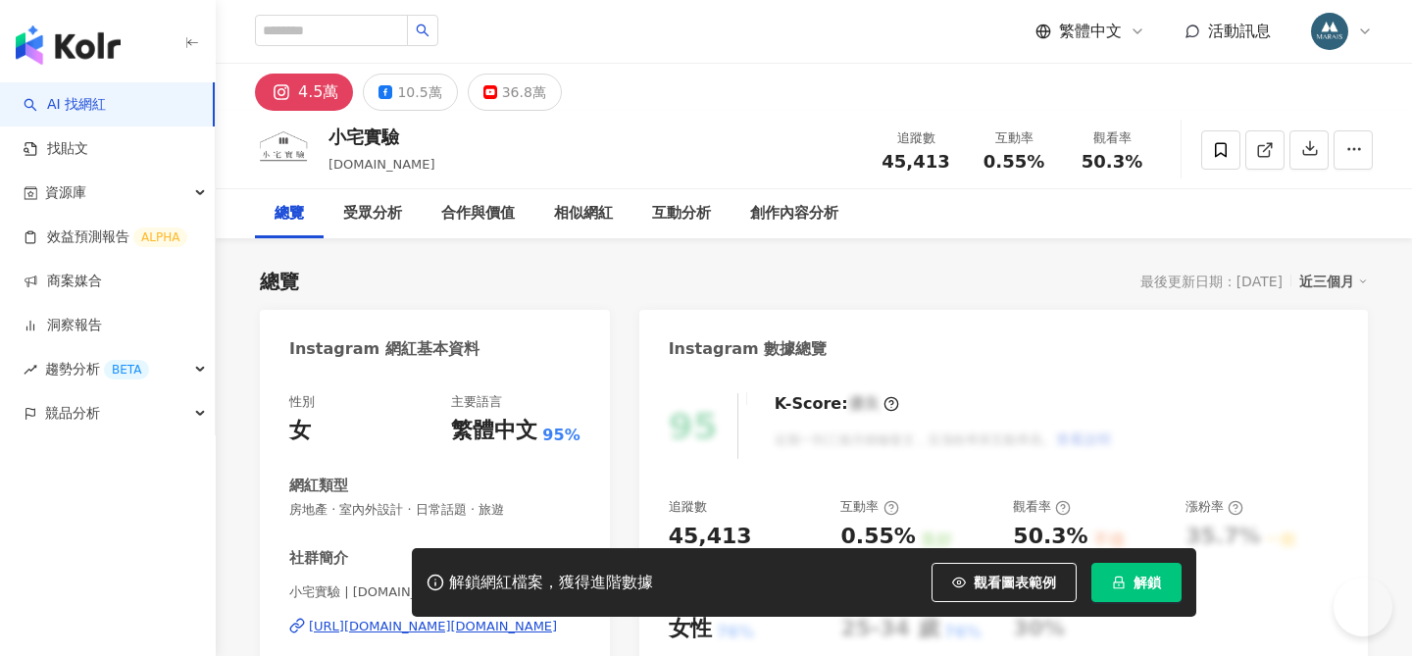
scroll to position [278, 0]
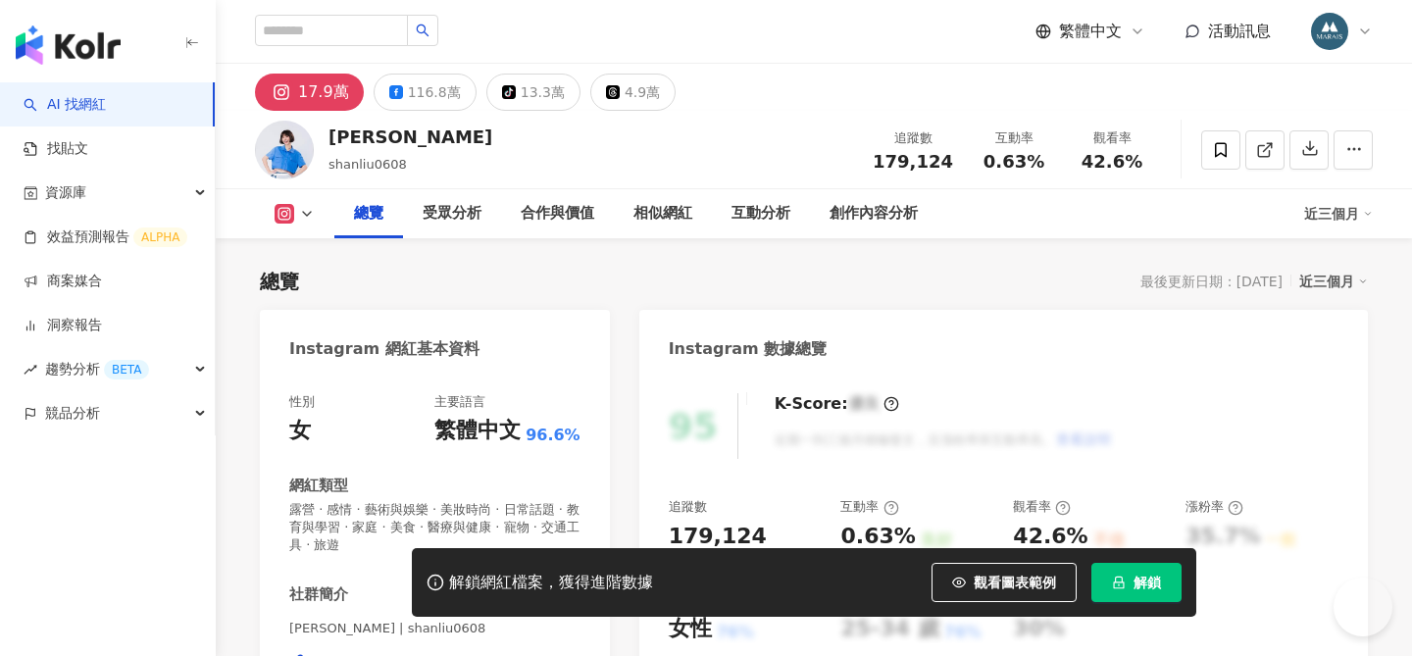
click at [493, 435] on div "繁體中文" at bounding box center [477, 431] width 86 height 30
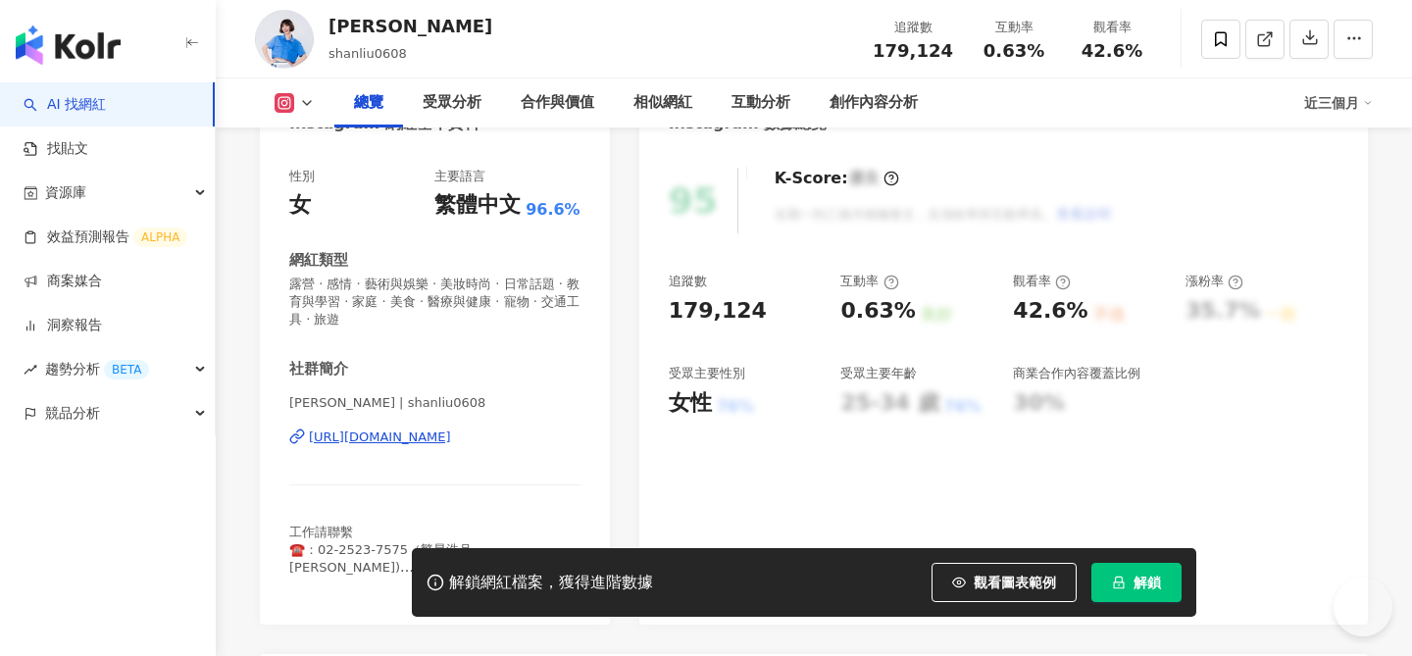
scroll to position [226, 0]
click at [451, 439] on div "[URL][DOMAIN_NAME]" at bounding box center [380, 438] width 142 height 18
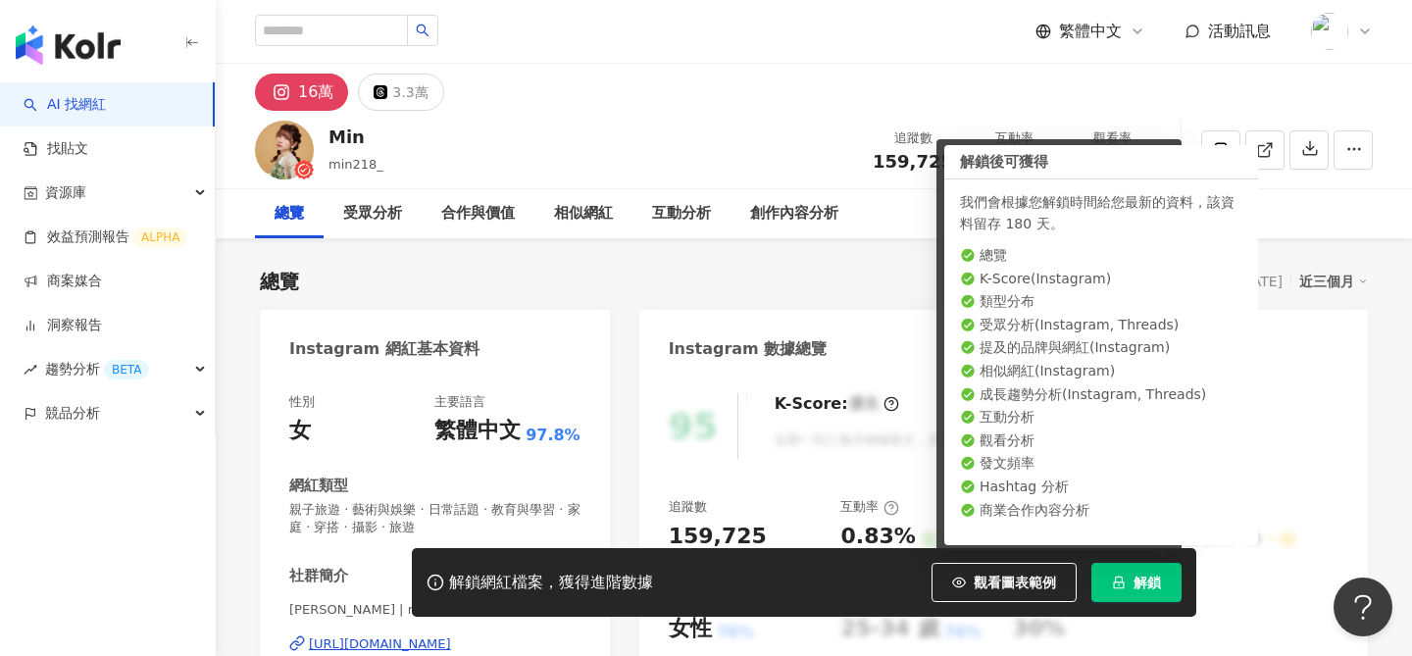
click at [1130, 588] on button "解鎖" at bounding box center [1137, 582] width 90 height 39
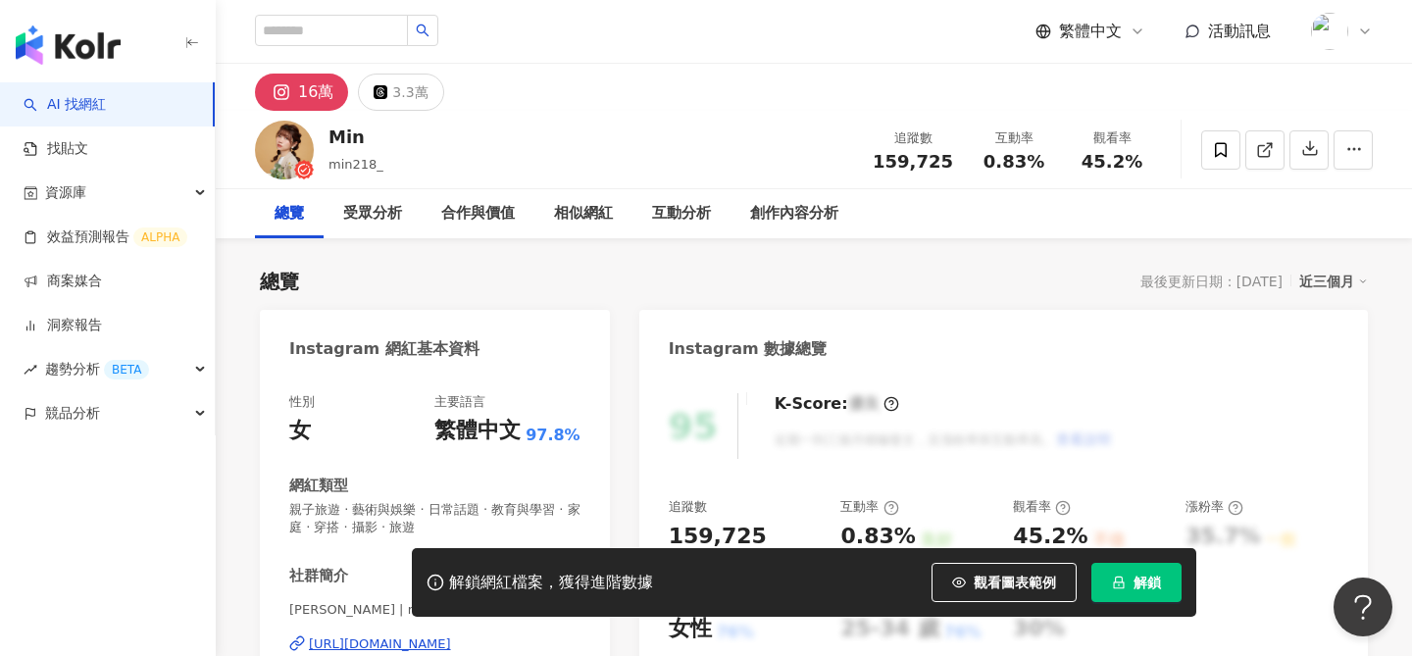
click at [1141, 579] on span "解鎖" at bounding box center [1147, 583] width 27 height 16
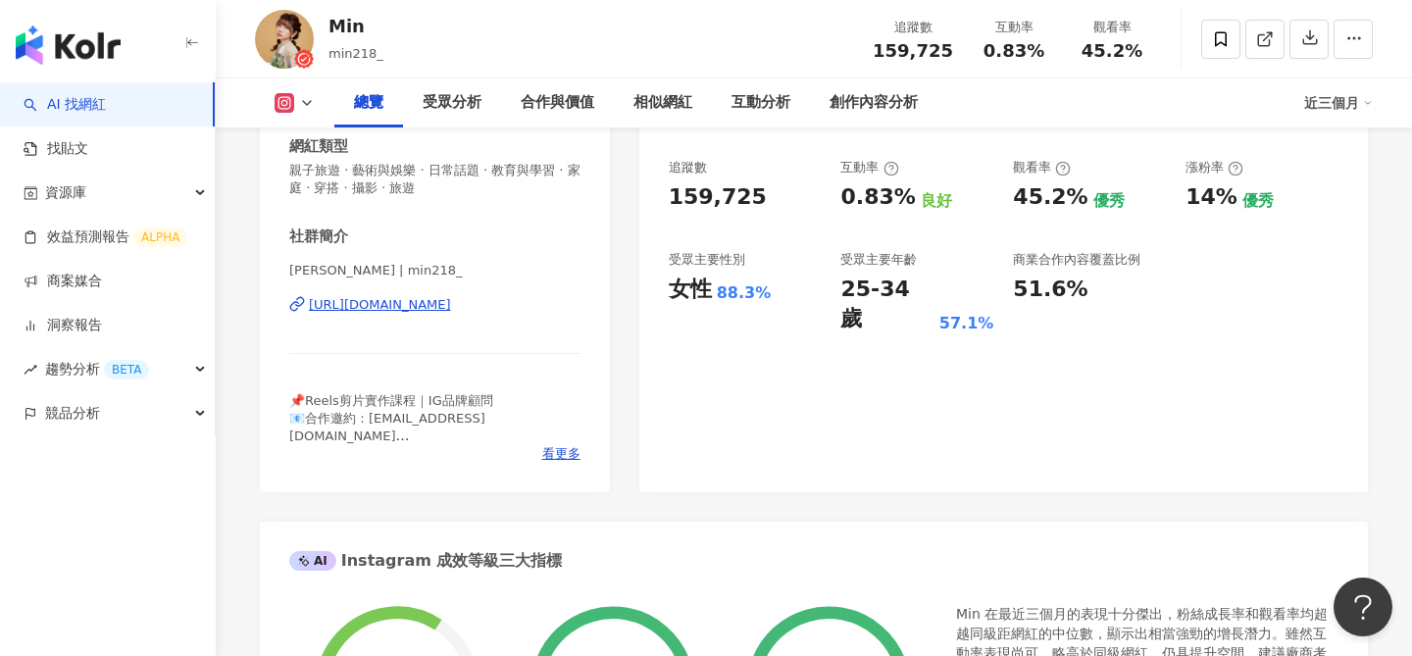
scroll to position [312, 0]
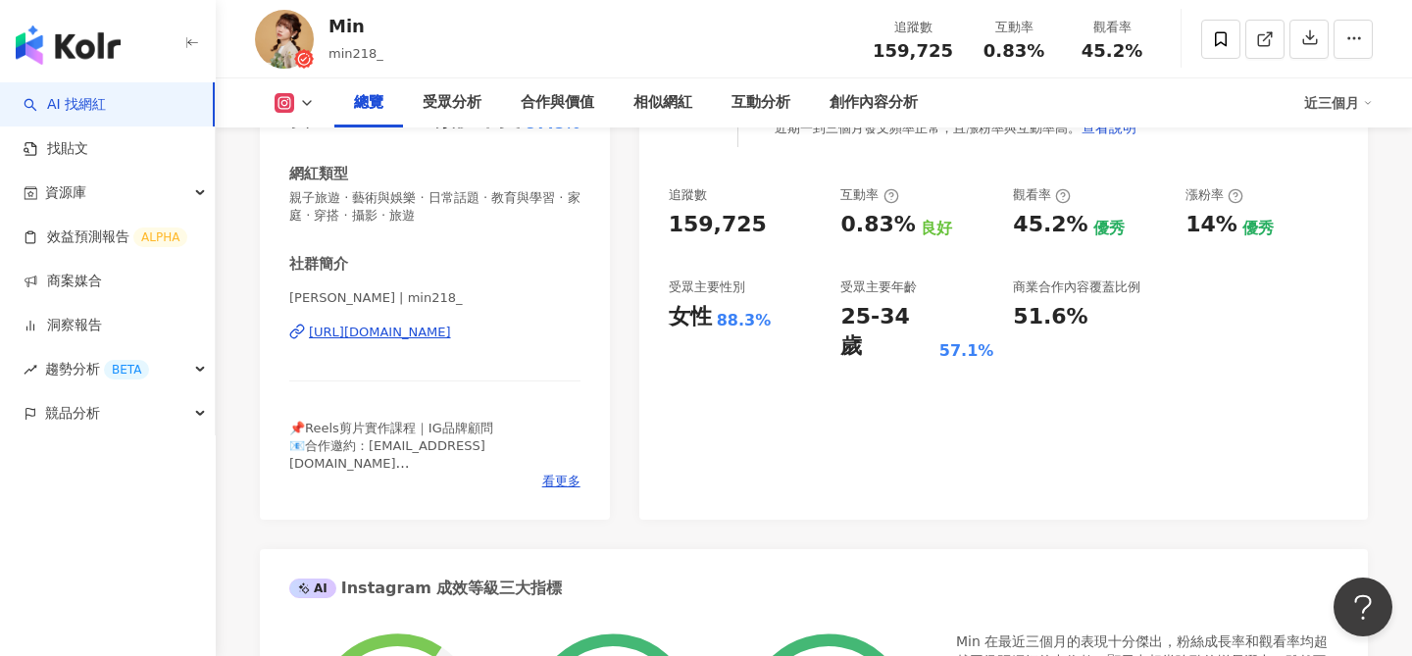
click at [451, 334] on div "[URL][DOMAIN_NAME]" at bounding box center [380, 333] width 142 height 18
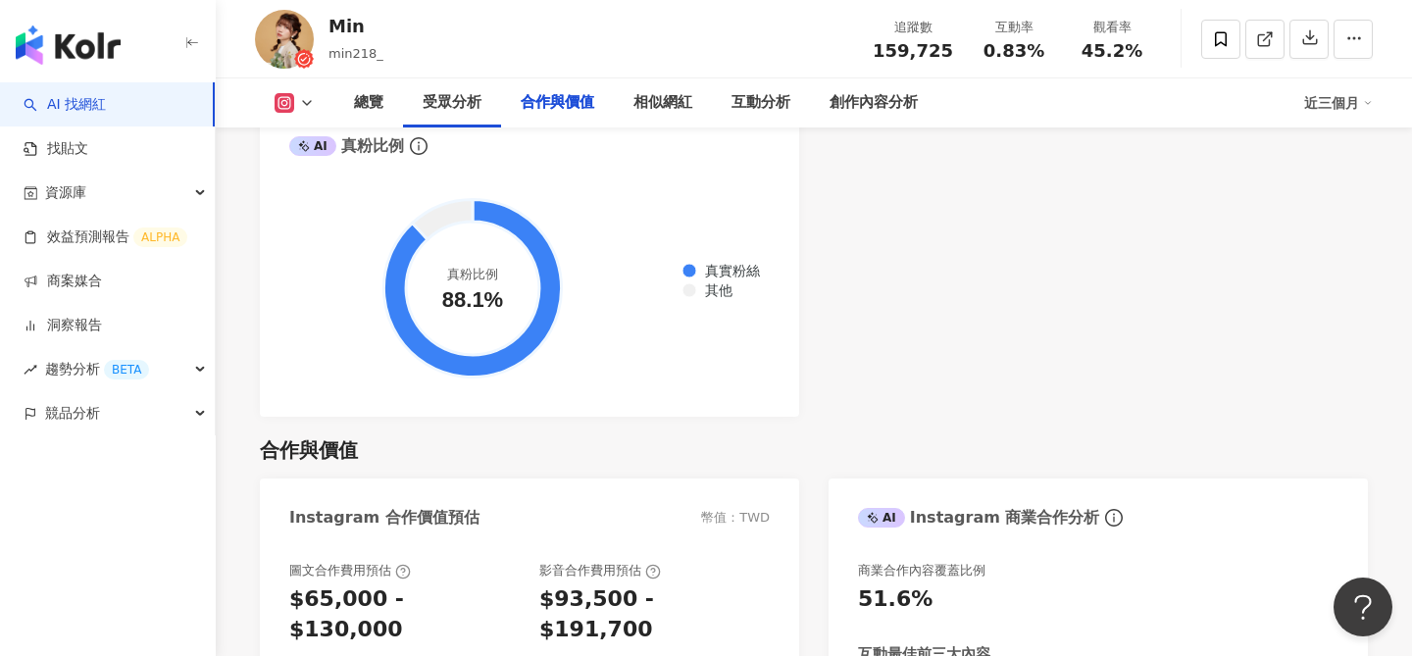
scroll to position [2712, 0]
